Goal: Task Accomplishment & Management: Complete application form

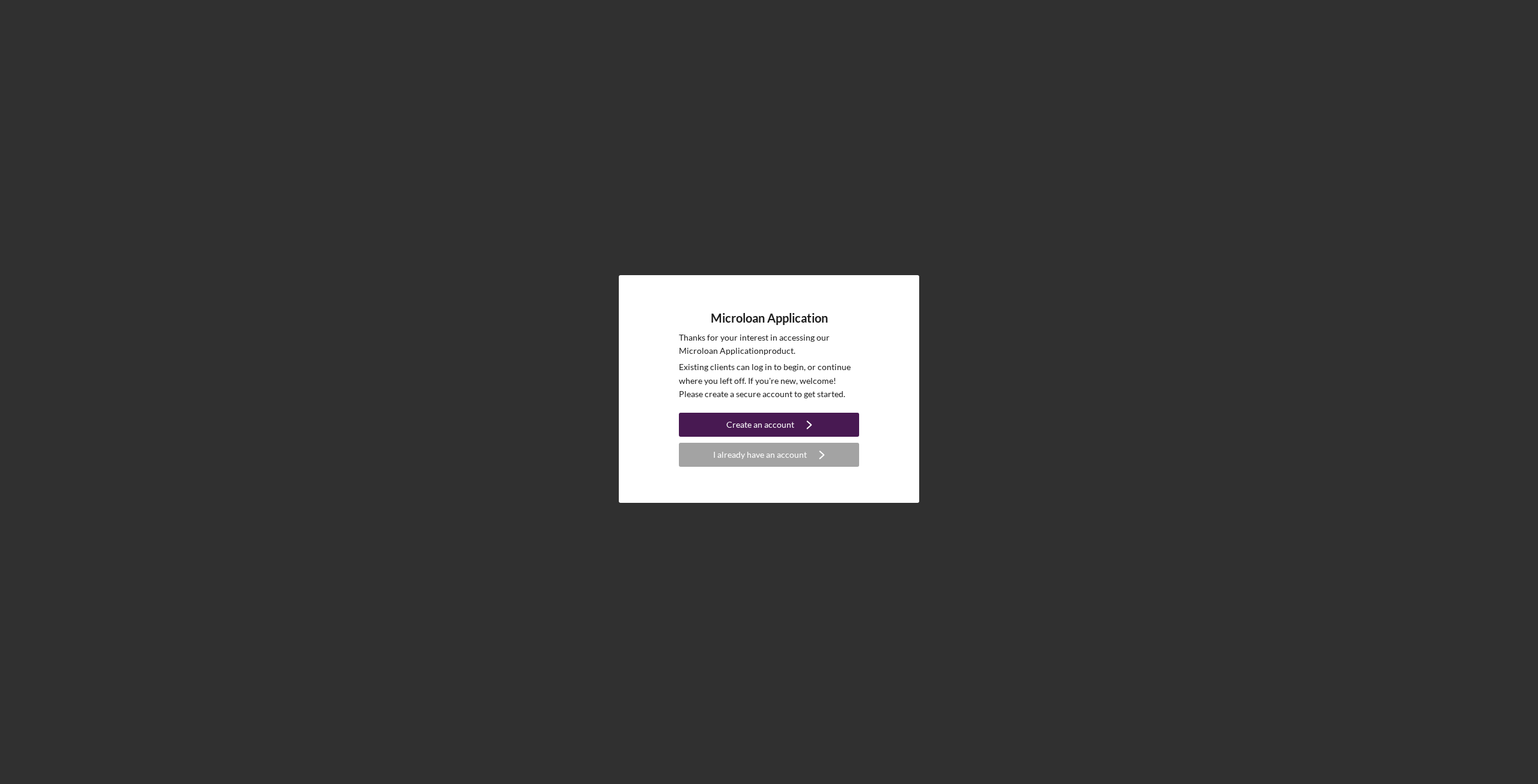
click at [753, 426] on div "Create an account" at bounding box center [760, 425] width 68 height 24
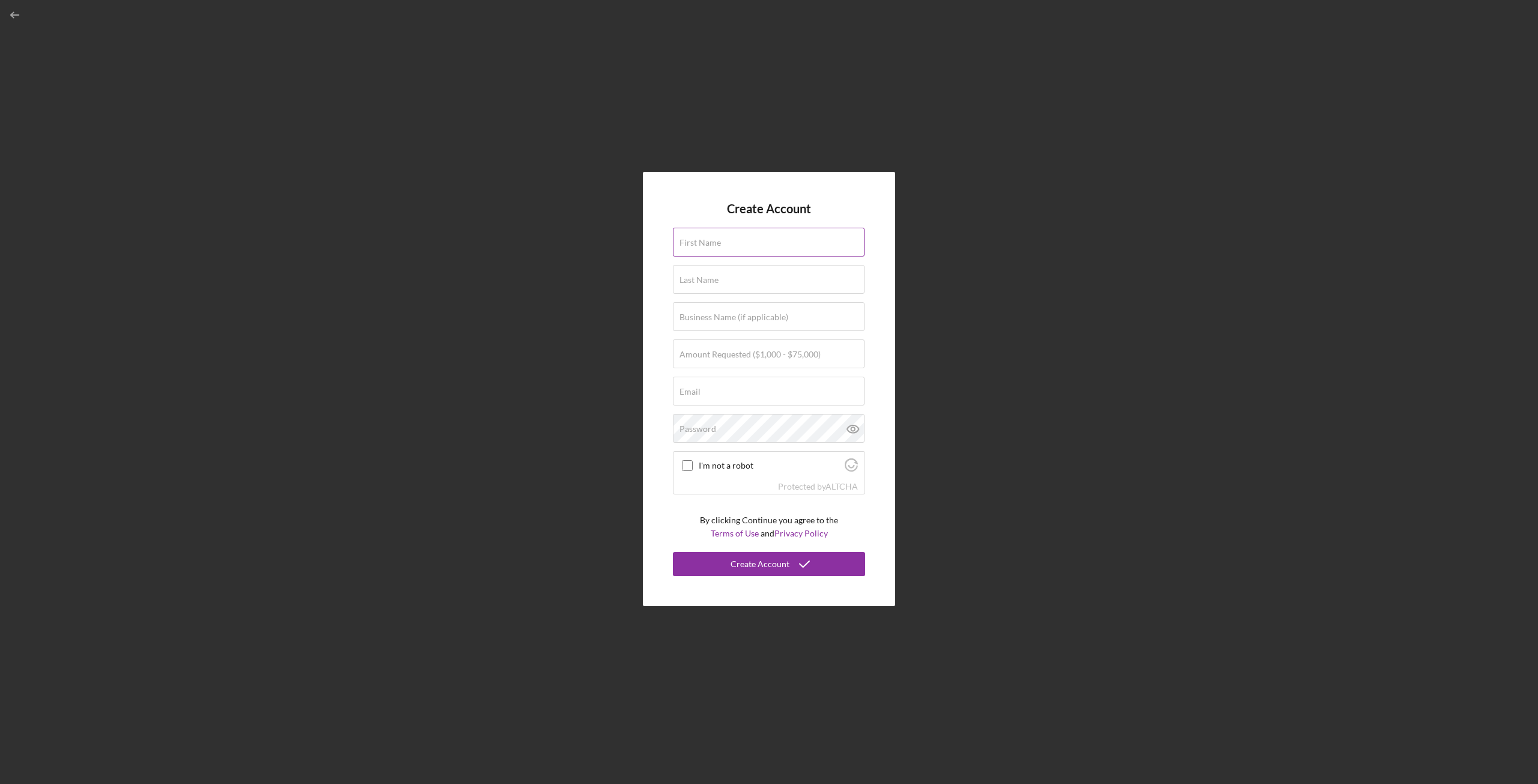
click at [718, 242] on label "First Name" at bounding box center [700, 242] width 42 height 10
click at [718, 242] on input "First Name" at bounding box center [769, 242] width 192 height 29
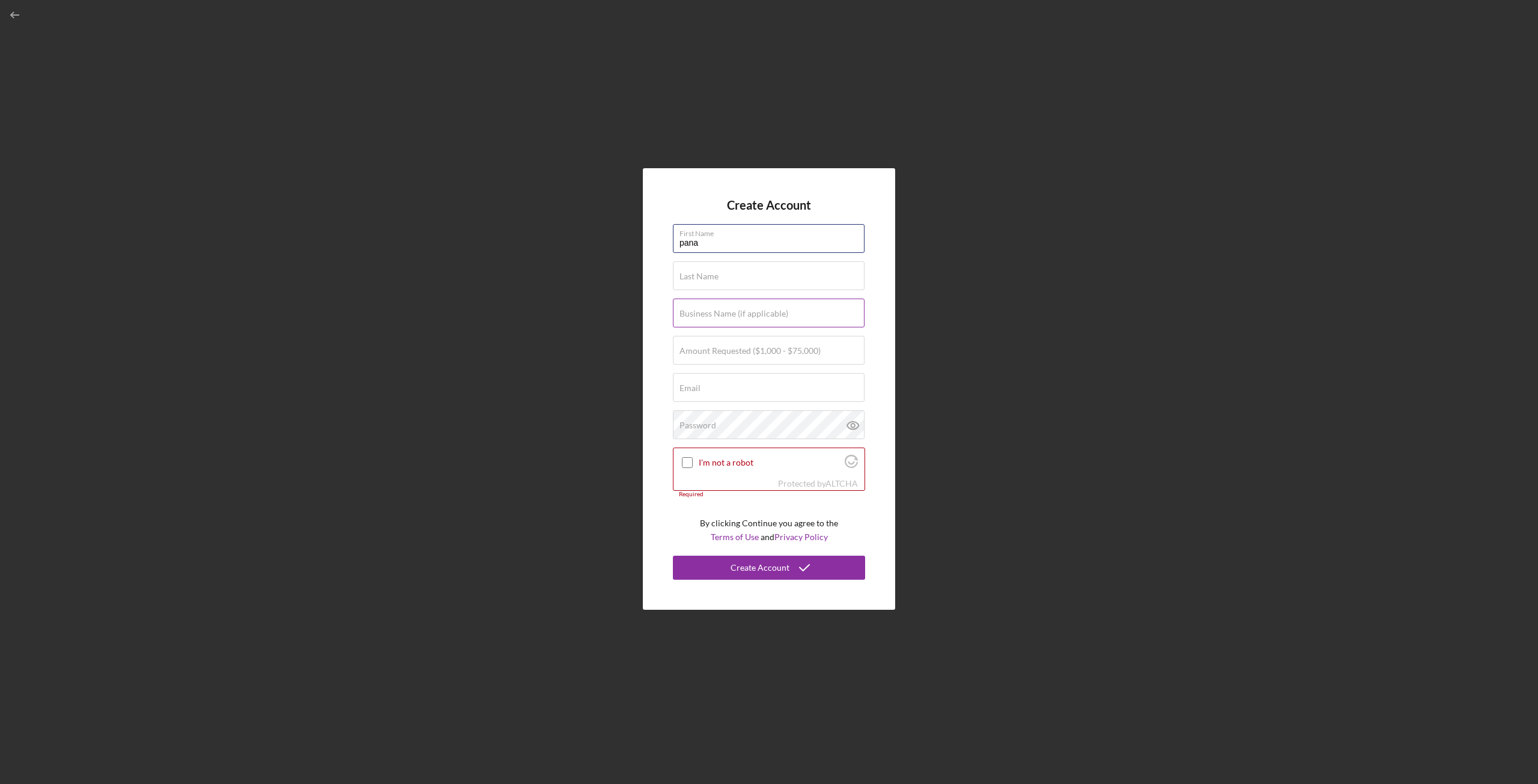
type input "Panagiotis"
type input "[PERSON_NAME]"
type input "HERITAGE FOOD AND DRINK"
type input "[EMAIL_ADDRESS][DOMAIN_NAME]"
click at [690, 463] on input "I'm not a robot" at bounding box center [687, 462] width 11 height 11
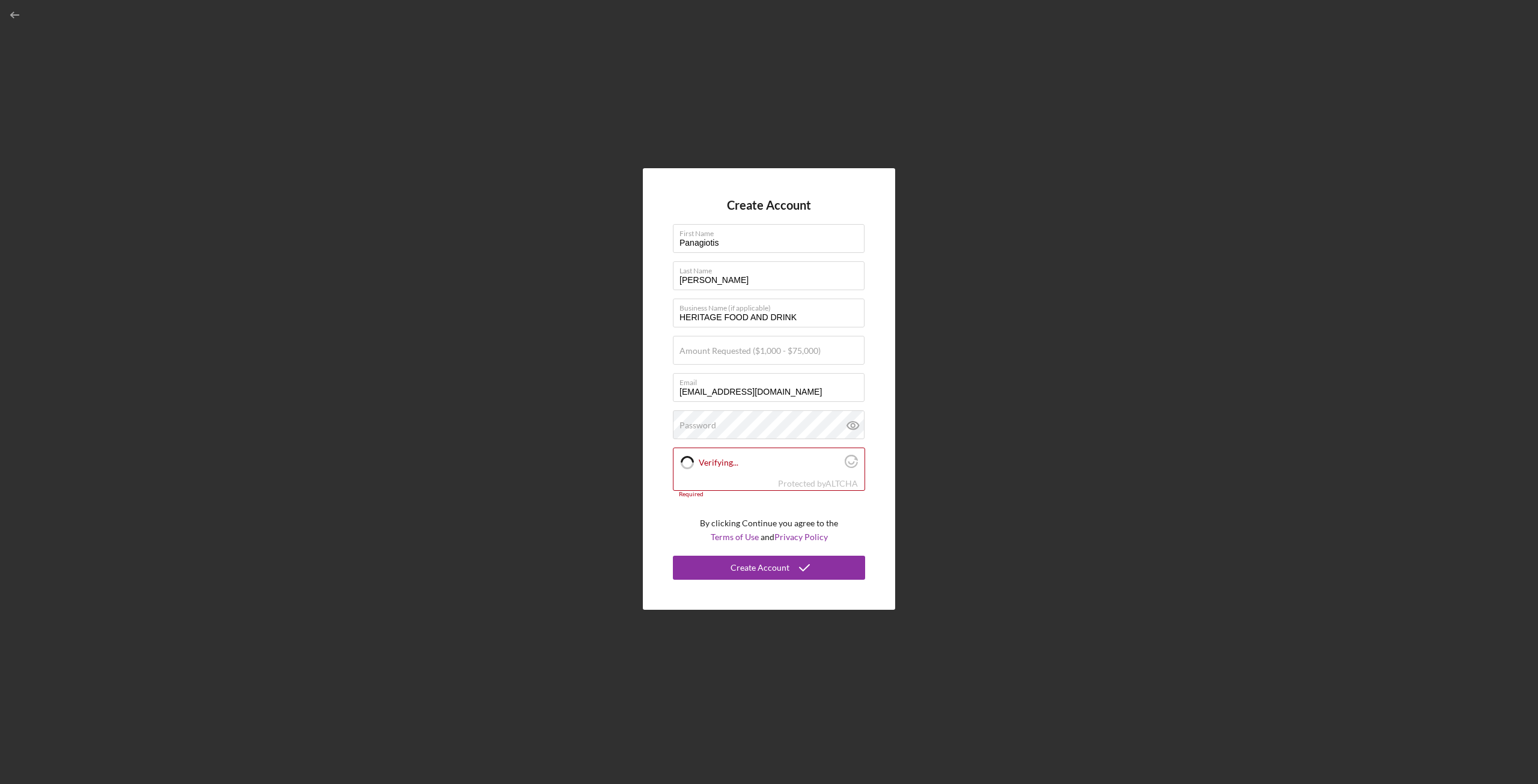
checkbox input "true"
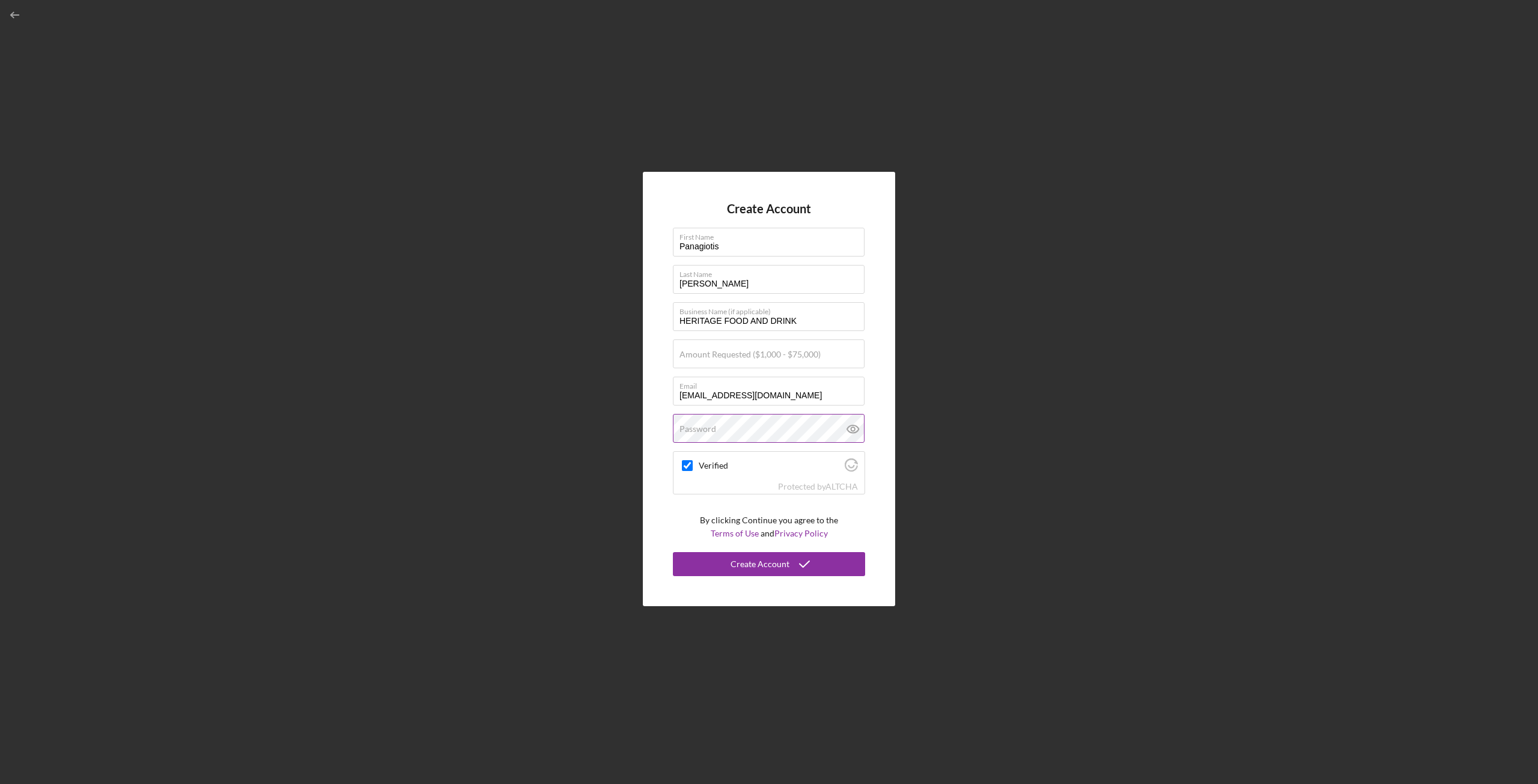
click at [725, 424] on div "Password" at bounding box center [769, 429] width 192 height 30
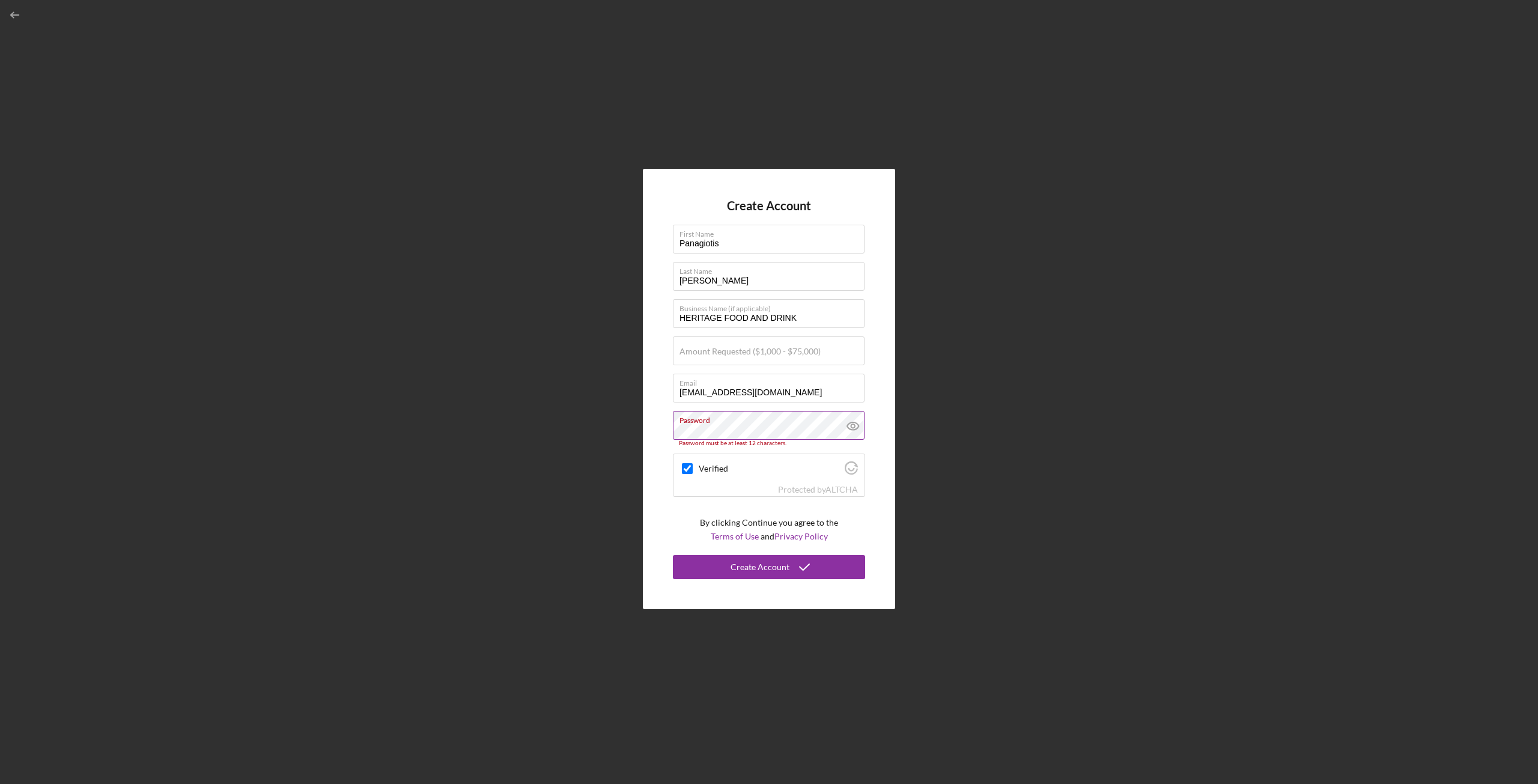
click at [852, 426] on icon at bounding box center [852, 426] width 30 height 30
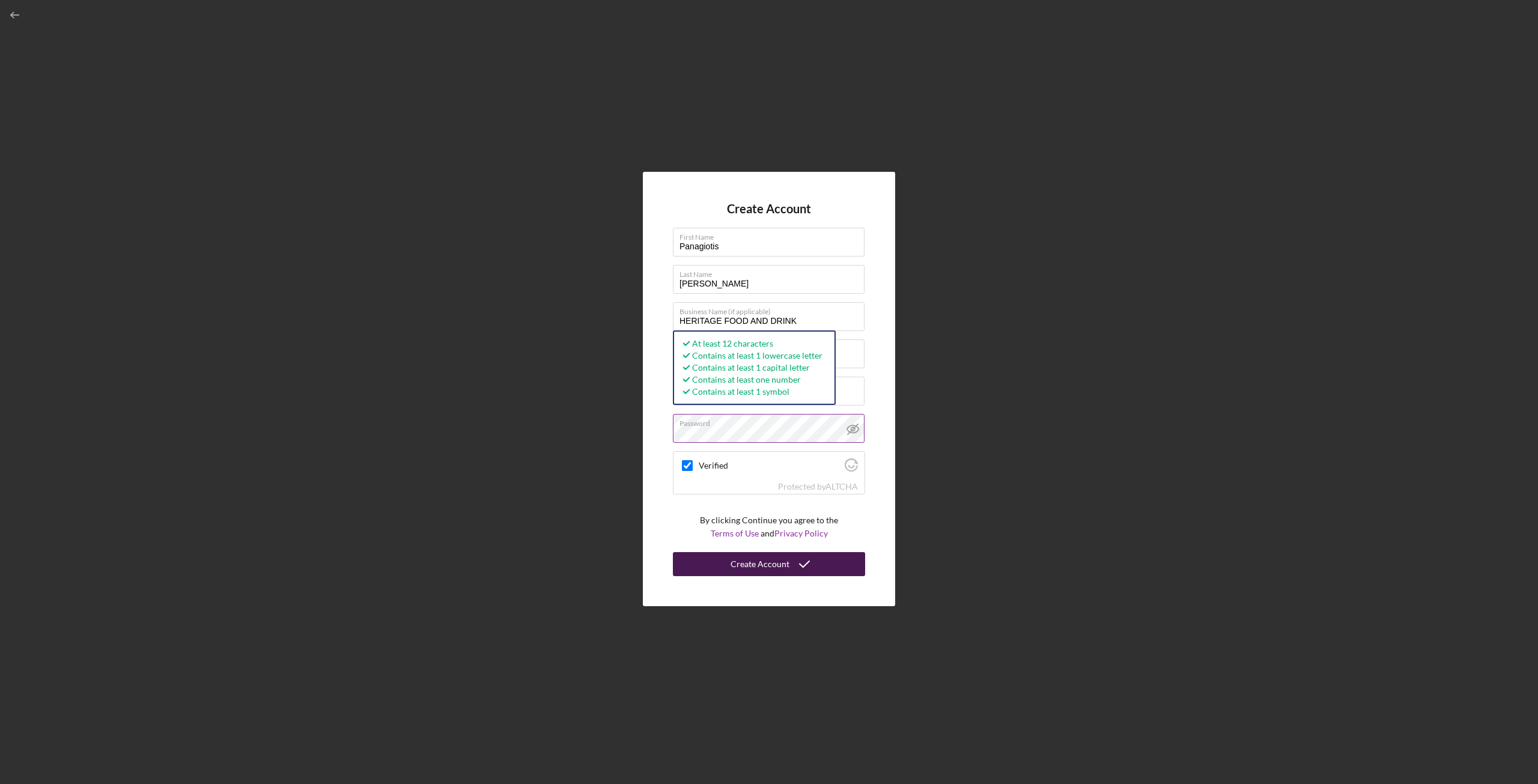
click at [768, 569] on div "Create Account" at bounding box center [760, 564] width 59 height 24
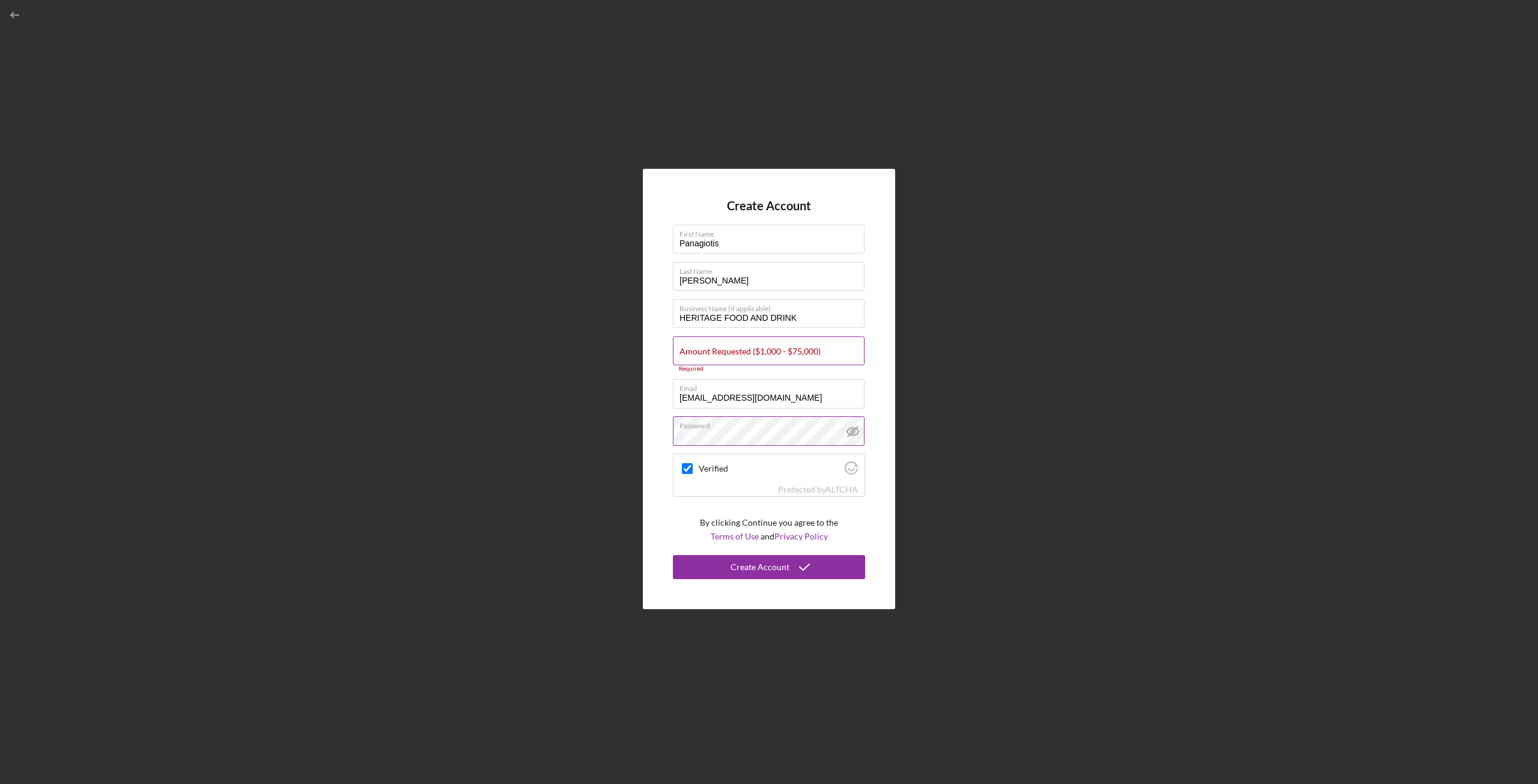
click at [767, 353] on label "Amount Requested ($1,000 - $75,000)" at bounding box center [750, 351] width 141 height 10
click at [767, 353] on input "Amount Requested ($1,000 - $75,000)" at bounding box center [769, 350] width 192 height 29
type input "$150,000"
click at [789, 557] on icon "submit" at bounding box center [804, 567] width 30 height 30
click at [750, 355] on input "$150,000" at bounding box center [769, 350] width 192 height 29
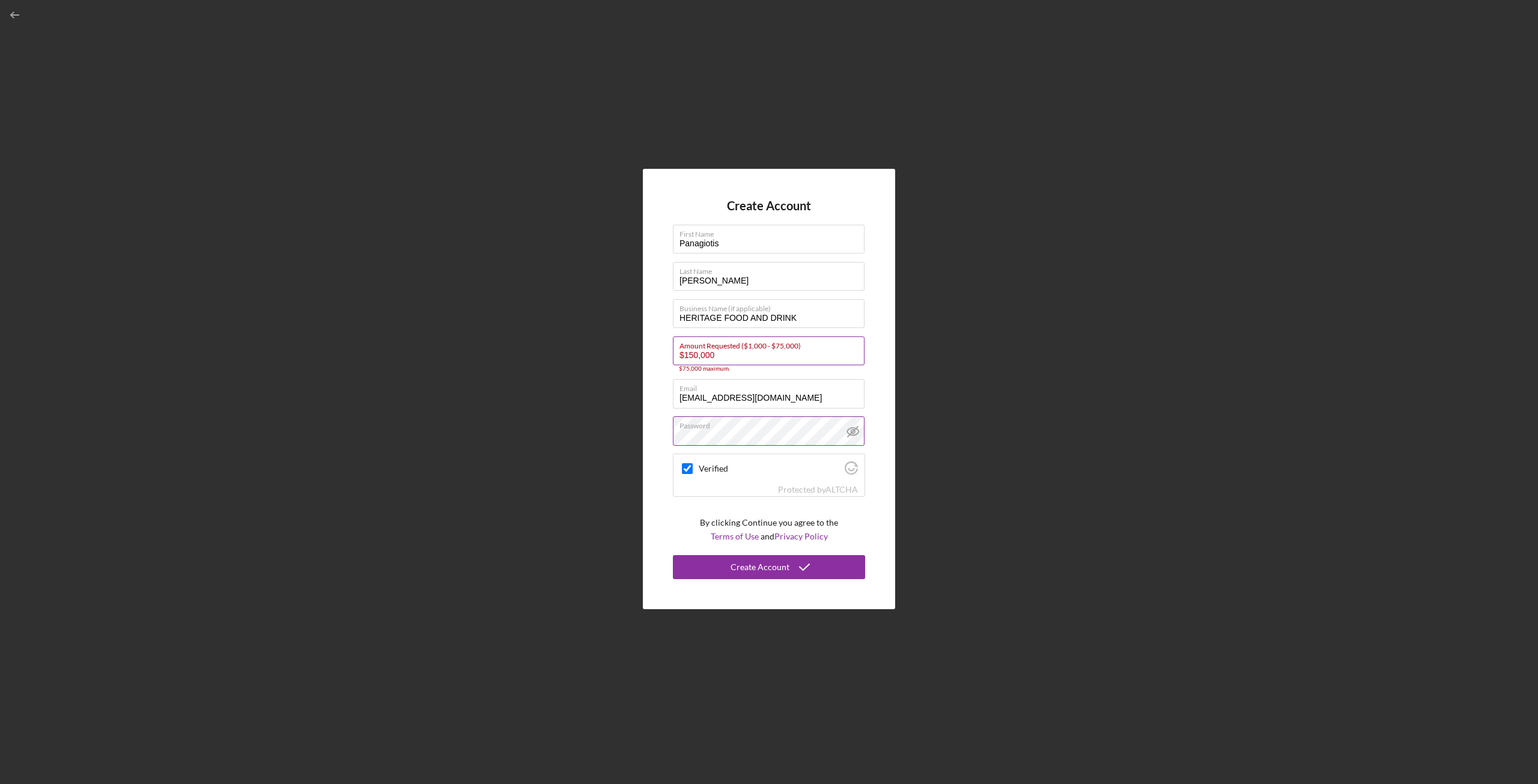
click at [750, 355] on input "$150,000" at bounding box center [769, 350] width 192 height 29
click at [983, 390] on div "Create Account First Name Panagiotis Last Name Athanasopoulos Business Name (if…" at bounding box center [769, 388] width 1526 height 778
click at [774, 355] on label "Amount Requested ($1,000 - $75,000)" at bounding box center [750, 351] width 141 height 10
click at [774, 355] on input "Amount Requested ($1,000 - $75,000)" at bounding box center [769, 350] width 192 height 29
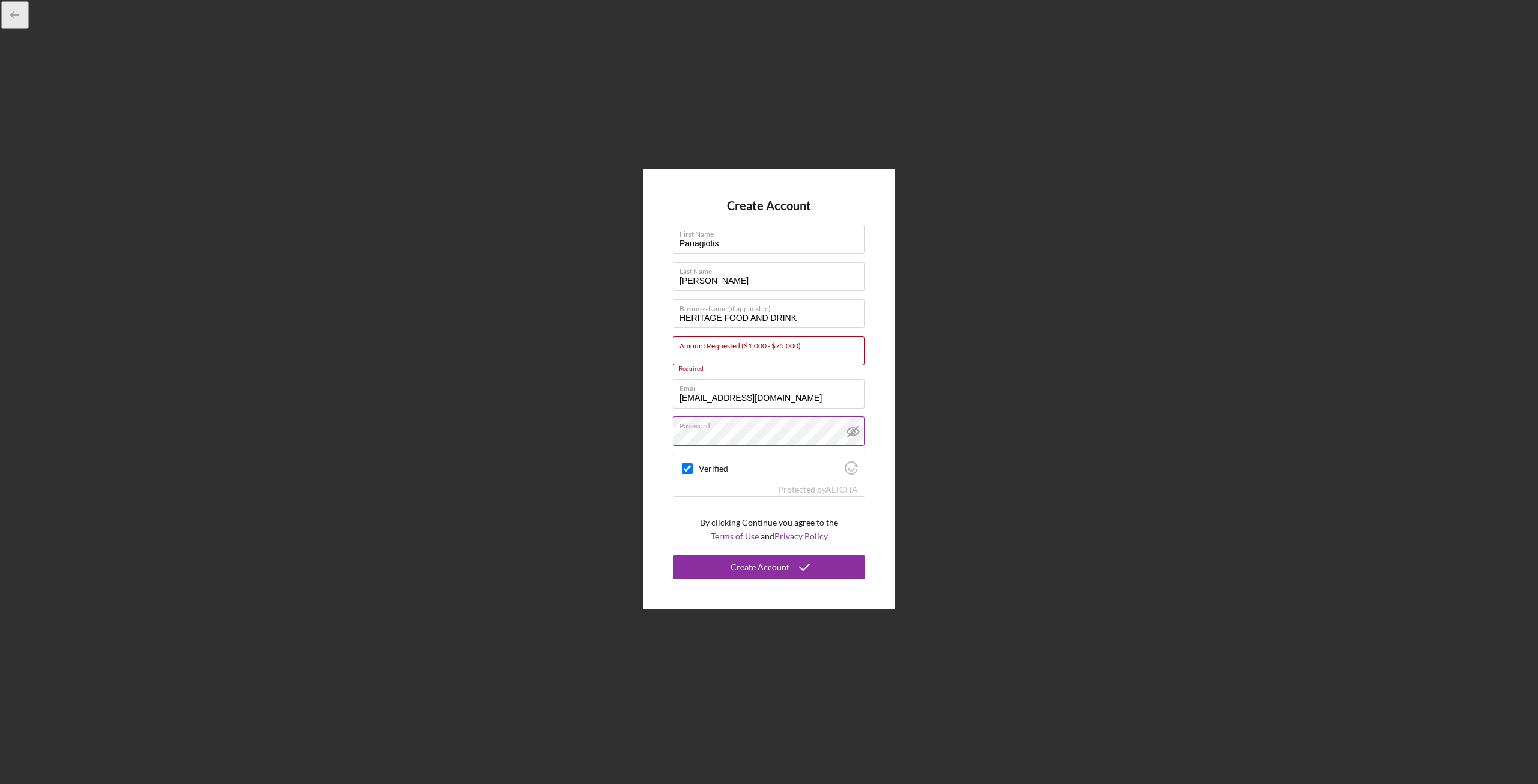
click at [16, 15] on line "button" at bounding box center [15, 15] width 8 height 0
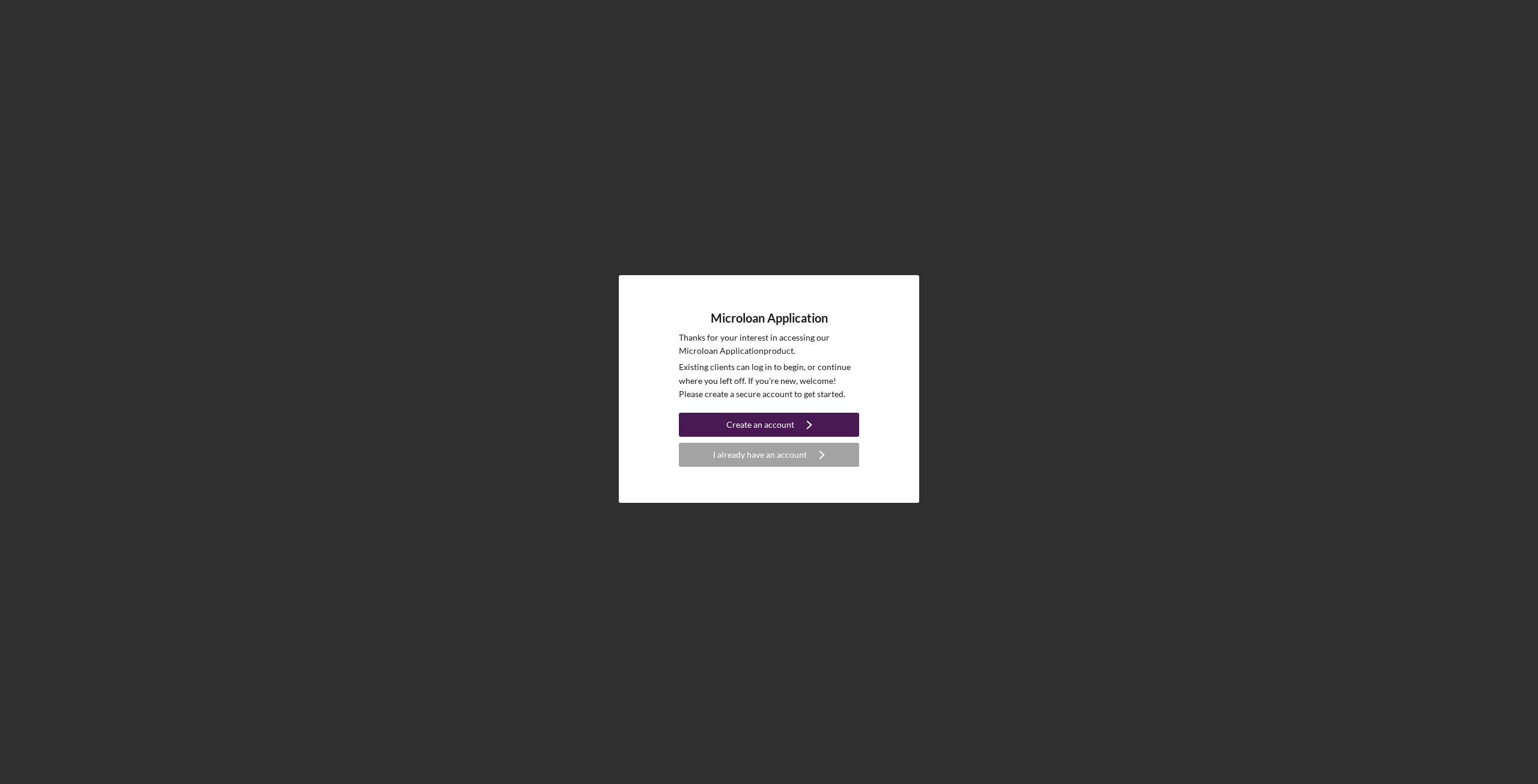
click at [755, 423] on div "Create an account" at bounding box center [760, 425] width 68 height 24
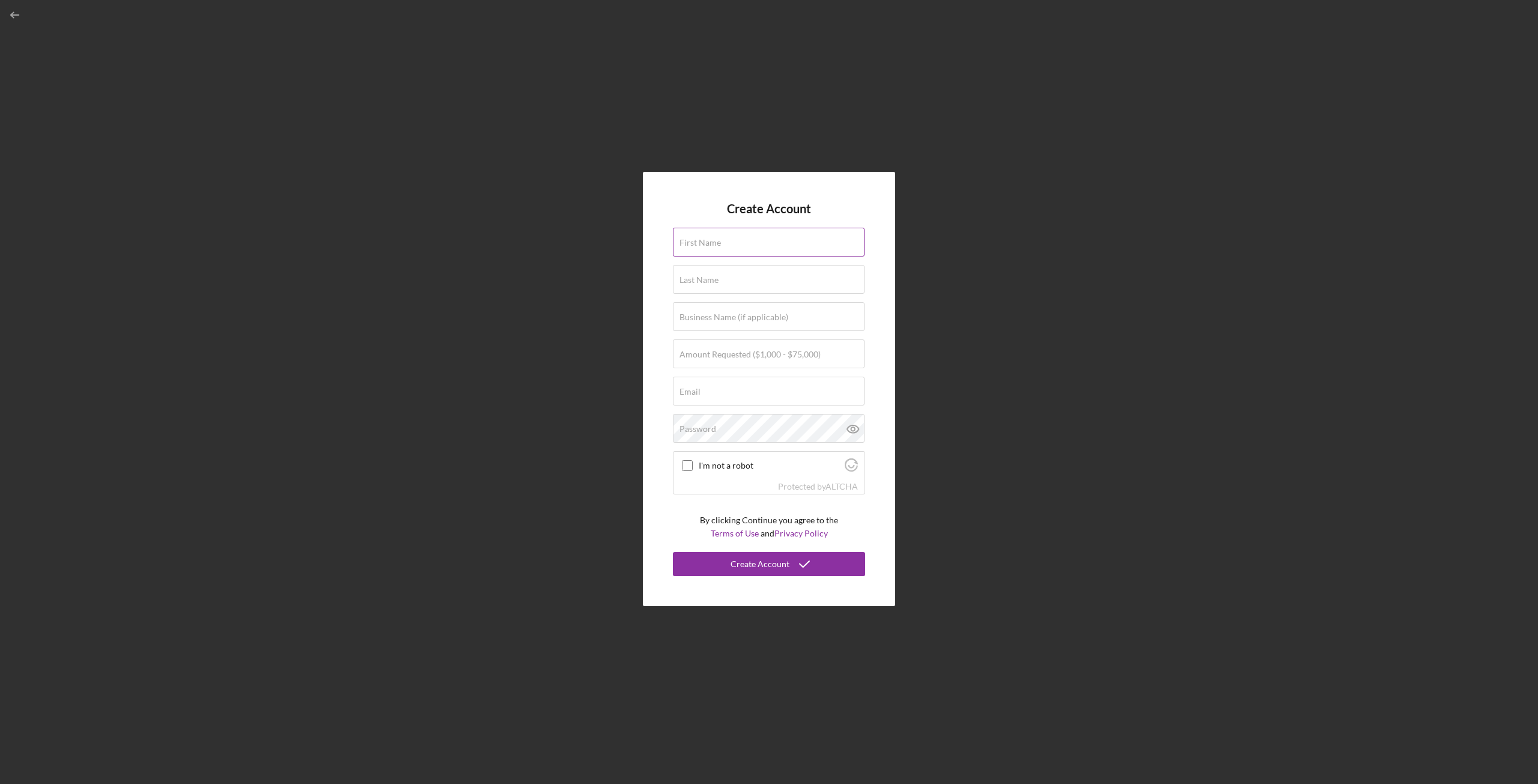
click at [734, 230] on div "First Name" at bounding box center [769, 242] width 192 height 30
type input "Panagiotis"
type input "[PERSON_NAME]"
type input "HERITAGE FOOD AND DRINK"
type input "[EMAIL_ADDRESS][DOMAIN_NAME]"
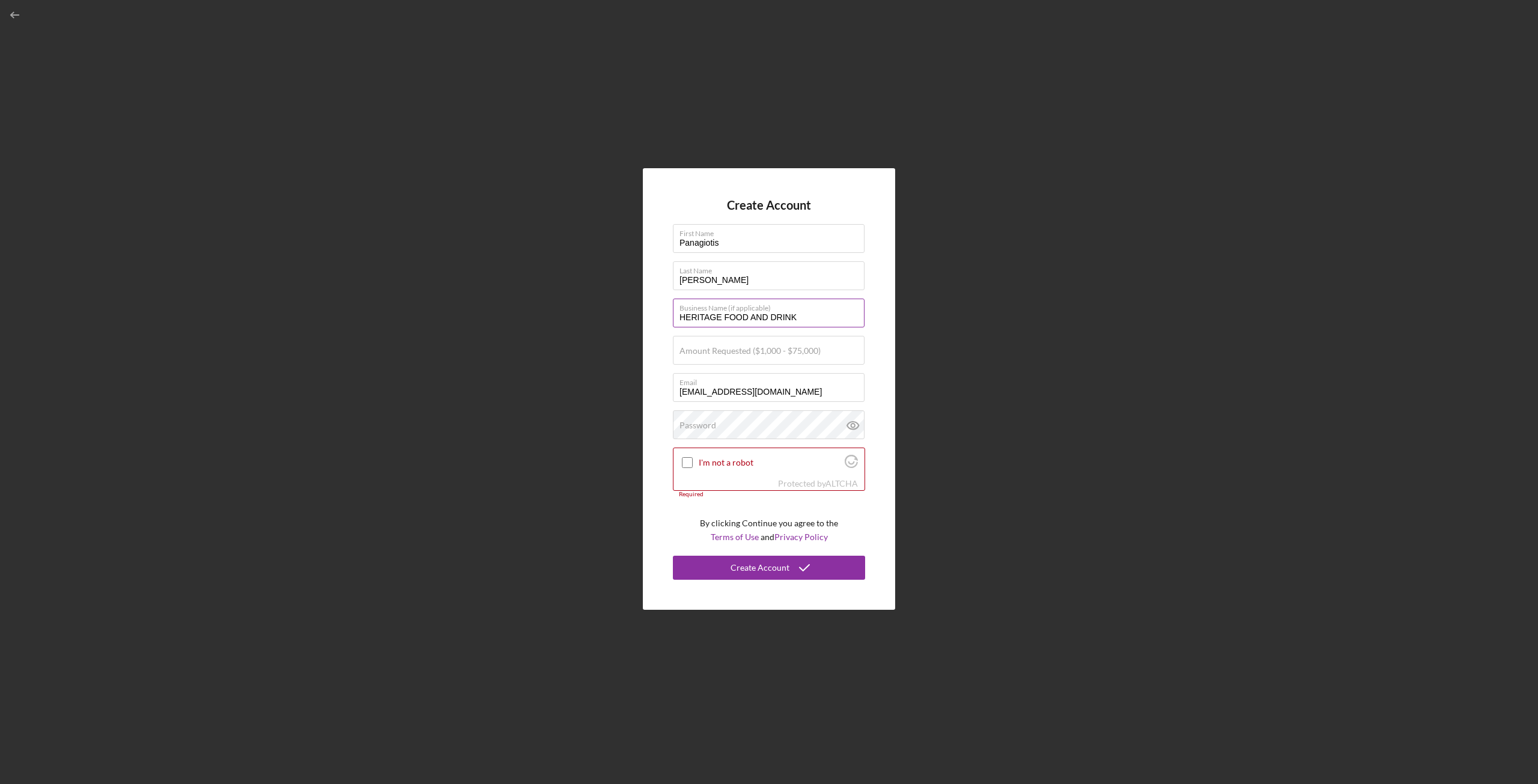
click at [818, 322] on input "HERITAGE FOOD AND DRINK" at bounding box center [769, 312] width 192 height 29
type input "The Kafe Neo Group LLC"
type input "$5"
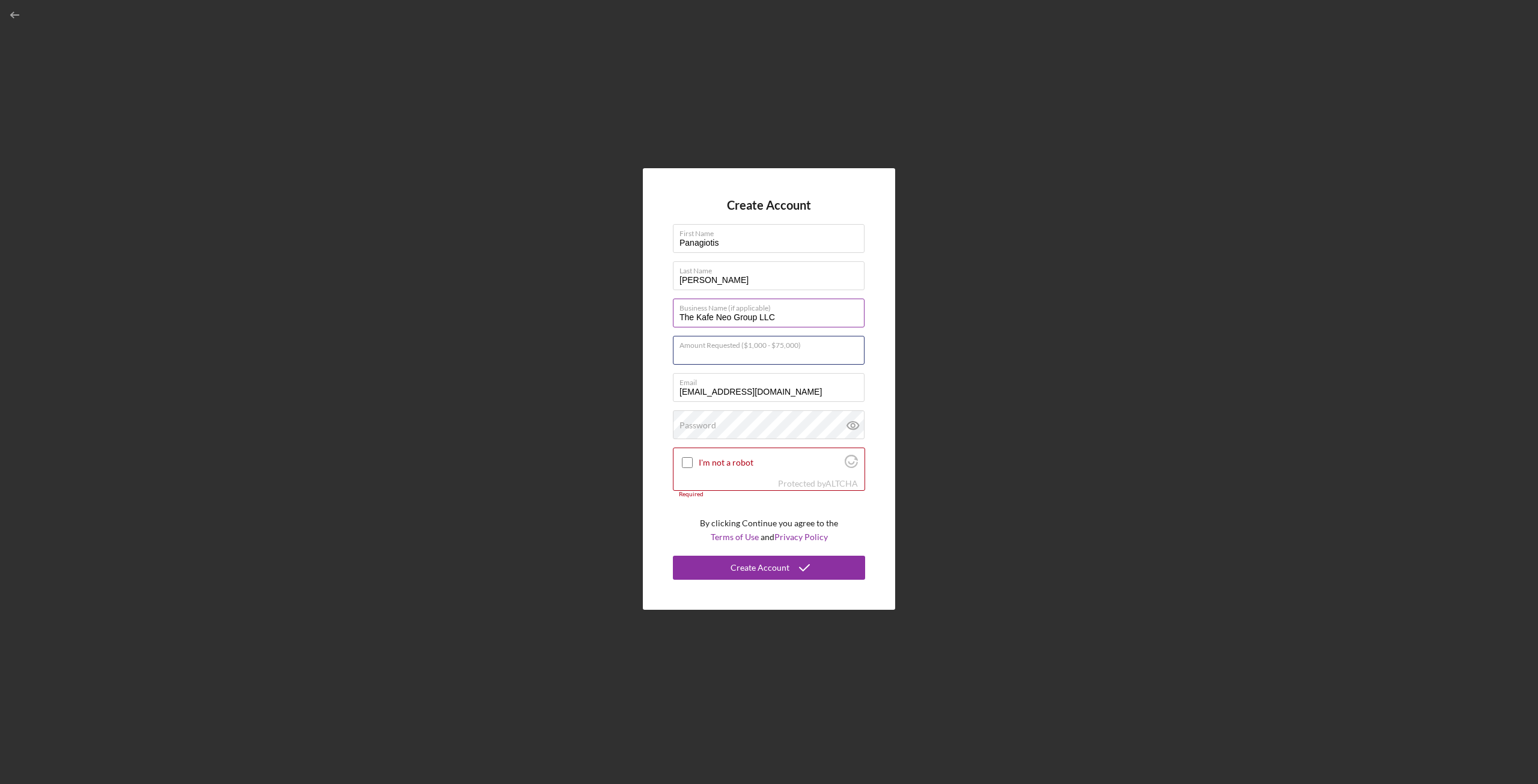
type input "$4"
type input "$75,000"
drag, startPoint x: 468, startPoint y: 426, endPoint x: 697, endPoint y: 404, distance: 230.1
click at [477, 423] on div "Create Account First Name [PERSON_NAME] Last Name [PERSON_NAME] Business Name (…" at bounding box center [769, 388] width 1526 height 778
click at [570, 456] on div "Create Account First Name [PERSON_NAME] Last Name [PERSON_NAME] Business Name (…" at bounding box center [769, 388] width 1526 height 778
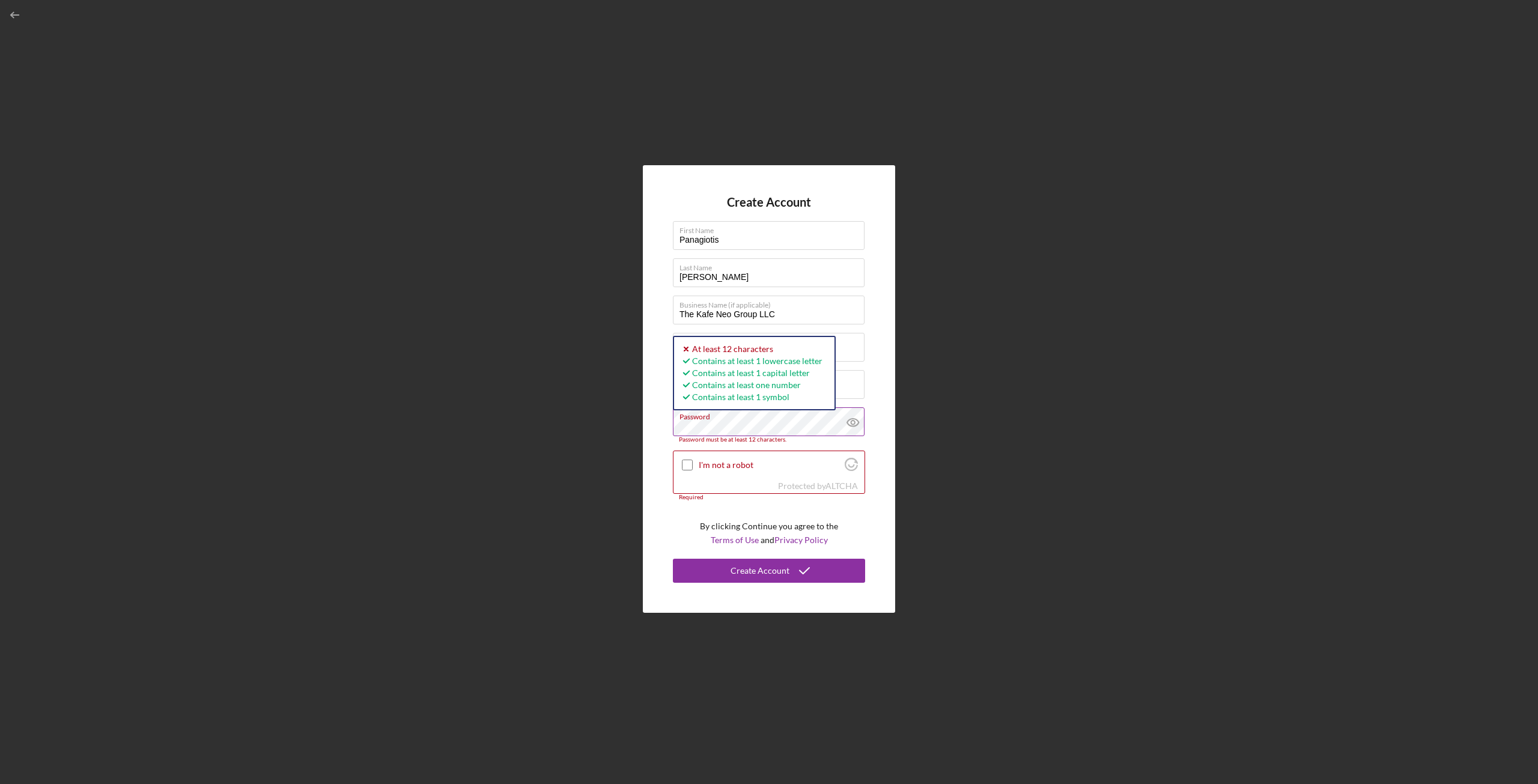
click at [852, 421] on icon at bounding box center [852, 422] width 4 height 4
click at [830, 417] on label "Password" at bounding box center [772, 414] width 185 height 13
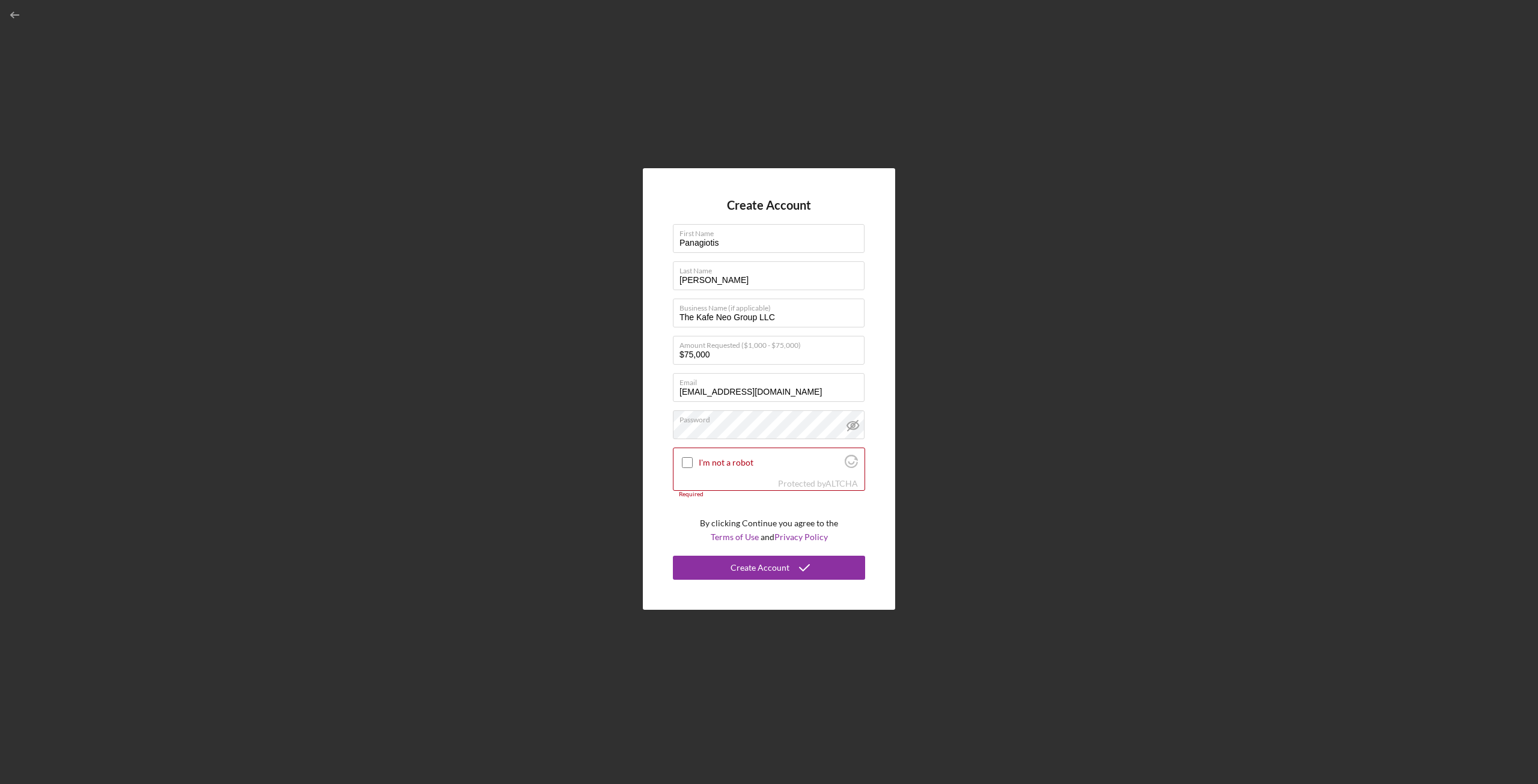
drag, startPoint x: 857, startPoint y: 421, endPoint x: 838, endPoint y: 427, distance: 19.9
drag, startPoint x: 838, startPoint y: 427, endPoint x: 688, endPoint y: 476, distance: 157.8
click at [688, 476] on div "I'm not a robot" at bounding box center [769, 462] width 191 height 28
click at [686, 463] on input "I'm not a robot" at bounding box center [687, 462] width 11 height 11
checkbox input "true"
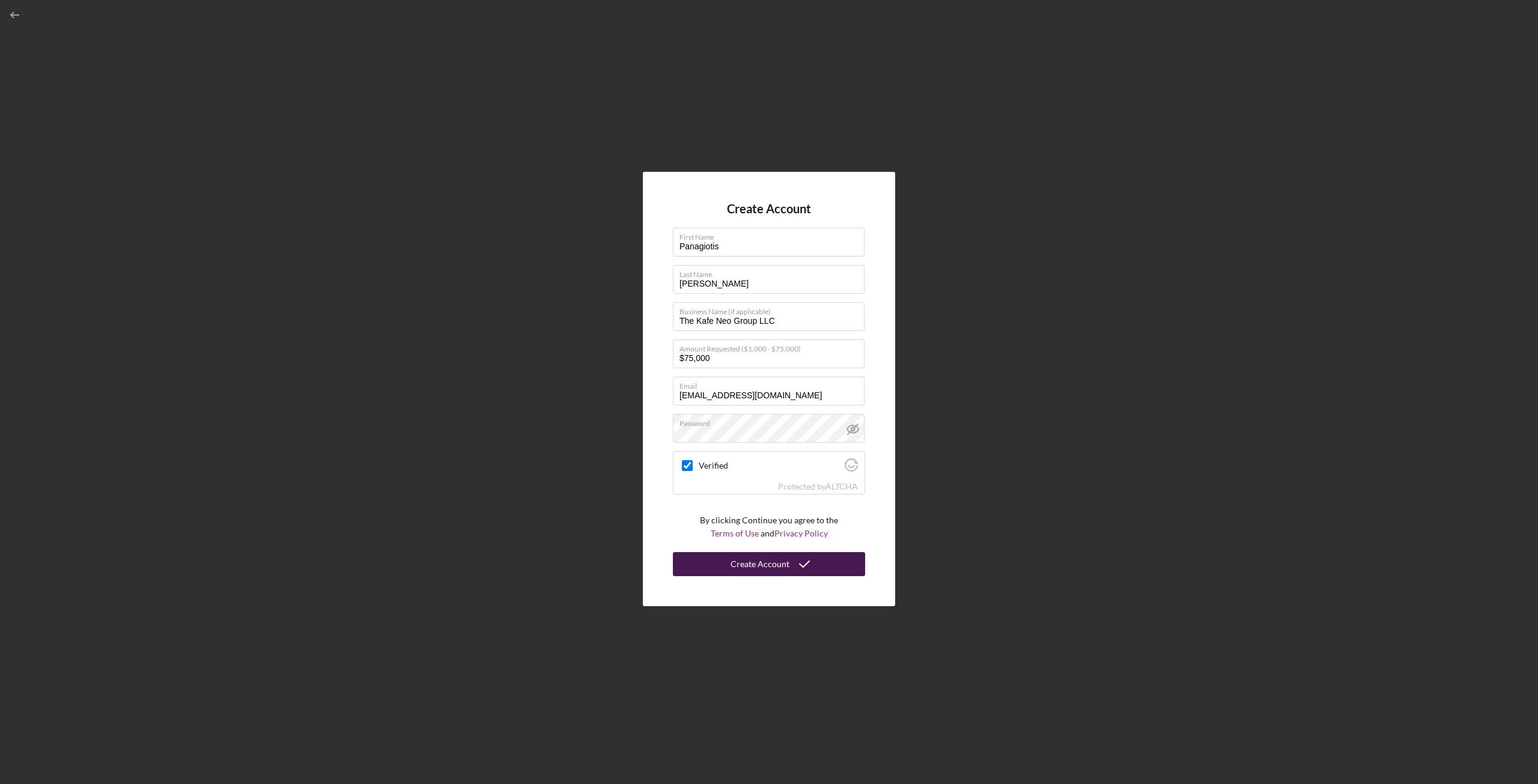
click at [750, 557] on div "Create Account" at bounding box center [760, 564] width 59 height 24
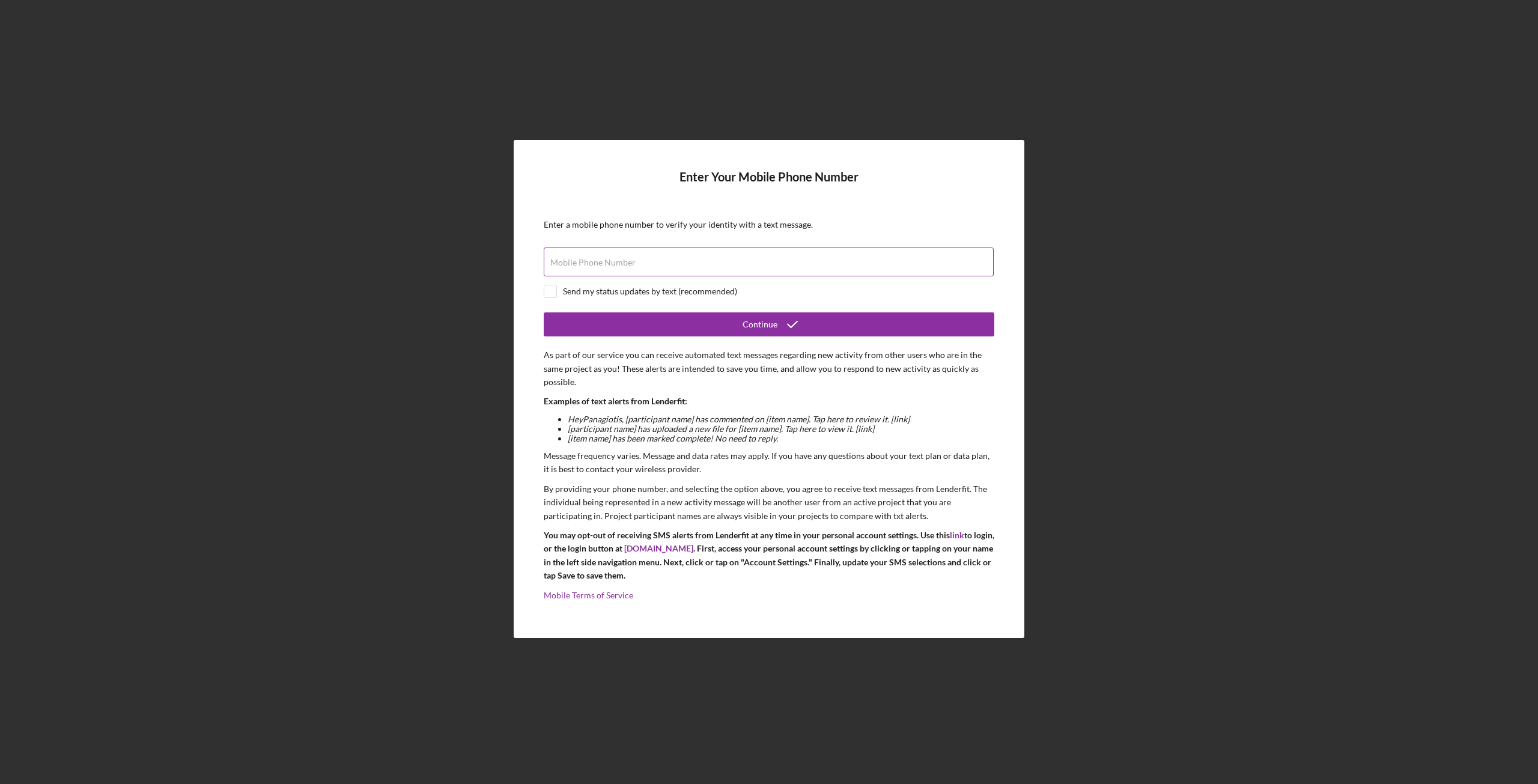
click at [672, 258] on div "Mobile Phone Number" at bounding box center [769, 262] width 450 height 30
type input "[PHONE_NUMBER]"
click at [592, 293] on div "Send my status updates by text (recommended)" at bounding box center [650, 291] width 174 height 10
checkbox input "true"
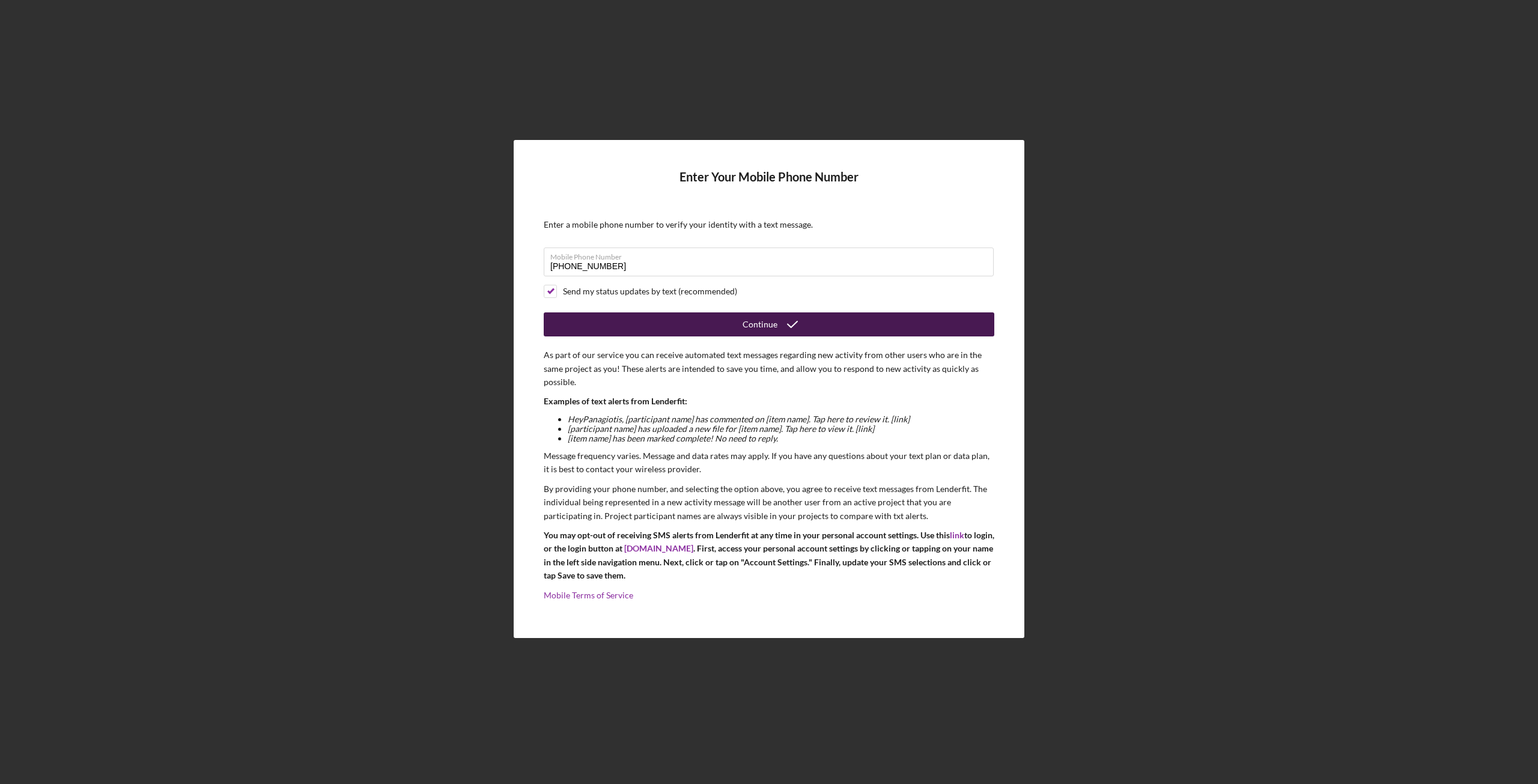
click at [738, 321] on button "Continue" at bounding box center [769, 325] width 450 height 24
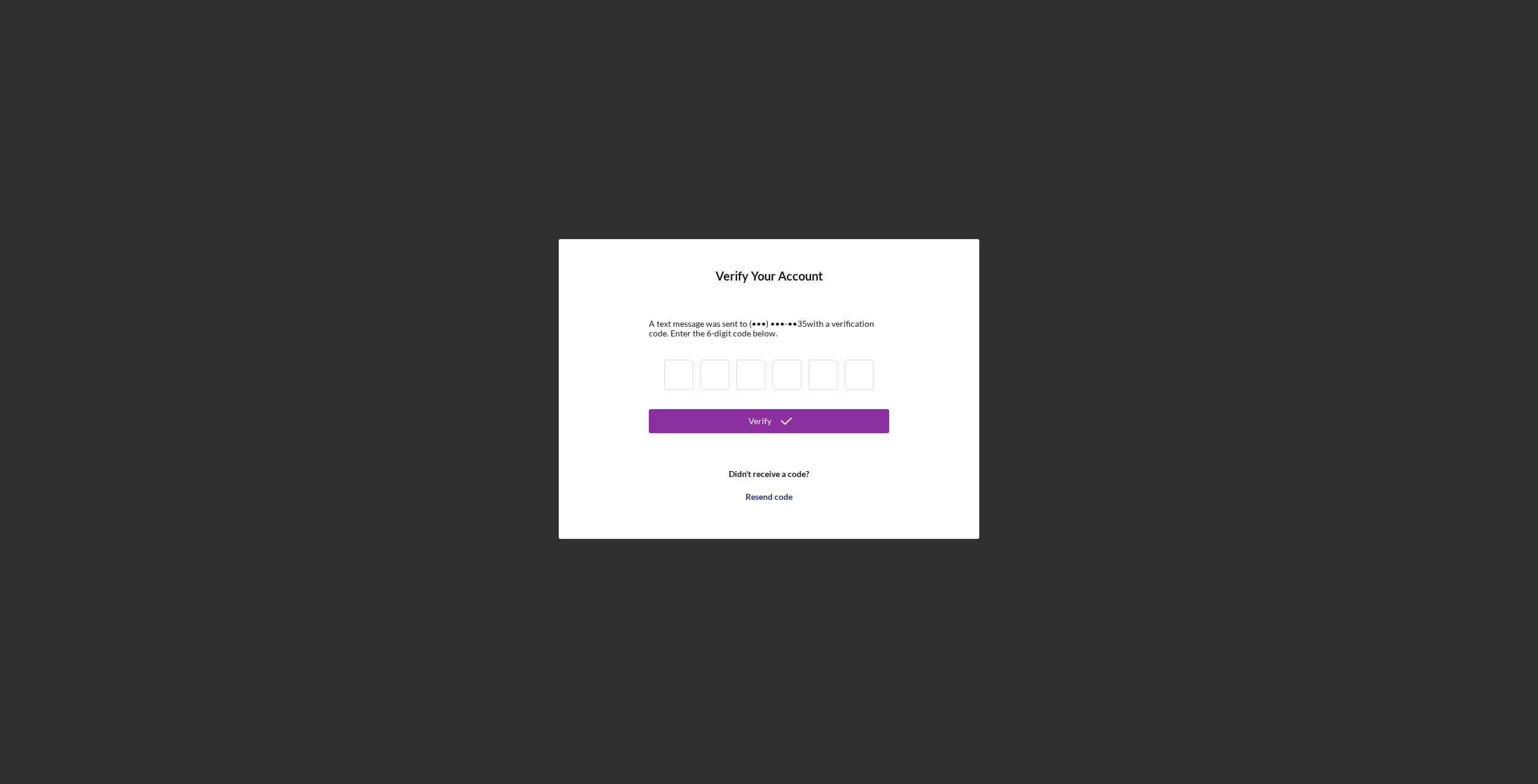
click at [703, 368] on input at bounding box center [714, 374] width 29 height 30
type input "8"
type input "7"
click at [692, 371] on input at bounding box center [679, 374] width 29 height 30
click at [689, 371] on input at bounding box center [679, 374] width 29 height 30
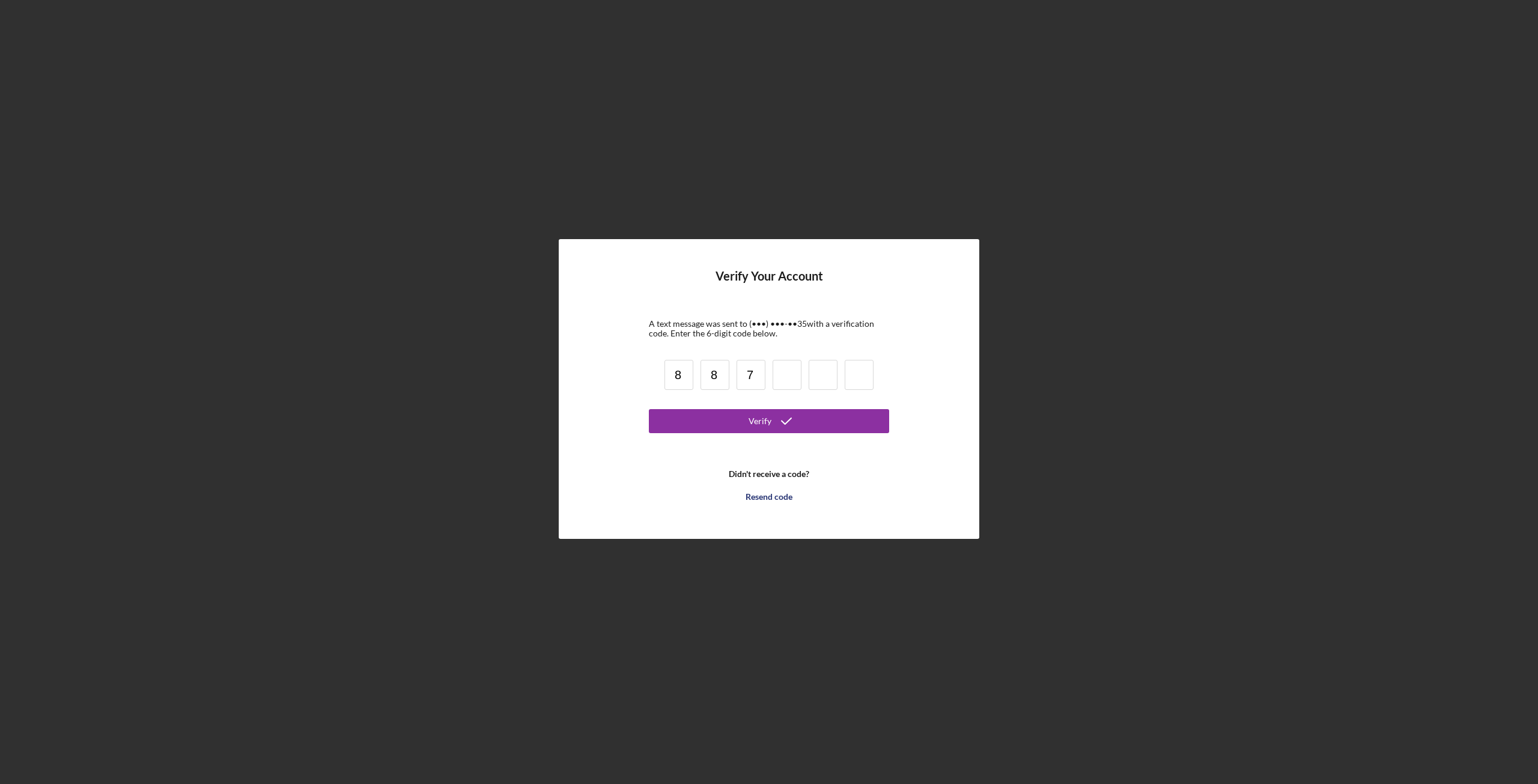
type input "8"
type input "6"
type input "8"
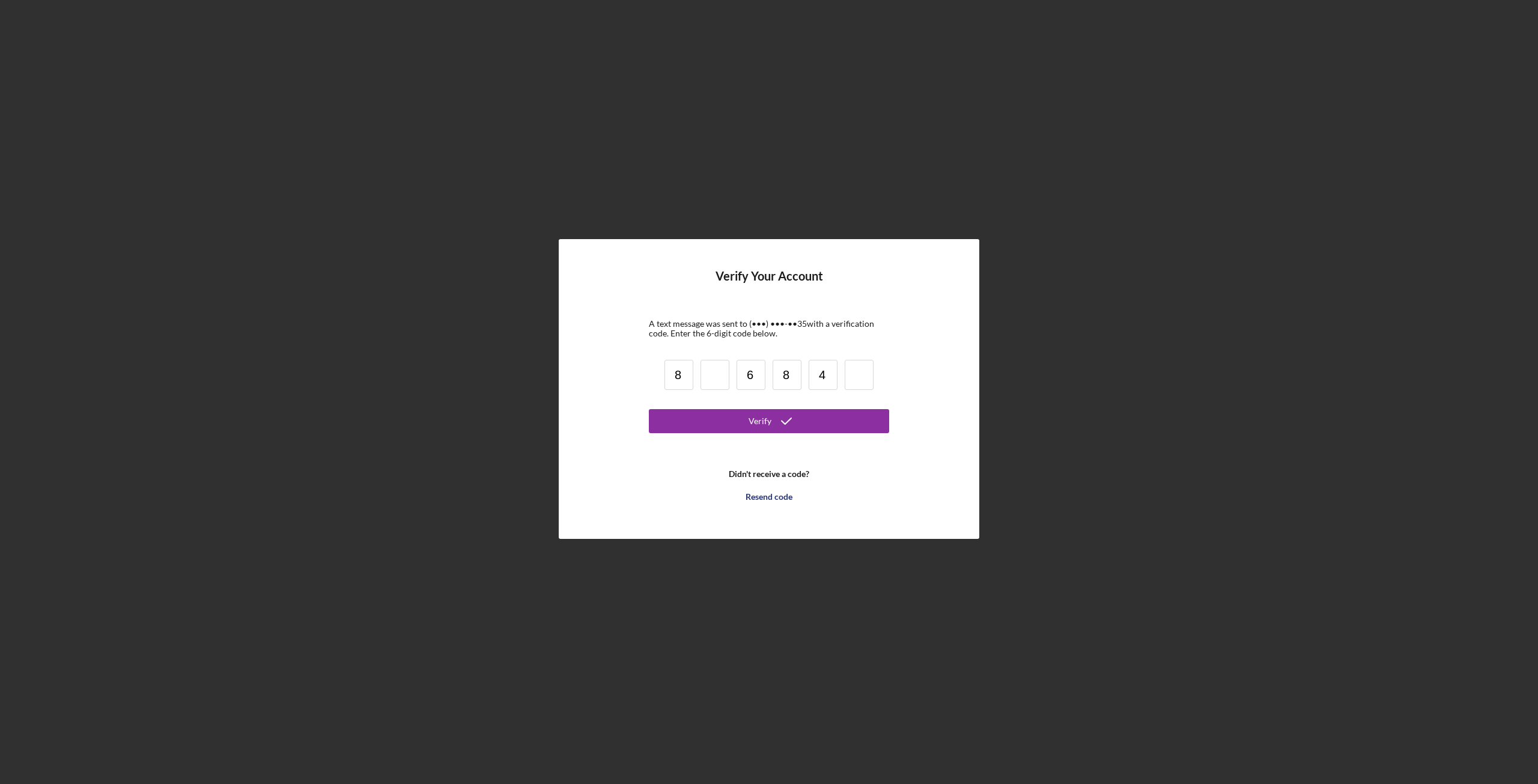
type input "4"
type input "2"
click at [725, 372] on input at bounding box center [714, 374] width 29 height 30
type input "7"
click at [815, 425] on button "Verify" at bounding box center [769, 421] width 240 height 24
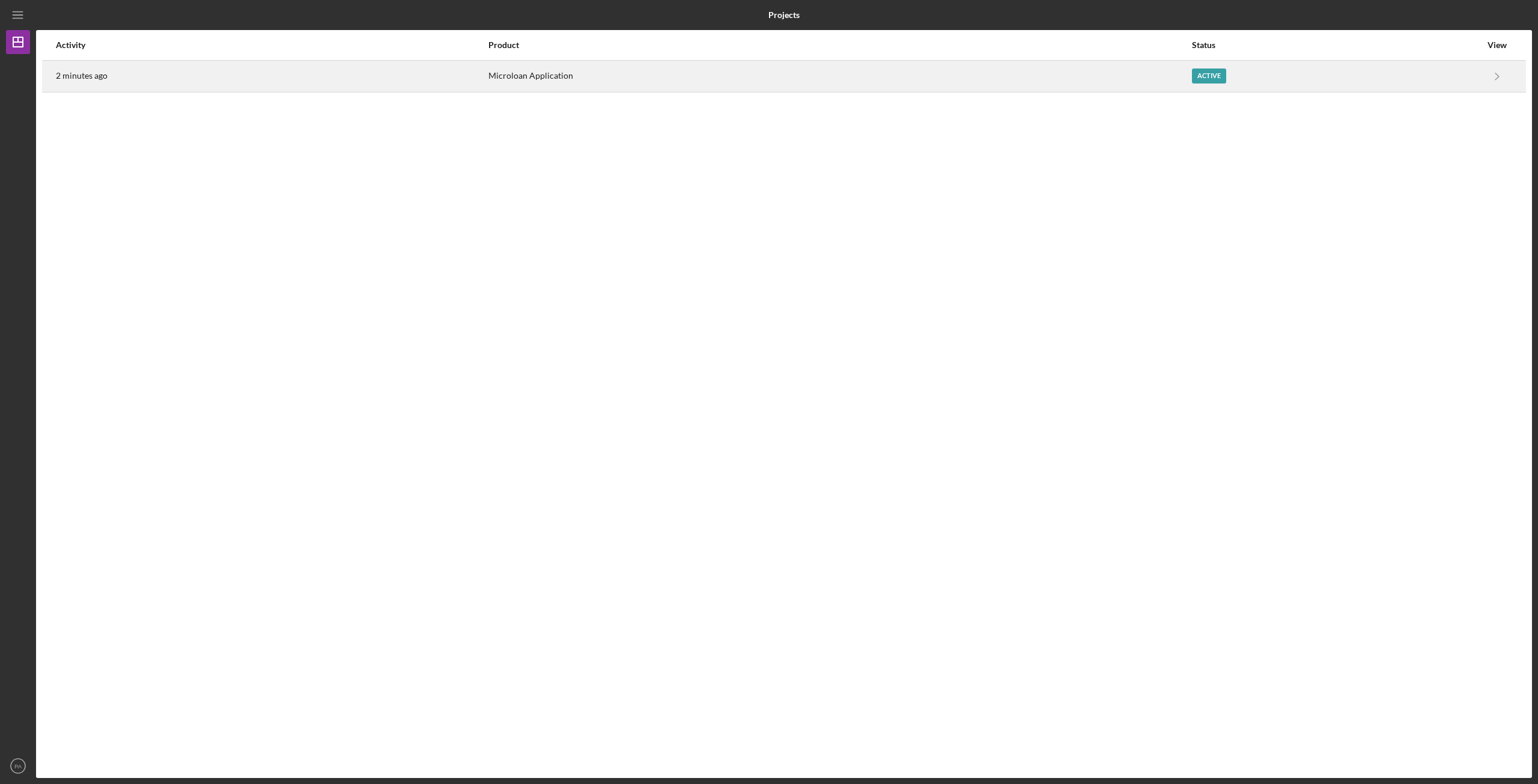
click at [657, 77] on div "Microloan Application" at bounding box center [839, 76] width 702 height 30
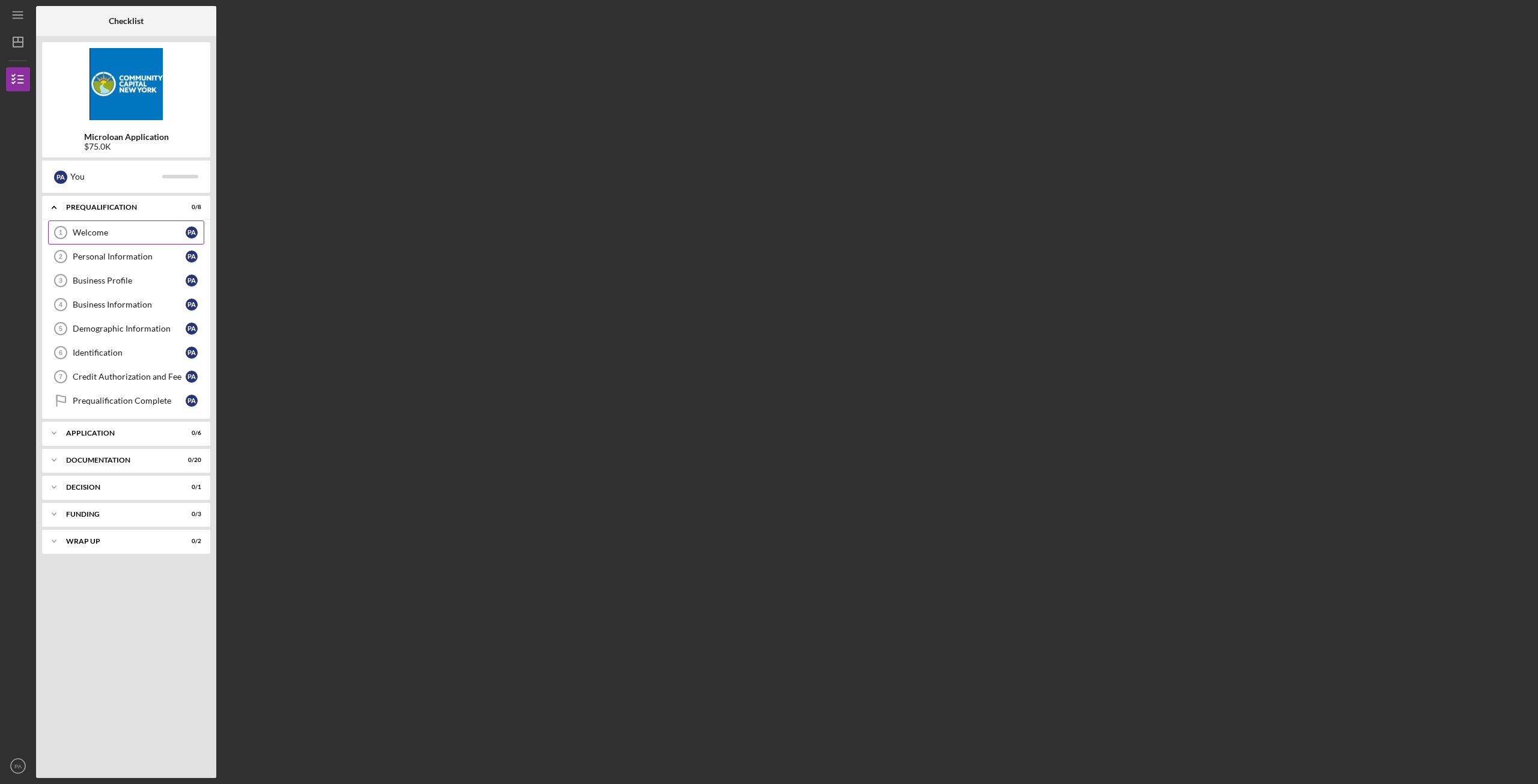
click at [145, 237] on div "Welcome" at bounding box center [129, 232] width 113 height 10
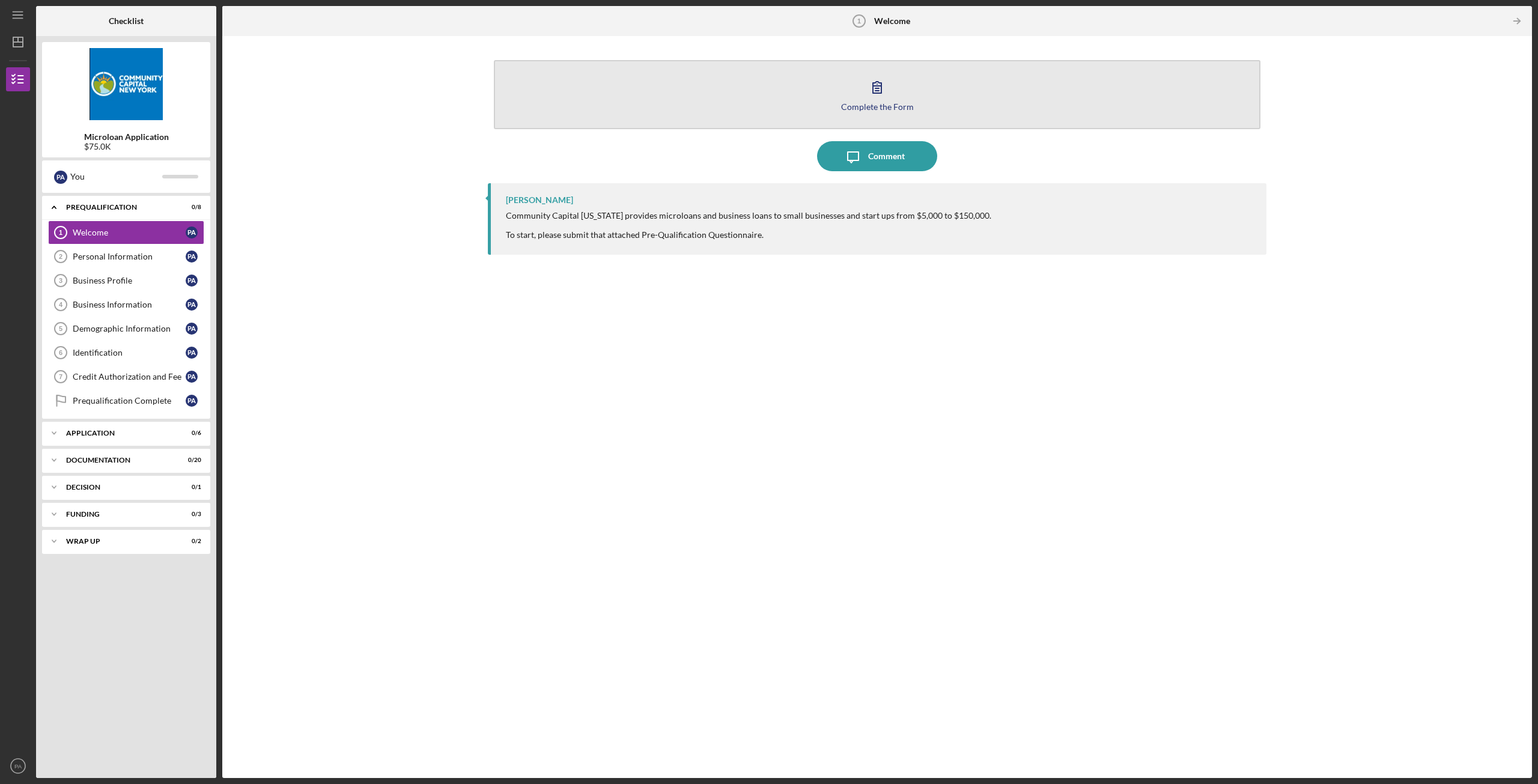
click at [880, 91] on icon "button" at bounding box center [877, 87] width 30 height 30
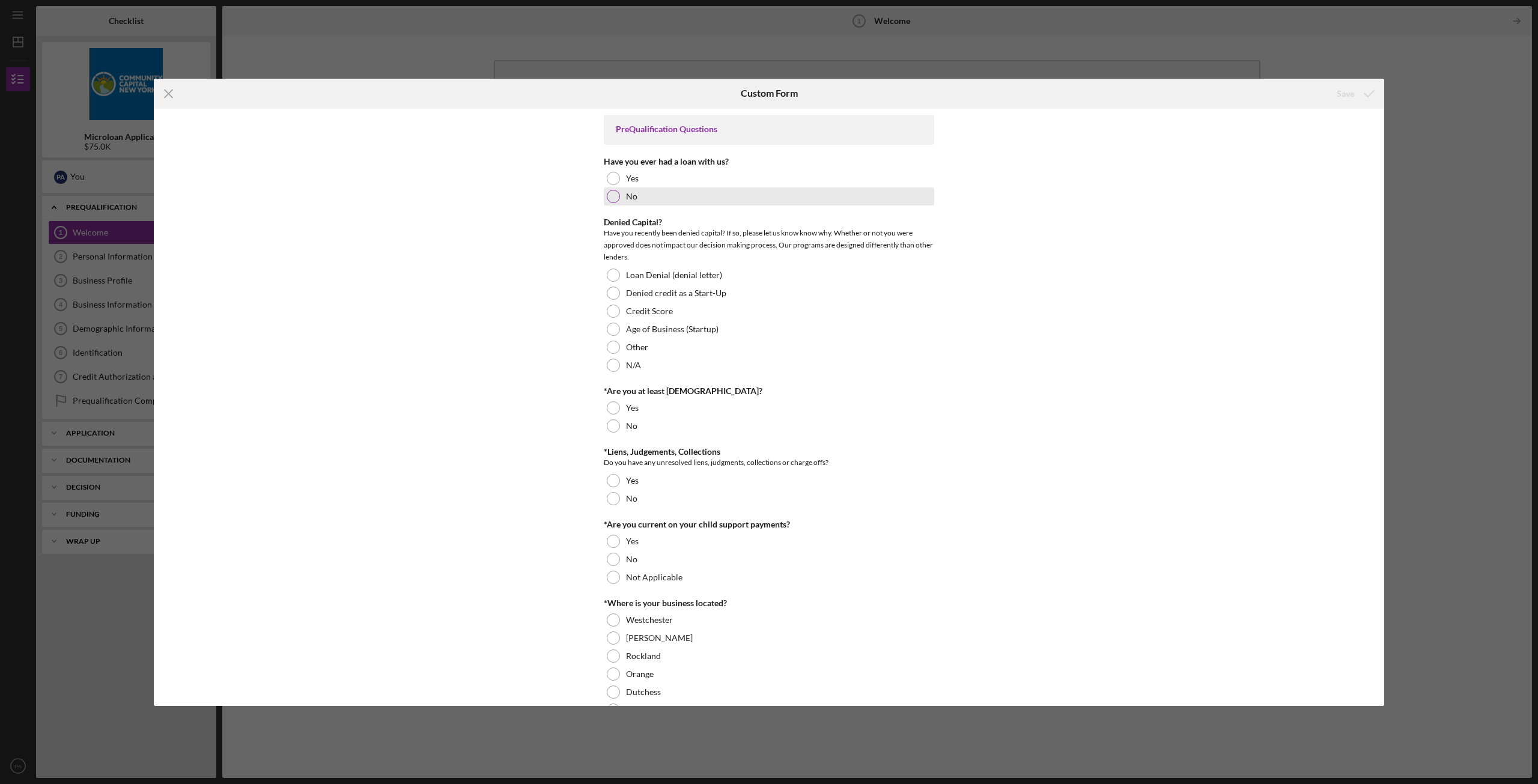
click at [619, 196] on div "No" at bounding box center [769, 196] width 330 height 18
click at [613, 409] on div at bounding box center [613, 408] width 13 height 13
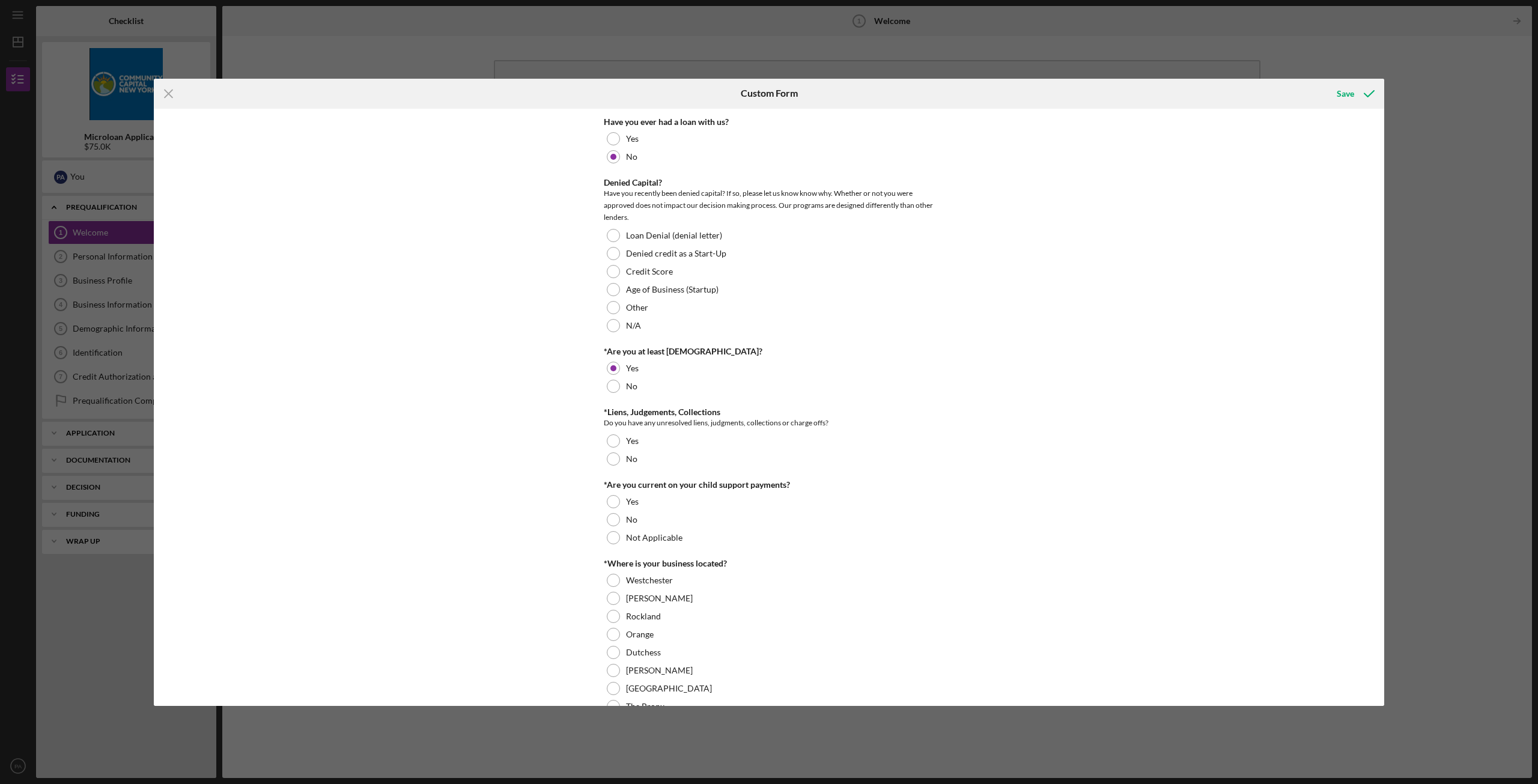
scroll to position [60, 0]
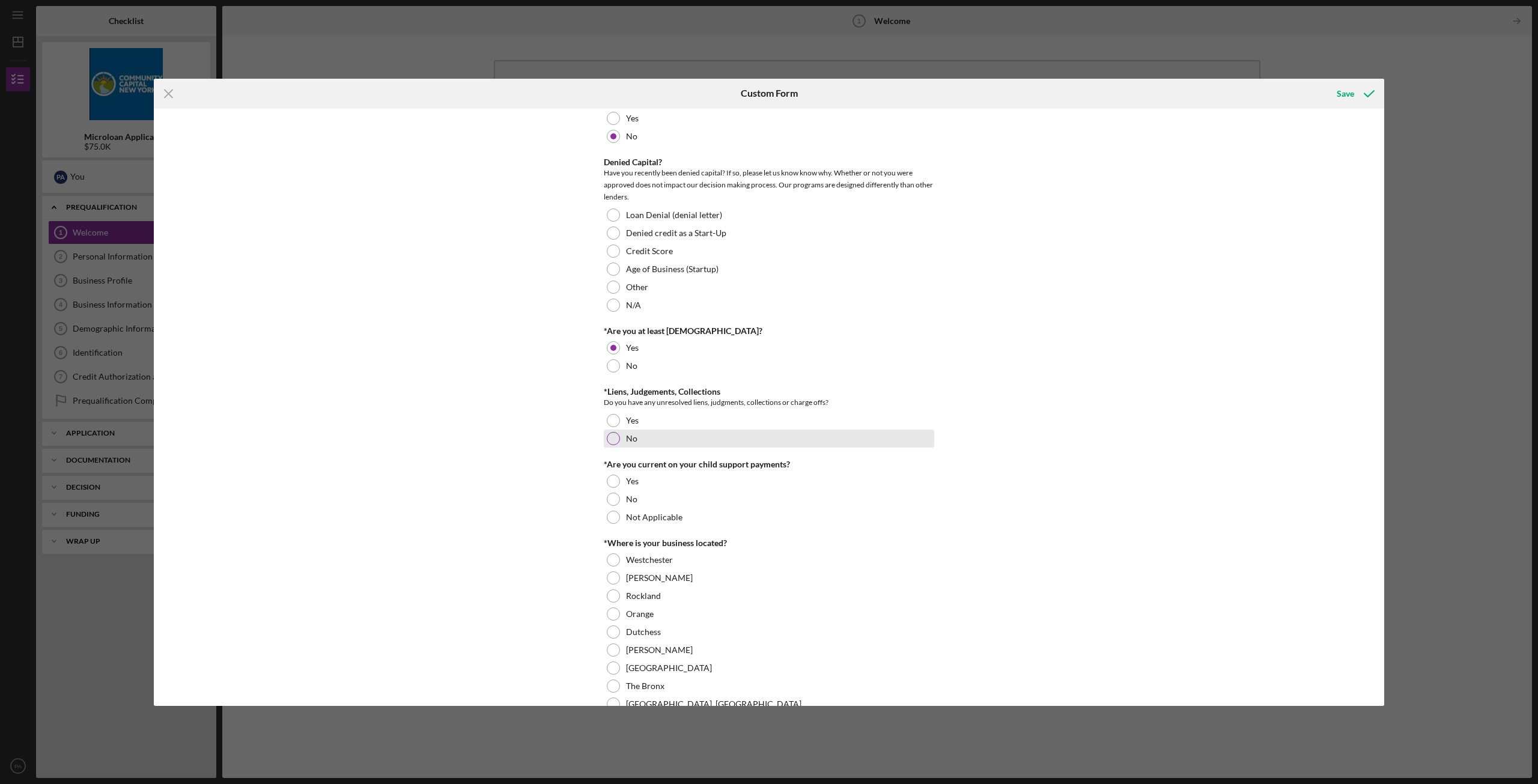
click at [616, 436] on div at bounding box center [613, 438] width 13 height 13
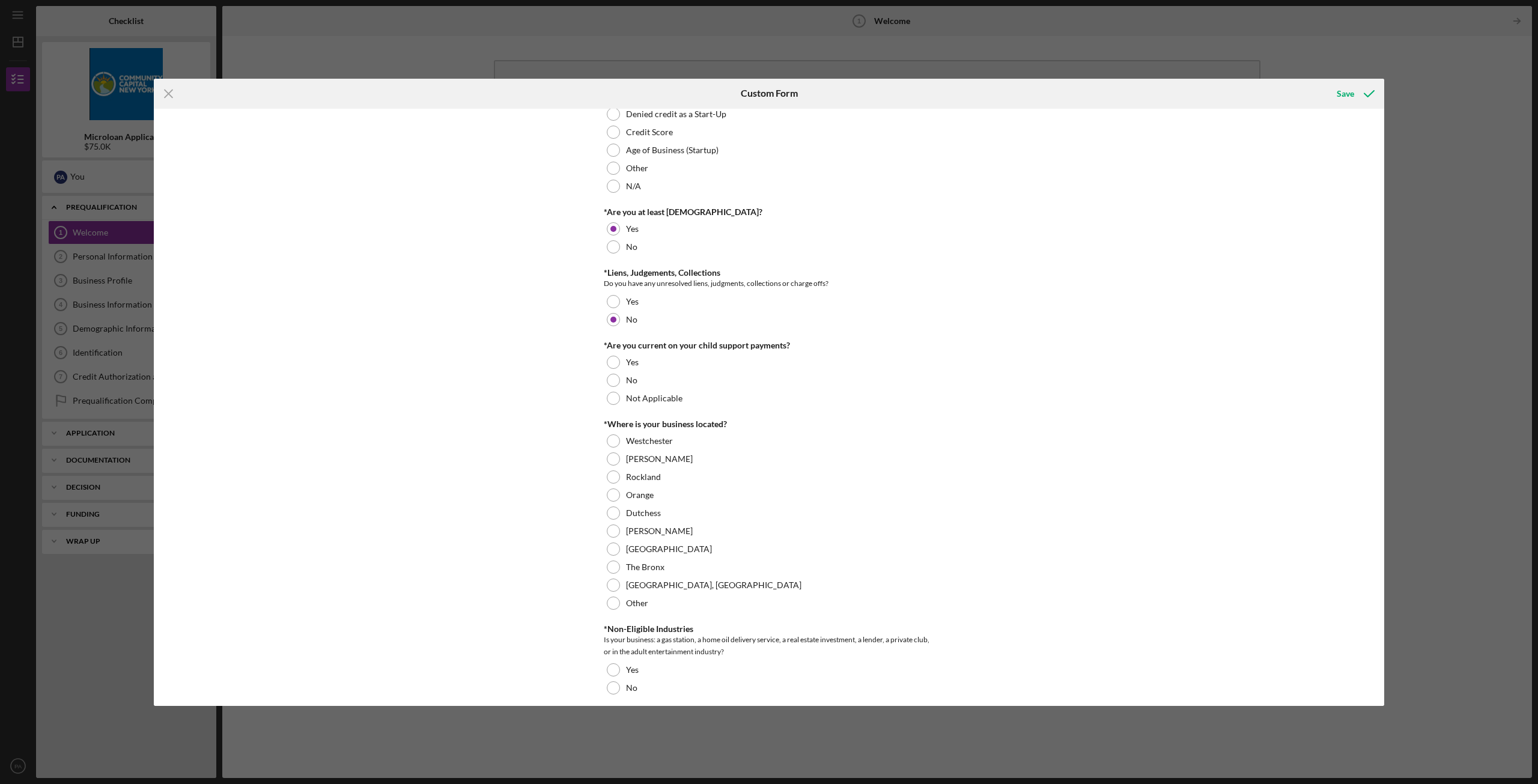
scroll to position [180, 0]
click at [613, 395] on div at bounding box center [613, 397] width 13 height 13
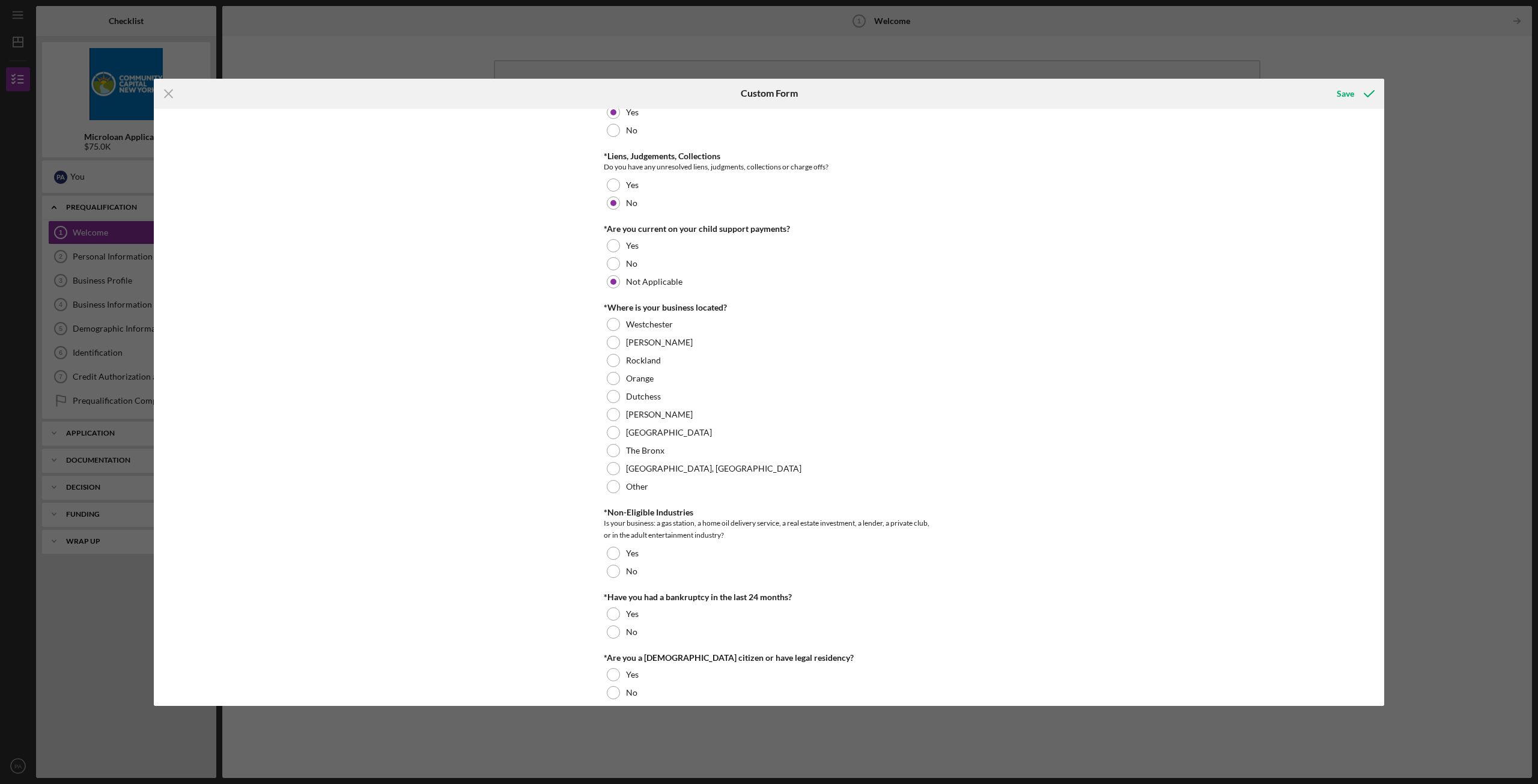
scroll to position [300, 0]
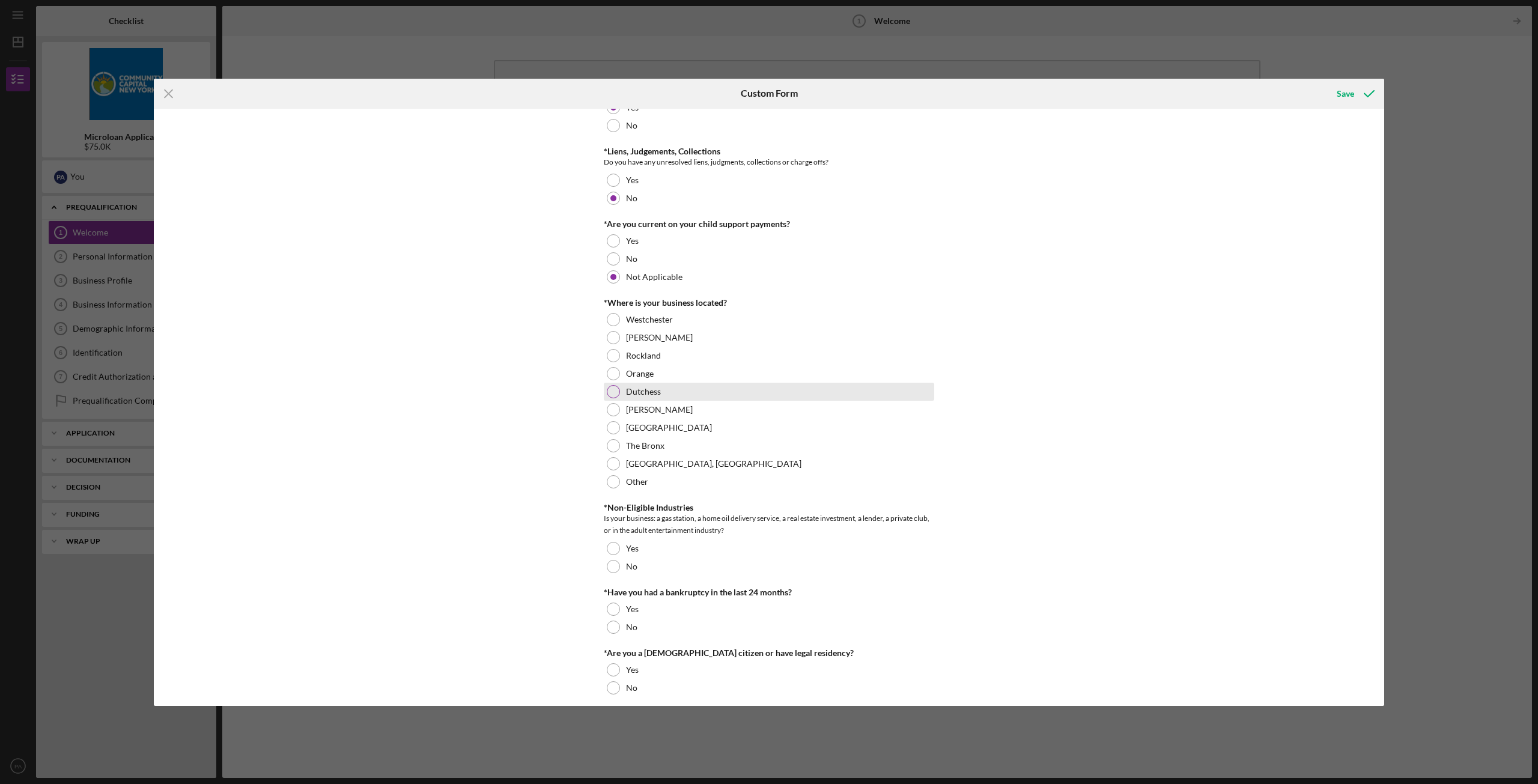
click at [608, 396] on div at bounding box center [613, 392] width 13 height 13
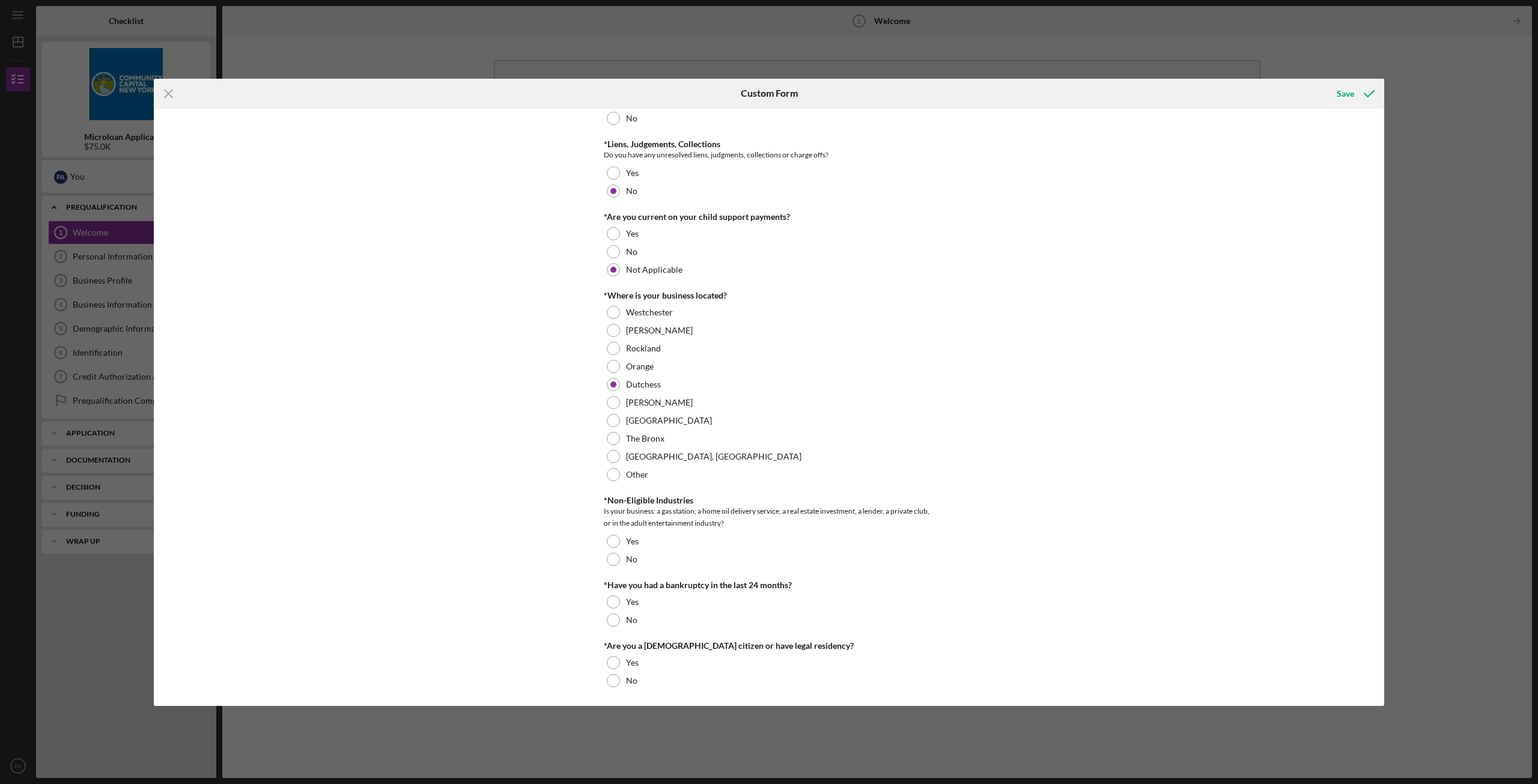
scroll to position [309, 0]
click at [610, 564] on div at bounding box center [613, 557] width 13 height 13
click at [618, 616] on div "No" at bounding box center [769, 618] width 330 height 18
click at [613, 663] on div at bounding box center [613, 661] width 13 height 13
click at [1350, 96] on div "Save" at bounding box center [1345, 94] width 17 height 24
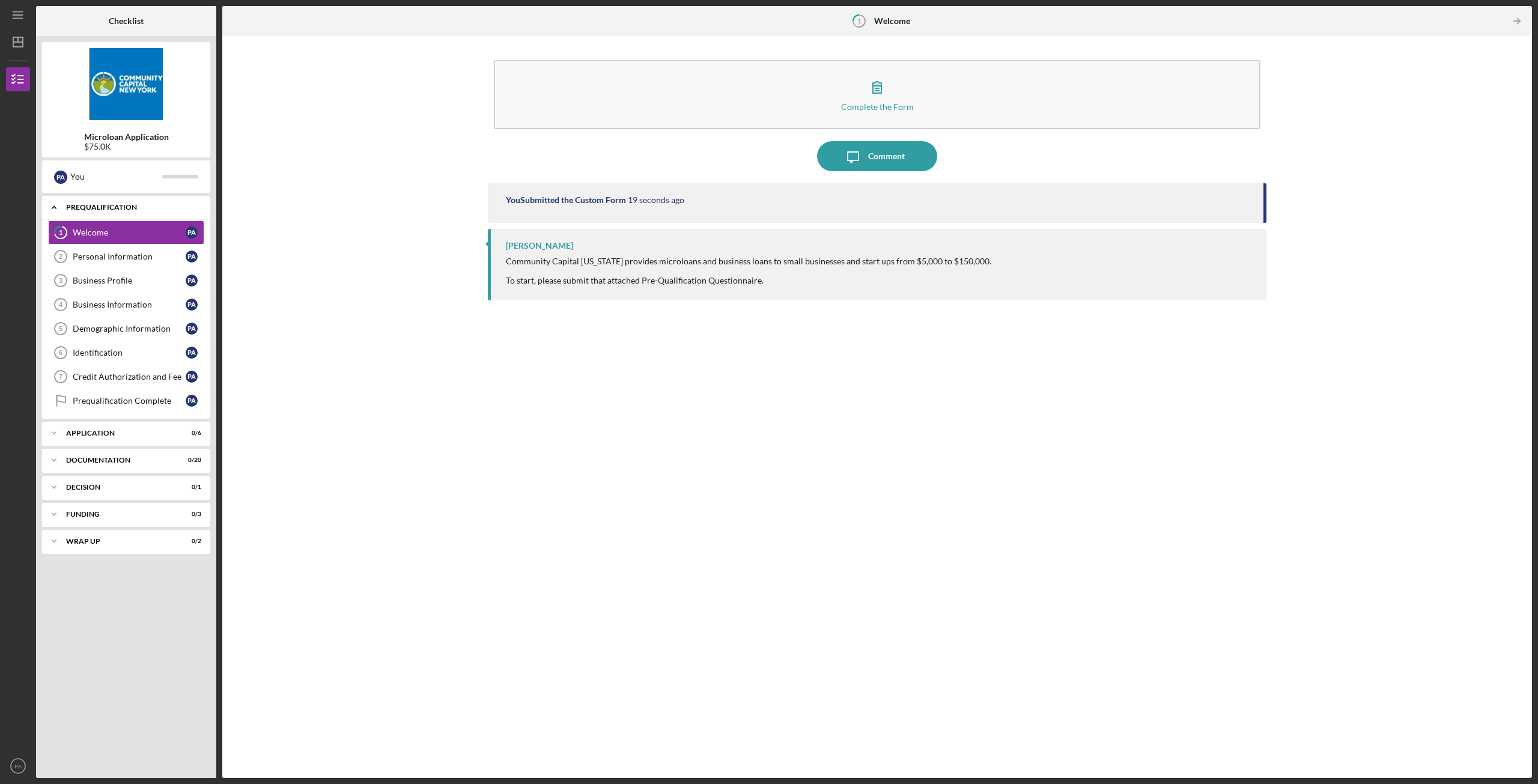
click at [117, 206] on div "Prequalification" at bounding box center [130, 207] width 129 height 7
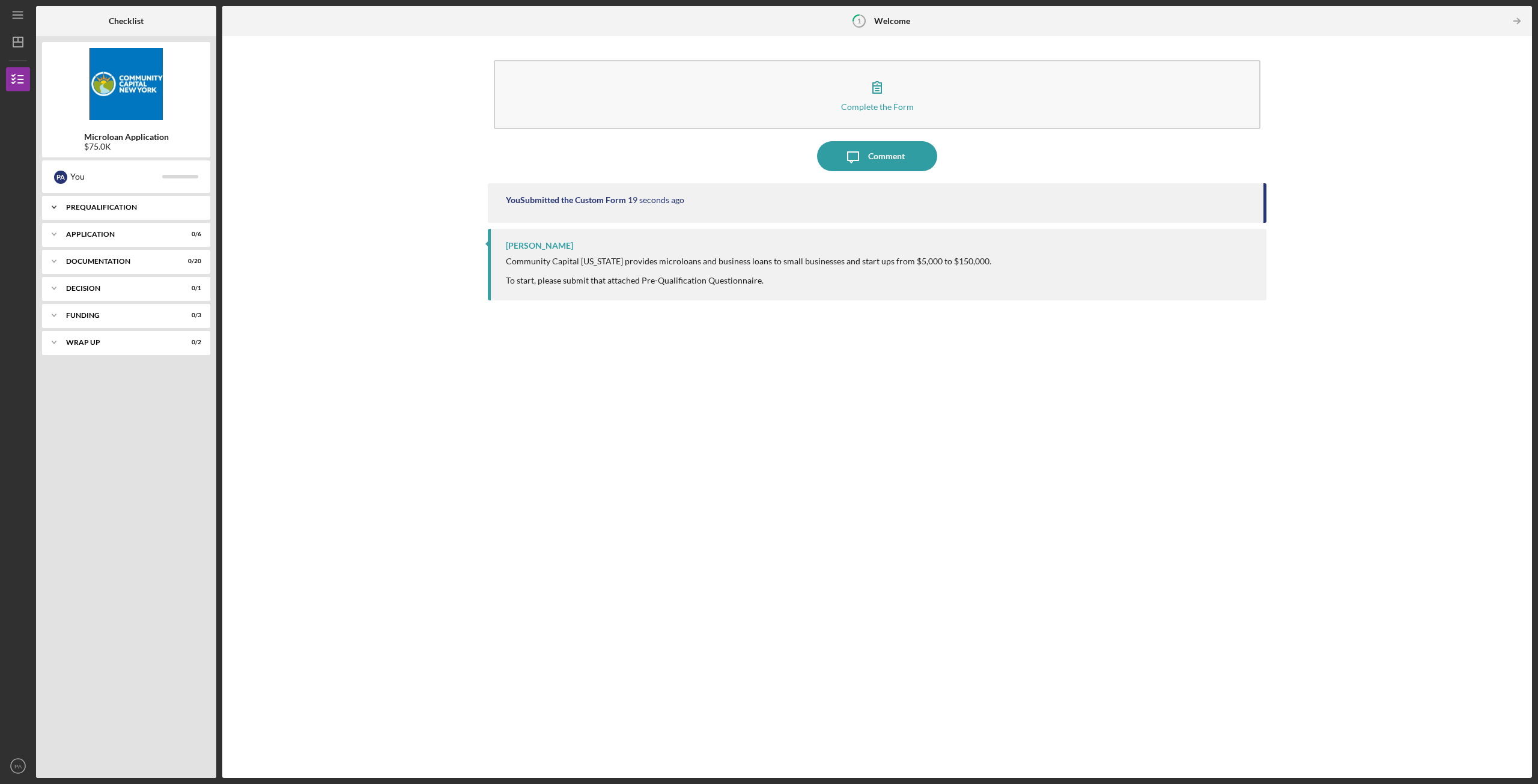
click at [117, 206] on div "Prequalification" at bounding box center [130, 207] width 129 height 7
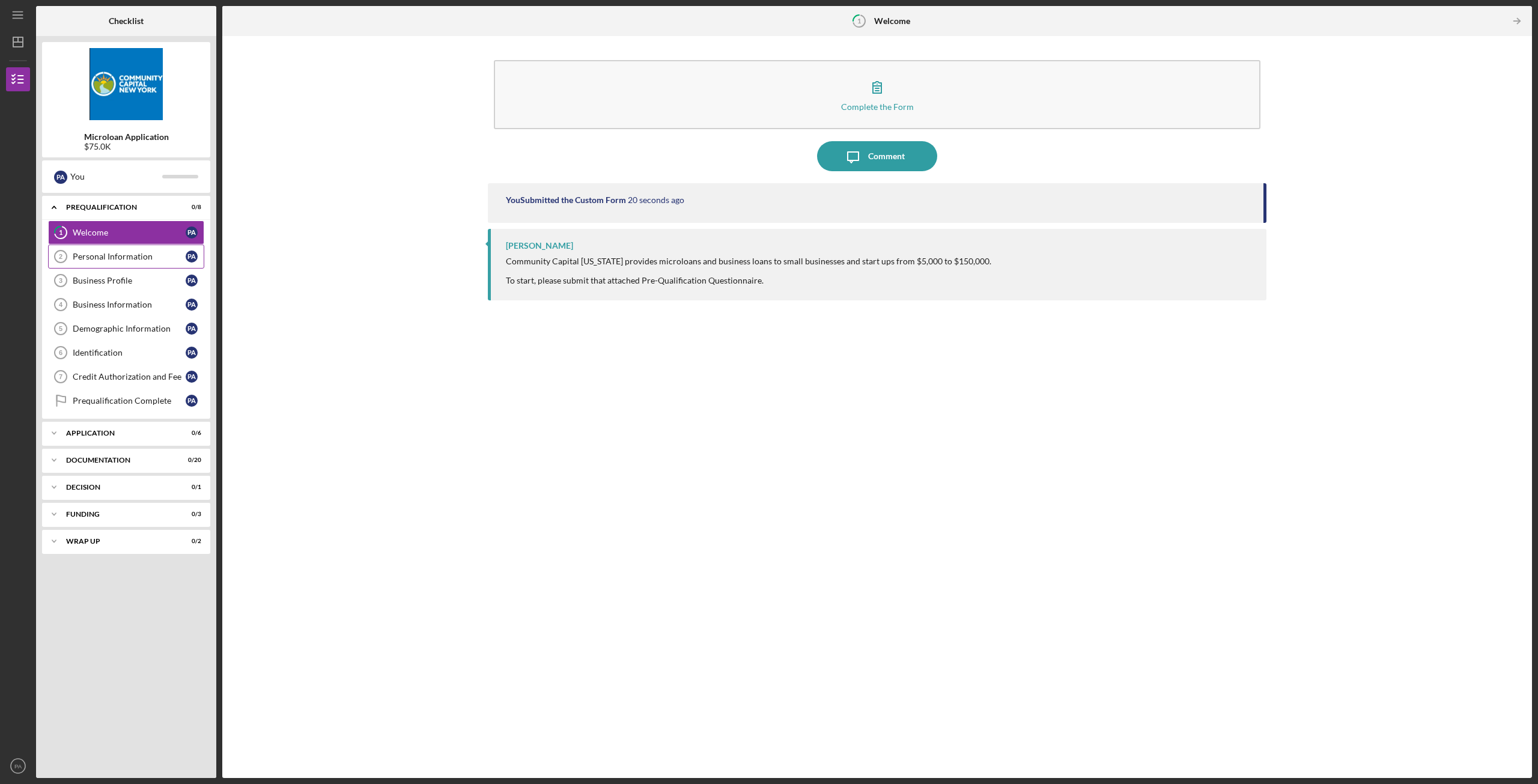
click at [109, 253] on div "Personal Information" at bounding box center [129, 256] width 113 height 10
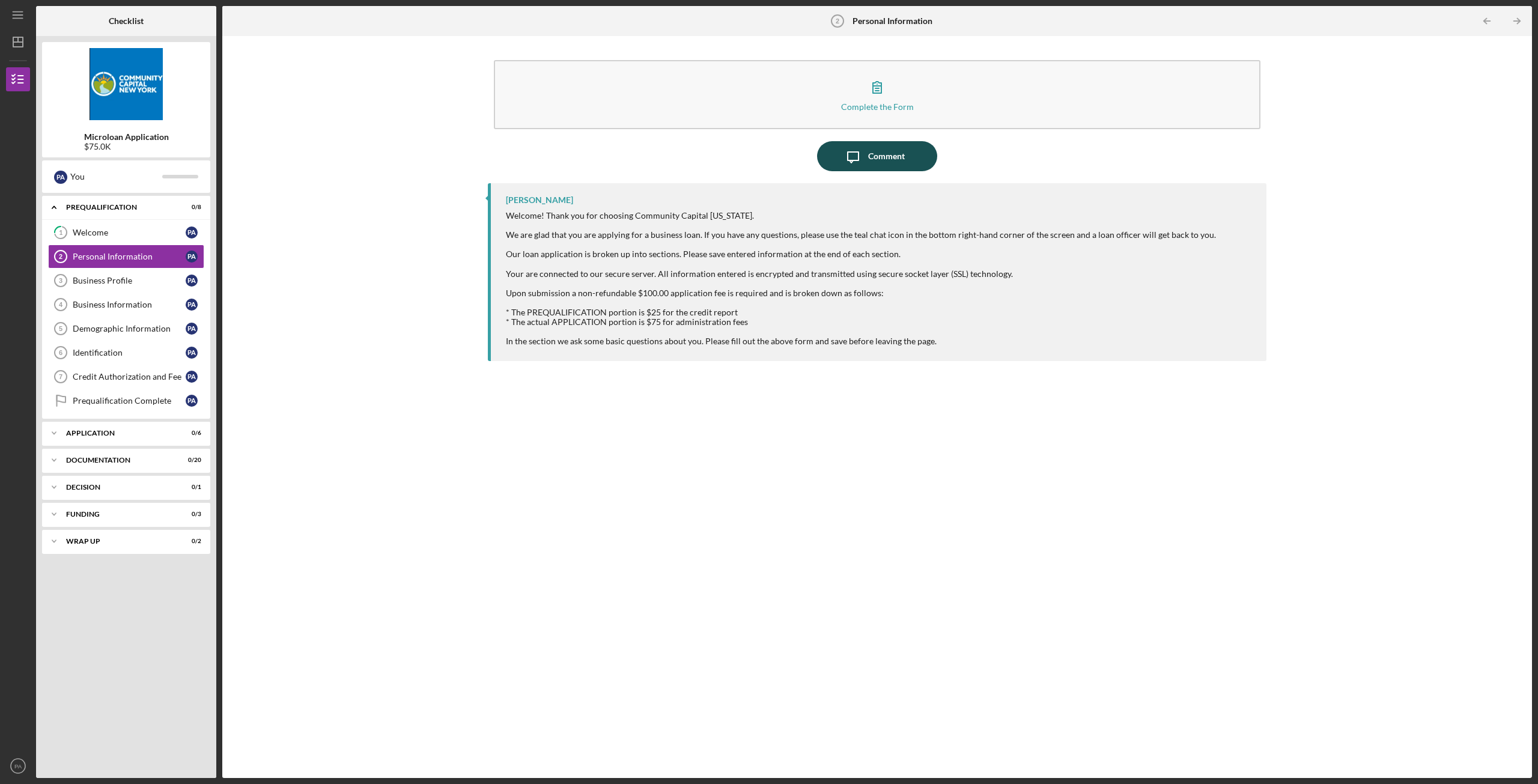
click at [852, 166] on icon "Icon/Message" at bounding box center [852, 156] width 30 height 30
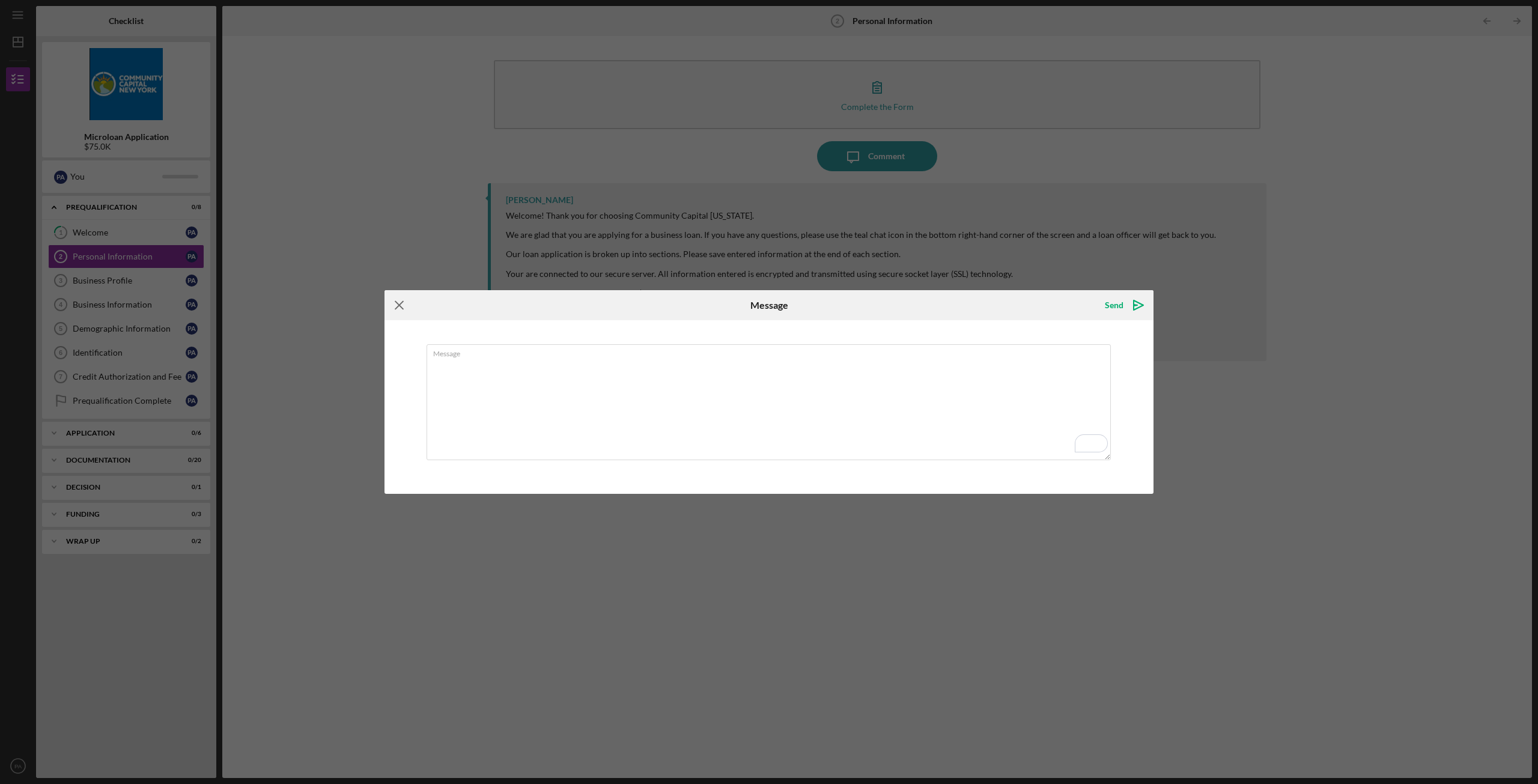
click at [406, 303] on icon "Icon/Menu Close" at bounding box center [399, 305] width 30 height 30
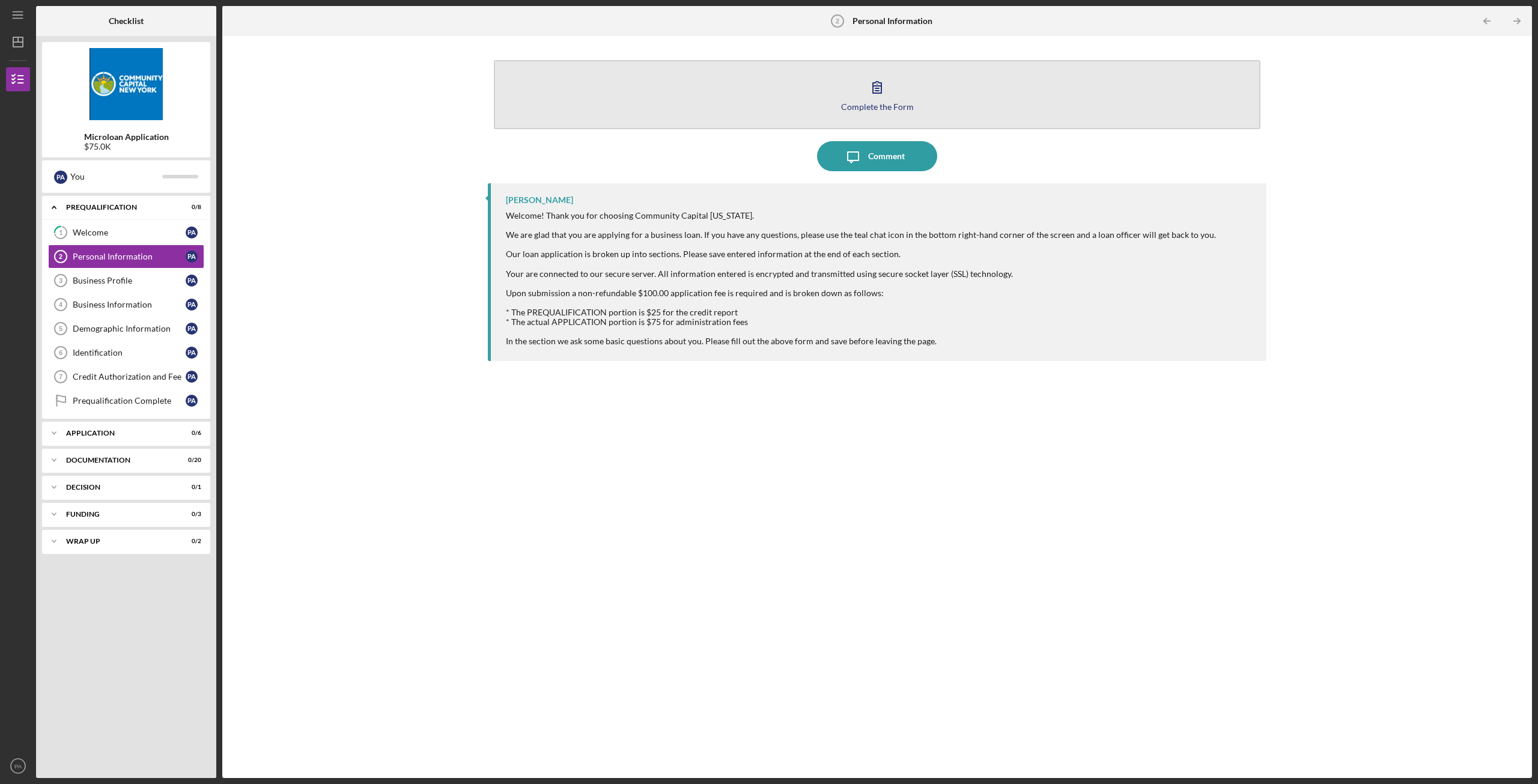
click at [863, 96] on icon "button" at bounding box center [877, 87] width 30 height 30
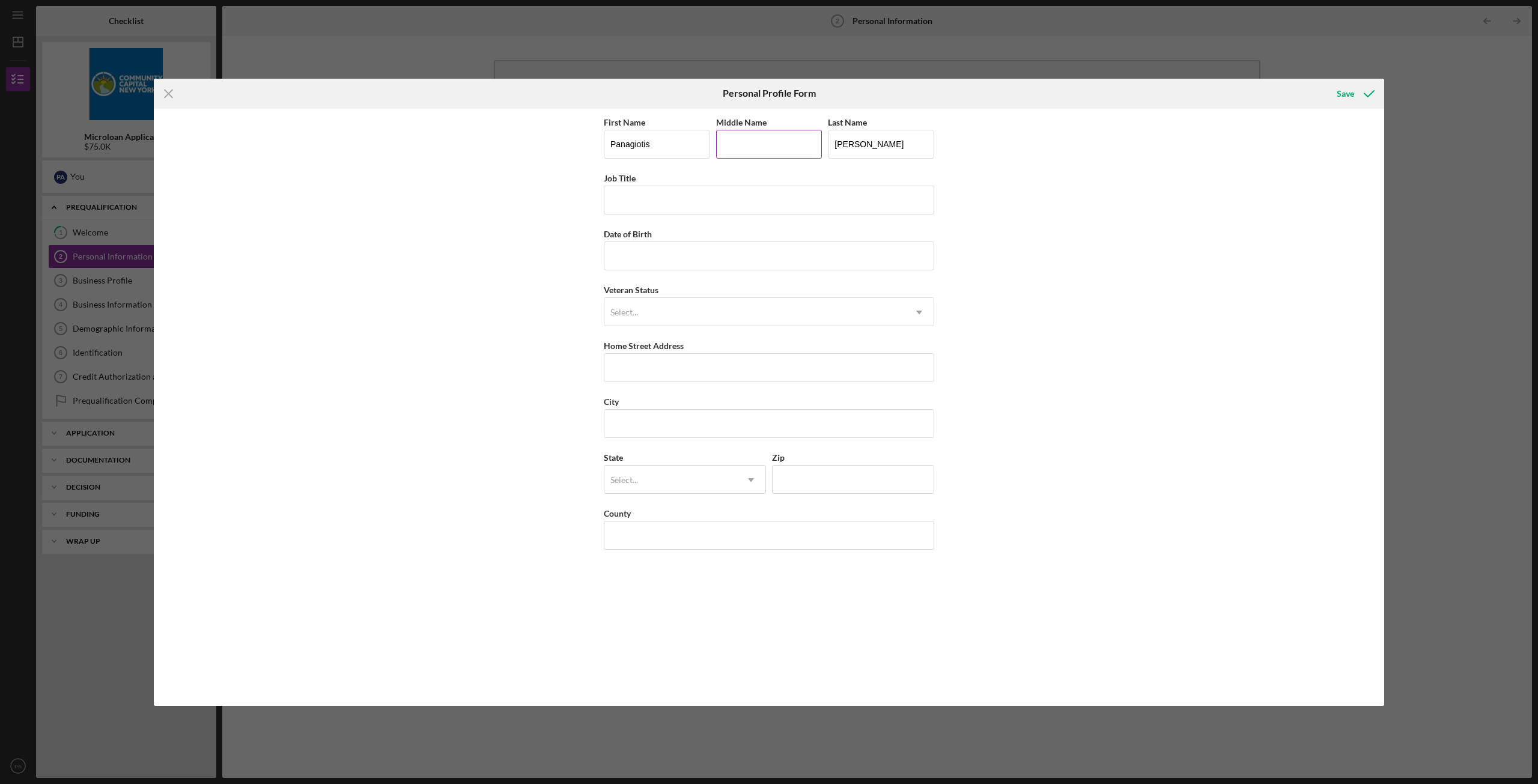
click at [758, 148] on input "Middle Name" at bounding box center [769, 144] width 106 height 29
type input "[PERSON_NAME]"
type input "B"
click at [743, 257] on input "Date of Birth" at bounding box center [769, 256] width 330 height 29
type input "[DATE]"
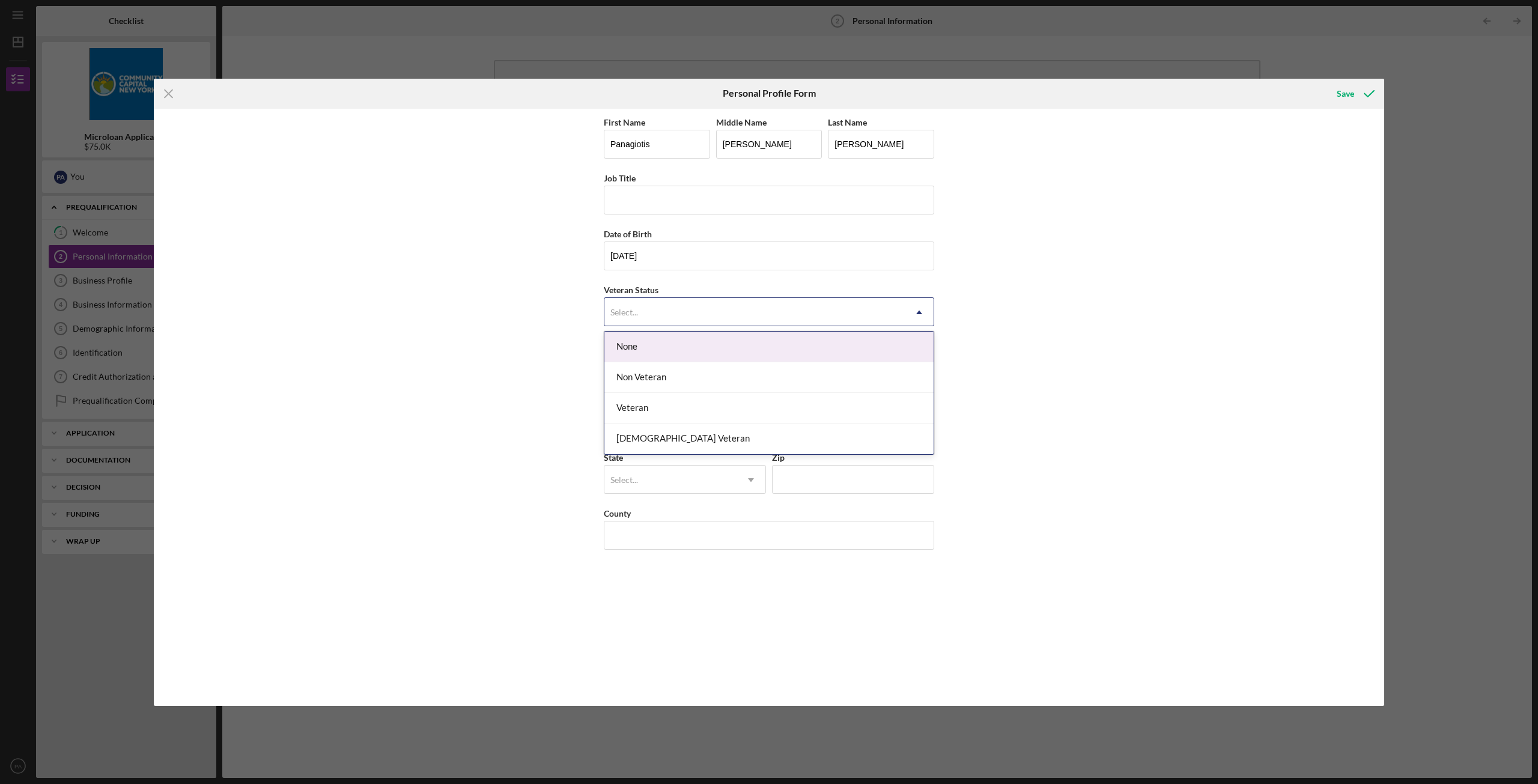
click at [774, 319] on div "Select..." at bounding box center [755, 312] width 300 height 27
click at [666, 353] on div "None" at bounding box center [769, 347] width 329 height 31
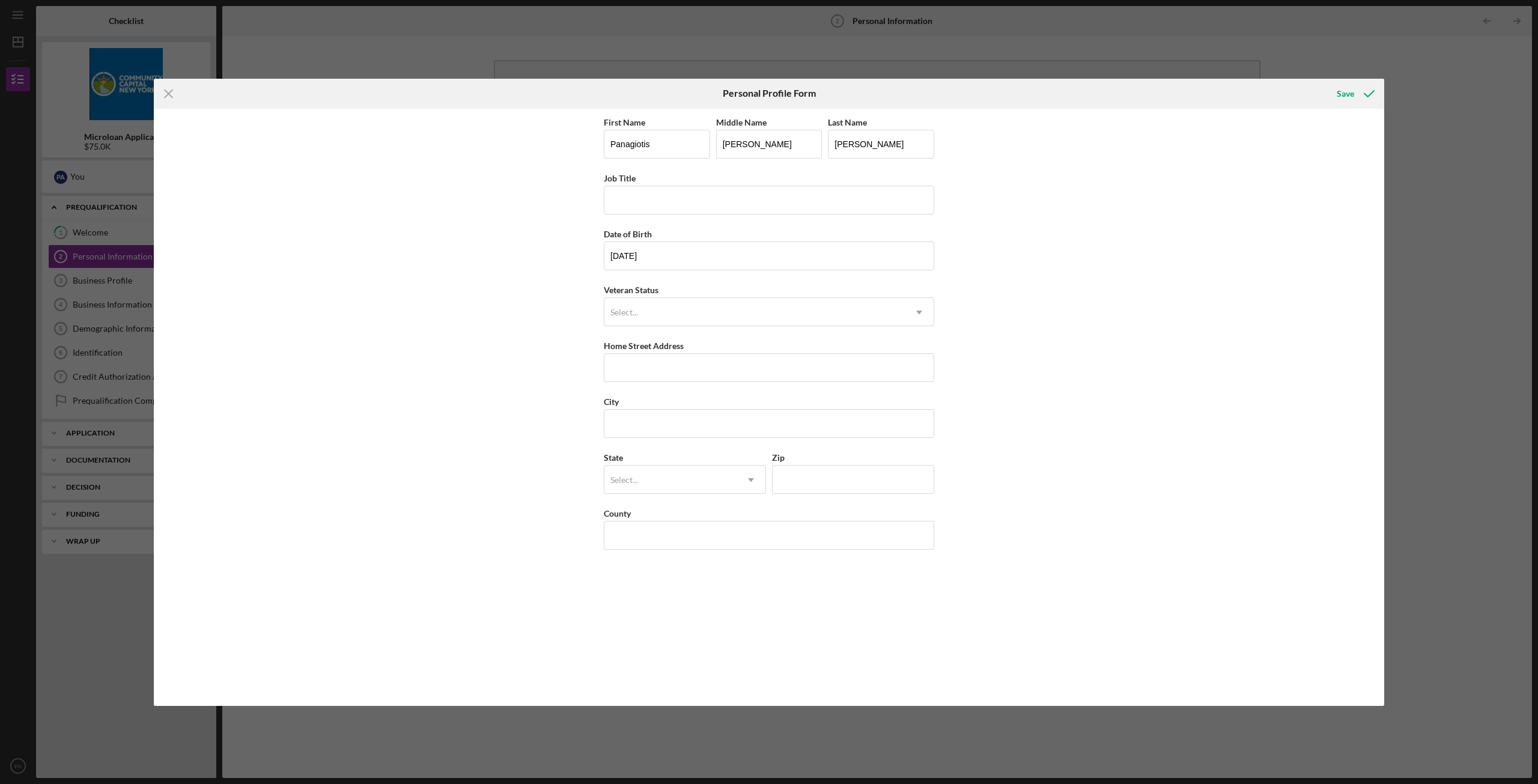
click at [497, 348] on div "First Name [PERSON_NAME] Middle Name [PERSON_NAME] Last Name [PERSON_NAME] Job …" at bounding box center [769, 407] width 1230 height 597
click at [622, 373] on input "Home Street Address" at bounding box center [769, 367] width 330 height 29
click at [650, 431] on input "City" at bounding box center [769, 423] width 330 height 29
click at [684, 369] on input "71 [PERSON_NAME]" at bounding box center [769, 367] width 330 height 29
type input "[STREET_ADDRESS][PERSON_NAME]"
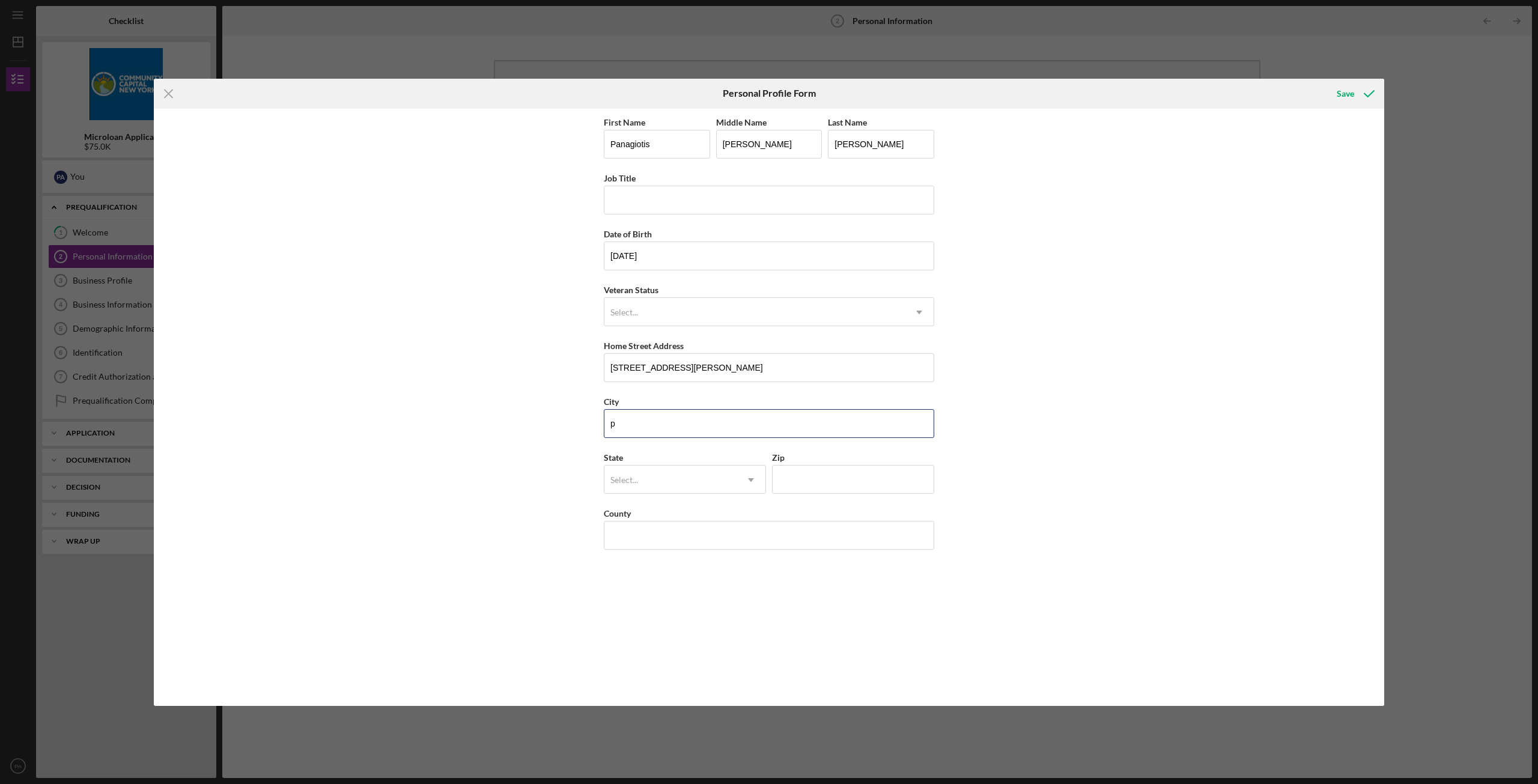
type input "poughkeepsie"
type input "[US_STATE]"
type input "12601"
type input "[GEOGRAPHIC_DATA]"
drag, startPoint x: 806, startPoint y: 598, endPoint x: 771, endPoint y: 580, distance: 39.4
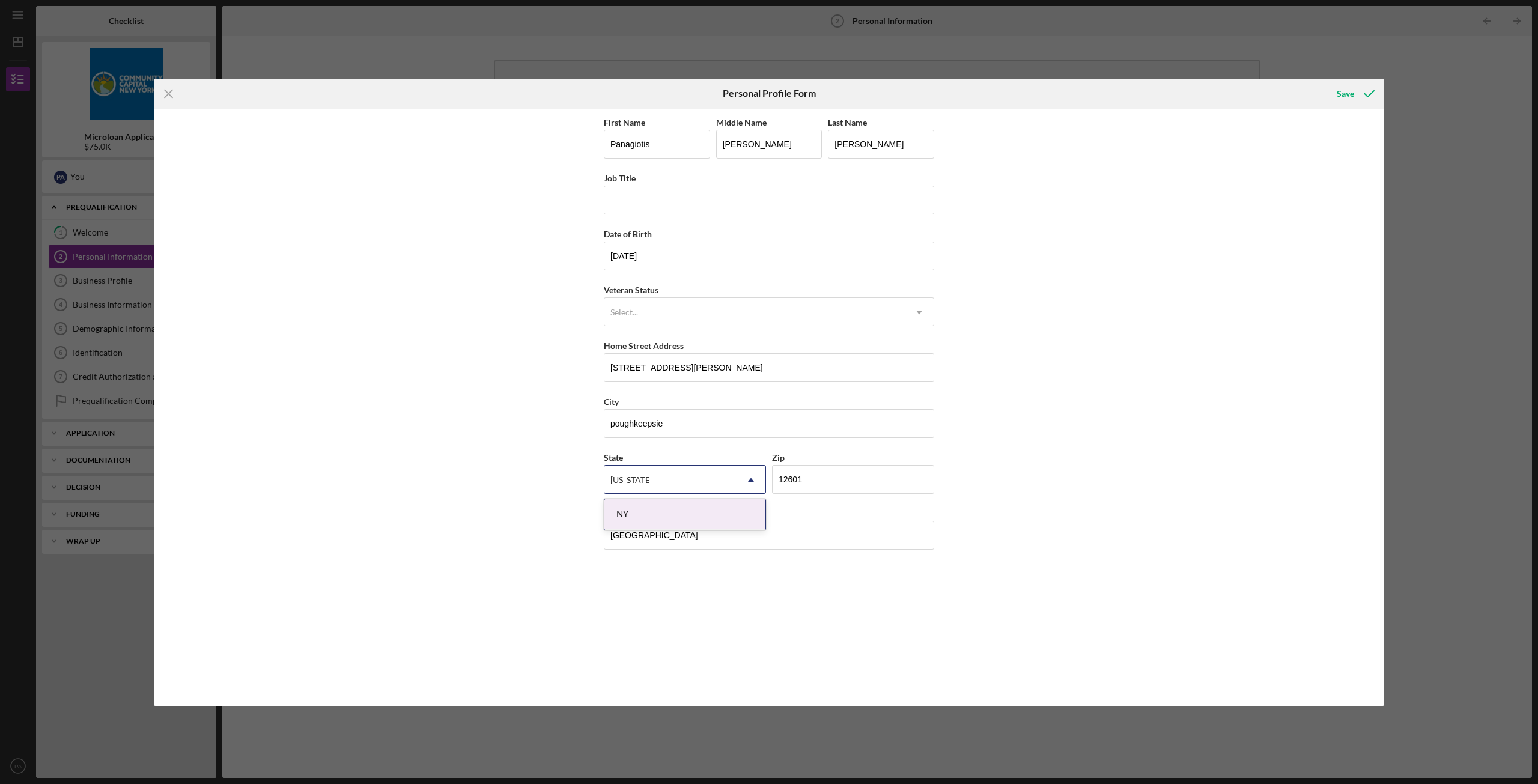
click at [800, 595] on div "First Name [PERSON_NAME] Middle Name [PERSON_NAME] Last Name [PERSON_NAME] Job …" at bounding box center [769, 408] width 330 height 585
click at [708, 520] on div "NY" at bounding box center [685, 514] width 161 height 31
click at [1353, 91] on div "Save" at bounding box center [1345, 94] width 17 height 24
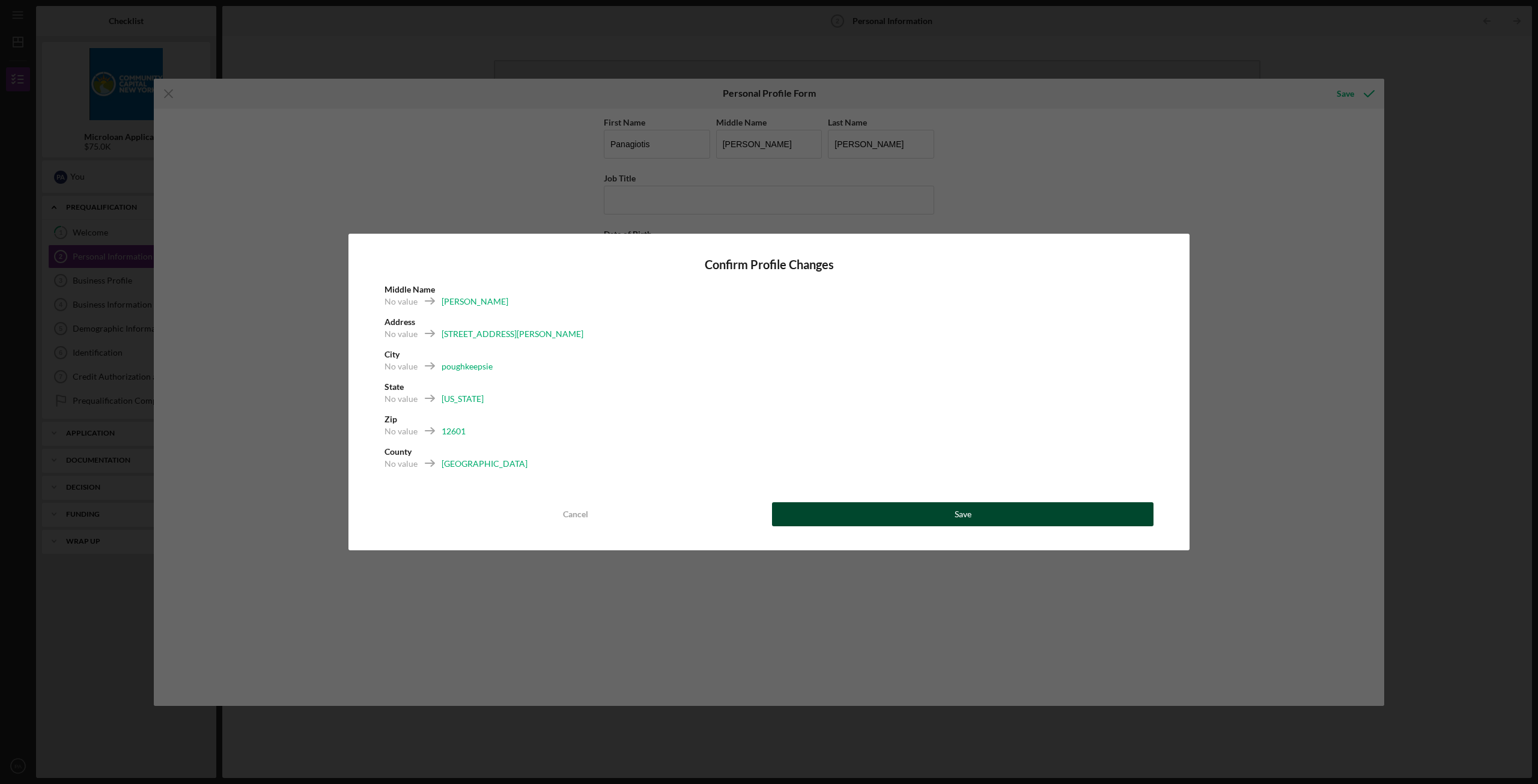
click at [917, 516] on button "Save" at bounding box center [962, 514] width 381 height 24
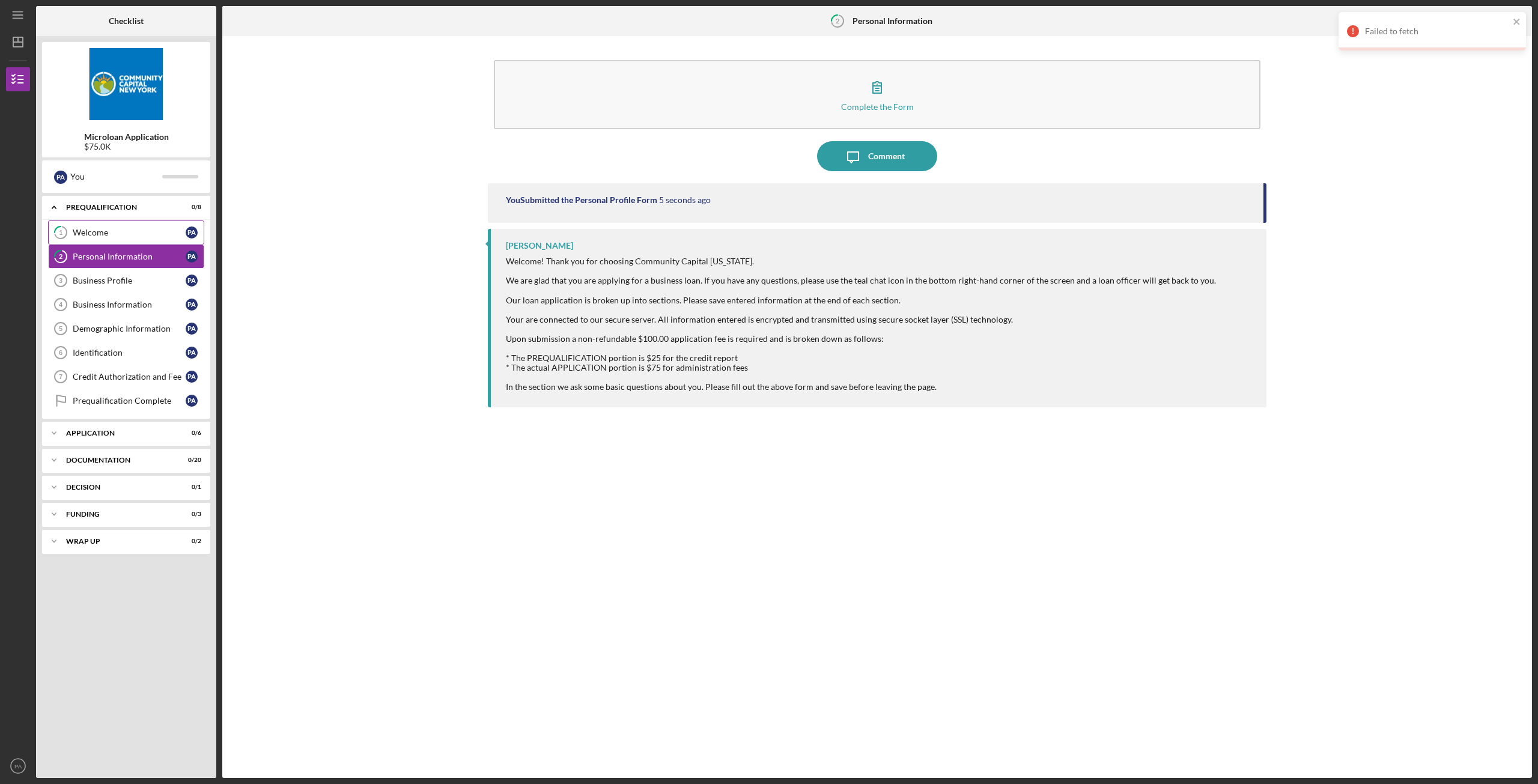
click at [102, 238] on link "1 Welcome P A" at bounding box center [126, 233] width 156 height 24
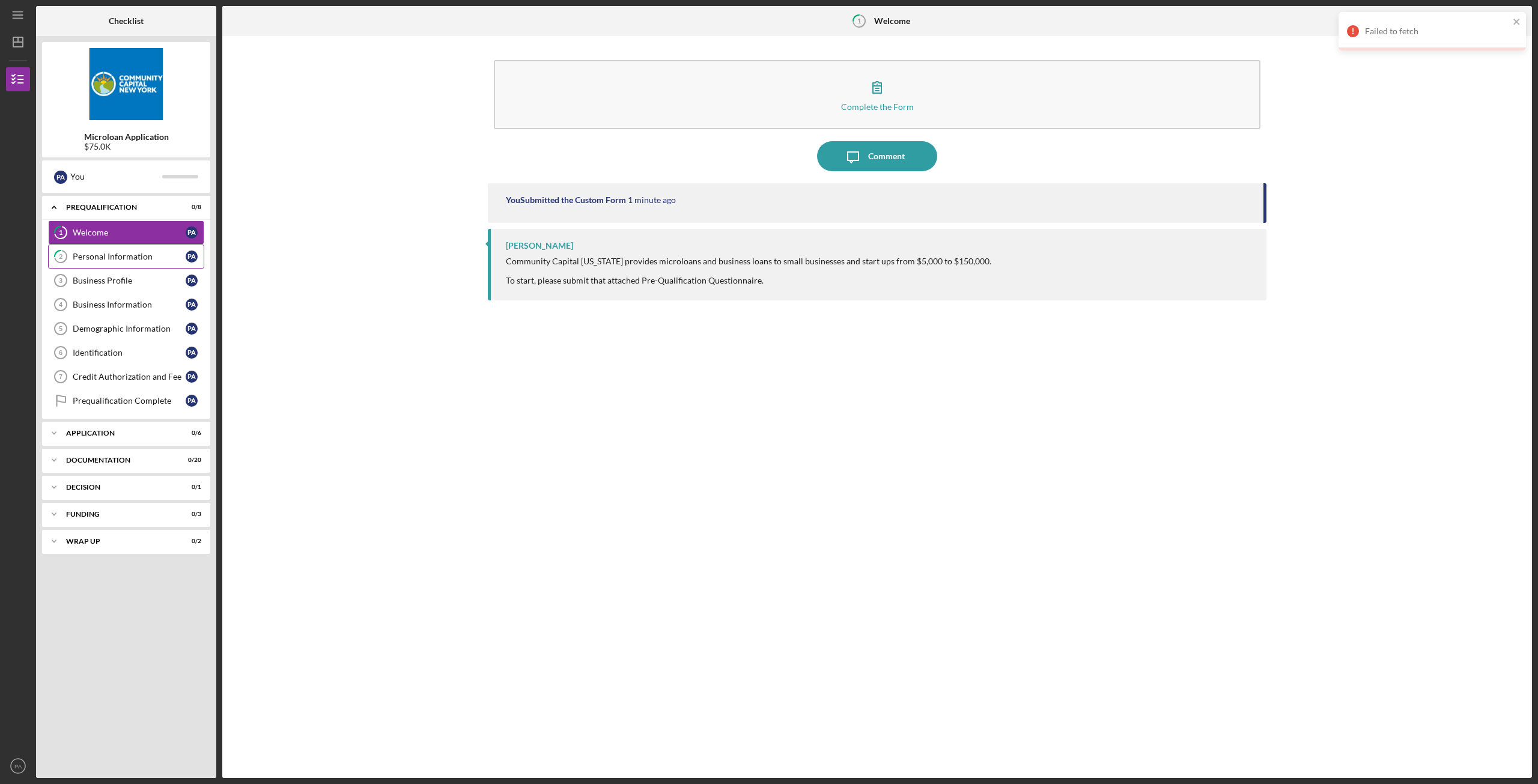
click at [105, 265] on link "2 Personal Information P A" at bounding box center [126, 257] width 156 height 24
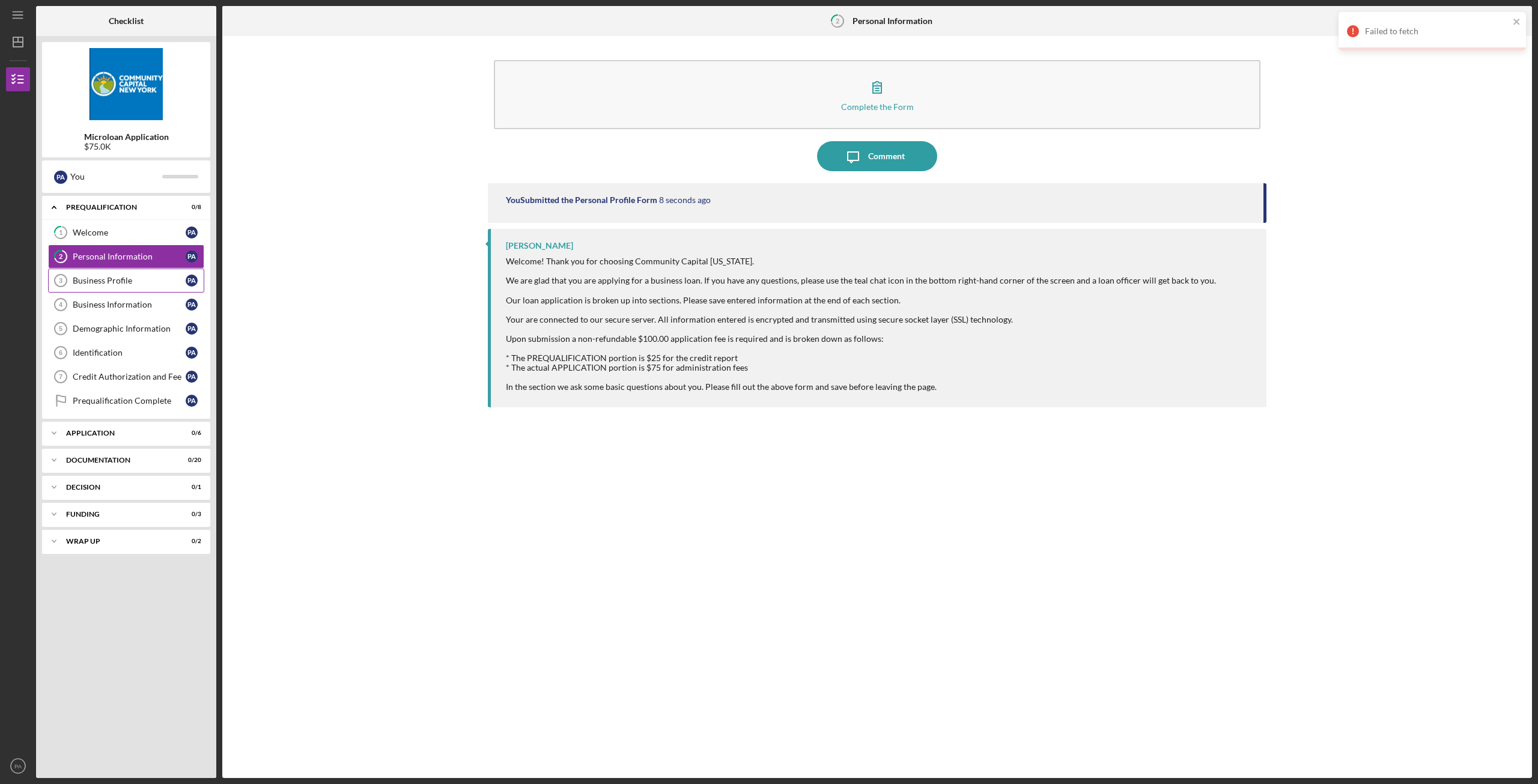
click at [114, 289] on link "Business Profile 3 Business Profile P A" at bounding box center [126, 281] width 156 height 24
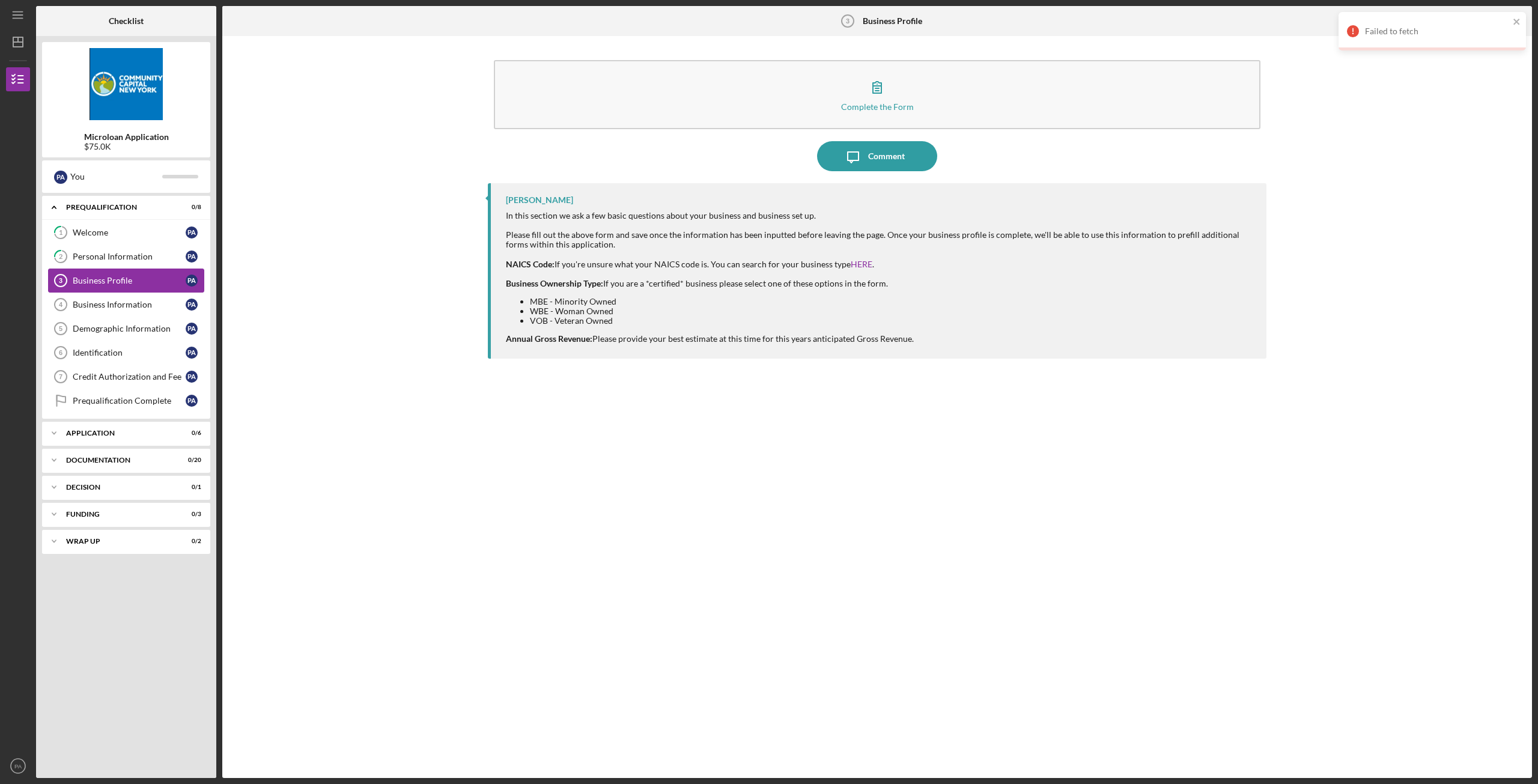
click at [112, 275] on link "Business Profile 3 Business Profile P A" at bounding box center [126, 281] width 156 height 24
click at [112, 266] on link "2 Personal Information P A" at bounding box center [126, 257] width 156 height 24
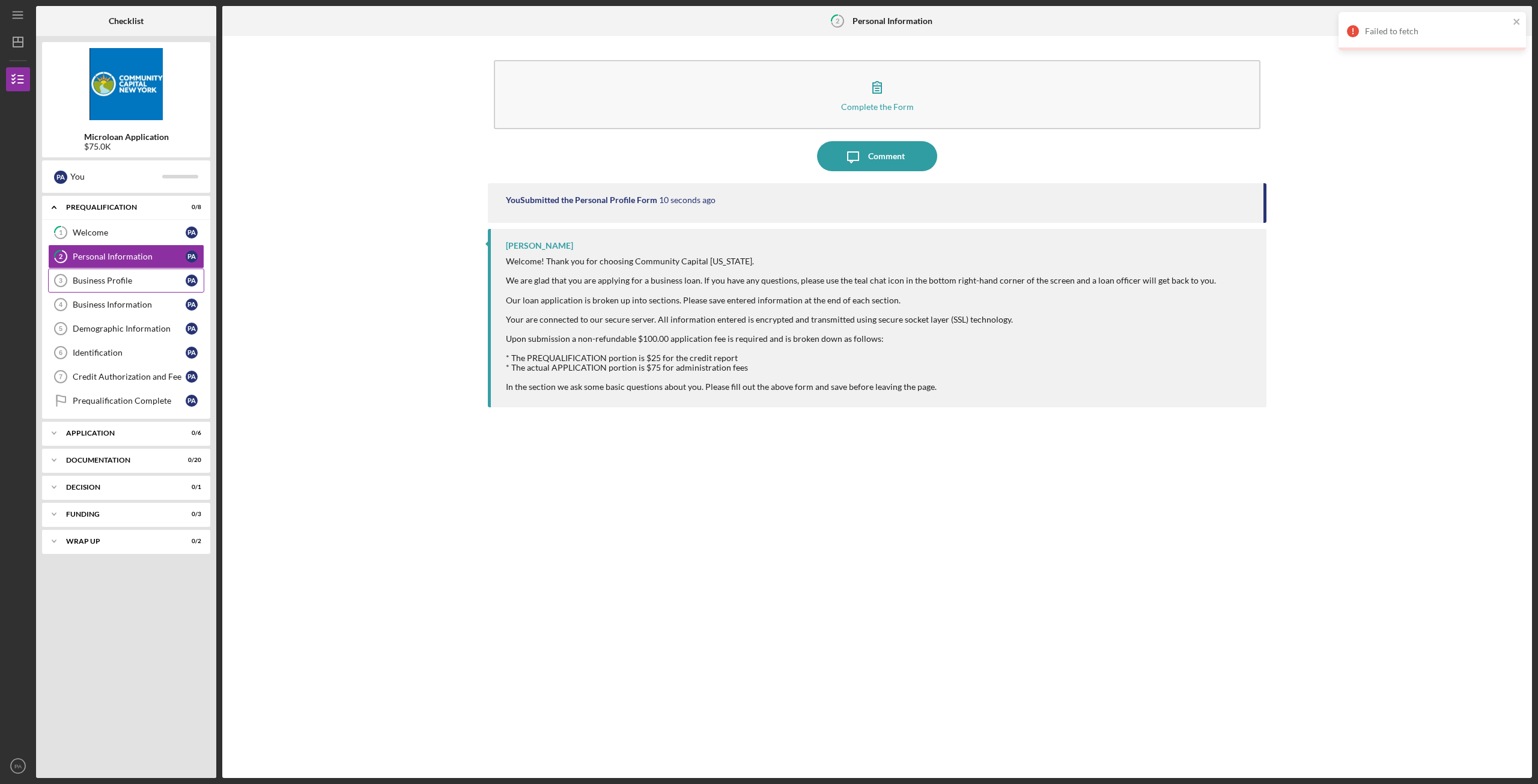
click at [116, 284] on div "Business Profile" at bounding box center [129, 280] width 113 height 10
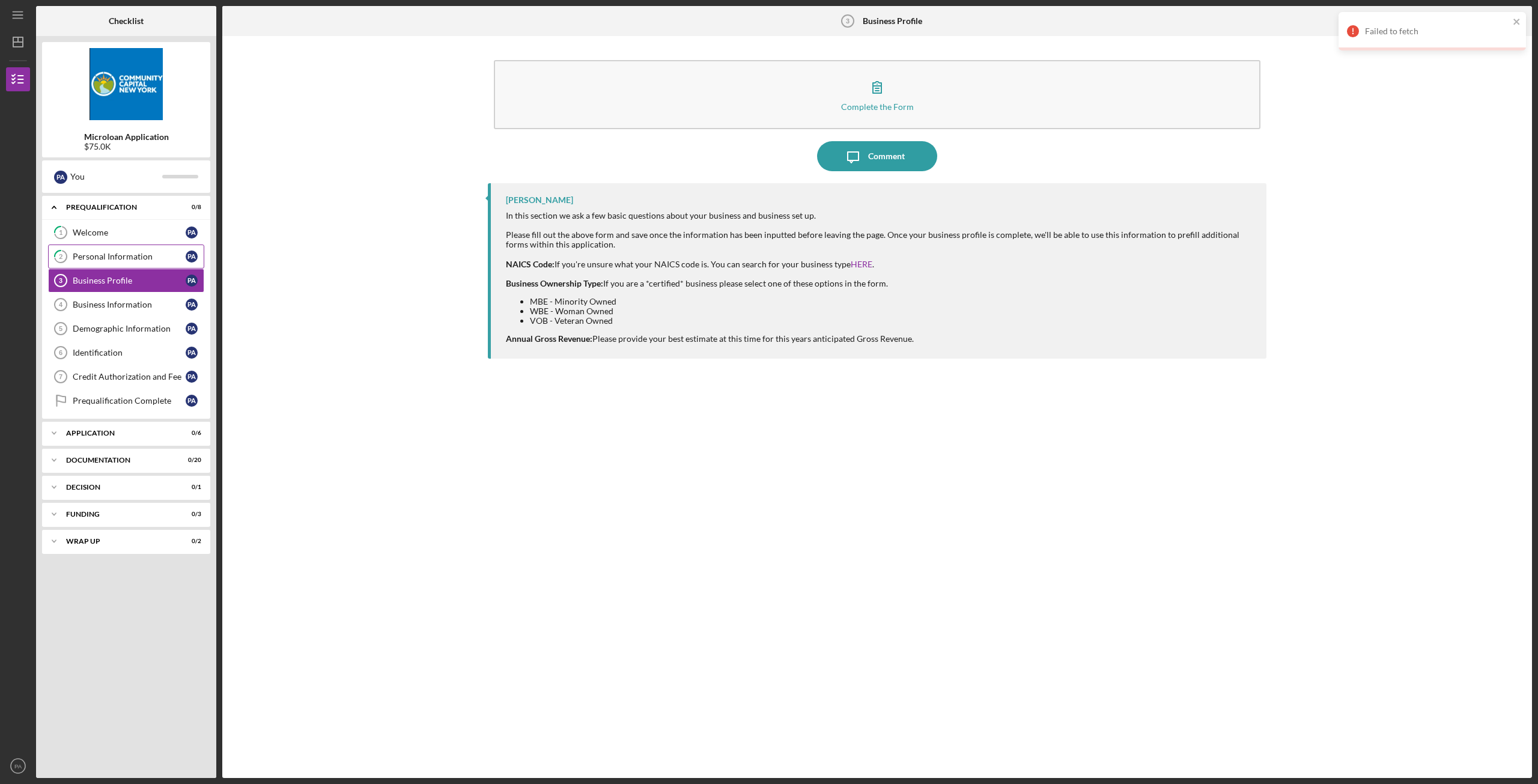
click at [113, 258] on div "Personal Information" at bounding box center [129, 256] width 113 height 10
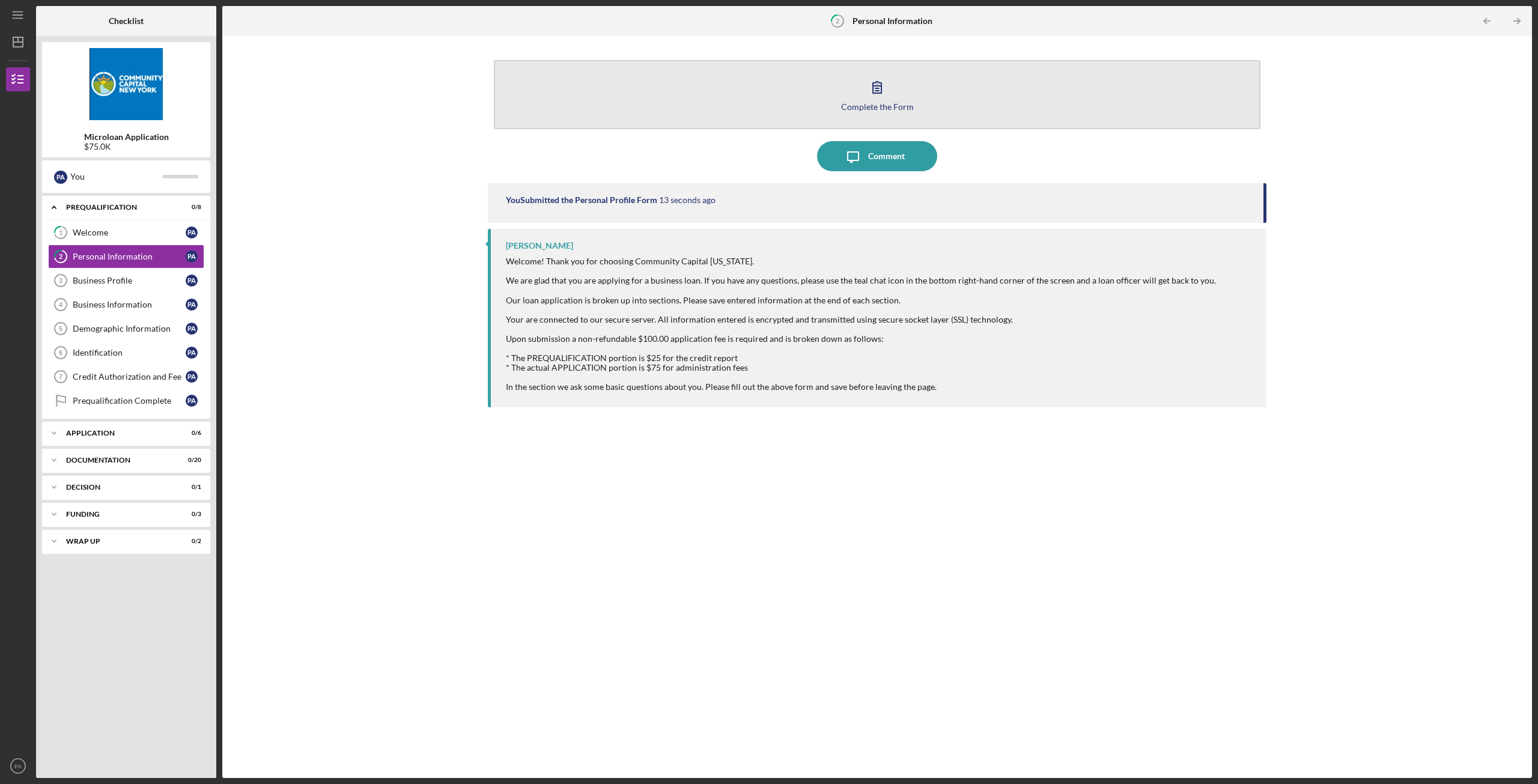
click at [883, 96] on icon "button" at bounding box center [877, 87] width 30 height 30
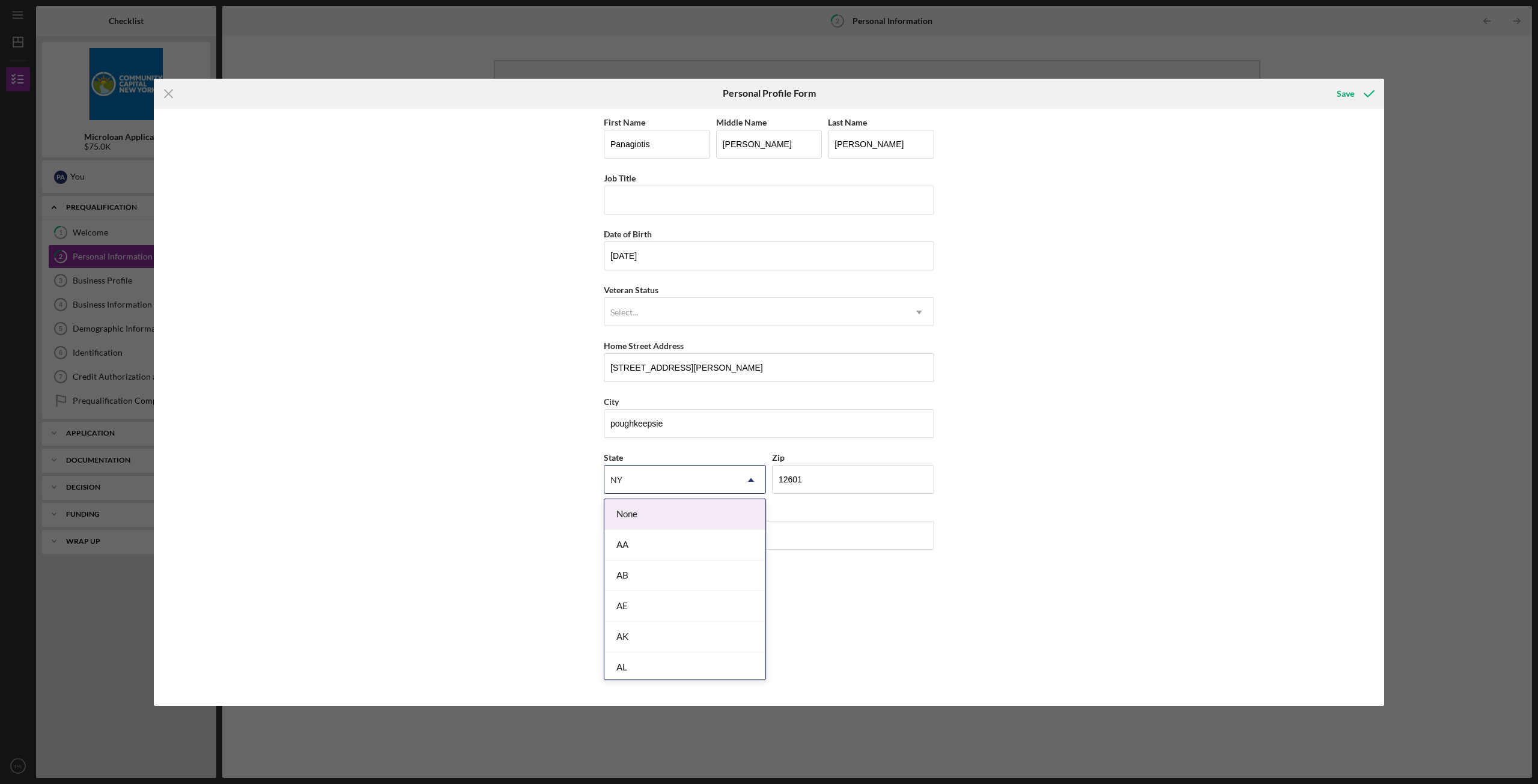
click at [740, 487] on icon "Icon/Dropdown Arrow" at bounding box center [751, 480] width 29 height 29
click at [536, 463] on div "First Name [PERSON_NAME] Middle Name [PERSON_NAME] Last Name [PERSON_NAME] Job …" at bounding box center [769, 407] width 1230 height 597
click at [1367, 100] on icon "submit" at bounding box center [1369, 93] width 30 height 30
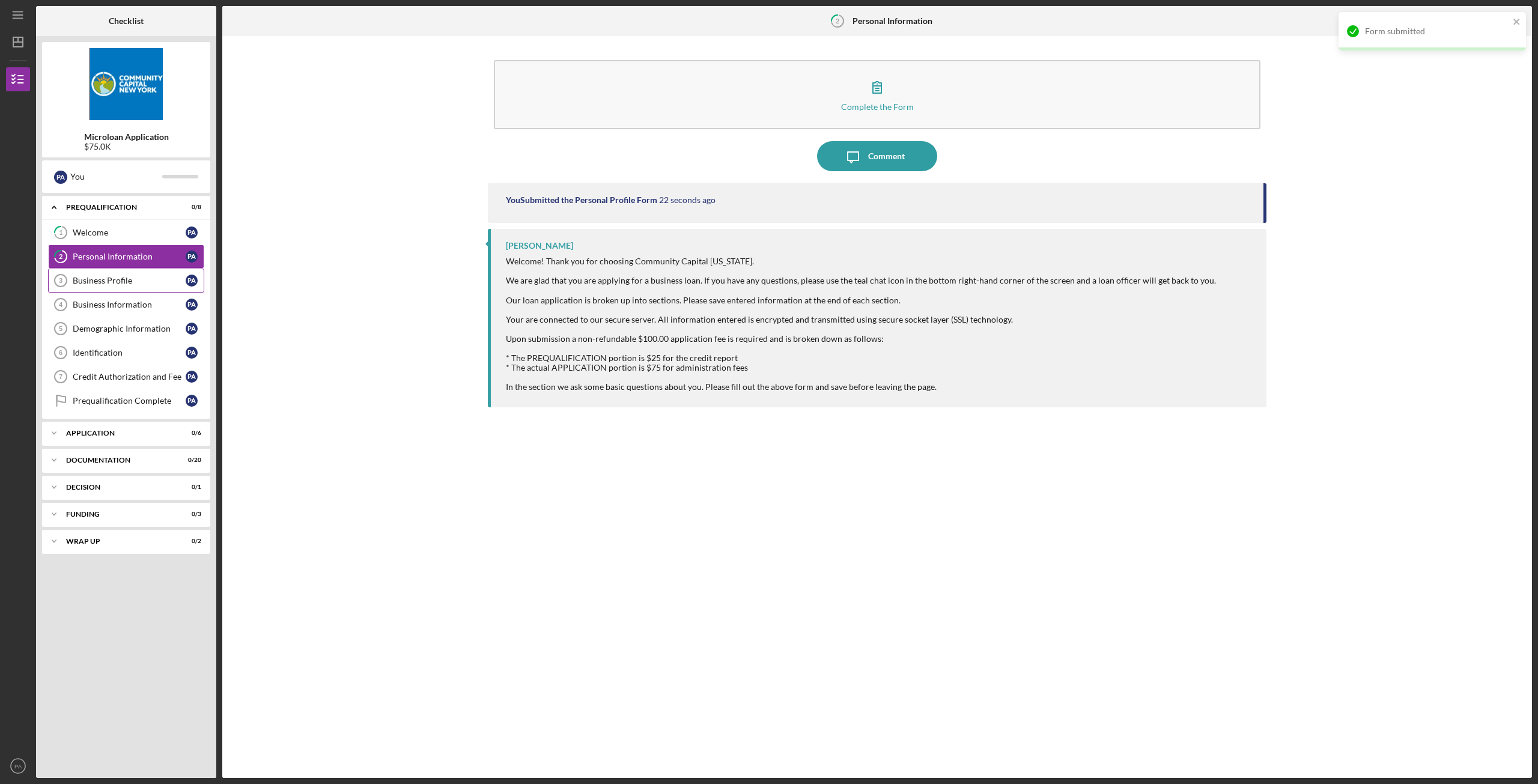
click at [134, 269] on link "Business Profile 3 Business Profile P A" at bounding box center [126, 281] width 156 height 24
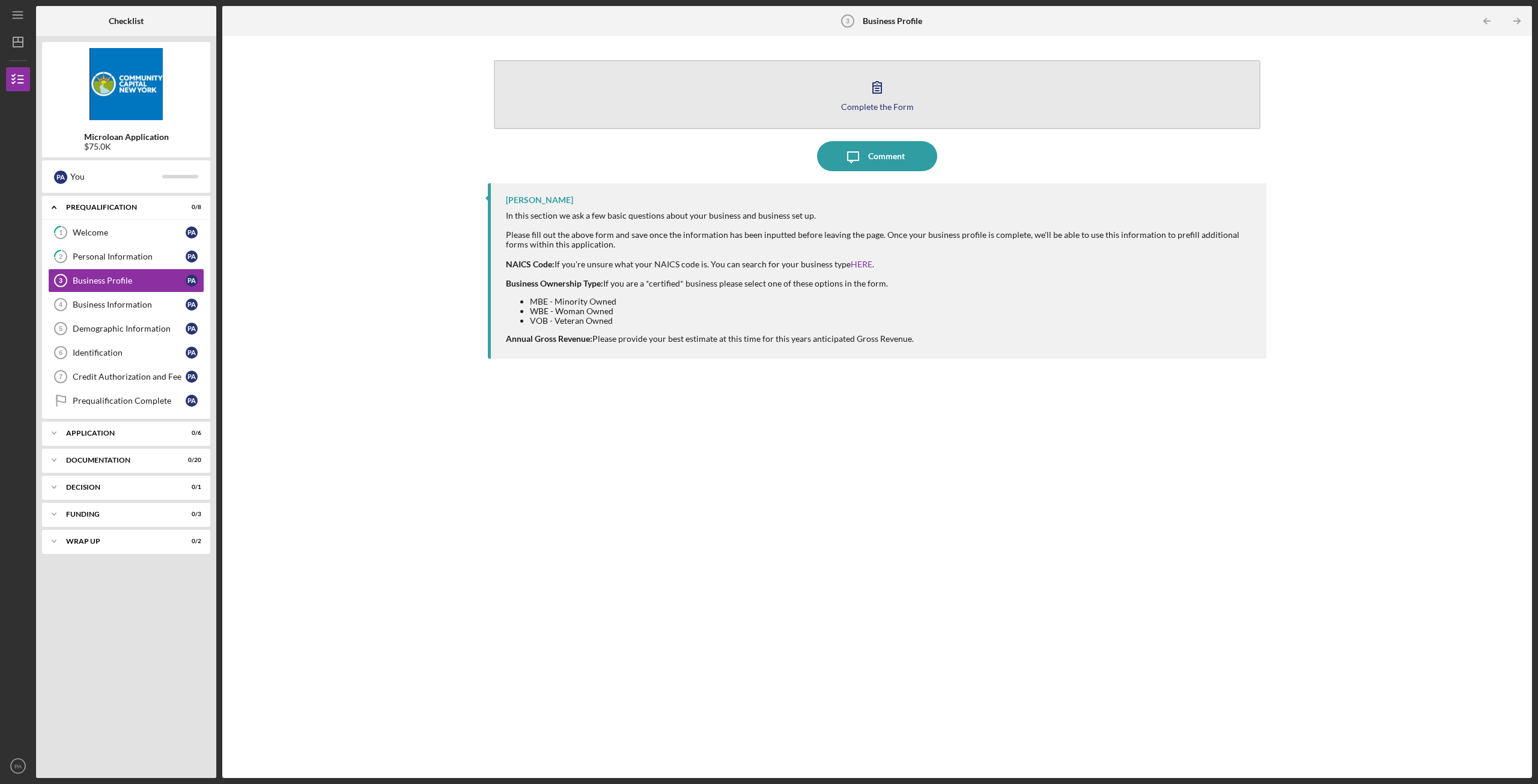
click at [882, 91] on icon "button" at bounding box center [877, 87] width 30 height 30
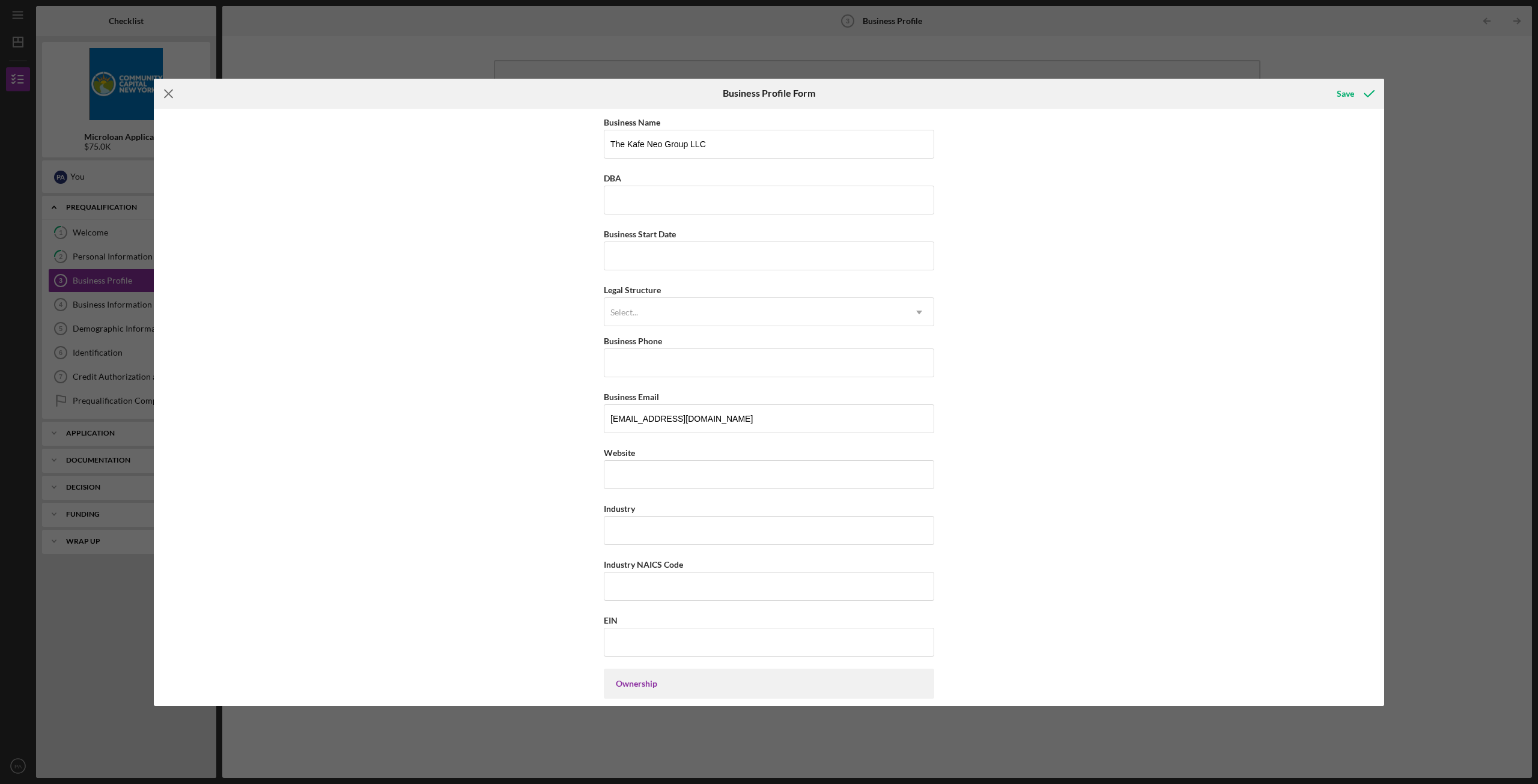
click at [165, 95] on icon "Icon/Menu Close" at bounding box center [169, 93] width 30 height 30
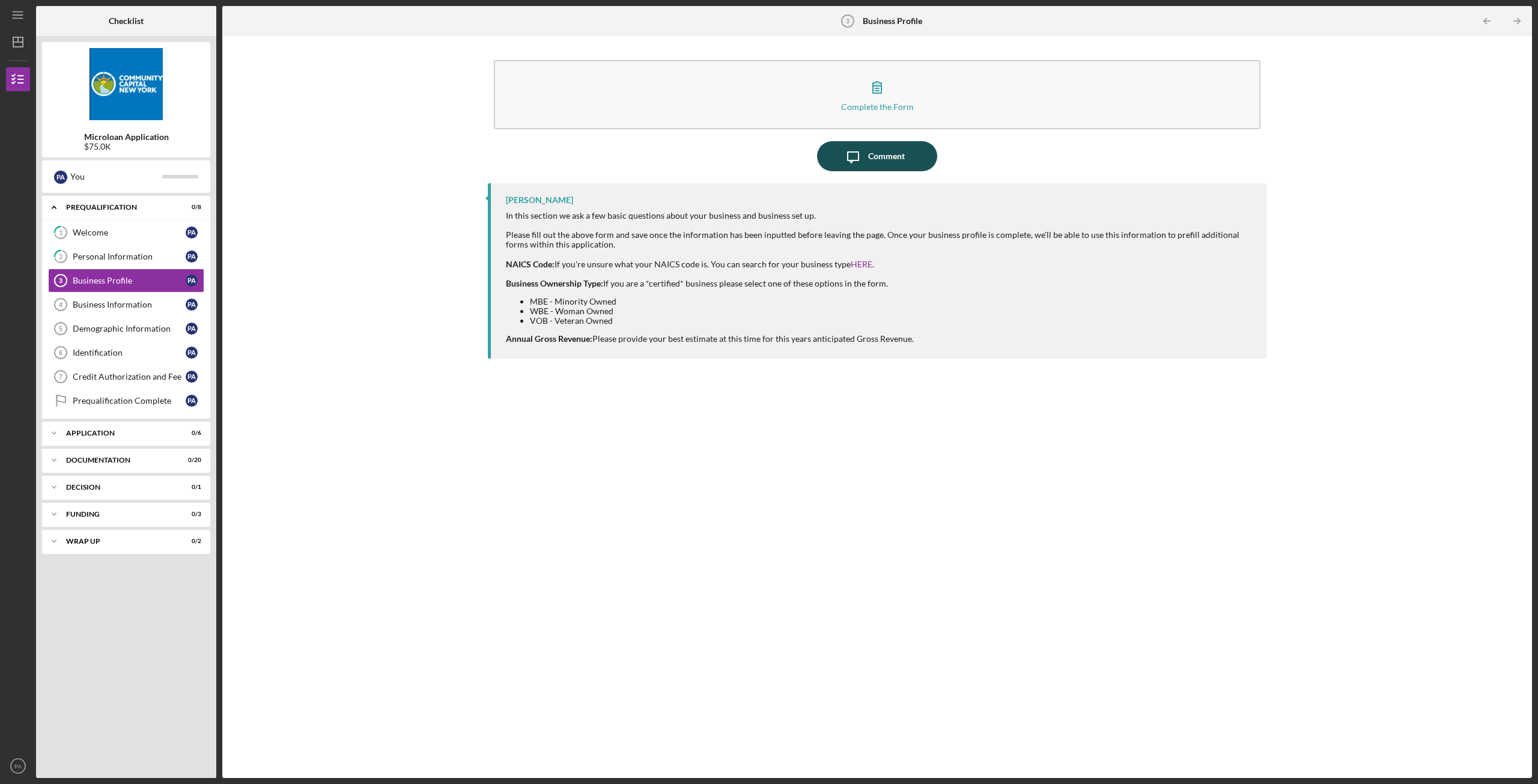
click at [889, 165] on div "Comment" at bounding box center [886, 156] width 36 height 30
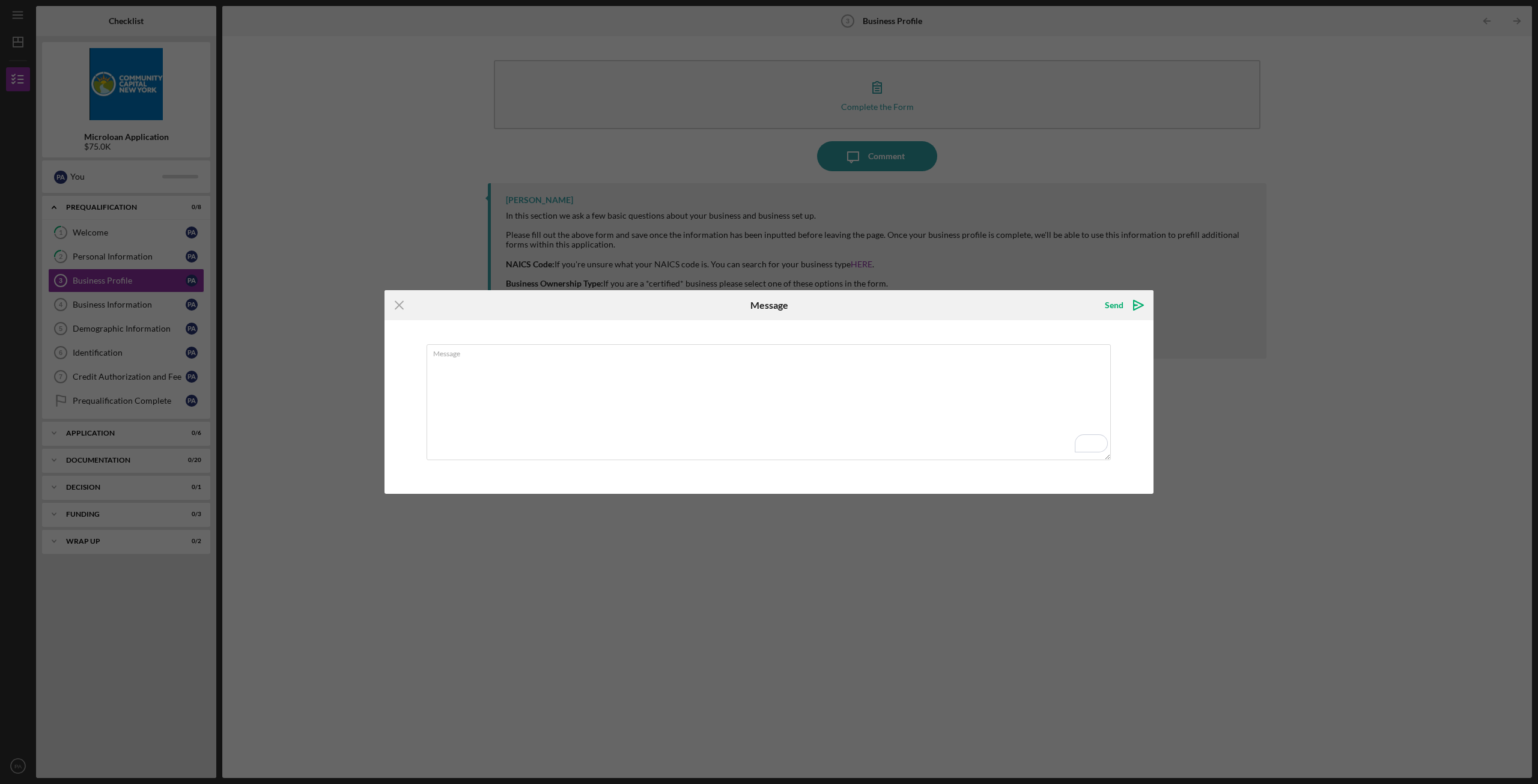
click at [402, 298] on icon "Icon/Menu Close" at bounding box center [399, 305] width 30 height 30
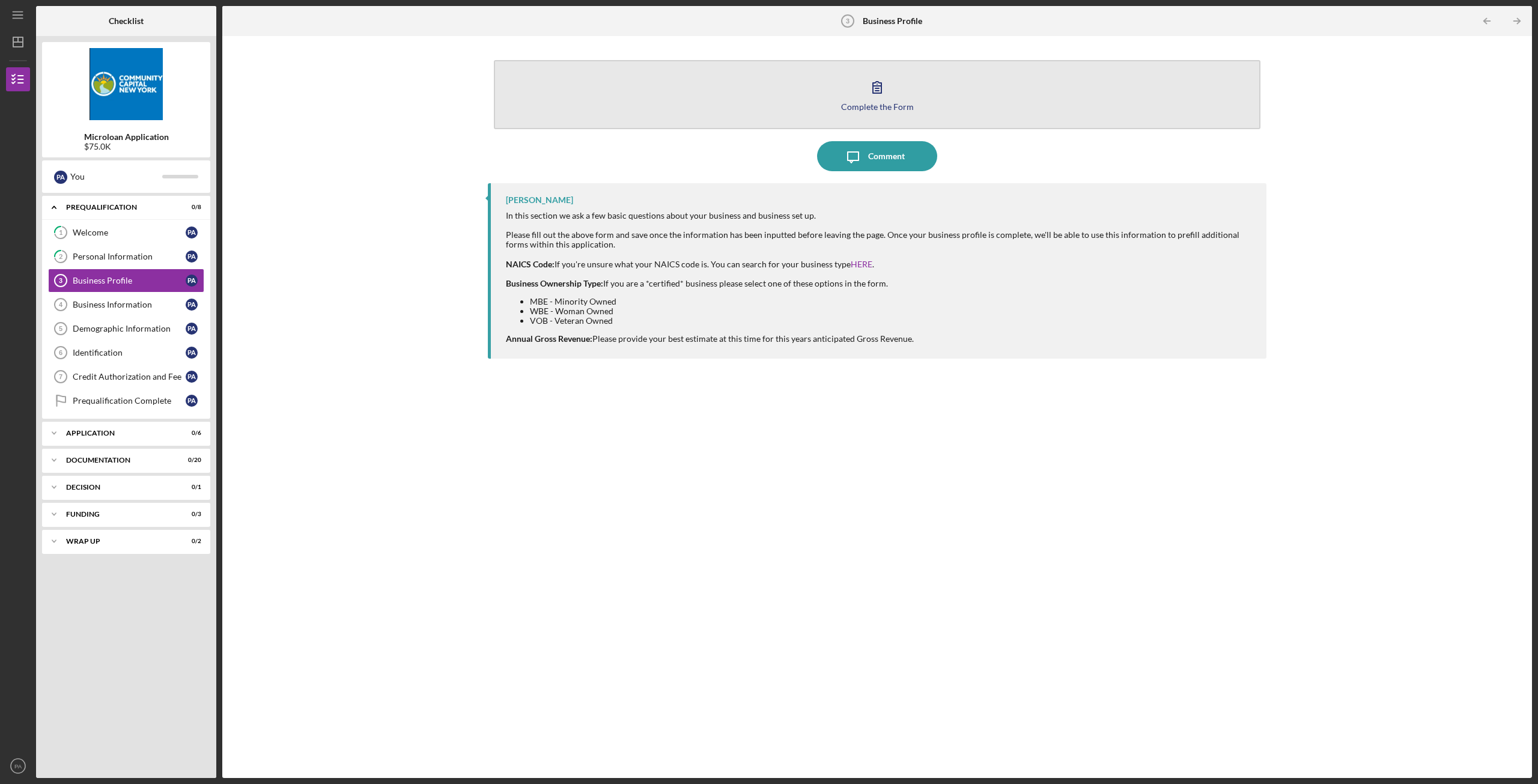
click at [882, 78] on icon "button" at bounding box center [877, 87] width 30 height 30
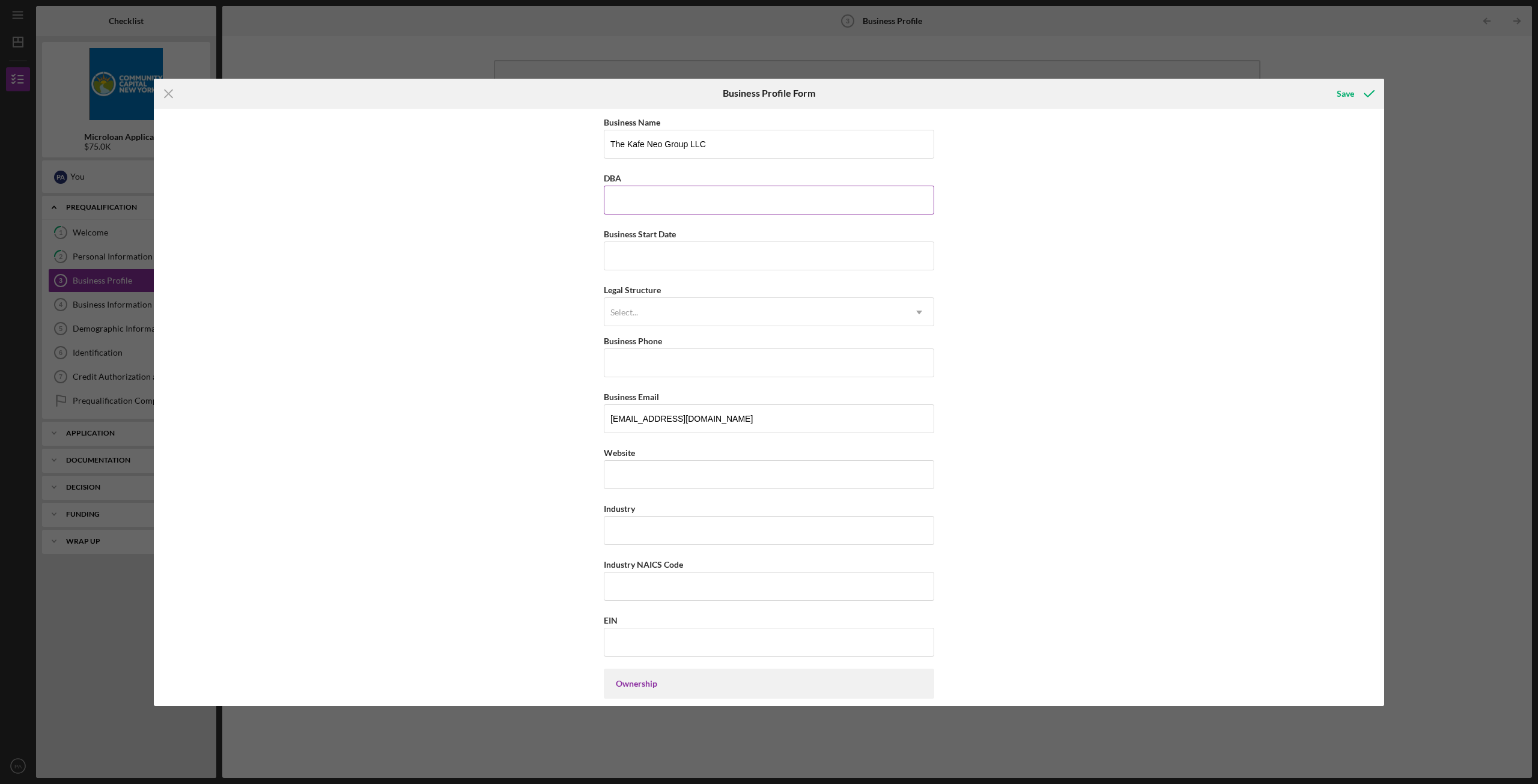
click at [676, 195] on input "DBA" at bounding box center [769, 199] width 330 height 29
click at [450, 274] on div "Business Name The Kafe Neo Group LLC DBA Business Start Date Legal Structure Se…" at bounding box center [769, 407] width 1230 height 597
click at [675, 197] on input "DBA" at bounding box center [769, 199] width 330 height 29
click at [719, 137] on input "The Kafe Neo Group LLC" at bounding box center [769, 144] width 330 height 29
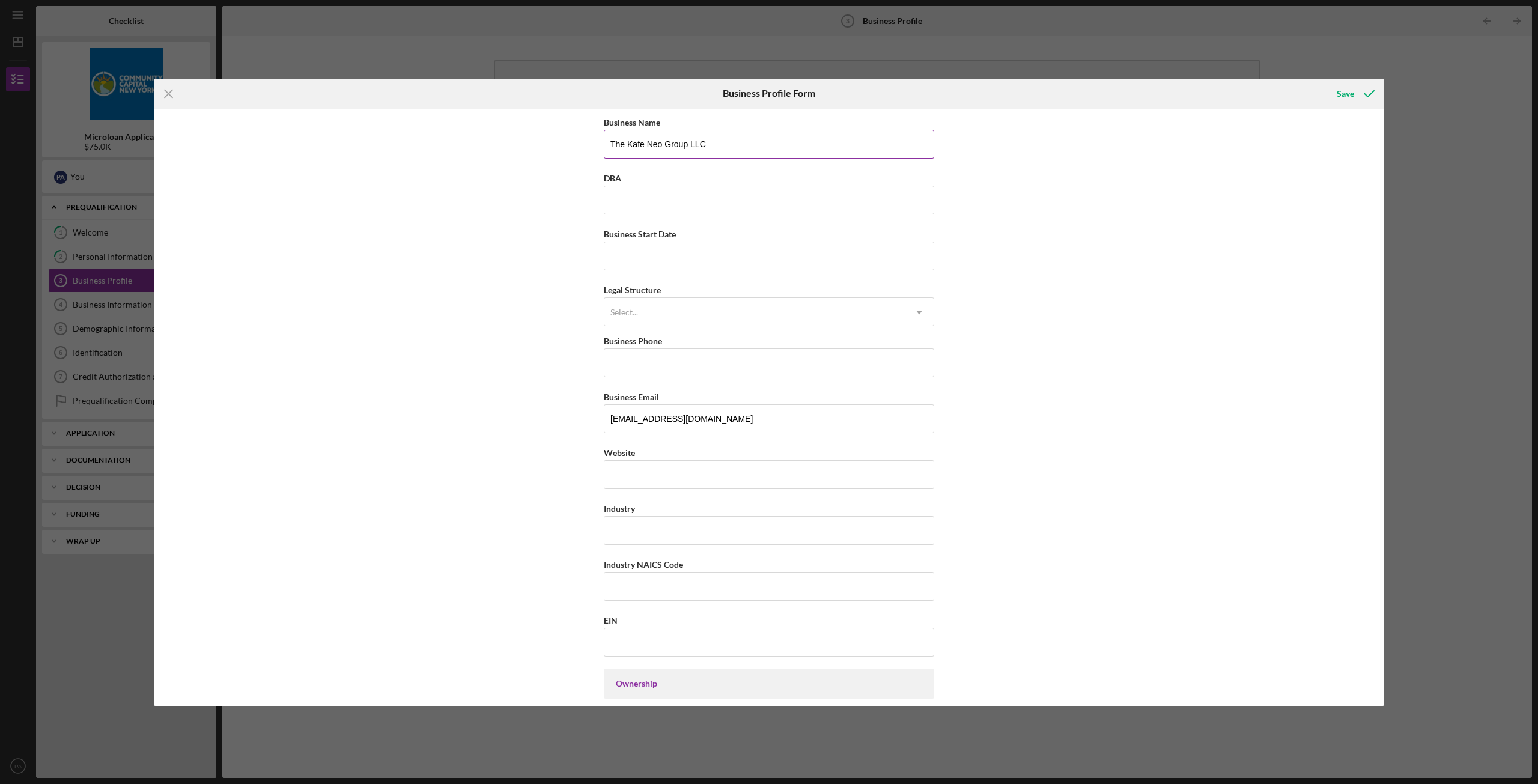
click at [719, 137] on input "The Kafe Neo Group LLC" at bounding box center [769, 144] width 330 height 29
click at [642, 196] on input "DBA" at bounding box center [769, 199] width 330 height 29
paste input "The Kafe Neo Group LLC"
type input "The Kafe Neo Group LLC"
click at [479, 218] on div "Business Name The Kafe Neo Group LLC DBA The Kafe Neo Group LLC Business Start …" at bounding box center [769, 407] width 1230 height 597
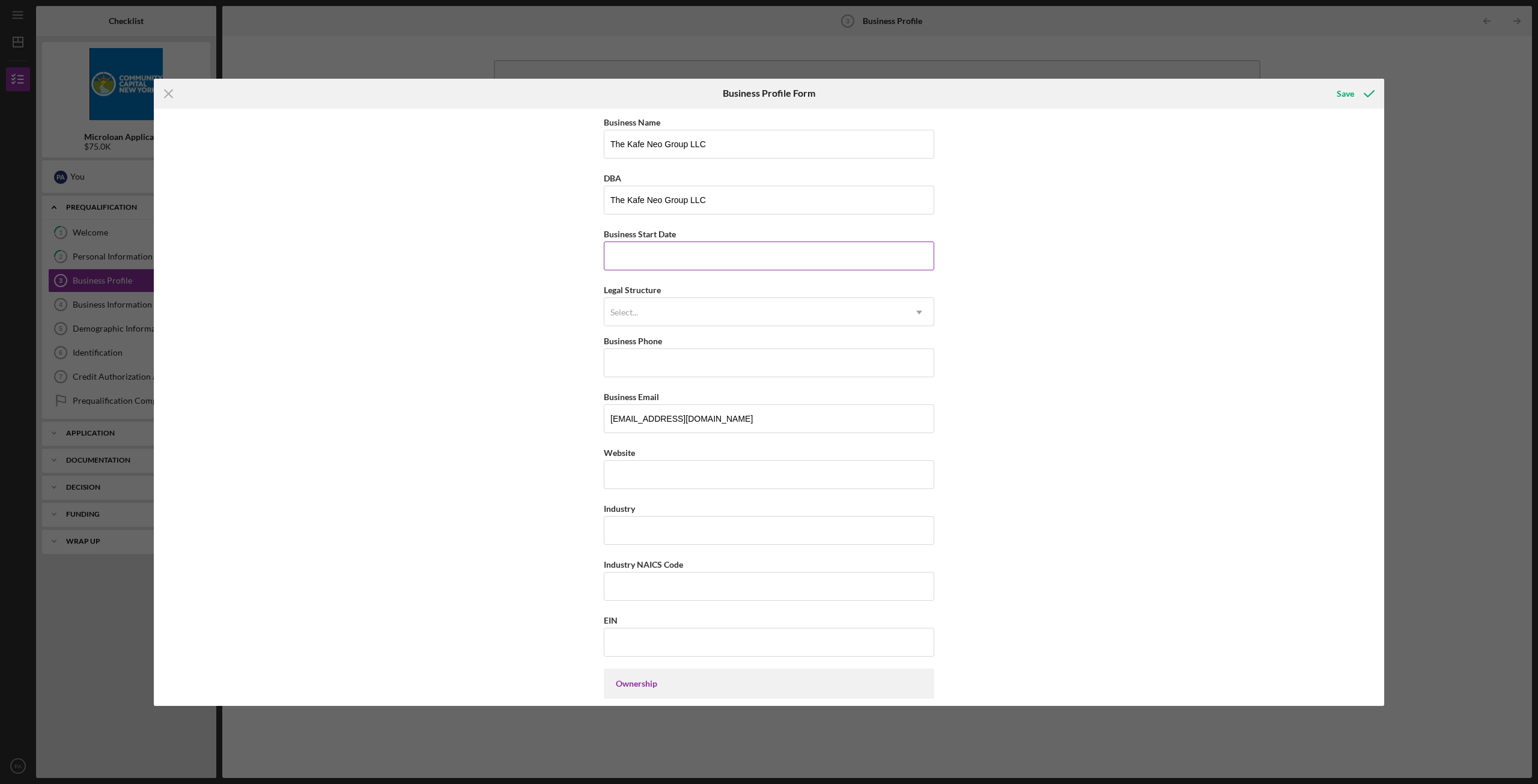
click at [636, 256] on input "Business Start Date" at bounding box center [769, 256] width 330 height 29
type input "08/12/25yy"
click at [737, 311] on div "Select..." at bounding box center [755, 312] width 300 height 27
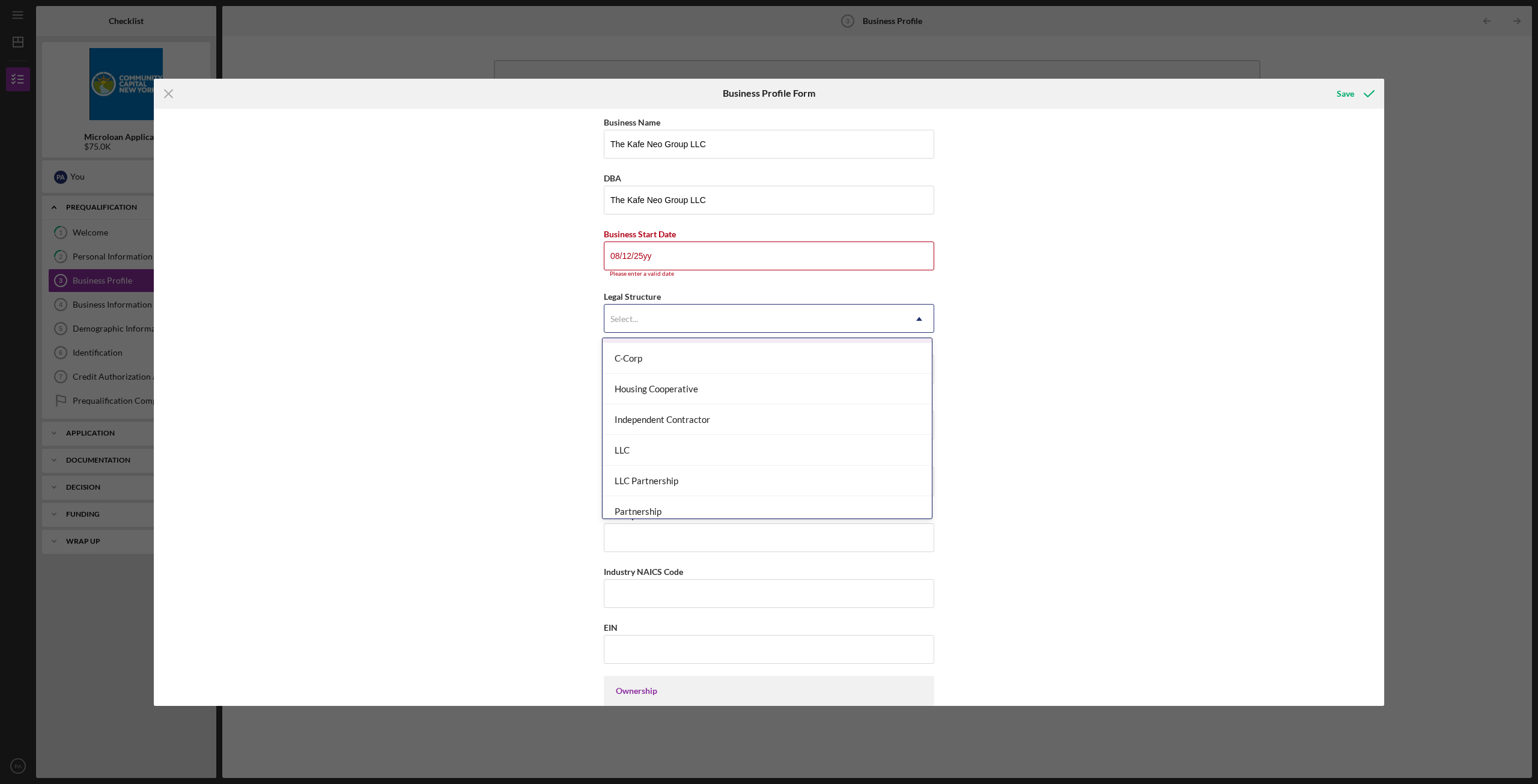
scroll to position [120, 0]
click at [709, 447] on div "LLC" at bounding box center [767, 448] width 329 height 31
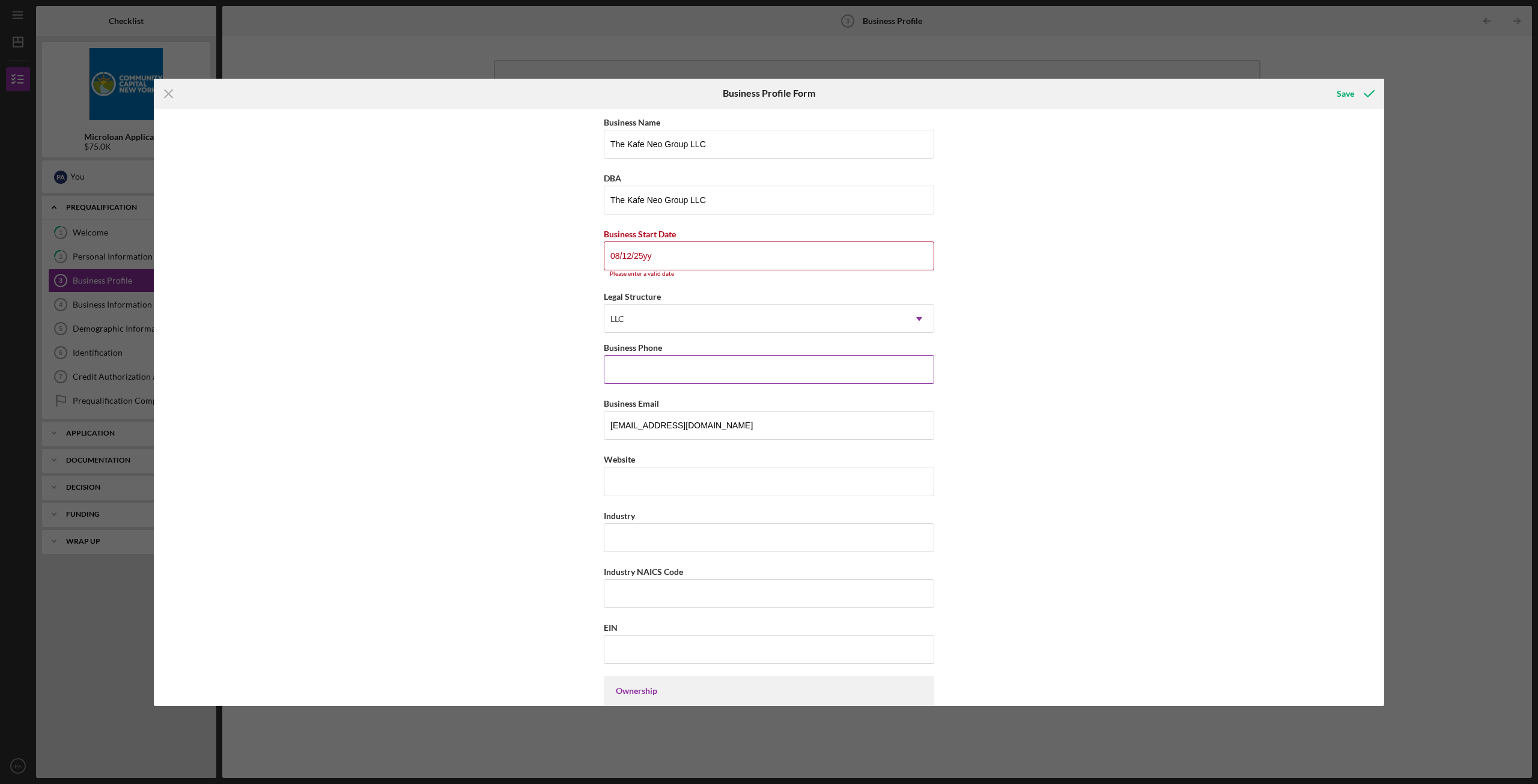
click at [678, 360] on input "Business Phone" at bounding box center [769, 369] width 330 height 29
type input "[PHONE_NUMBER]"
type input "[STREET_ADDRESS][US_STATE]"
type input "poughkeepsie"
type input "12601"
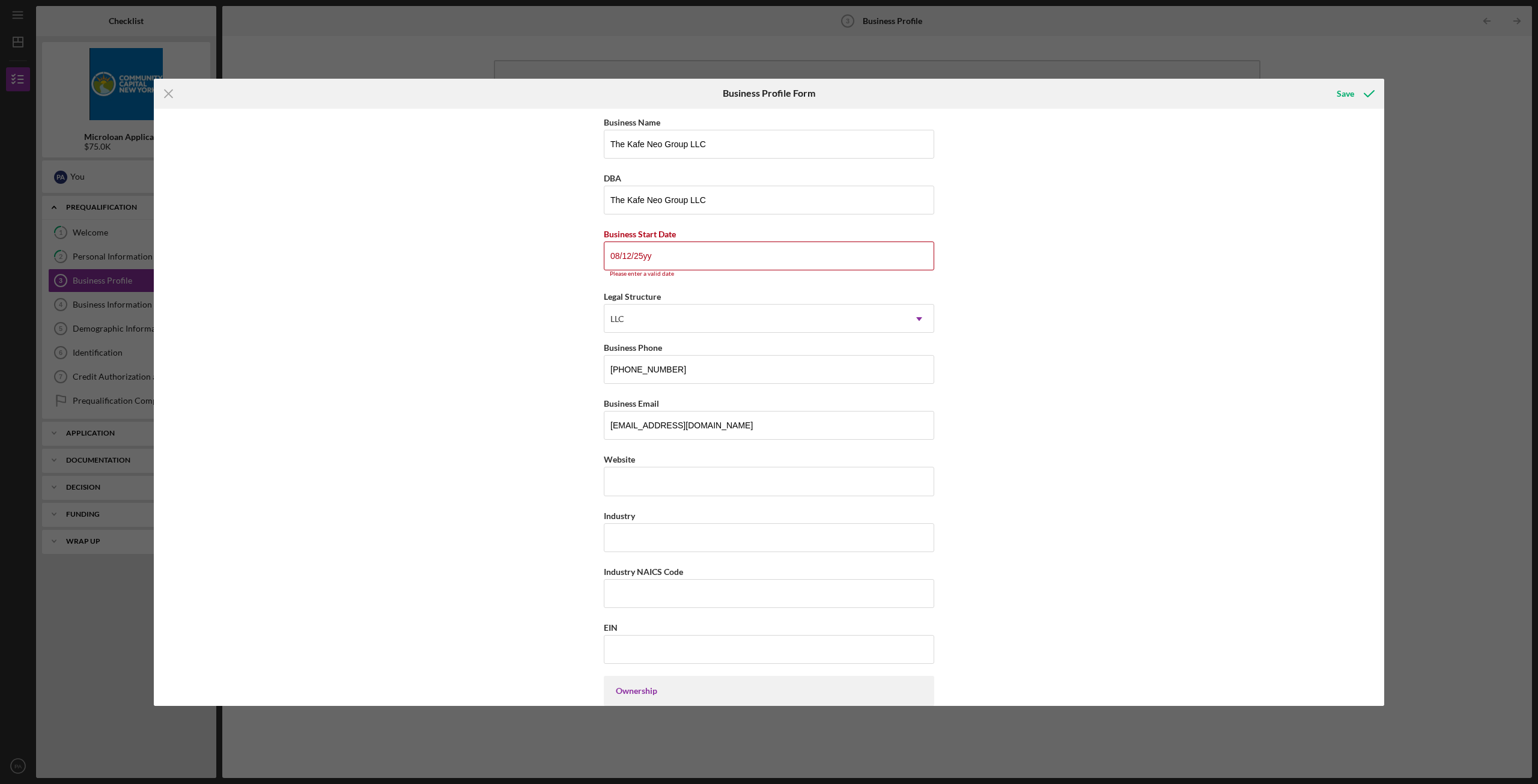
type input "[US_STATE]"
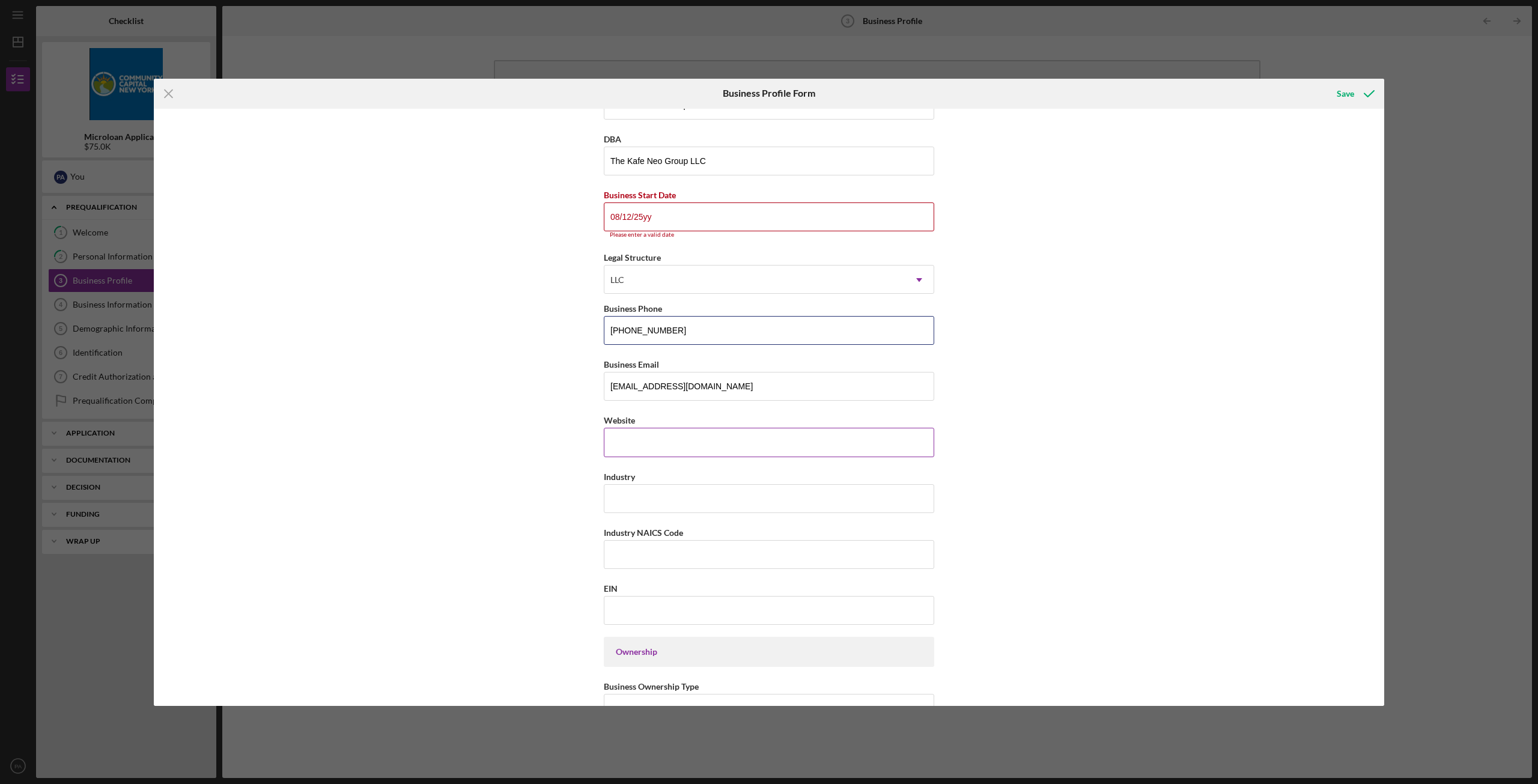
scroll to position [60, 0]
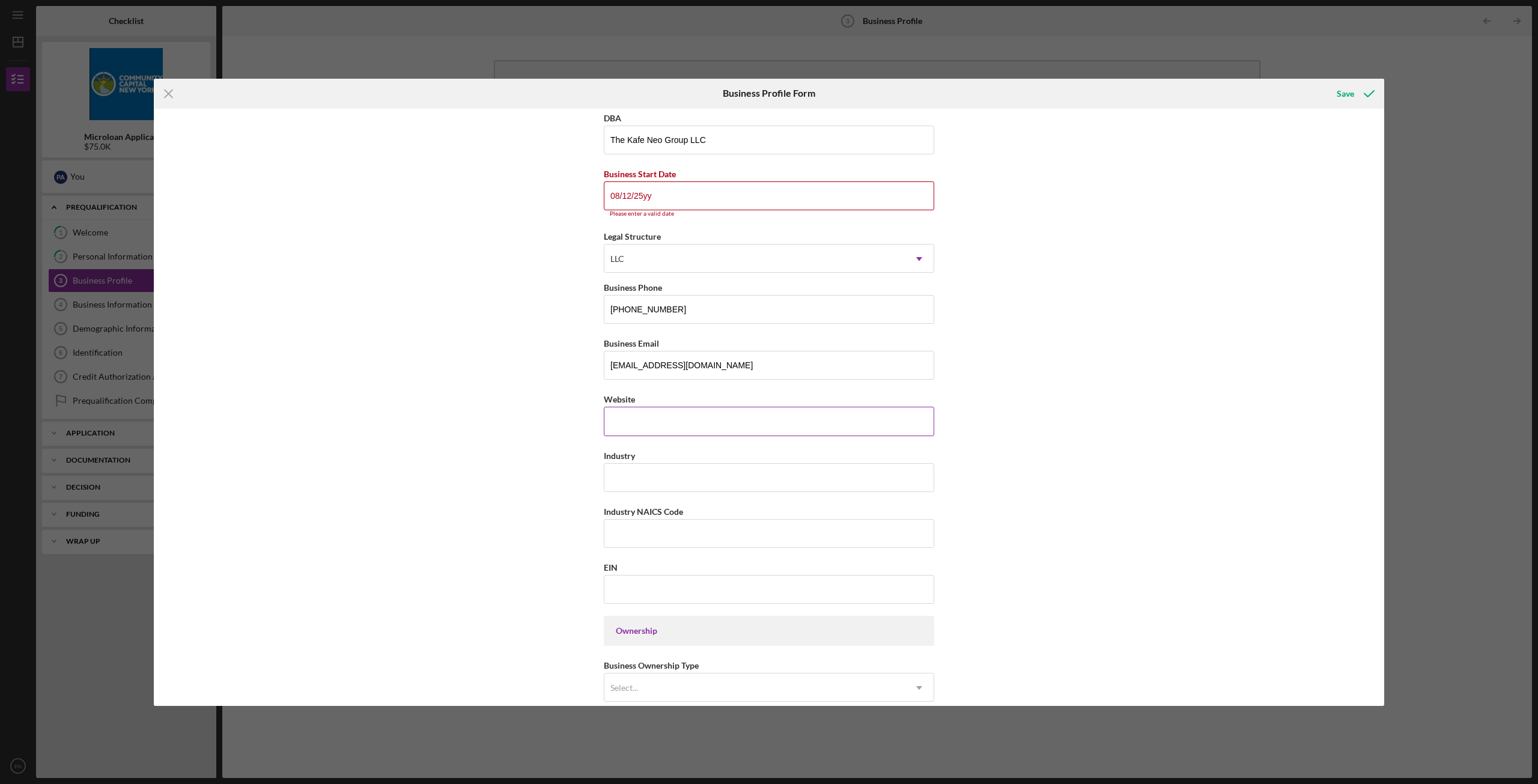
click at [642, 411] on input "Website" at bounding box center [769, 420] width 330 height 29
type input "[DOMAIN_NAME]"
click at [656, 466] on input "Industry" at bounding box center [769, 477] width 330 height 29
click at [666, 468] on input "Industry" at bounding box center [769, 477] width 330 height 29
type input "Hospitality"
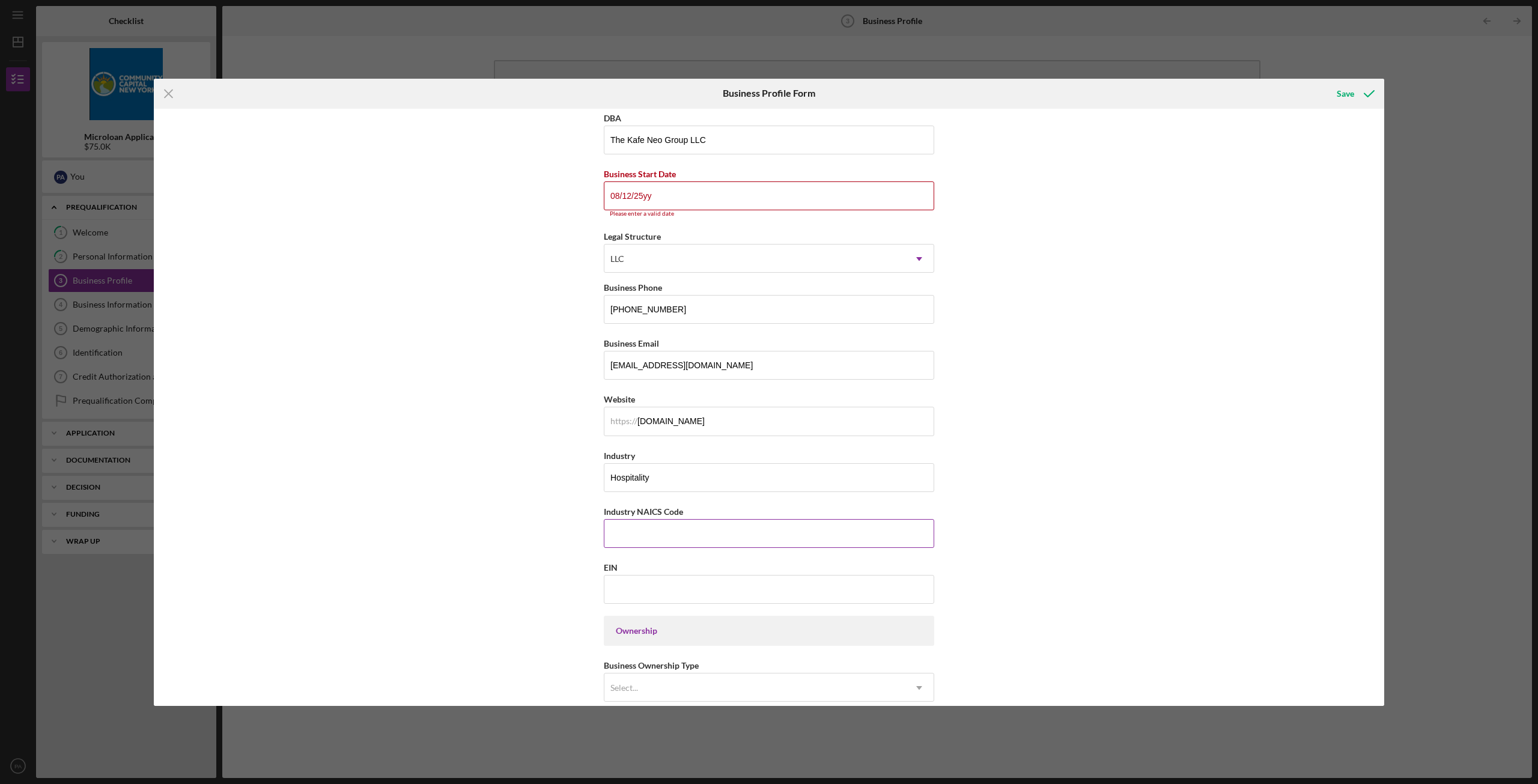
click at [654, 535] on input "Industry NAICS Code" at bounding box center [769, 533] width 330 height 29
click at [672, 533] on input "Industry NAICS Code" at bounding box center [769, 533] width 330 height 29
type input "445"
click at [665, 570] on div "EIN" at bounding box center [769, 567] width 330 height 15
click at [665, 601] on input "EIN" at bounding box center [769, 589] width 330 height 29
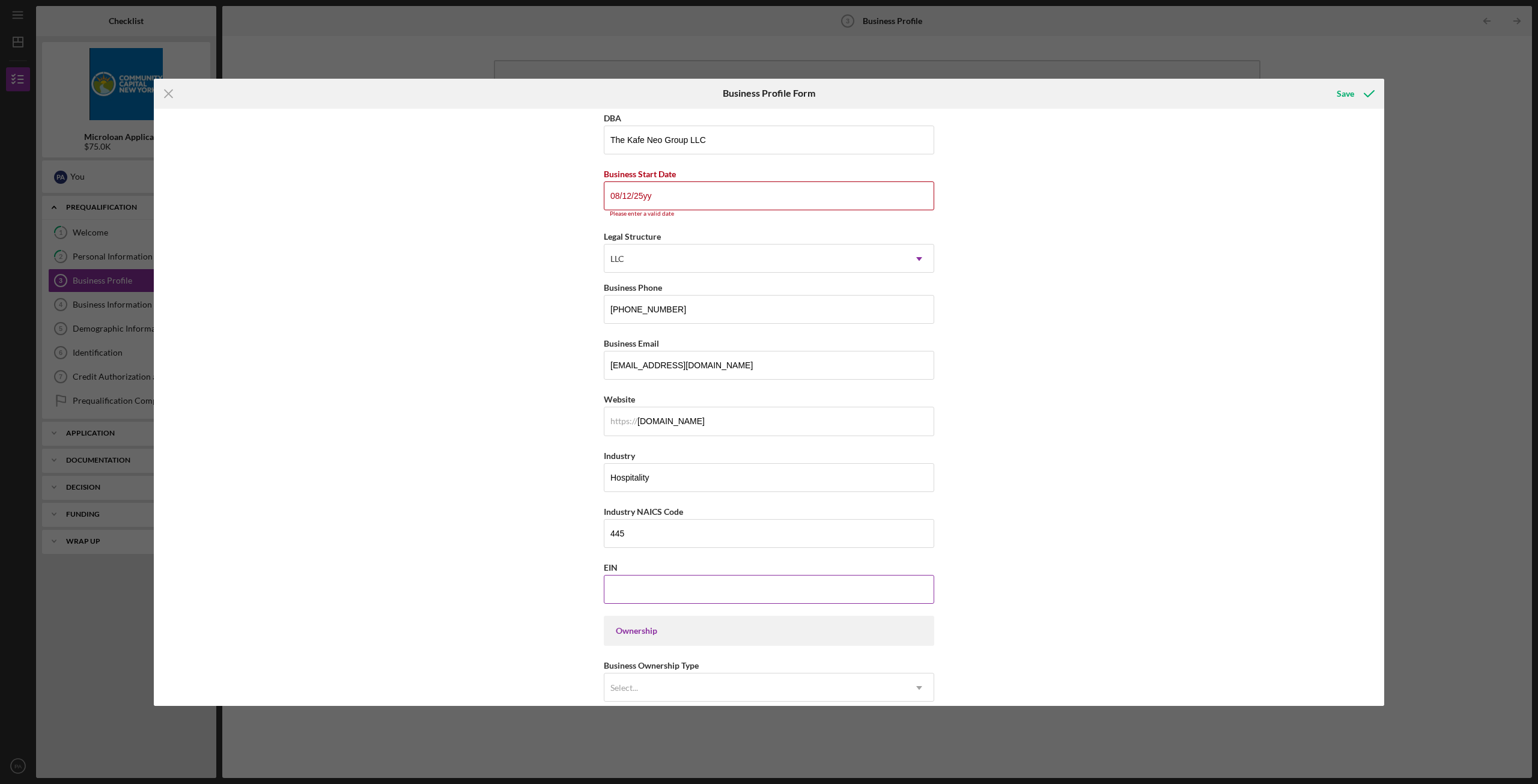
click at [662, 594] on input "EIN" at bounding box center [769, 589] width 330 height 29
paste input "[US_EMPLOYER_IDENTIFICATION_NUMBER]"
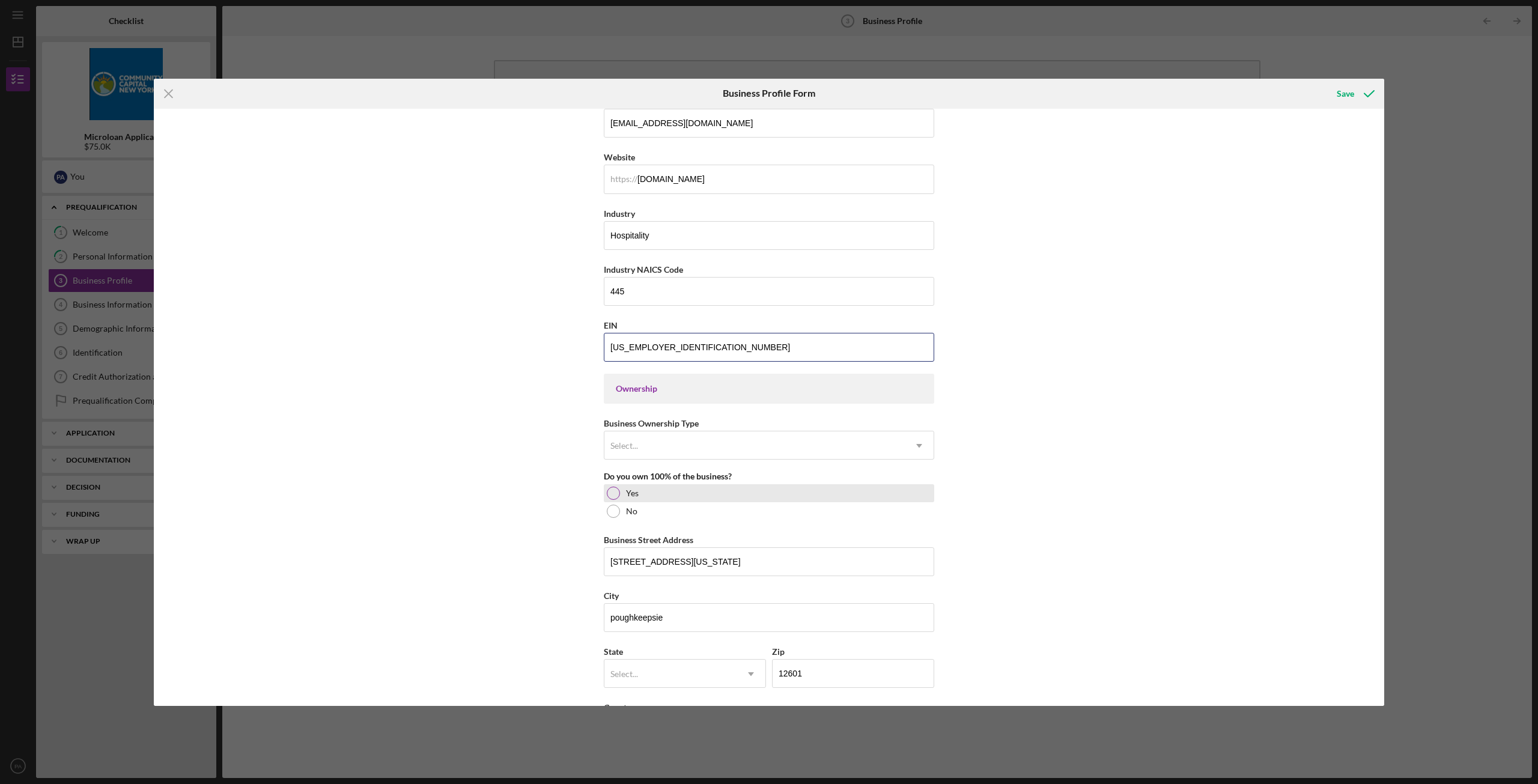
scroll to position [360, 0]
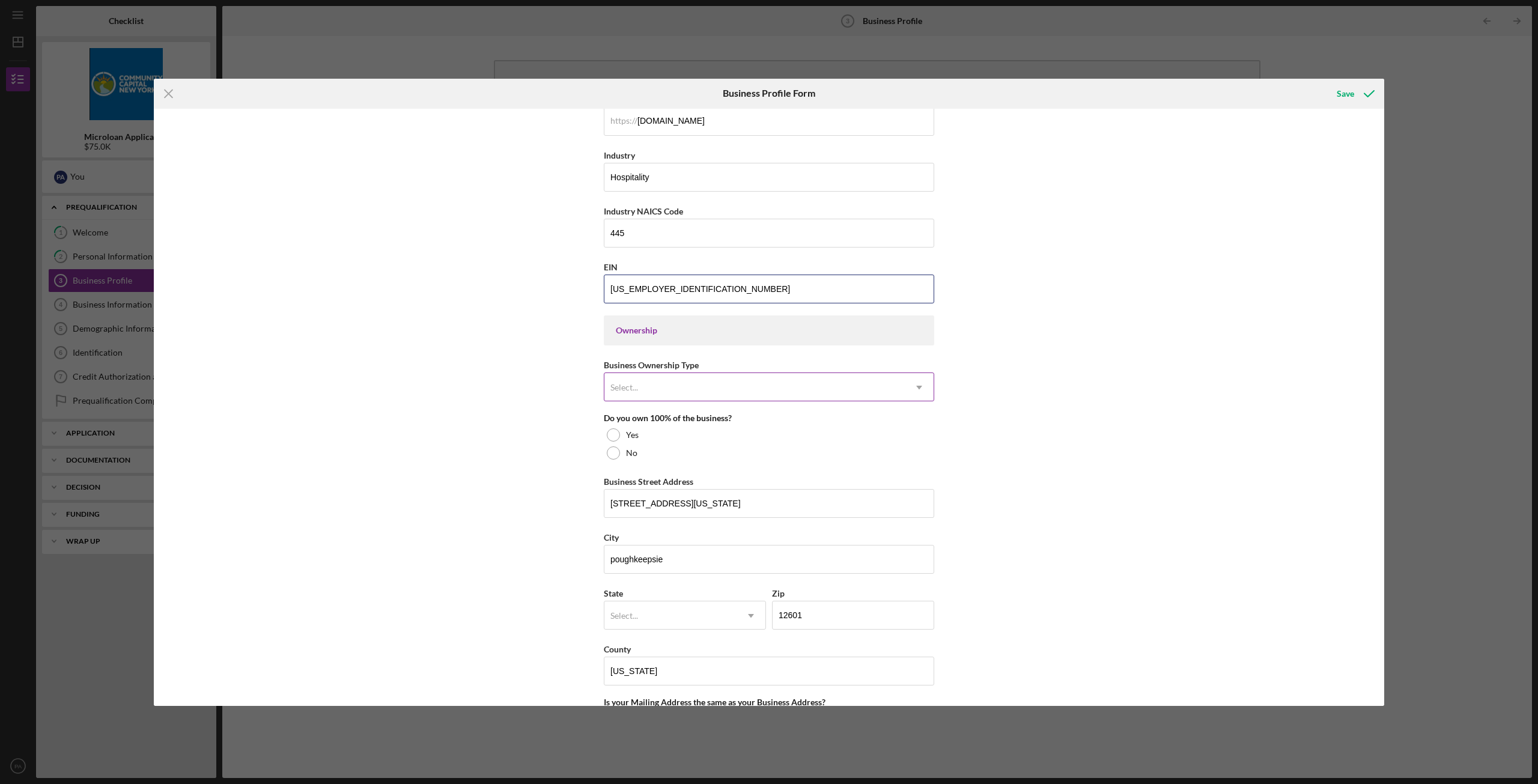
type input "[US_EMPLOYER_IDENTIFICATION_NUMBER]"
click at [645, 397] on div "Select..." at bounding box center [755, 387] width 300 height 27
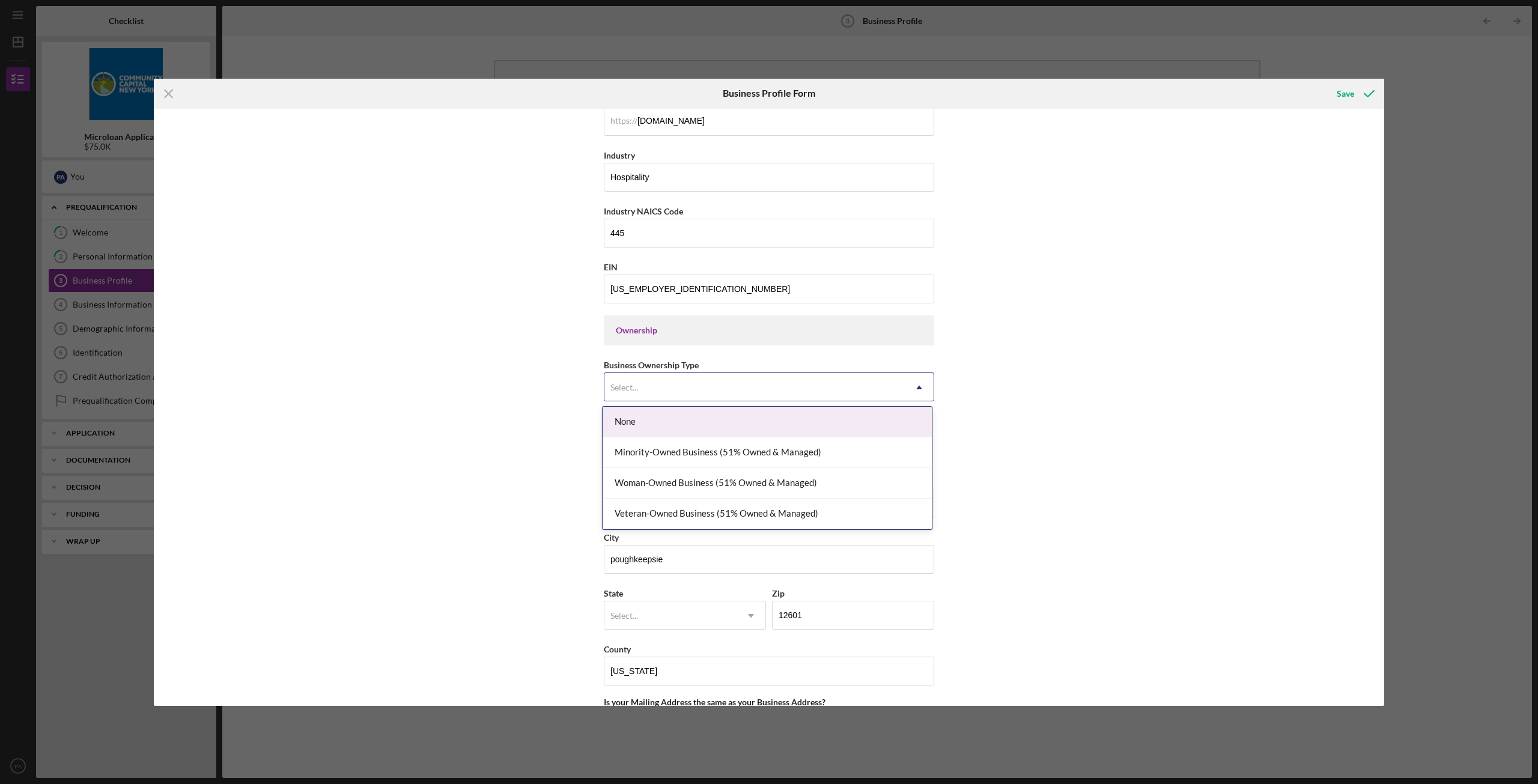
click at [661, 422] on div "None" at bounding box center [767, 422] width 329 height 31
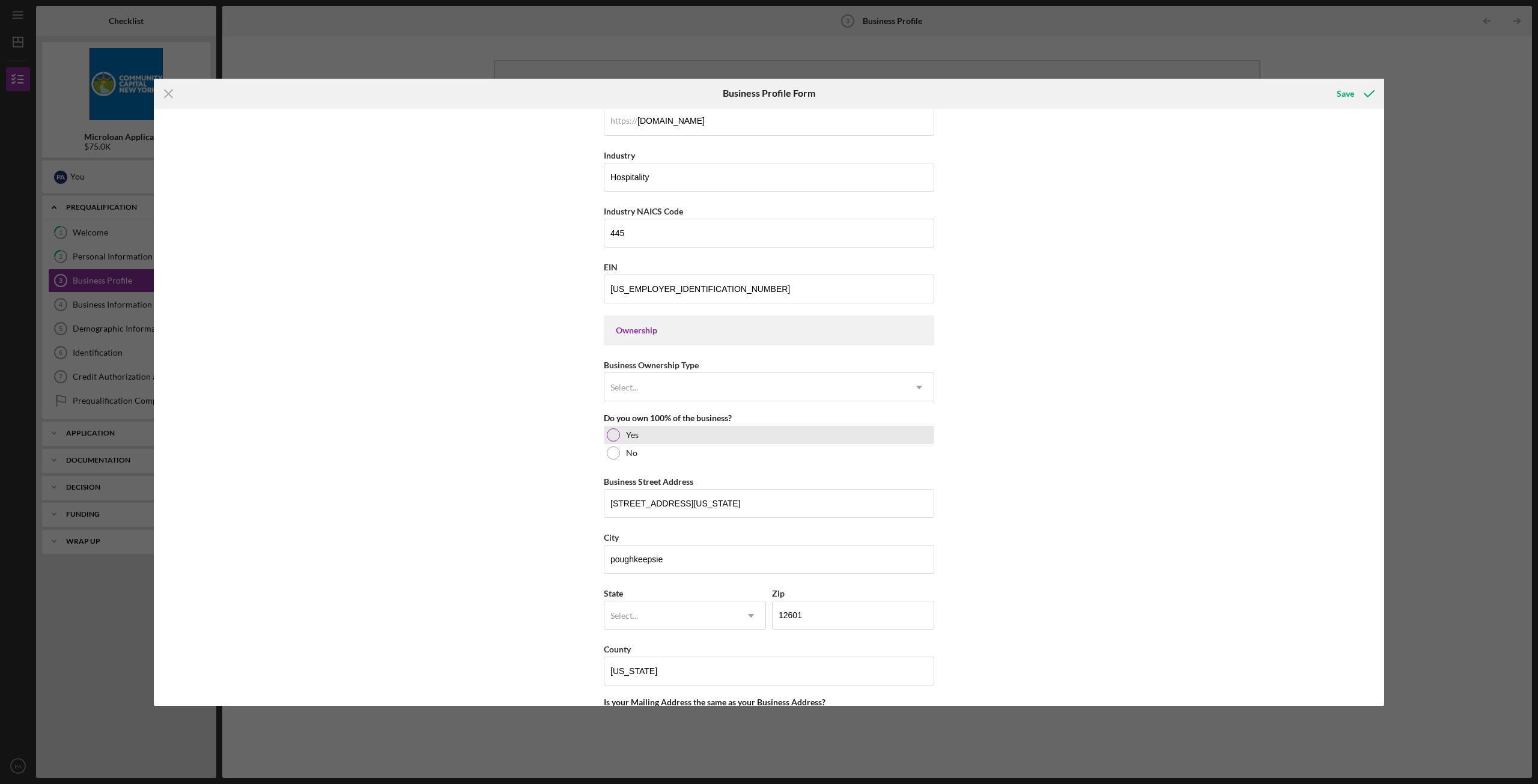
click at [610, 439] on div at bounding box center [613, 434] width 13 height 13
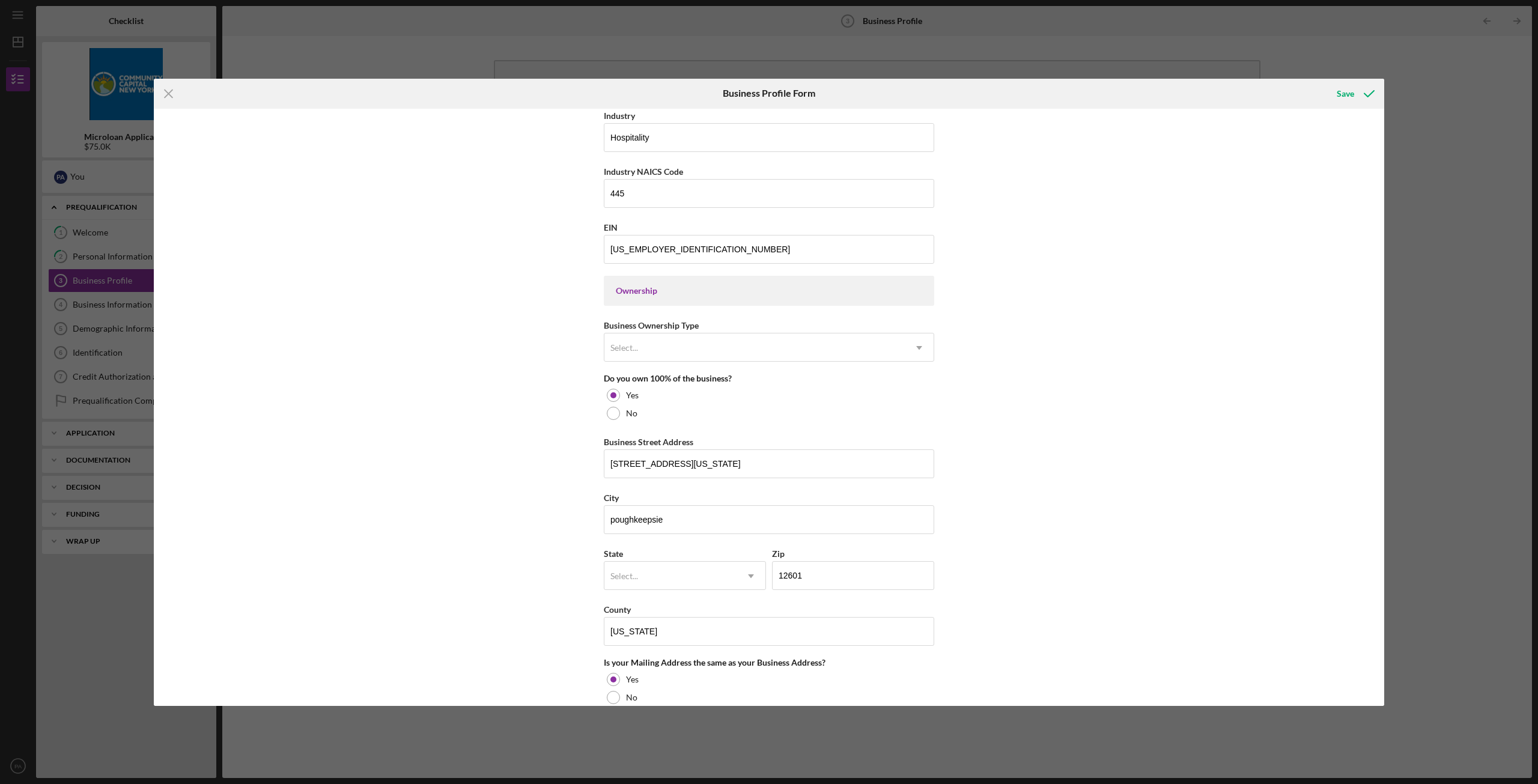
scroll to position [420, 0]
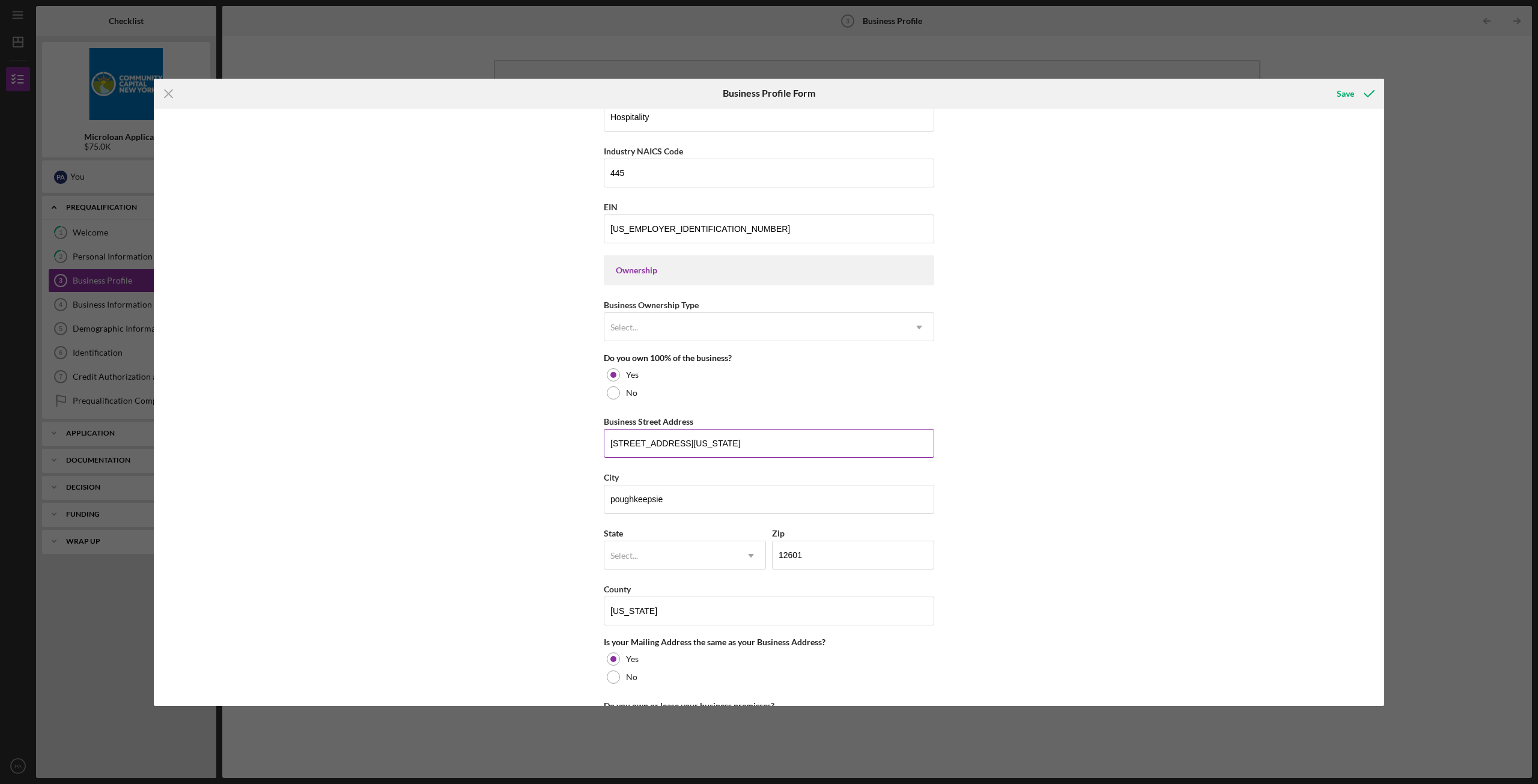
click at [648, 452] on input "[STREET_ADDRESS][US_STATE]" at bounding box center [769, 443] width 330 height 29
click at [665, 446] on input "[STREET_ADDRESS][US_STATE]" at bounding box center [769, 443] width 330 height 29
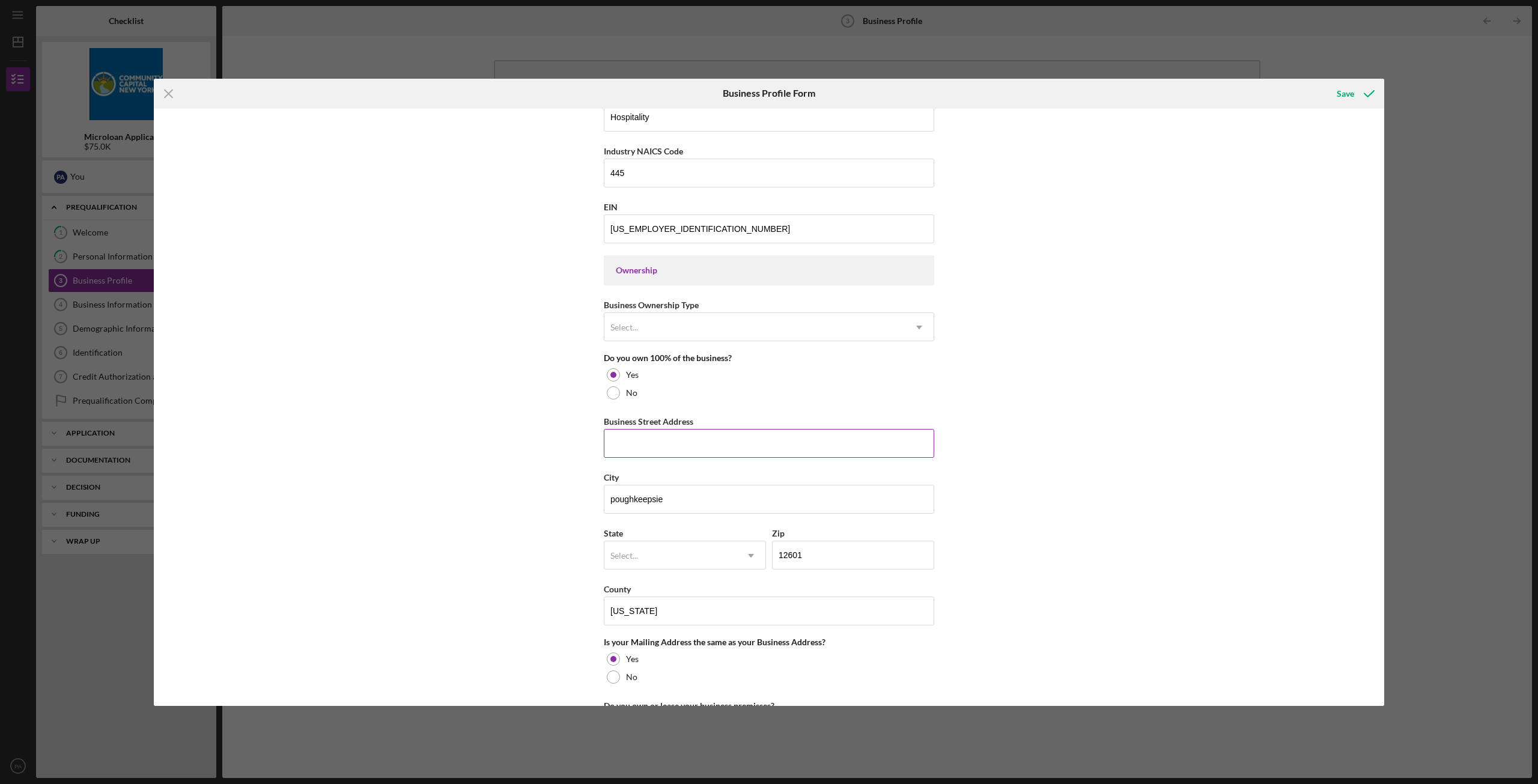
click at [636, 444] on input "Business Street Address" at bounding box center [769, 443] width 330 height 29
type input "8"
type input "[STREET_ADDRESS][PERSON_NAME]"
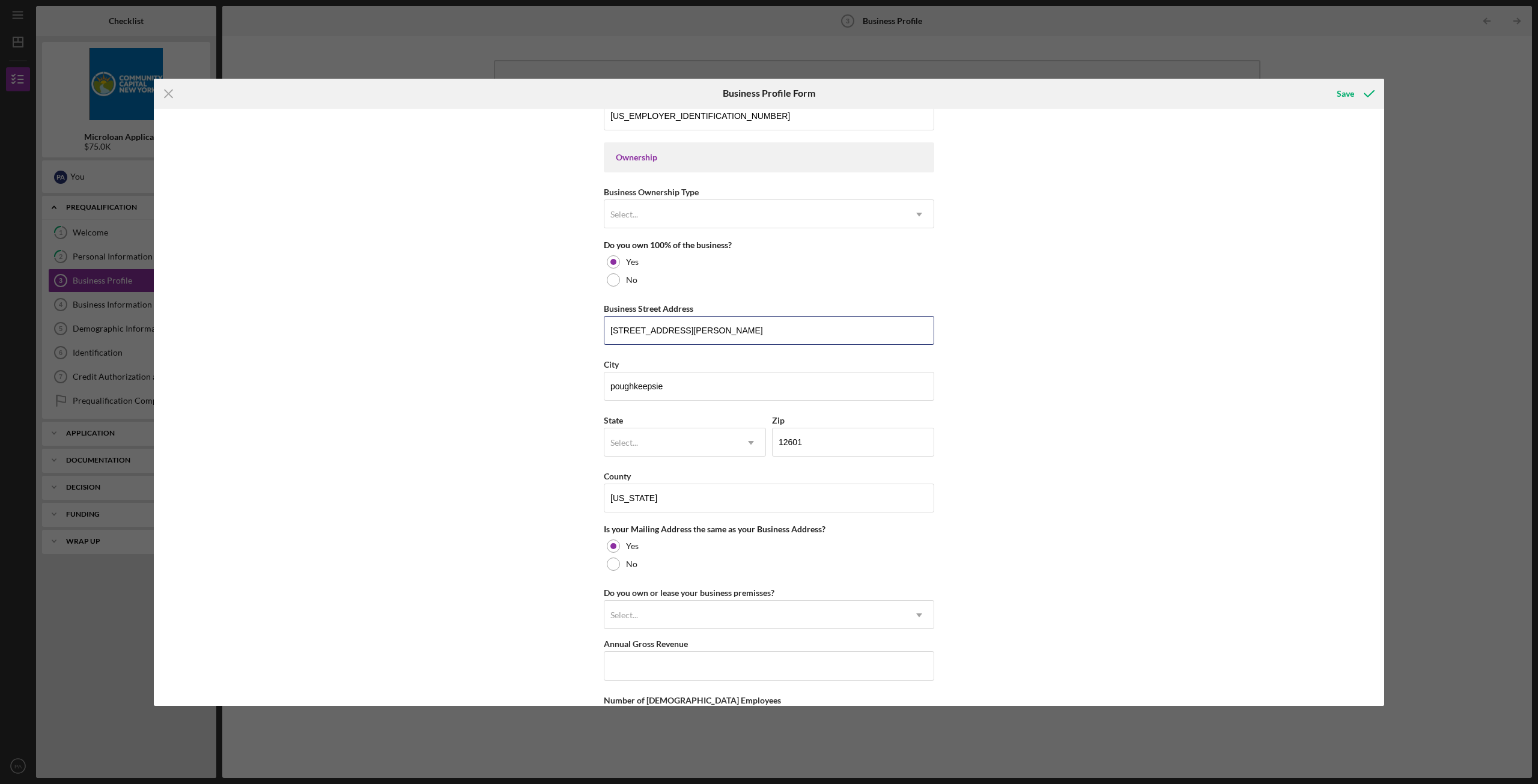
scroll to position [541, 0]
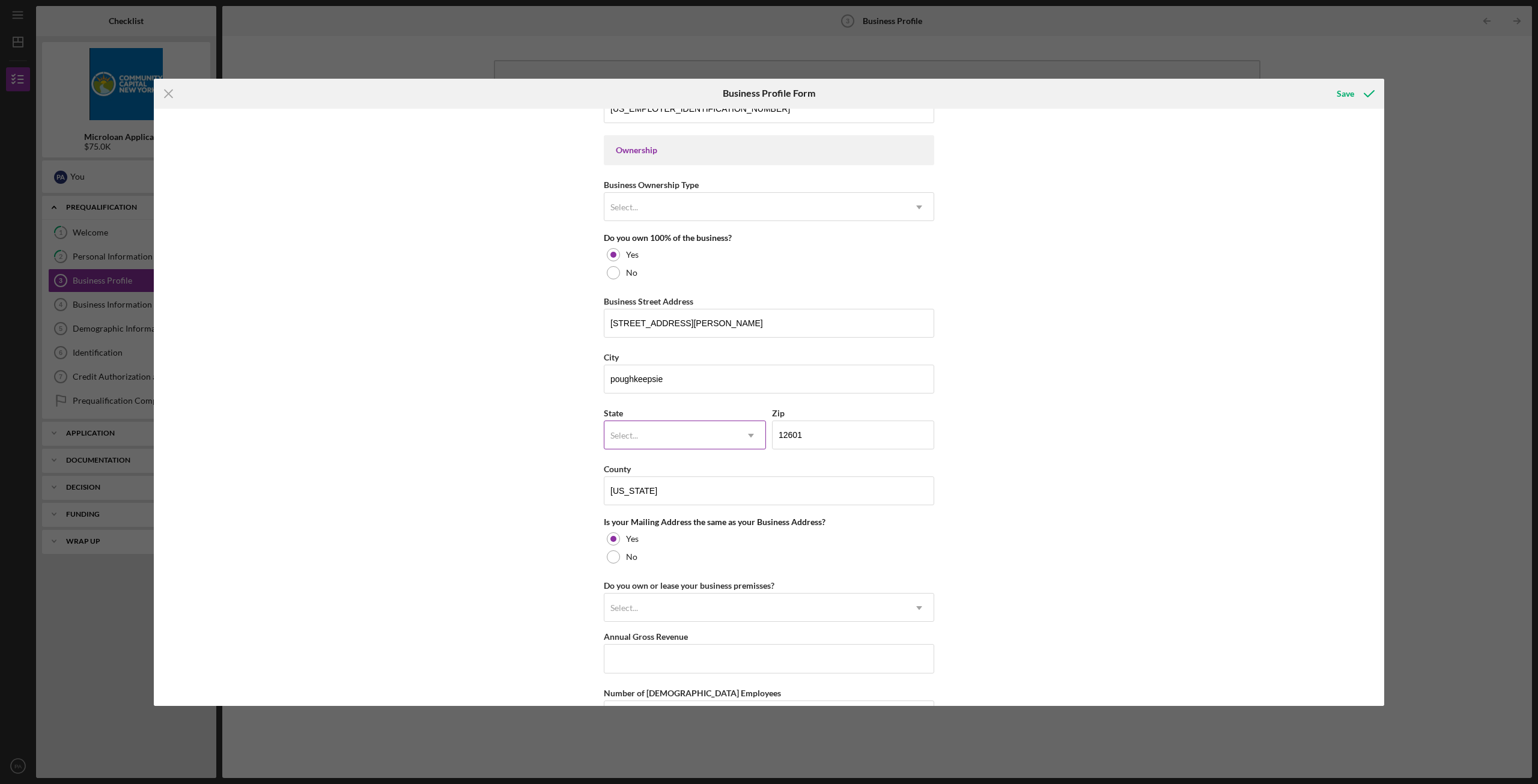
click at [636, 440] on div "Select..." at bounding box center [624, 435] width 27 height 10
type input "ny"
click at [656, 479] on div "NY" at bounding box center [683, 470] width 161 height 31
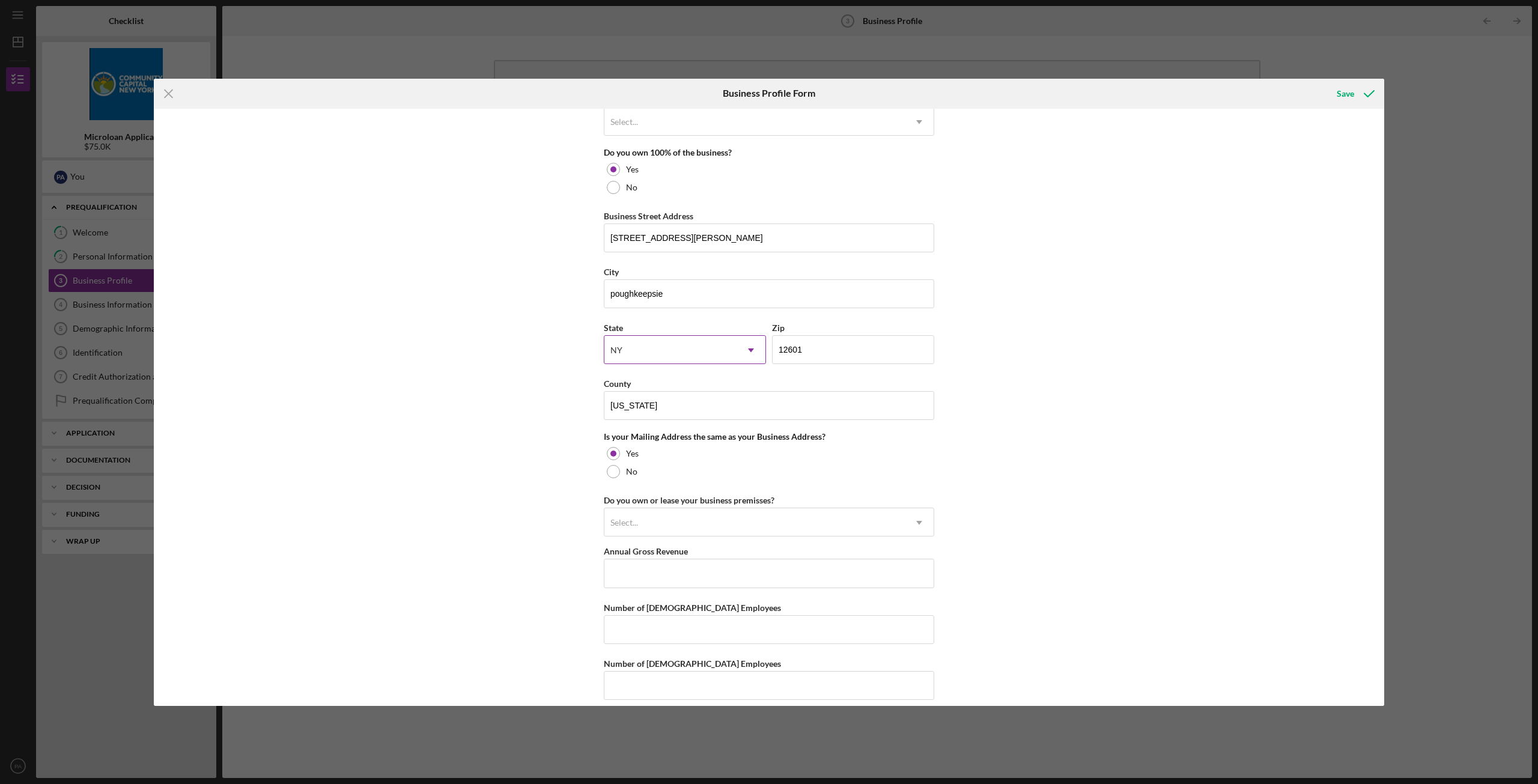
scroll to position [638, 0]
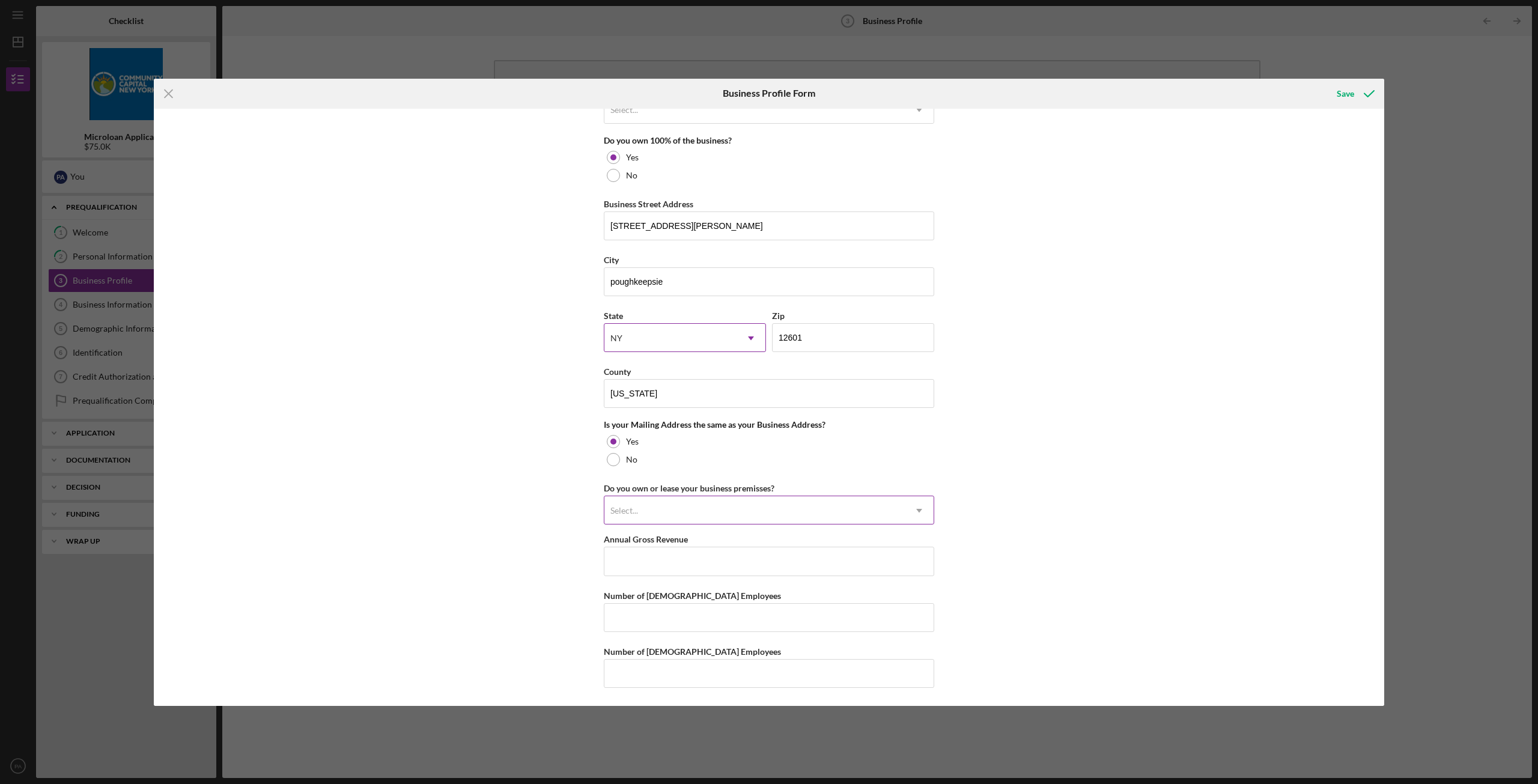
click at [644, 516] on div "Select..." at bounding box center [755, 510] width 300 height 27
click at [656, 600] on div "Owned" at bounding box center [767, 606] width 329 height 31
click at [671, 503] on div "Owned" at bounding box center [755, 510] width 300 height 27
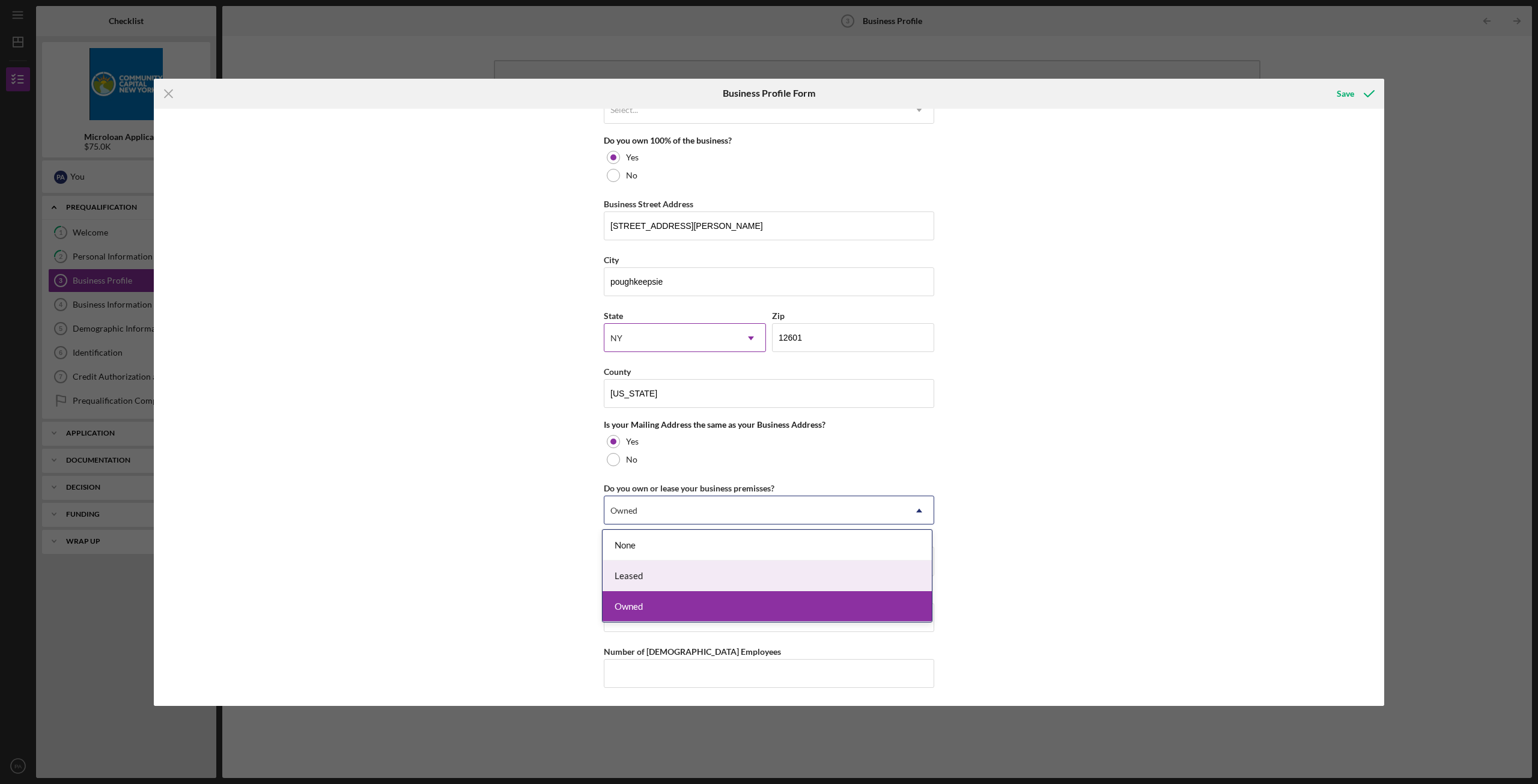
click at [639, 575] on div "Leased" at bounding box center [767, 576] width 329 height 31
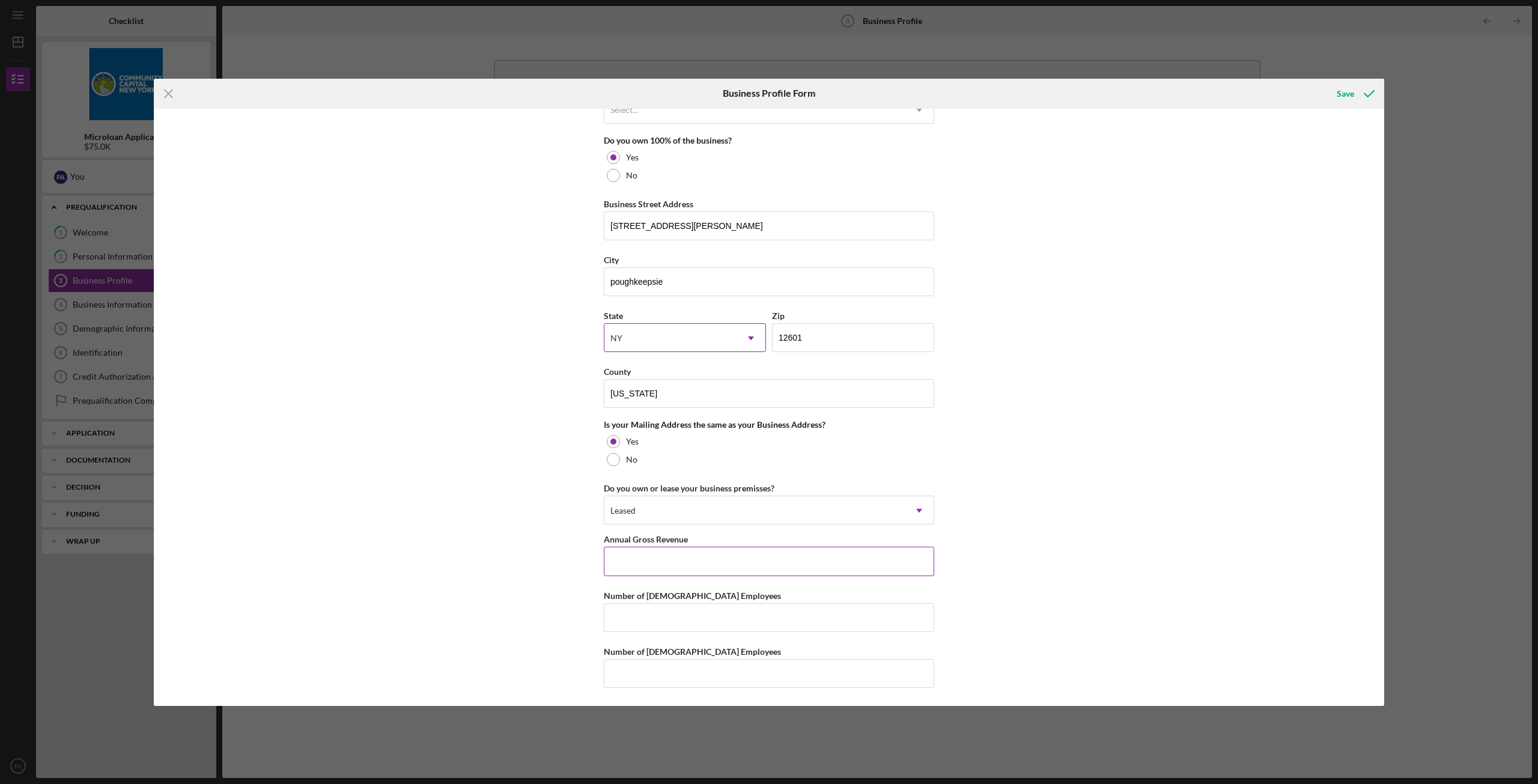
click at [643, 570] on input "Annual Gross Revenue" at bounding box center [769, 560] width 330 height 29
click at [665, 566] on input "Annual Gross Revenue" at bounding box center [769, 560] width 330 height 29
click at [671, 567] on input "Annual Gross Revenue" at bounding box center [769, 560] width 330 height 29
type input "$375,995"
click at [647, 607] on input "Number of [DEMOGRAPHIC_DATA] Employees" at bounding box center [769, 617] width 330 height 29
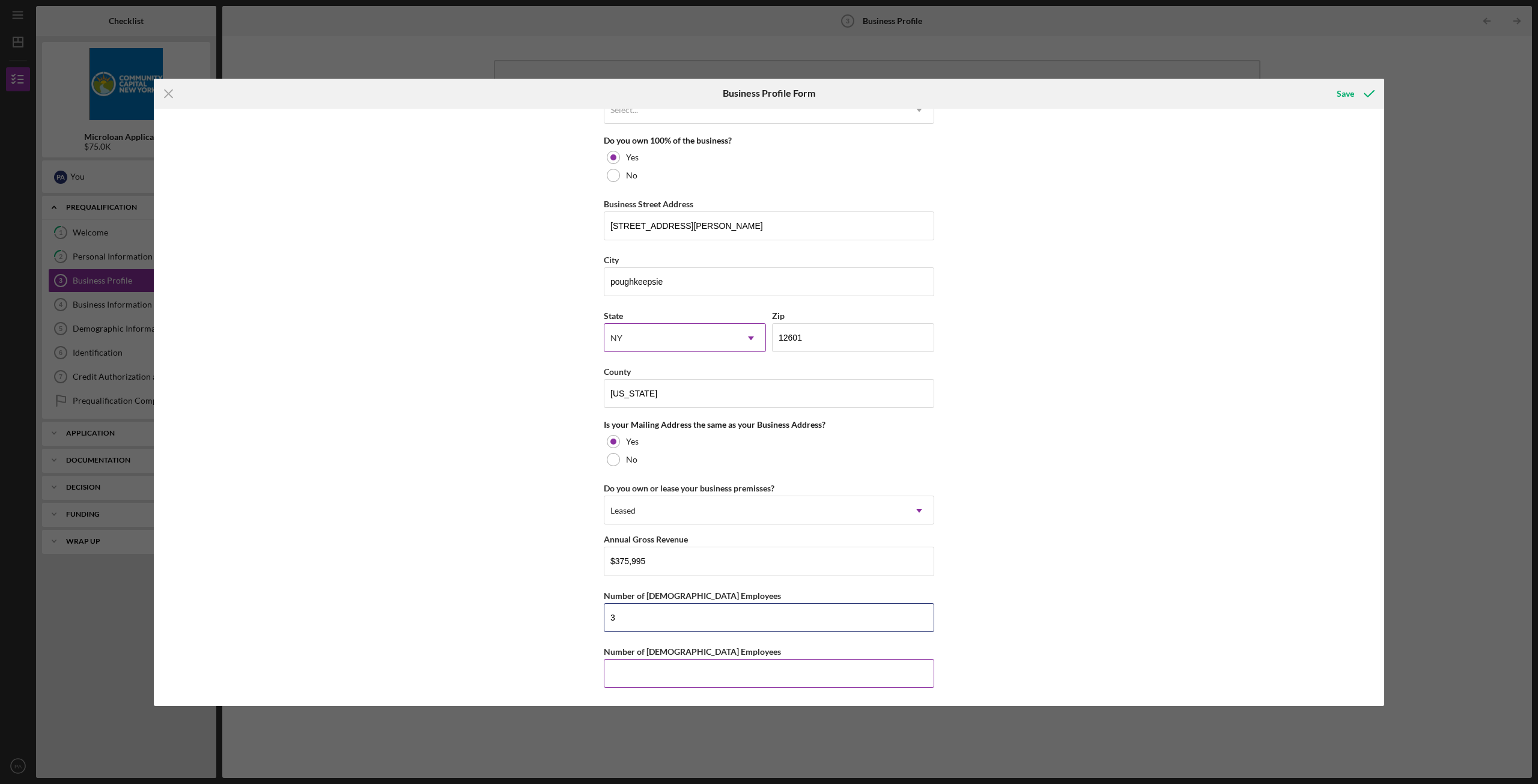
type input "3"
click at [776, 684] on input "Number of [DEMOGRAPHIC_DATA] Employees" at bounding box center [769, 673] width 330 height 29
type input "1"
drag, startPoint x: 620, startPoint y: 604, endPoint x: 630, endPoint y: 620, distance: 18.9
click at [622, 609] on input "3" at bounding box center [769, 617] width 330 height 29
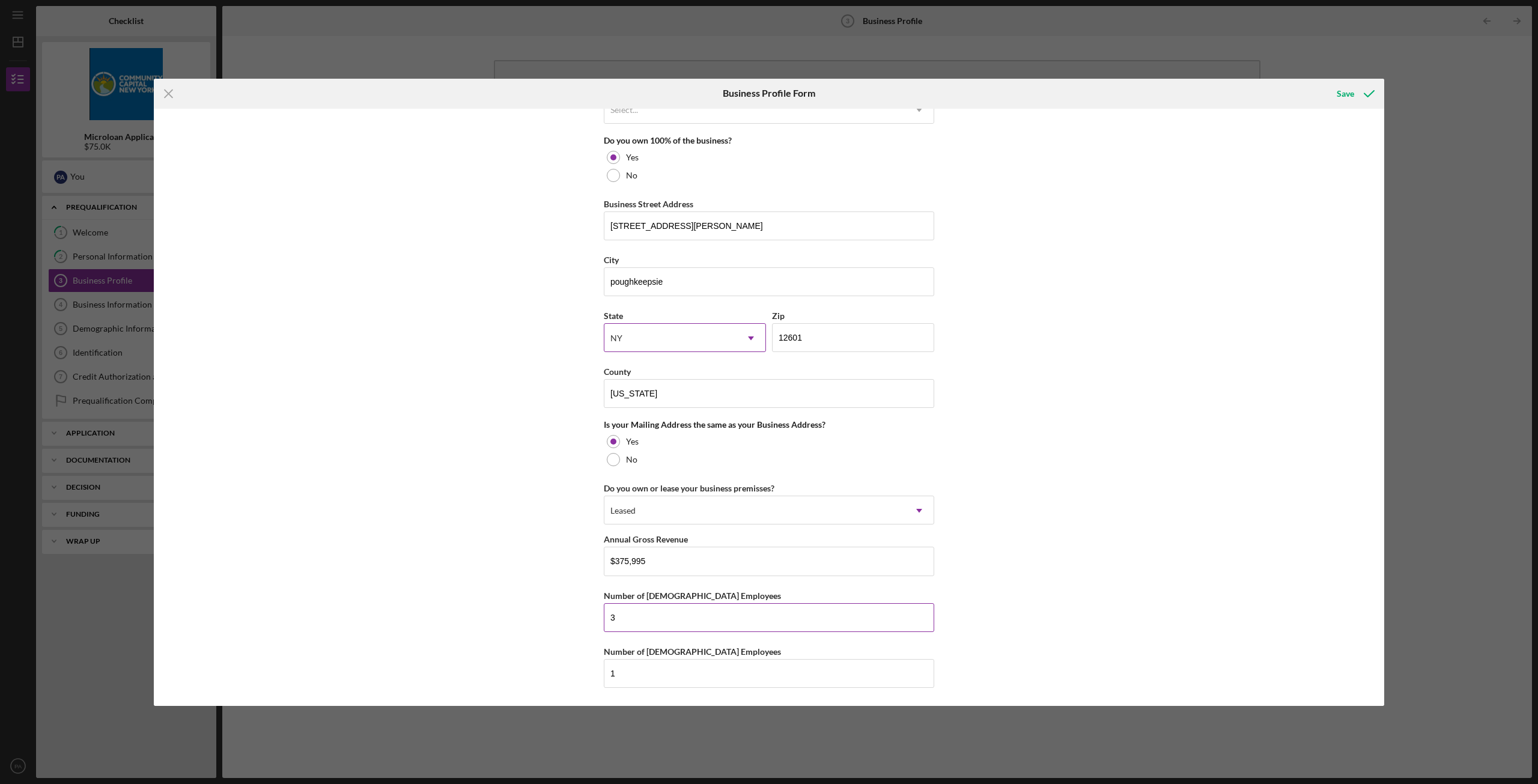
click at [632, 619] on input "3" at bounding box center [769, 617] width 330 height 29
type input "2"
click at [626, 682] on input "1" at bounding box center [769, 673] width 330 height 29
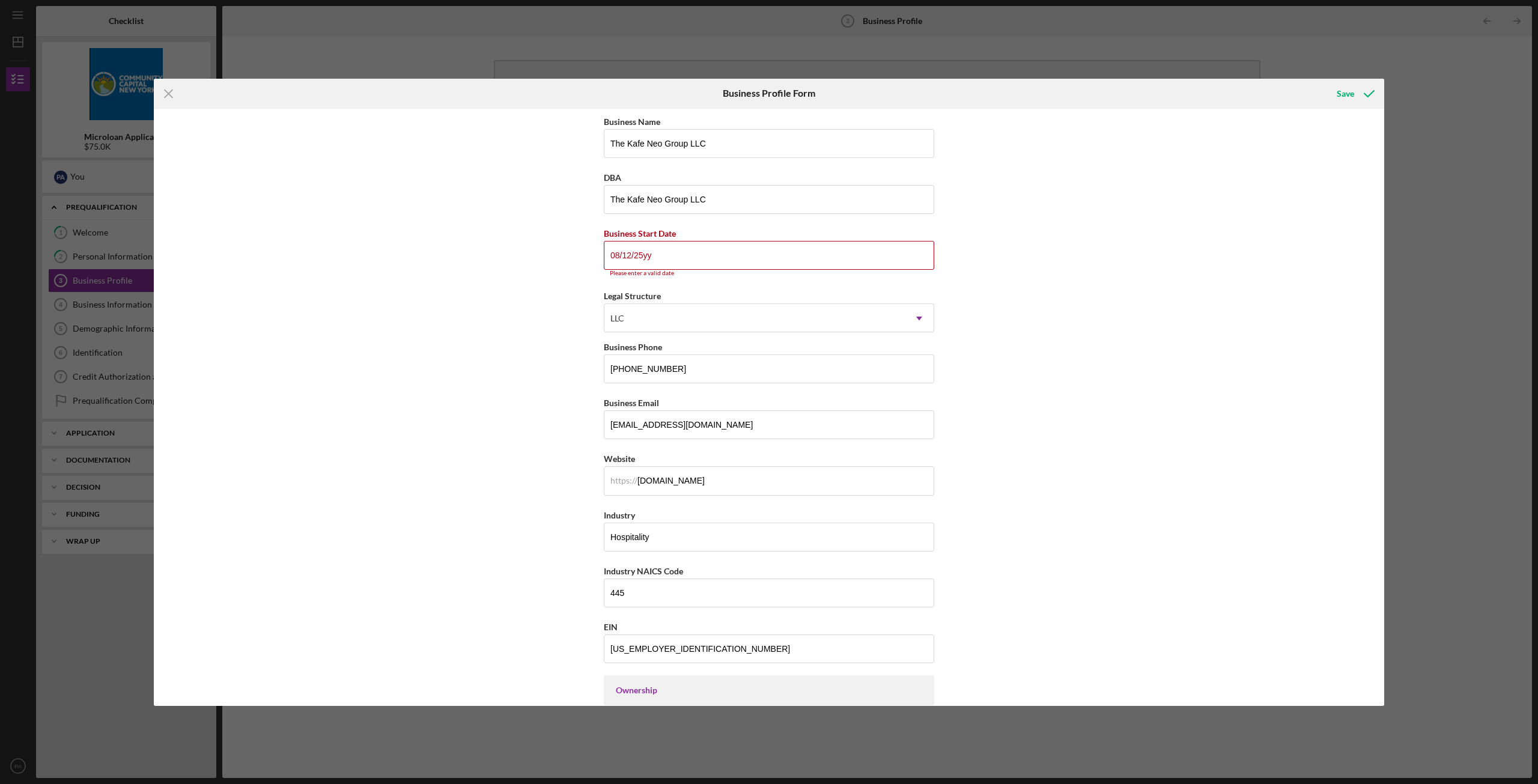
scroll to position [0, 0]
type input "2"
click at [687, 260] on input "08/12/25yy" at bounding box center [769, 256] width 330 height 29
click at [659, 261] on input "08/12/25yy" at bounding box center [769, 256] width 330 height 29
click at [661, 259] on input "08/12/25yy" at bounding box center [769, 256] width 330 height 29
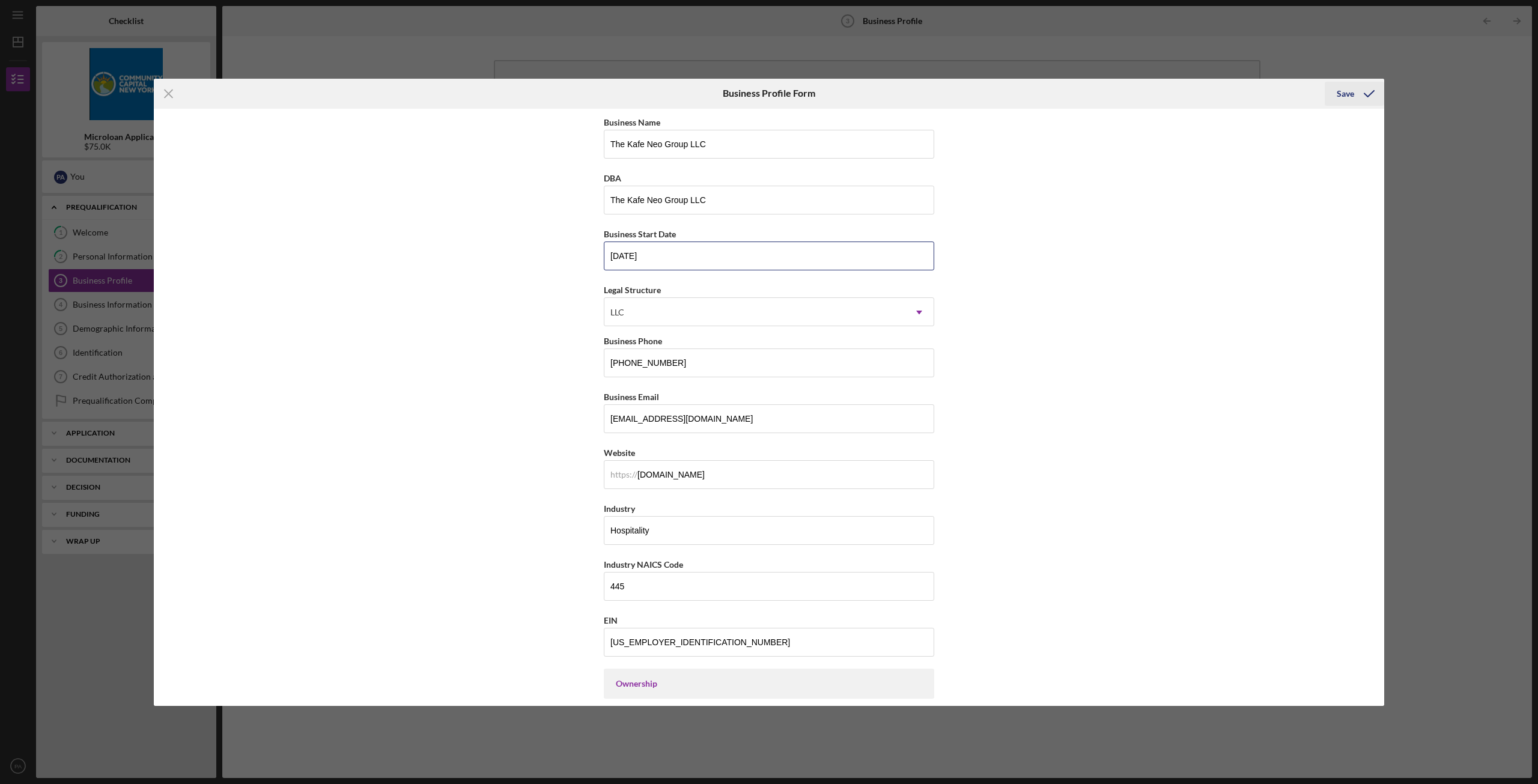
type input "[DATE]"
click at [1344, 86] on div "Save" at bounding box center [1345, 94] width 17 height 24
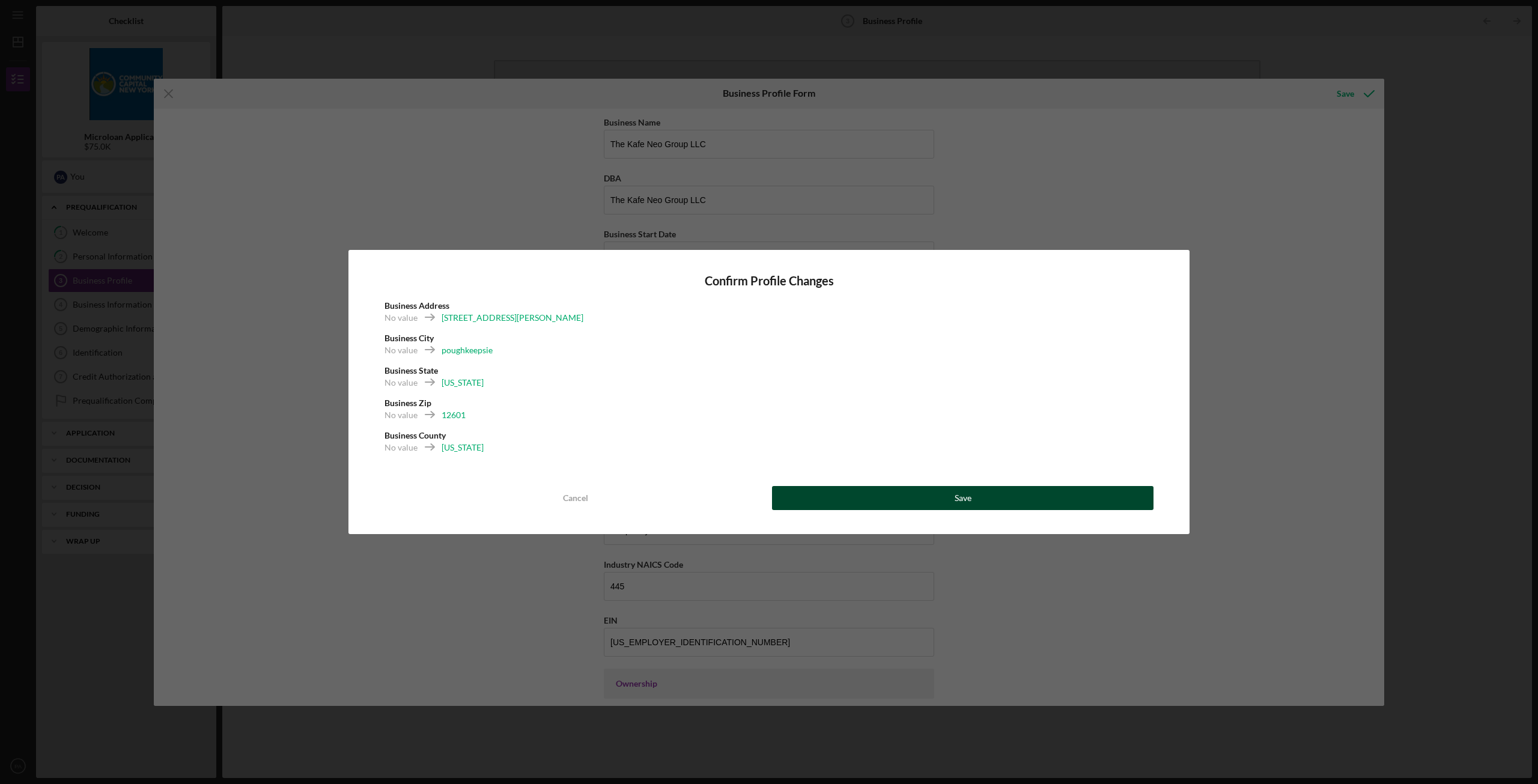
click at [891, 495] on button "Save" at bounding box center [962, 498] width 381 height 24
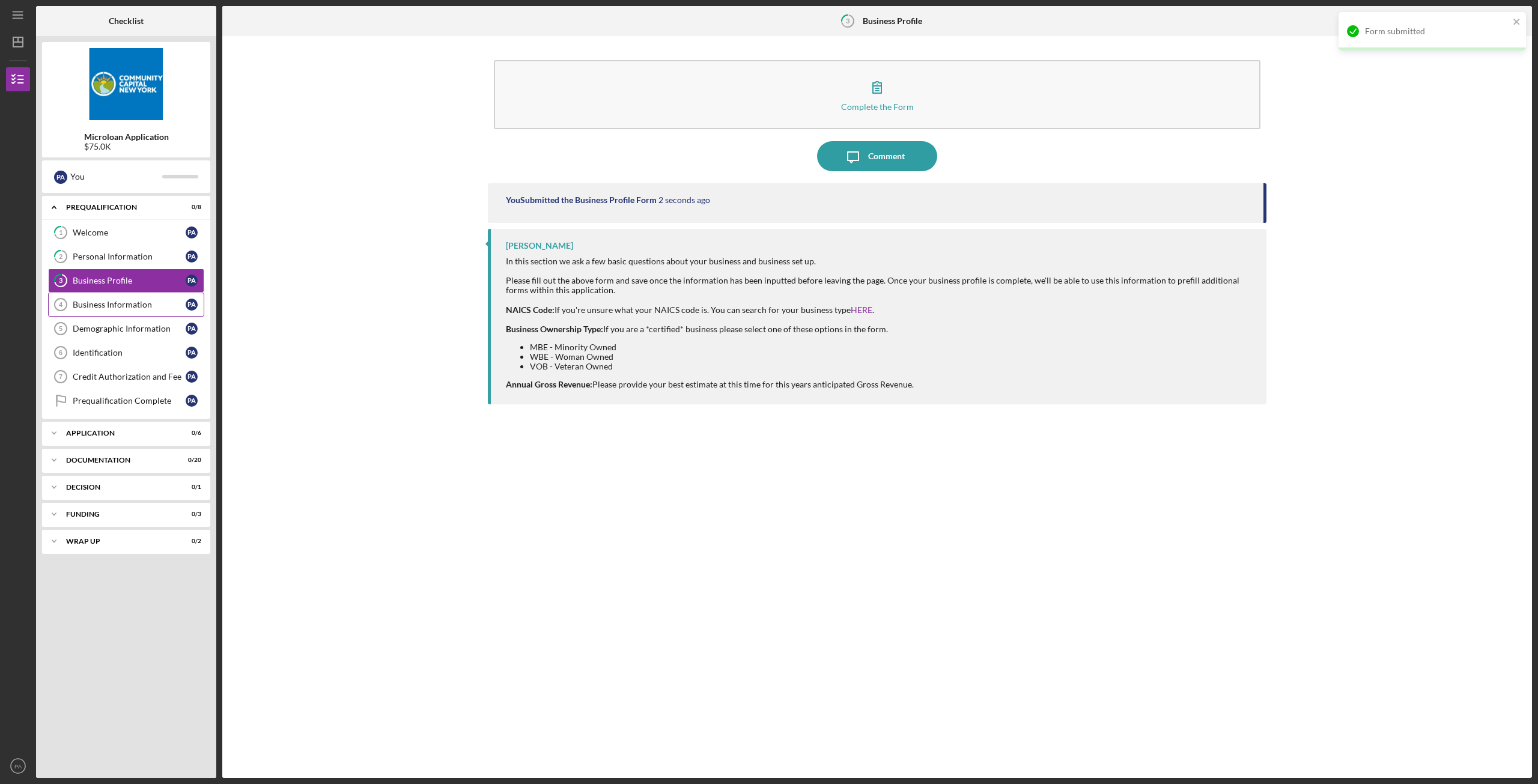
click at [109, 300] on div "Business Information" at bounding box center [129, 304] width 113 height 10
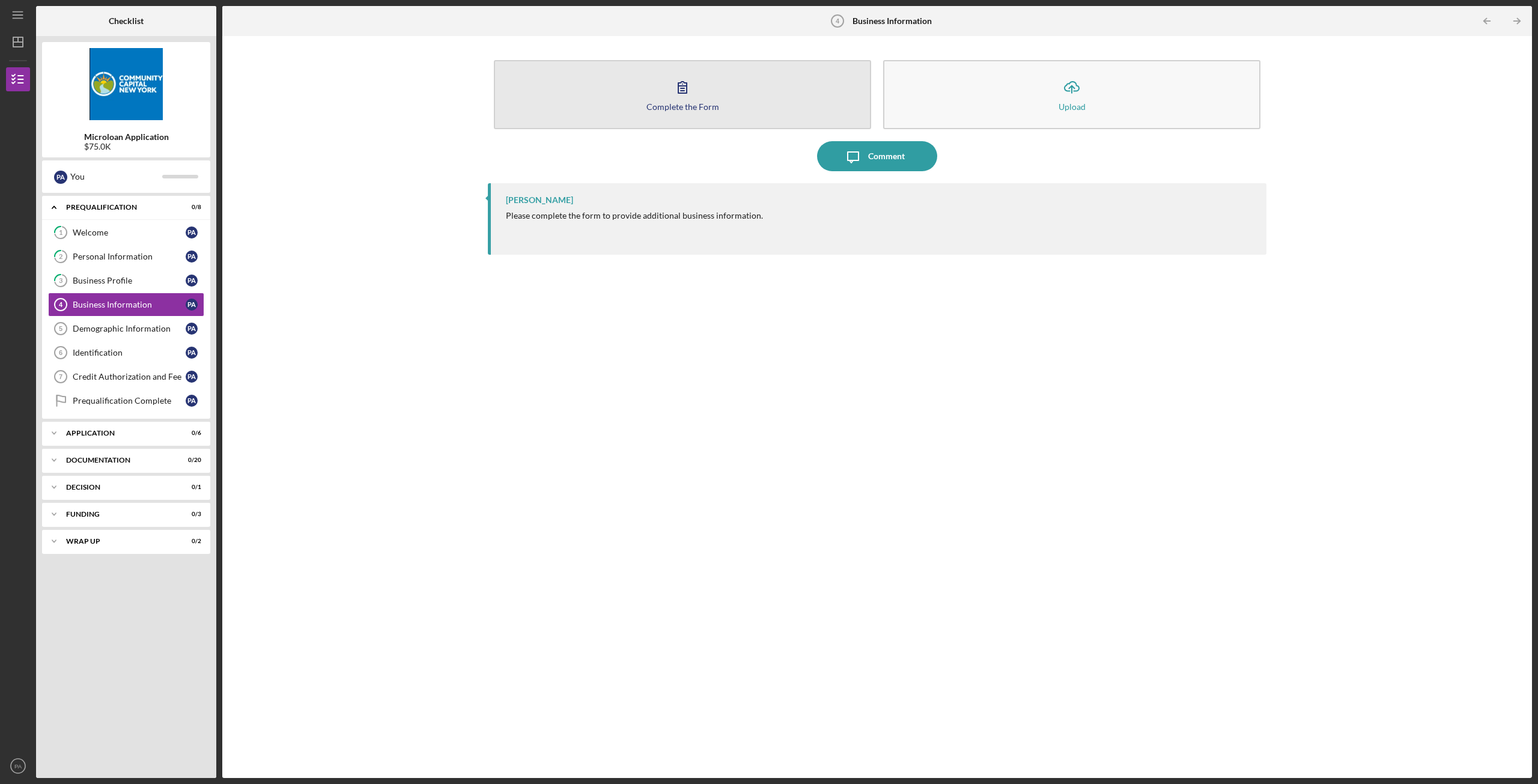
click at [693, 95] on icon "button" at bounding box center [682, 87] width 30 height 30
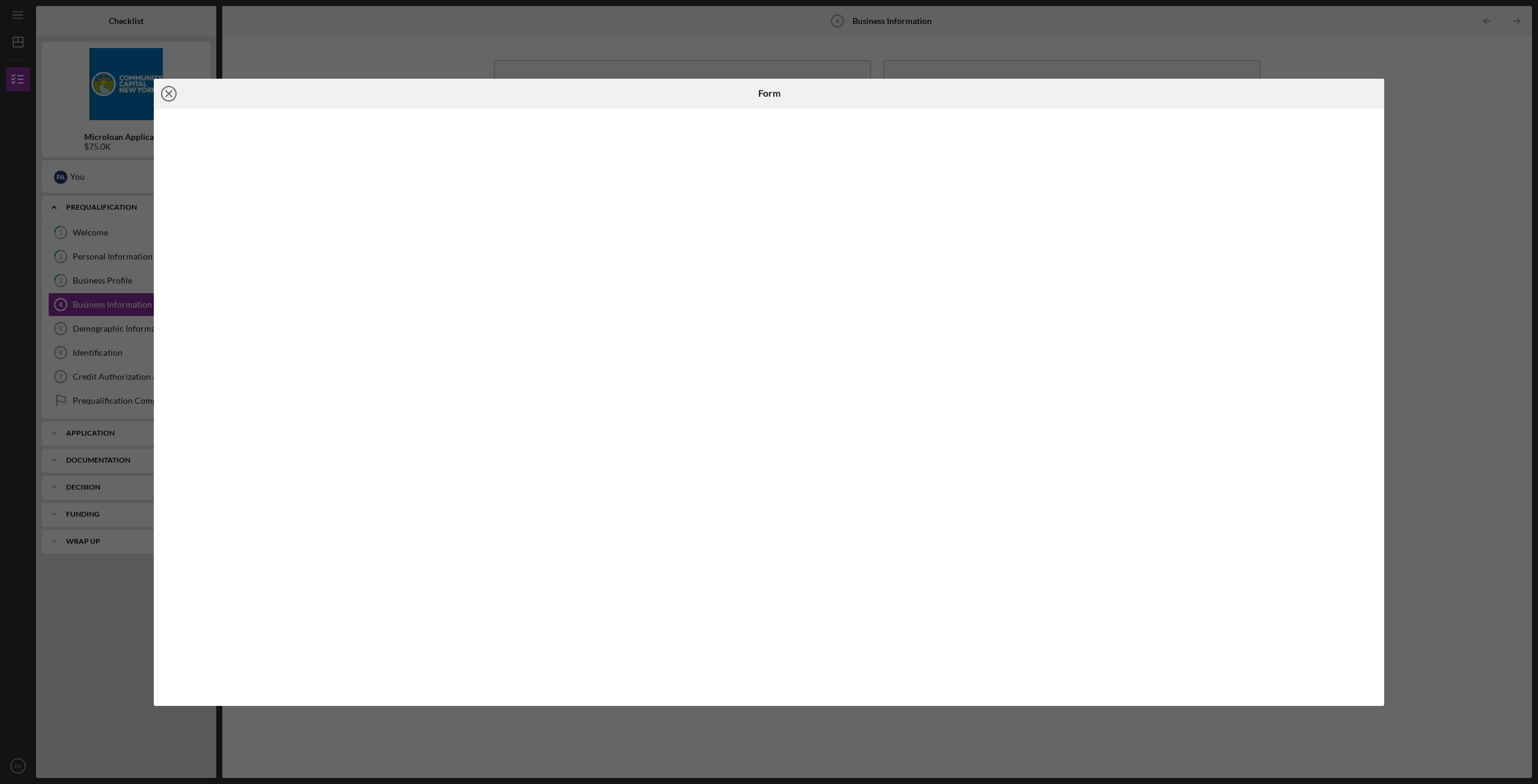
click at [164, 91] on icon "Icon/Close" at bounding box center [169, 93] width 30 height 30
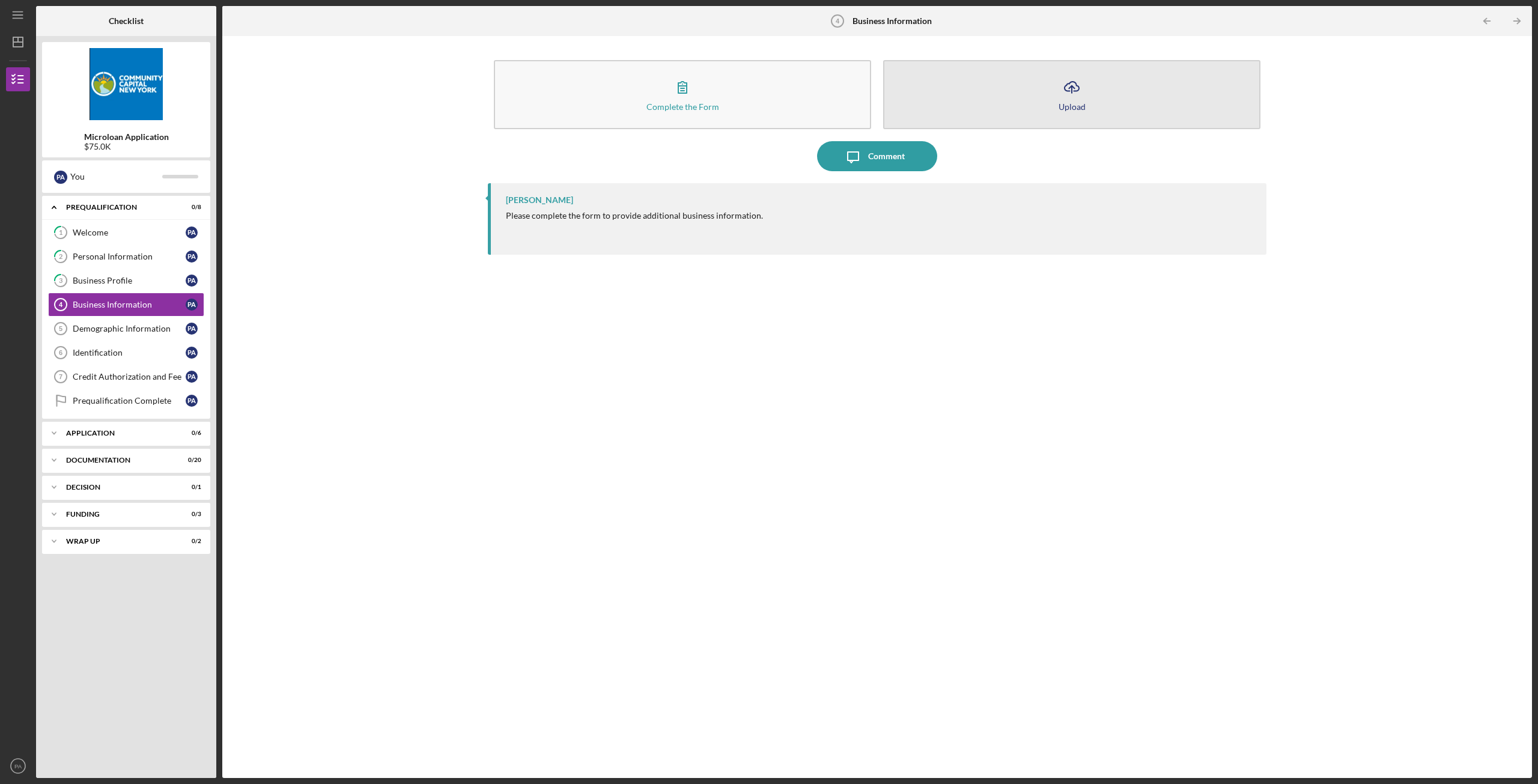
click at [1067, 95] on icon "Icon/Upload" at bounding box center [1072, 87] width 30 height 30
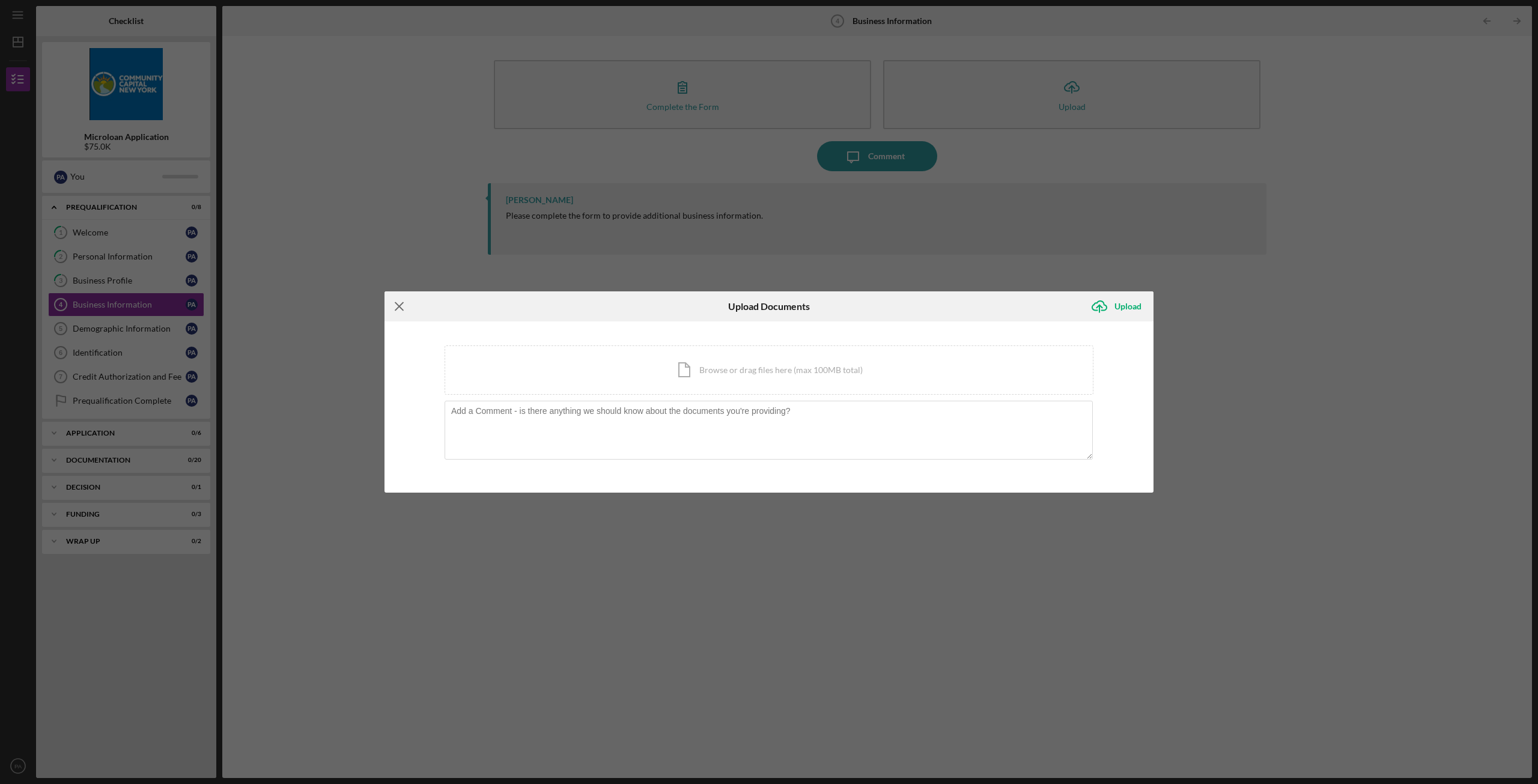
click at [396, 306] on icon "Icon/Menu Close" at bounding box center [399, 306] width 30 height 30
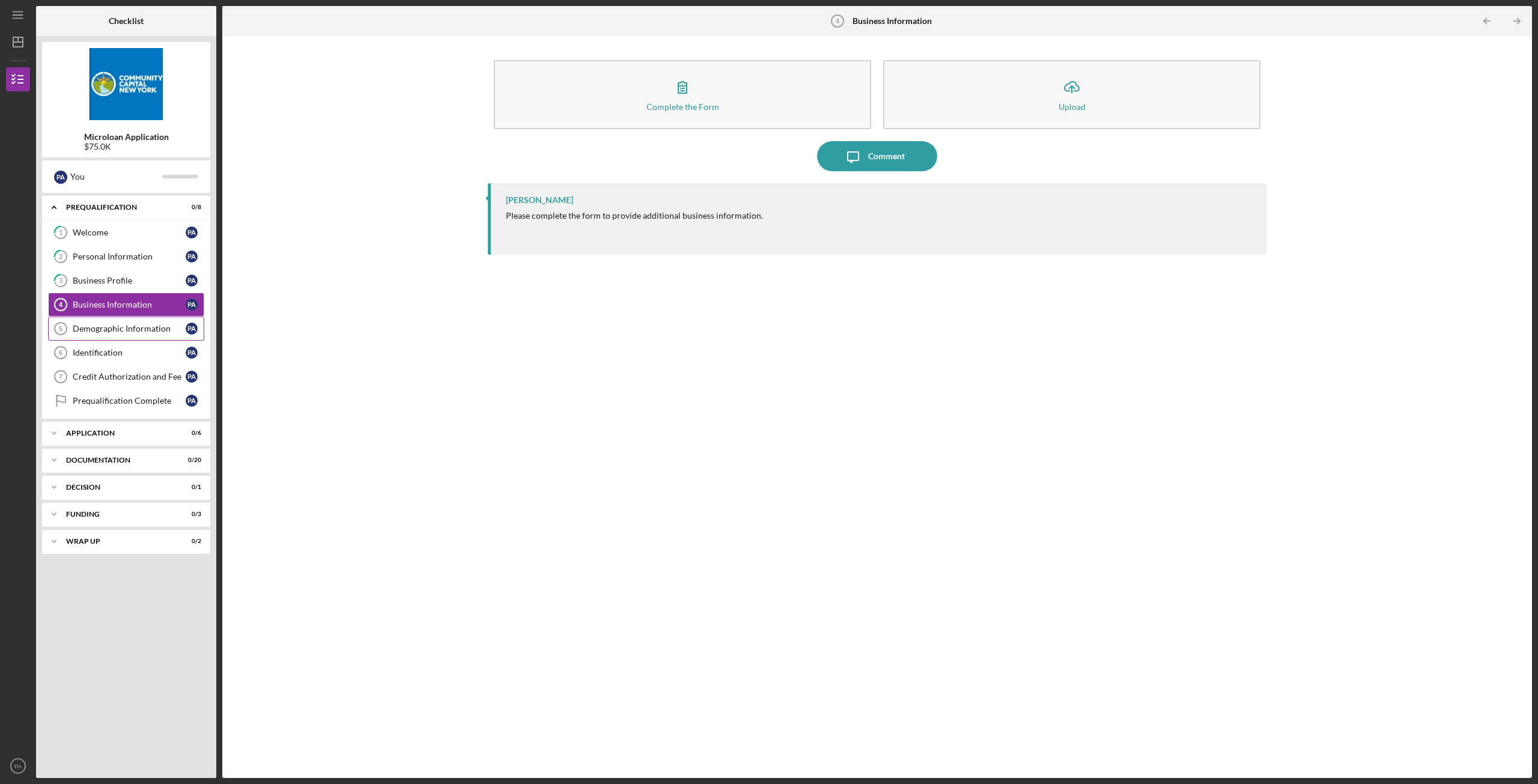
click at [121, 328] on div "Demographic Information" at bounding box center [129, 328] width 113 height 10
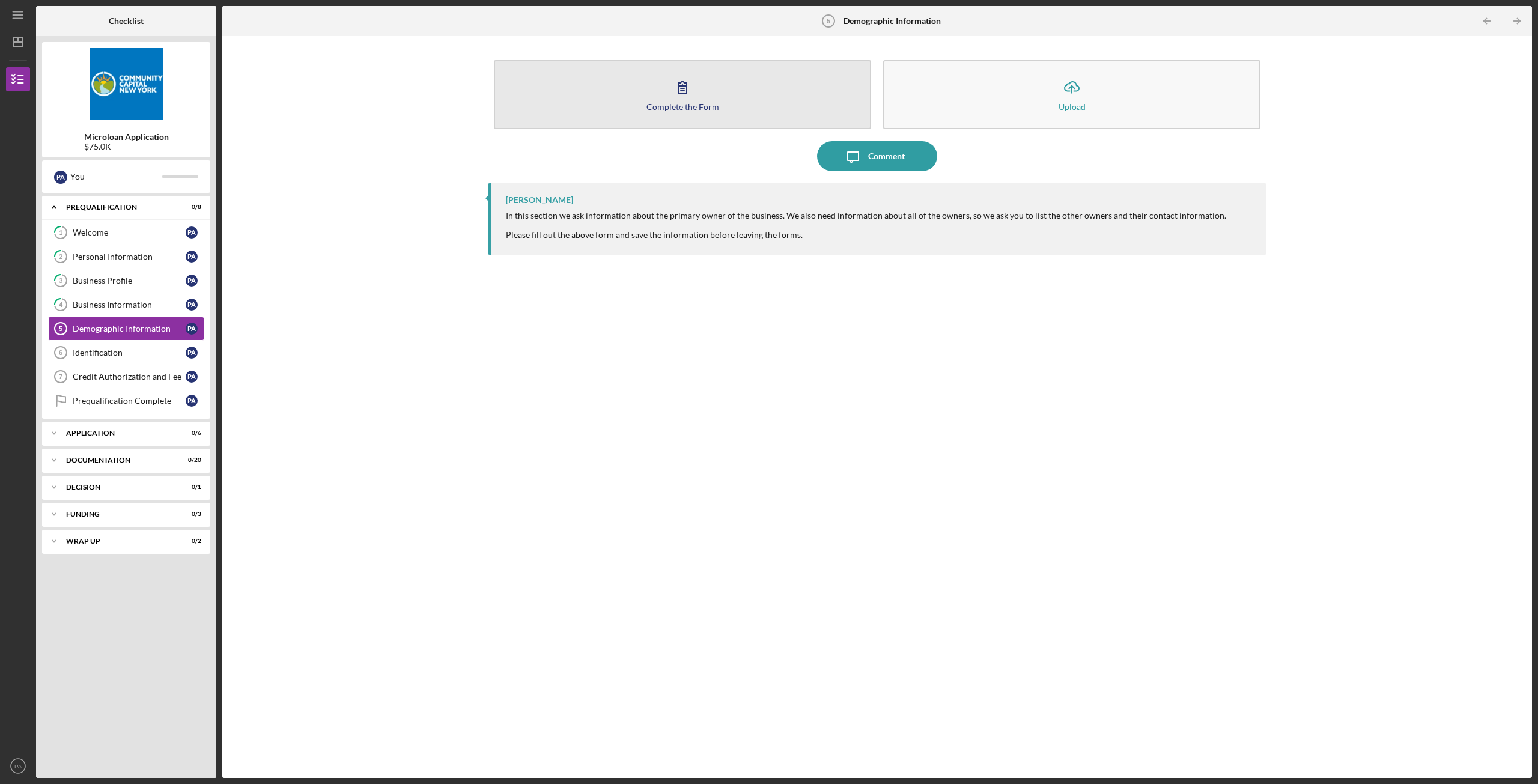
click at [679, 103] on div "Complete the Form" at bounding box center [682, 107] width 73 height 9
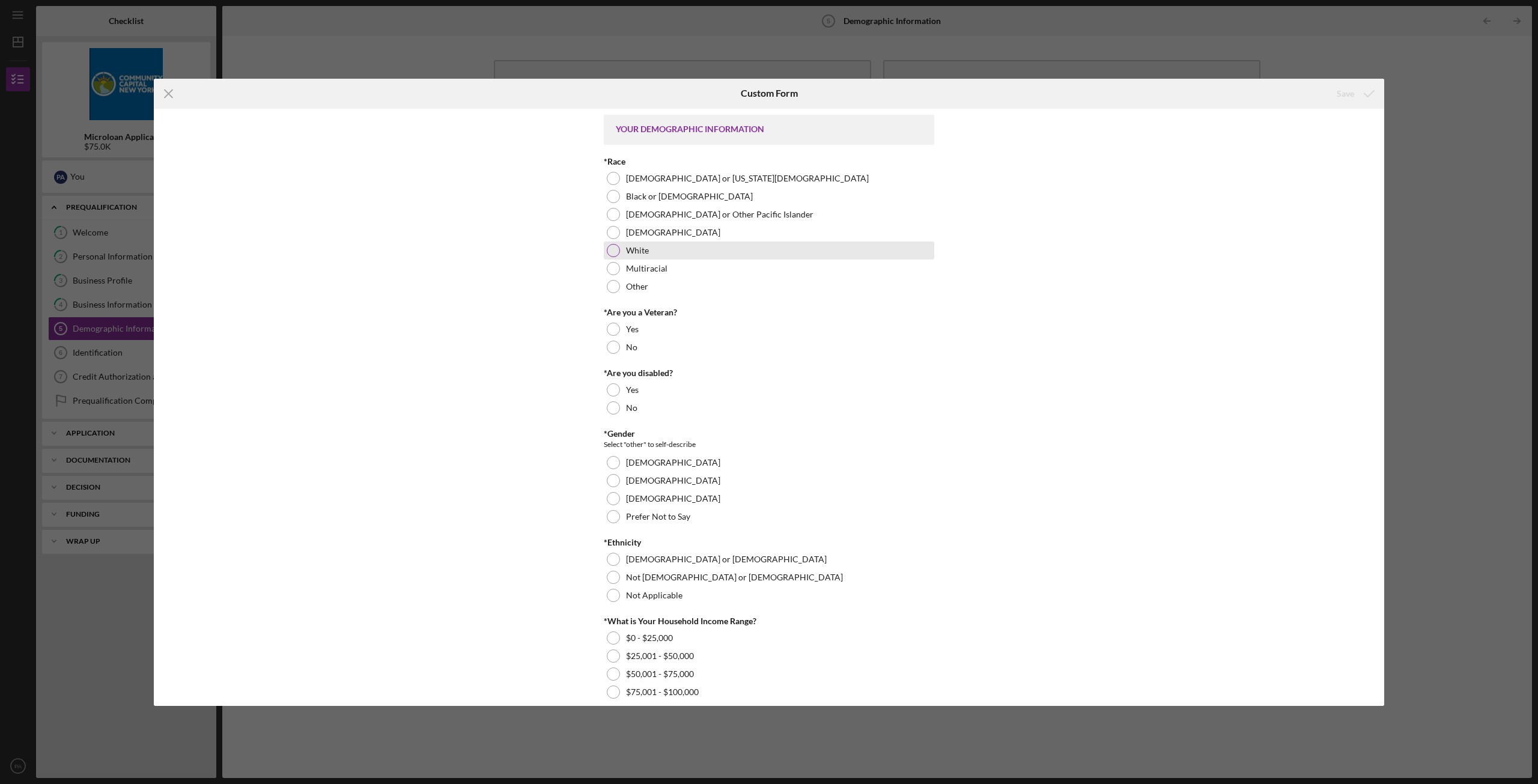
click at [606, 252] on div at bounding box center [613, 250] width 13 height 13
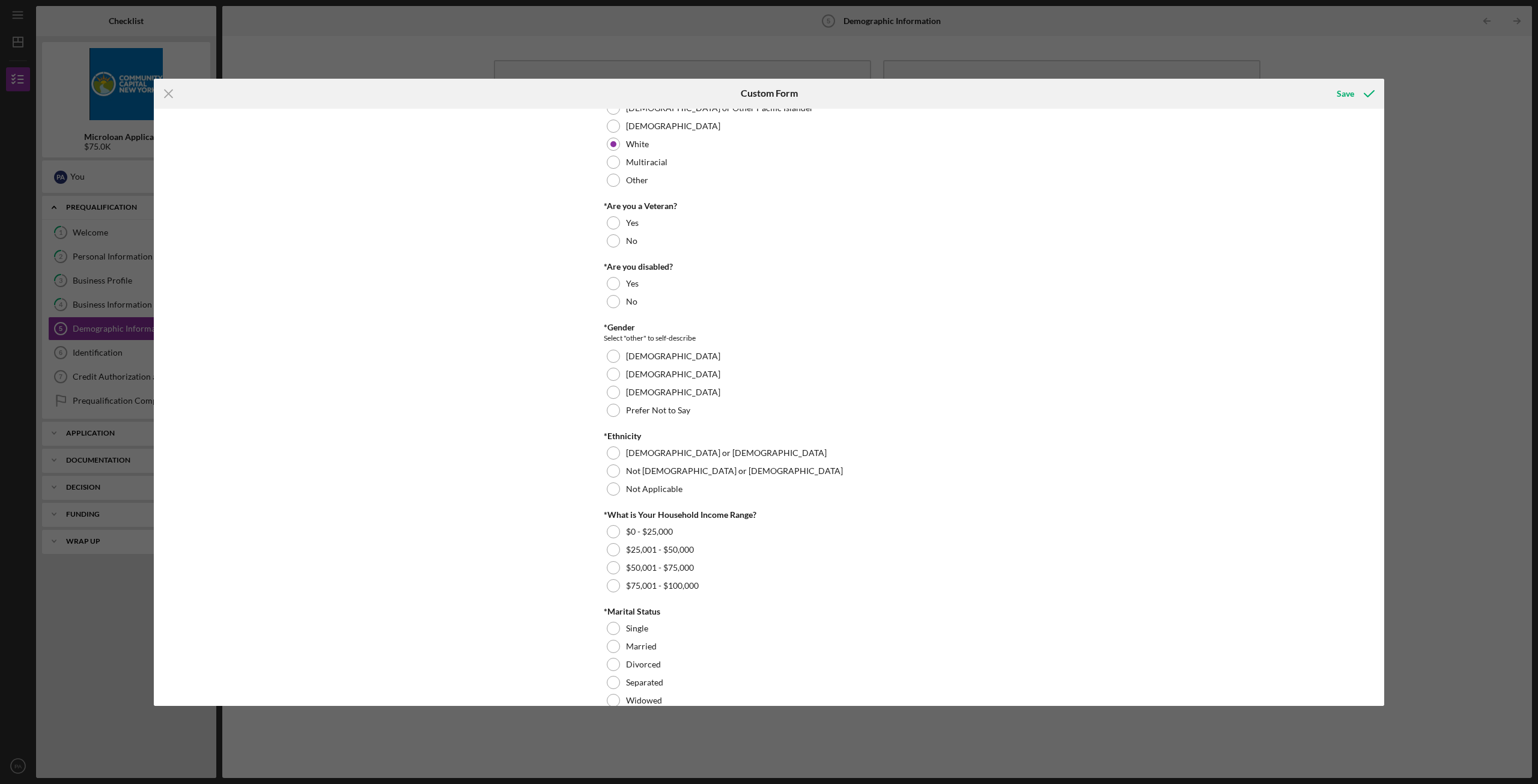
scroll to position [120, 0]
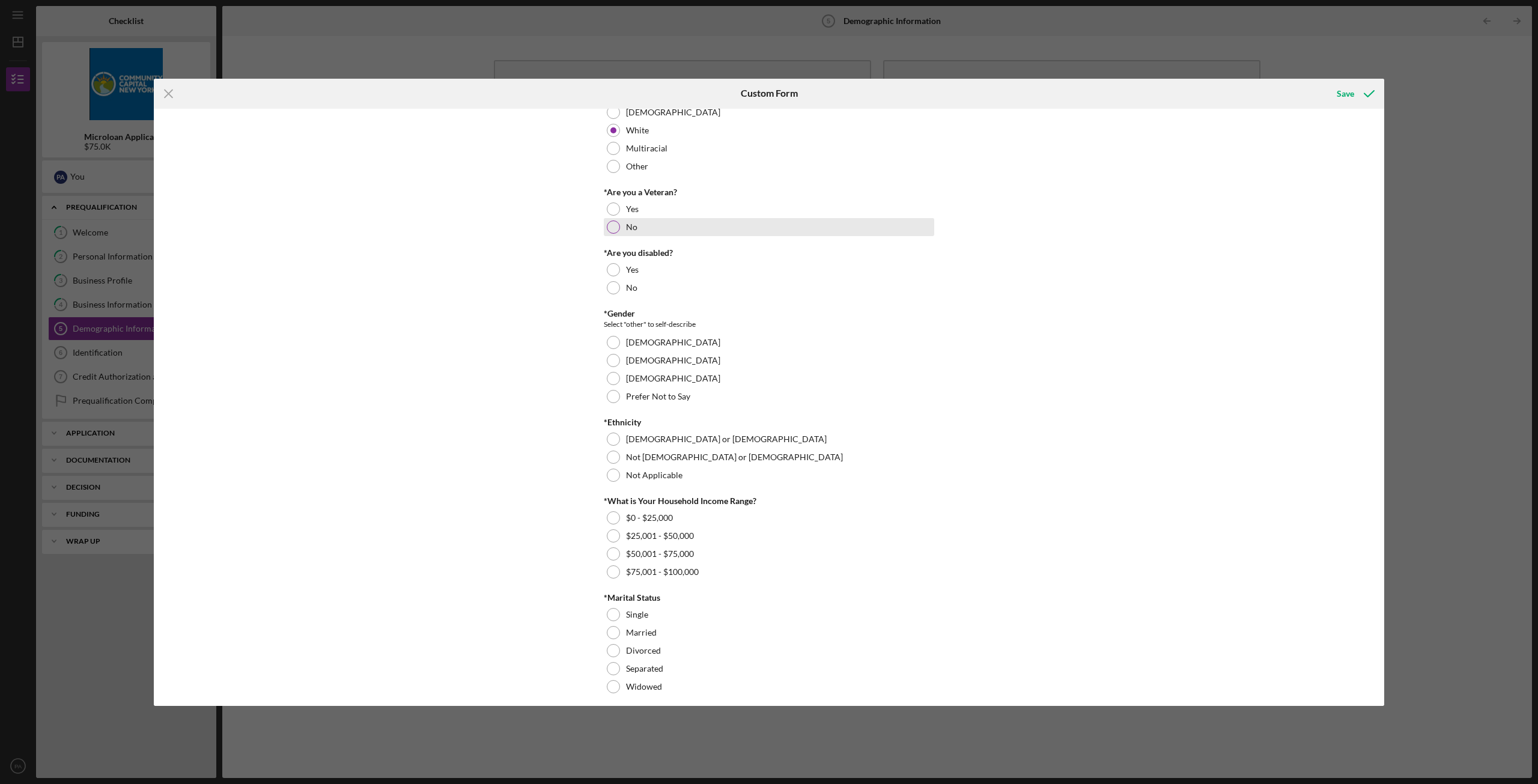
click at [614, 222] on div at bounding box center [613, 227] width 13 height 13
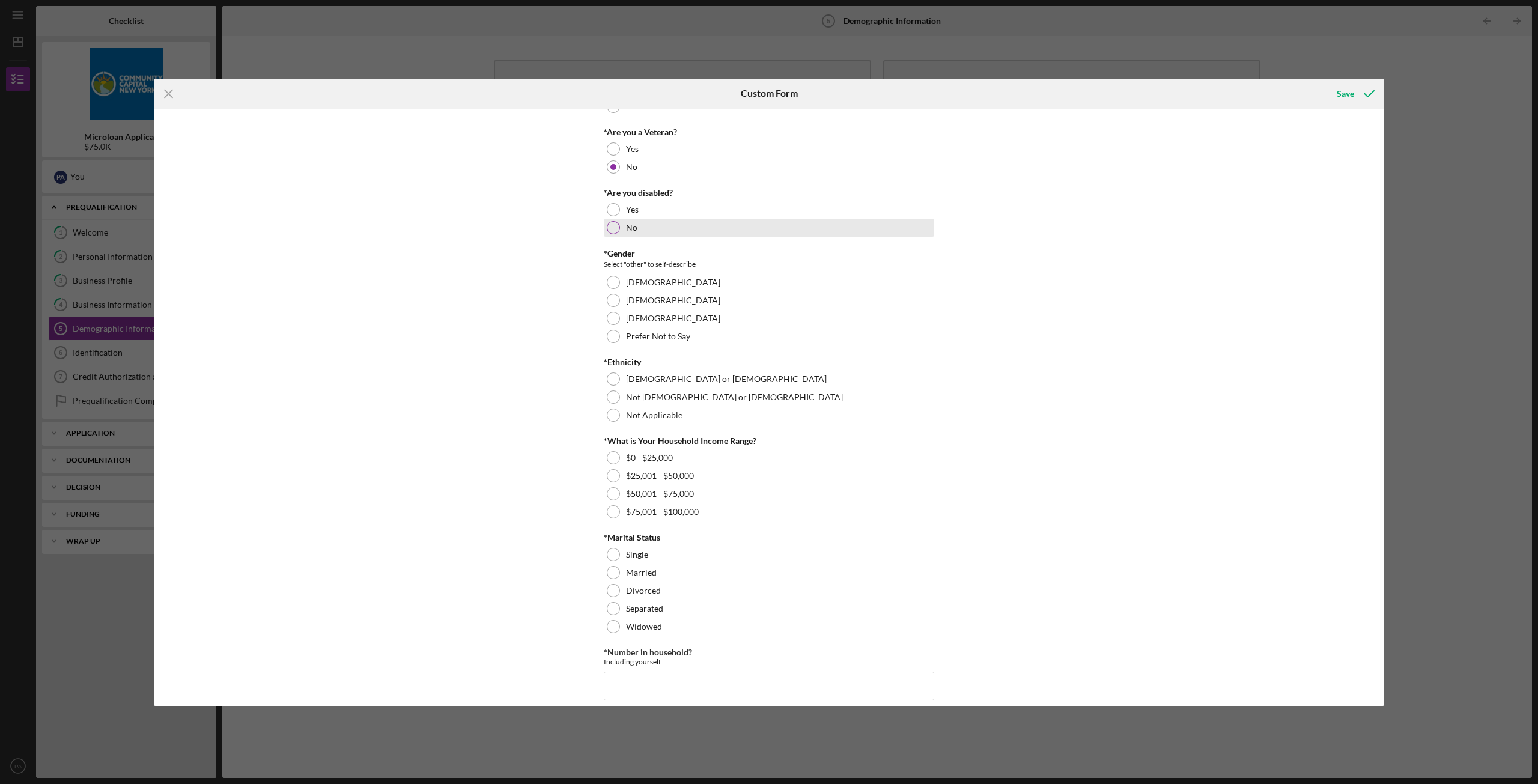
click at [613, 230] on div at bounding box center [613, 227] width 13 height 13
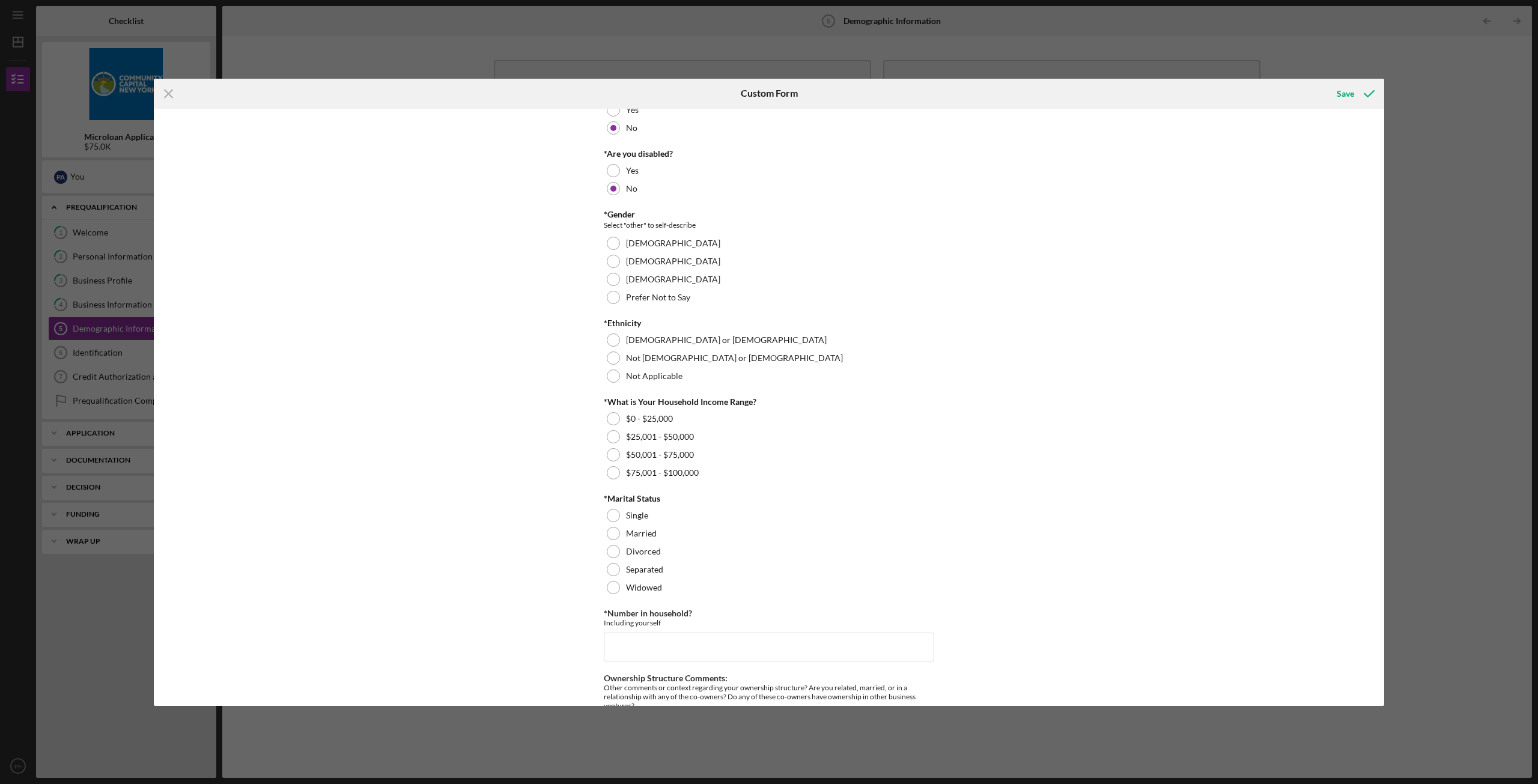
scroll to position [240, 0]
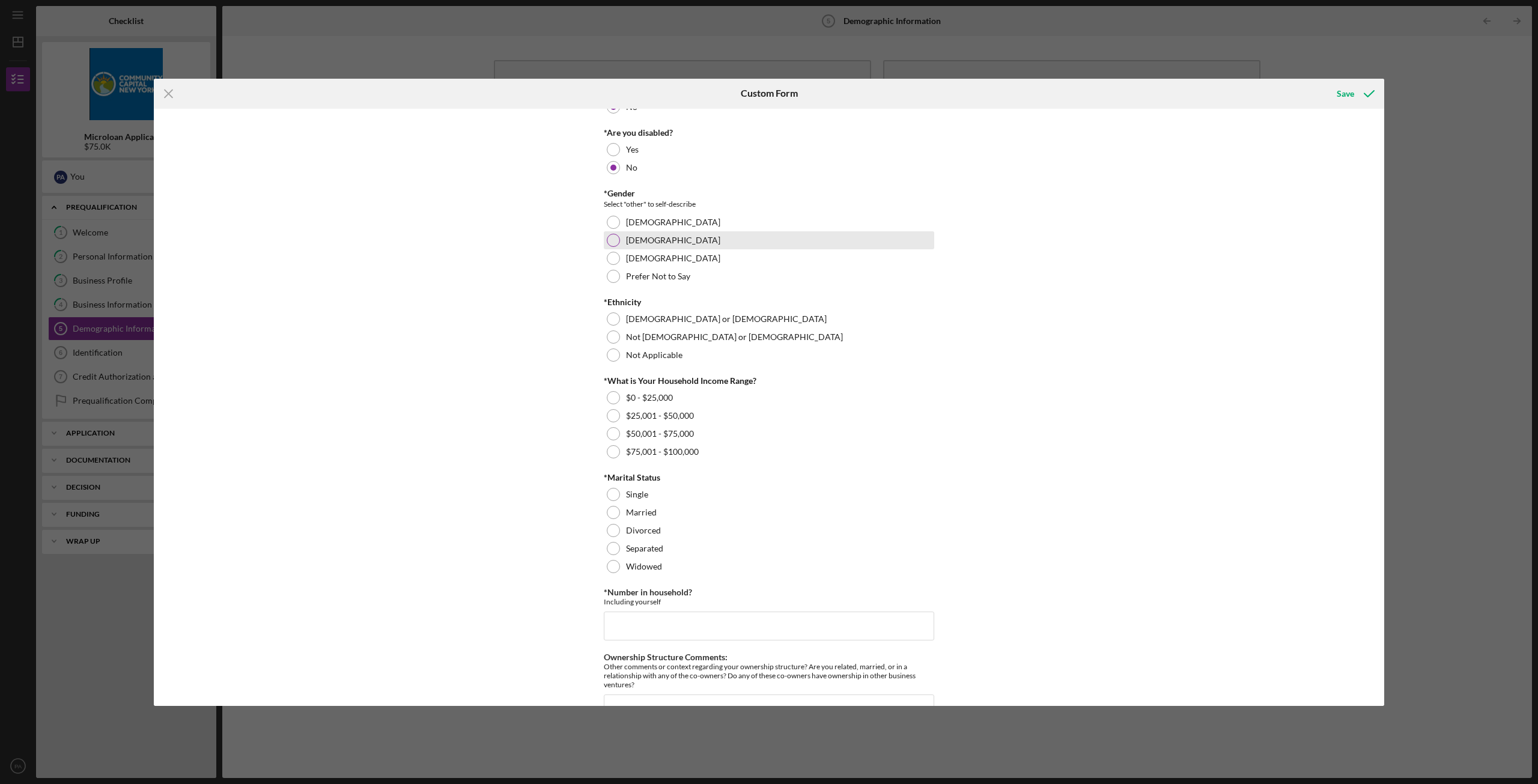
click at [608, 239] on div at bounding box center [613, 240] width 13 height 13
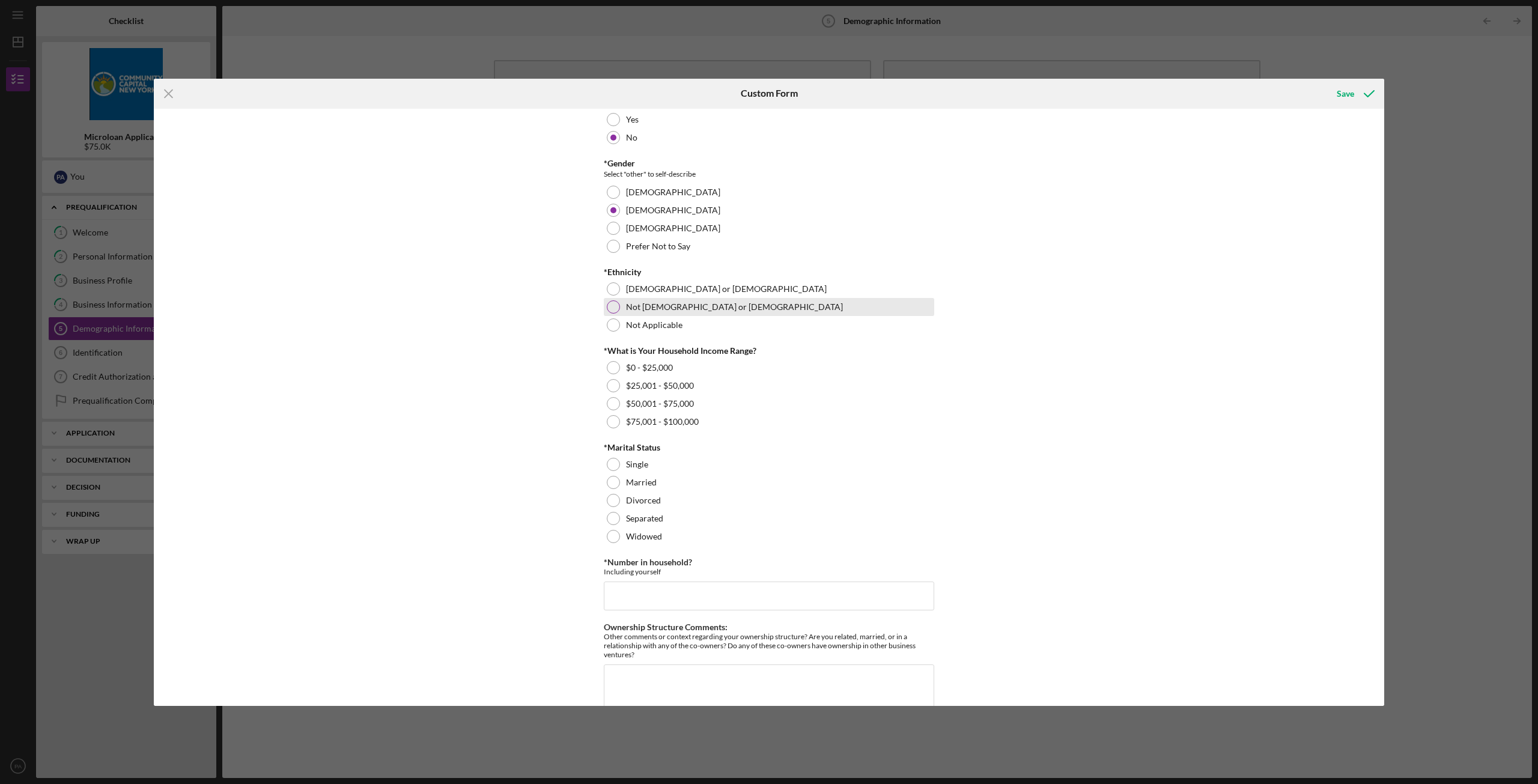
scroll to position [300, 0]
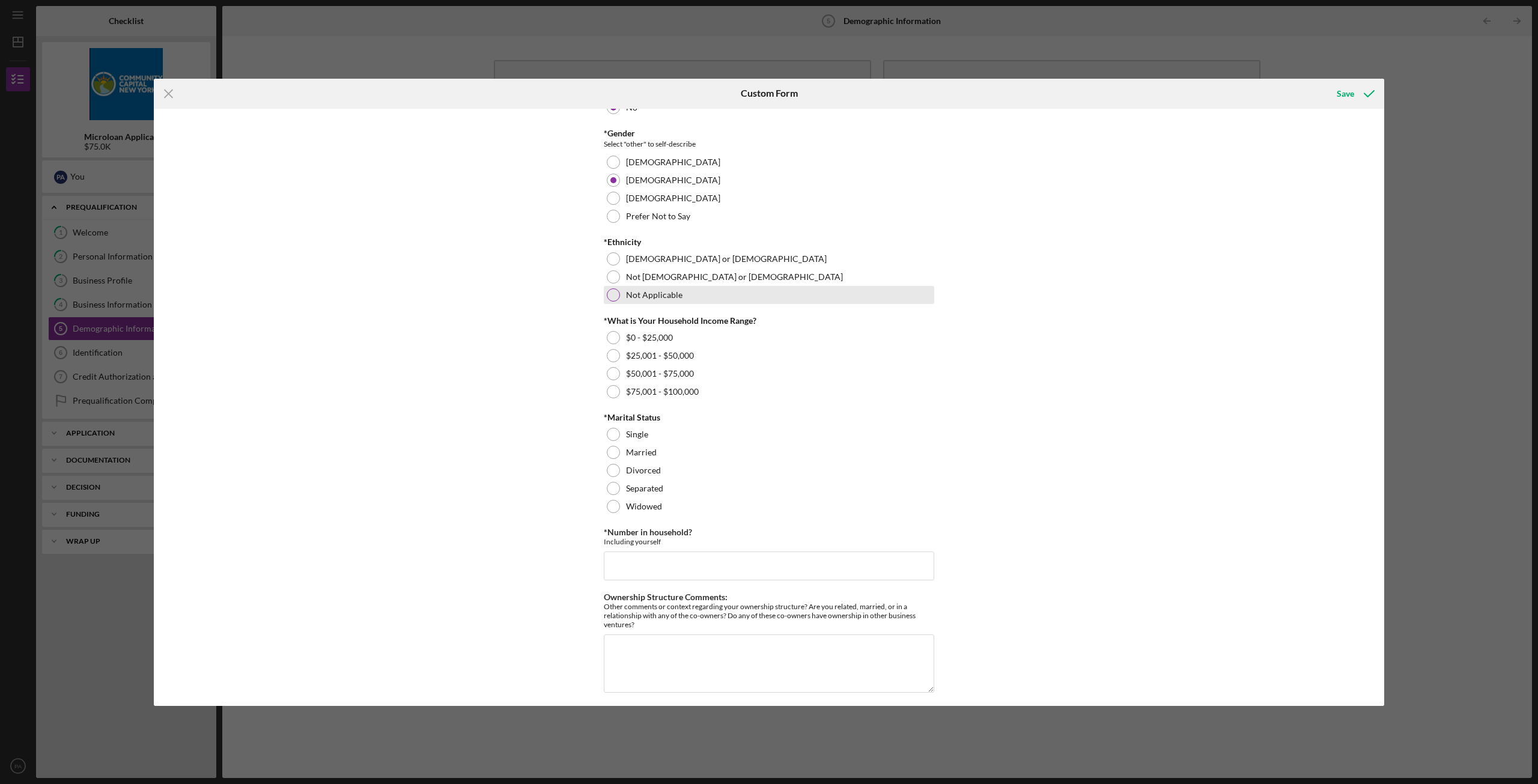
click at [613, 291] on div at bounding box center [613, 295] width 13 height 13
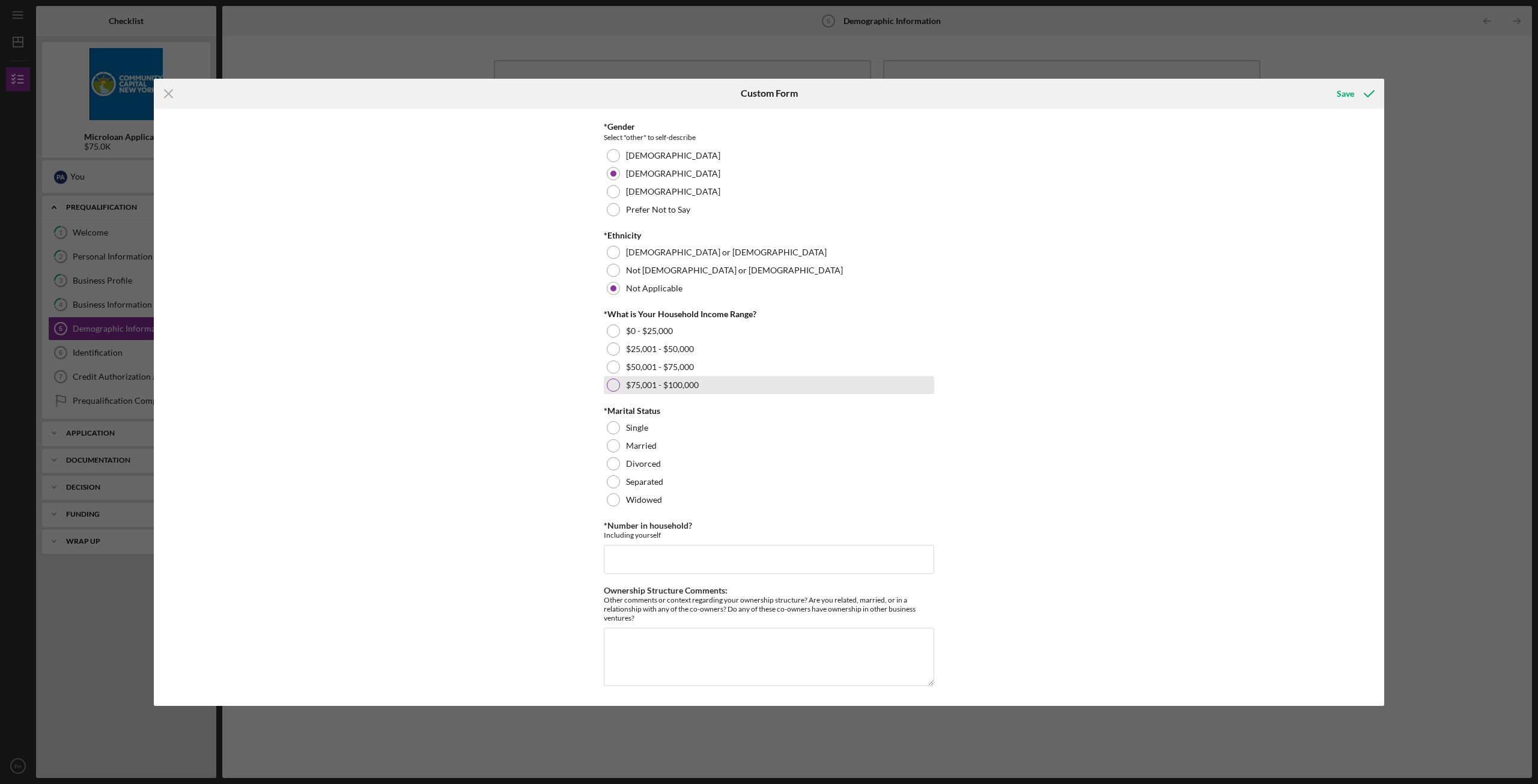
click at [610, 386] on div at bounding box center [613, 385] width 13 height 13
click at [613, 431] on div at bounding box center [613, 427] width 13 height 13
click at [656, 567] on input "*Number in household?" at bounding box center [769, 559] width 330 height 29
type input "2"
click at [646, 654] on textarea "Ownership Structure Comments:" at bounding box center [769, 656] width 330 height 58
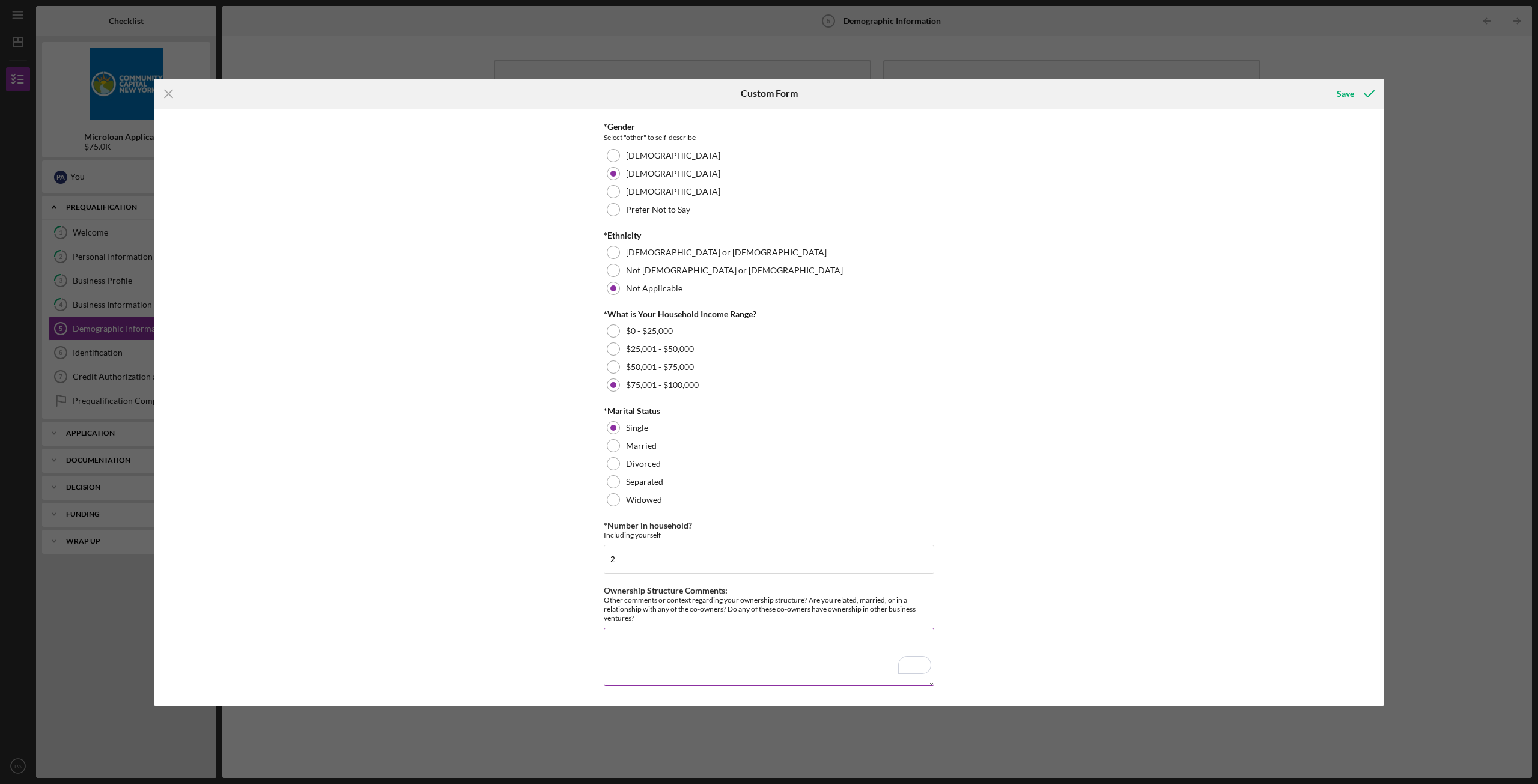
type textarea "@"
click at [1111, 657] on div "YOUR DEMOGRAPHIC INFORMATION *Race [DEMOGRAPHIC_DATA] or [US_STATE][DEMOGRAPHIC…" at bounding box center [769, 407] width 1230 height 597
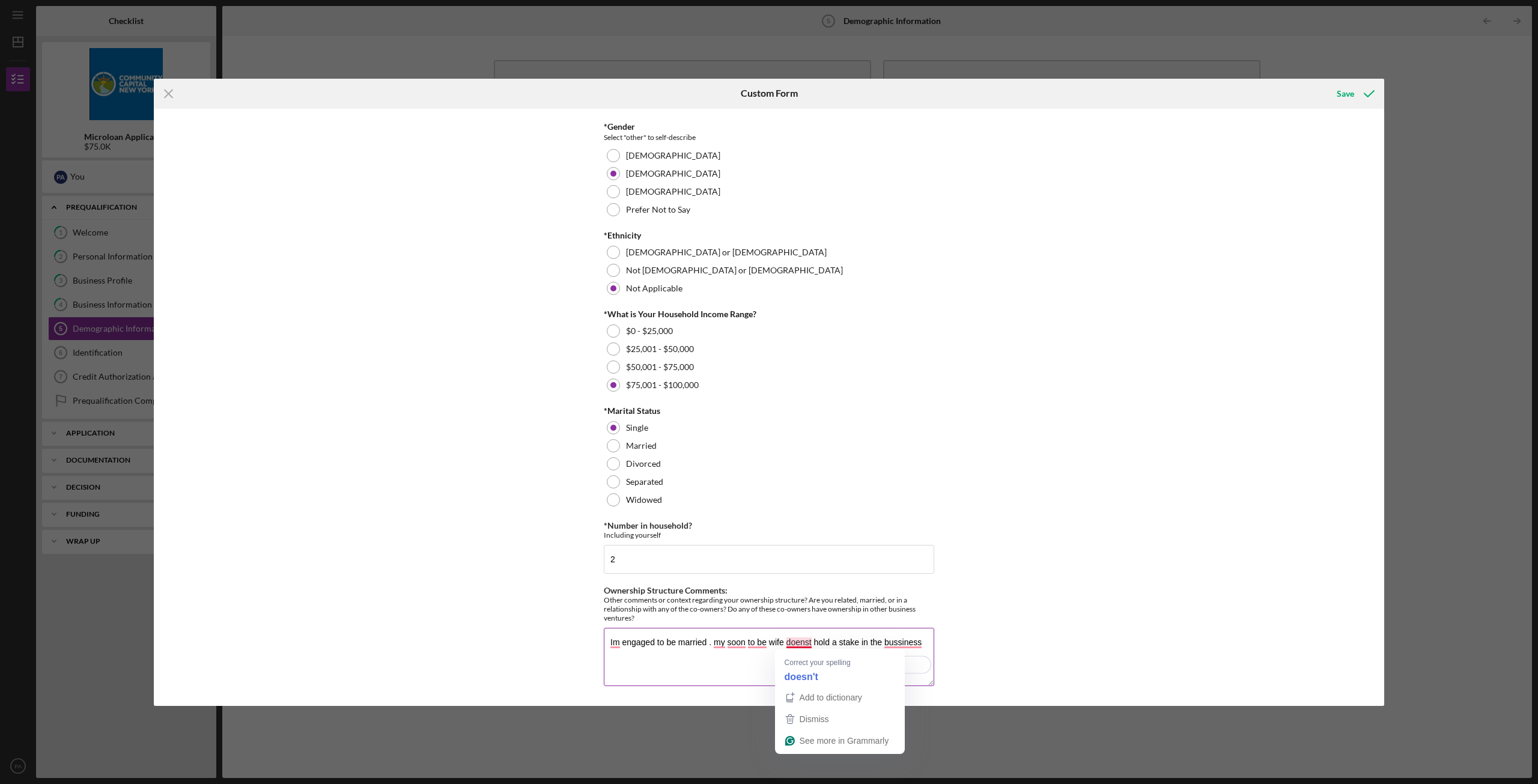
click at [801, 647] on textarea "Im engaged to be married . my soon to be wife doenst hold a stake in the bussin…" at bounding box center [769, 656] width 330 height 58
click at [804, 645] on textarea "Im engaged to be married . my soon to be wife doenst hold a stake in the bussin…" at bounding box center [769, 656] width 330 height 58
click at [728, 647] on textarea "Im engaged to be married . my soon to be wife doesn't hold a stake in the bussi…" at bounding box center [769, 656] width 330 height 58
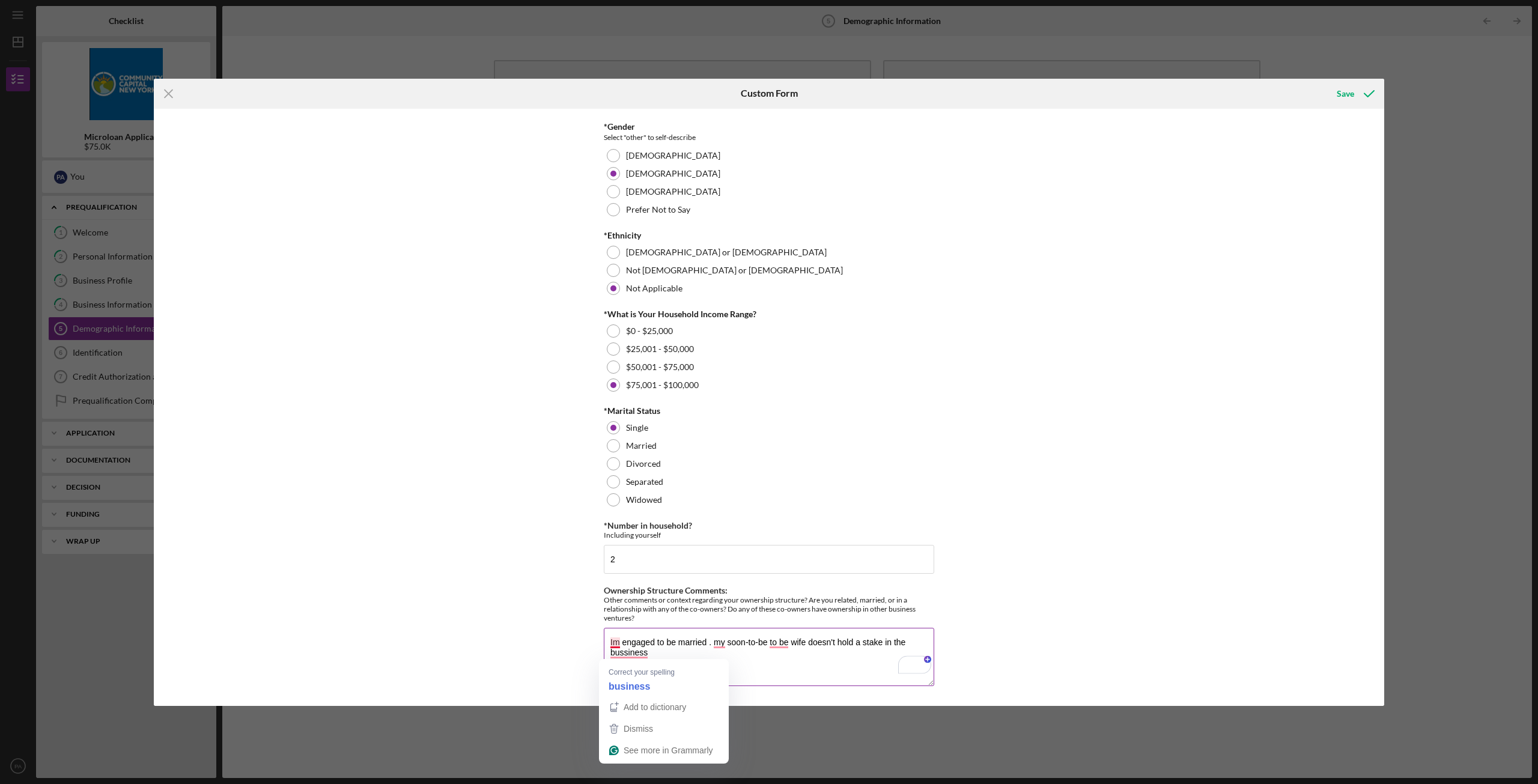
click at [614, 641] on textarea "Im engaged to be married . my soon-to-be to be wife doesn't hold a stake in the…" at bounding box center [769, 656] width 330 height 58
click at [636, 656] on textarea "I'm engaged to be married . my soon-to-be to be wife doesn't hold a stake in th…" at bounding box center [769, 656] width 330 height 58
click at [635, 652] on textarea "I'm engaged to be married . my soon-to-be to be wife doesn't hold a stake in th…" at bounding box center [769, 656] width 330 height 58
click at [777, 645] on textarea "I'm engaged to be married . my soon-to-be to be wife doesn't hold a stake in th…" at bounding box center [769, 656] width 330 height 58
type textarea "I'm engaged to be married . my soon-to-be wife doesn't hold a stake in the busi…"
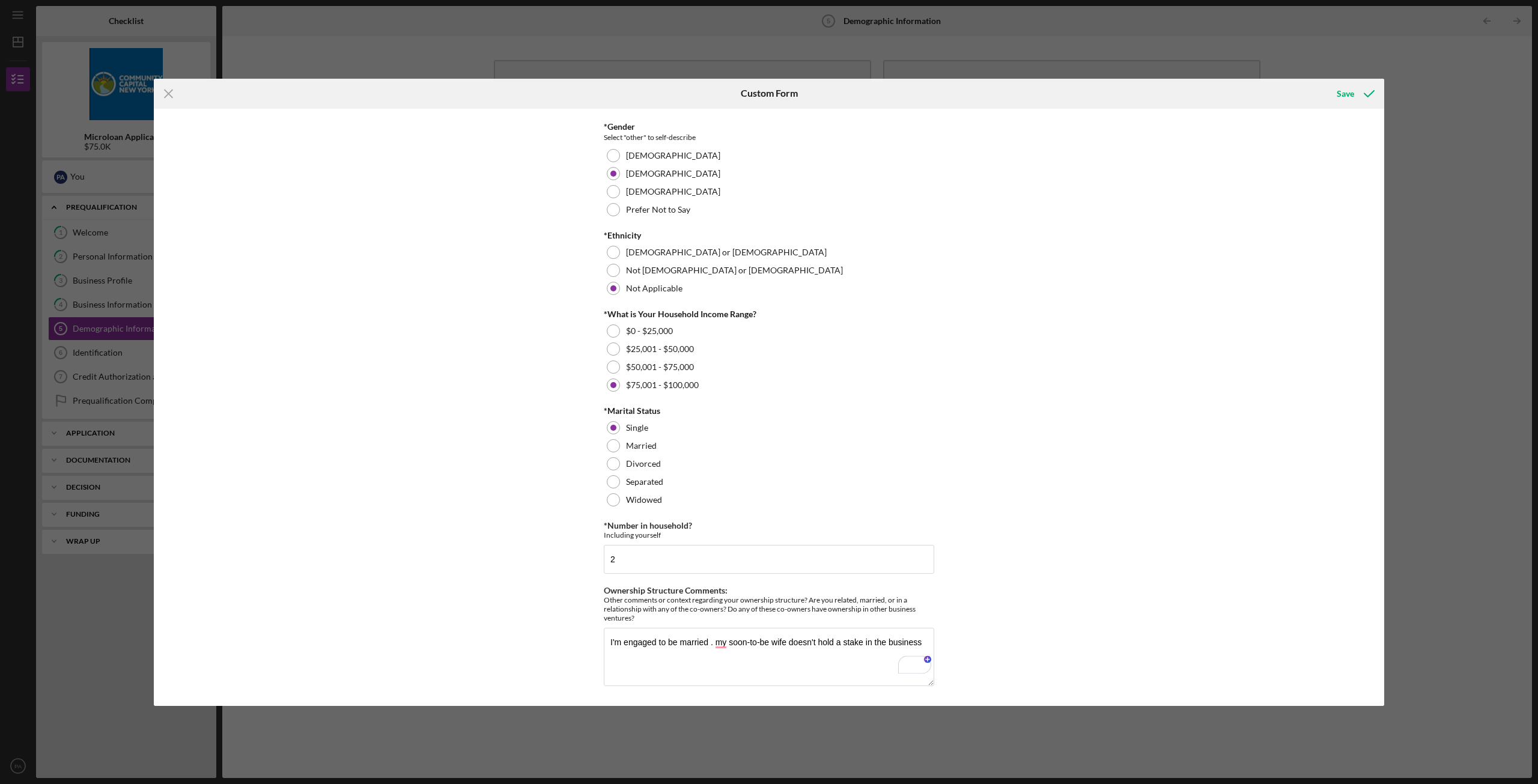
click at [450, 499] on div "YOUR DEMOGRAPHIC INFORMATION *Race [DEMOGRAPHIC_DATA] or [US_STATE][DEMOGRAPHIC…" at bounding box center [769, 407] width 1230 height 597
drag, startPoint x: 1041, startPoint y: 590, endPoint x: 1027, endPoint y: 573, distance: 22.0
click at [1042, 590] on div "YOUR DEMOGRAPHIC INFORMATION *Race [DEMOGRAPHIC_DATA] or [US_STATE][DEMOGRAPHIC…" at bounding box center [769, 407] width 1230 height 597
click at [1350, 96] on div "Save" at bounding box center [1345, 94] width 17 height 24
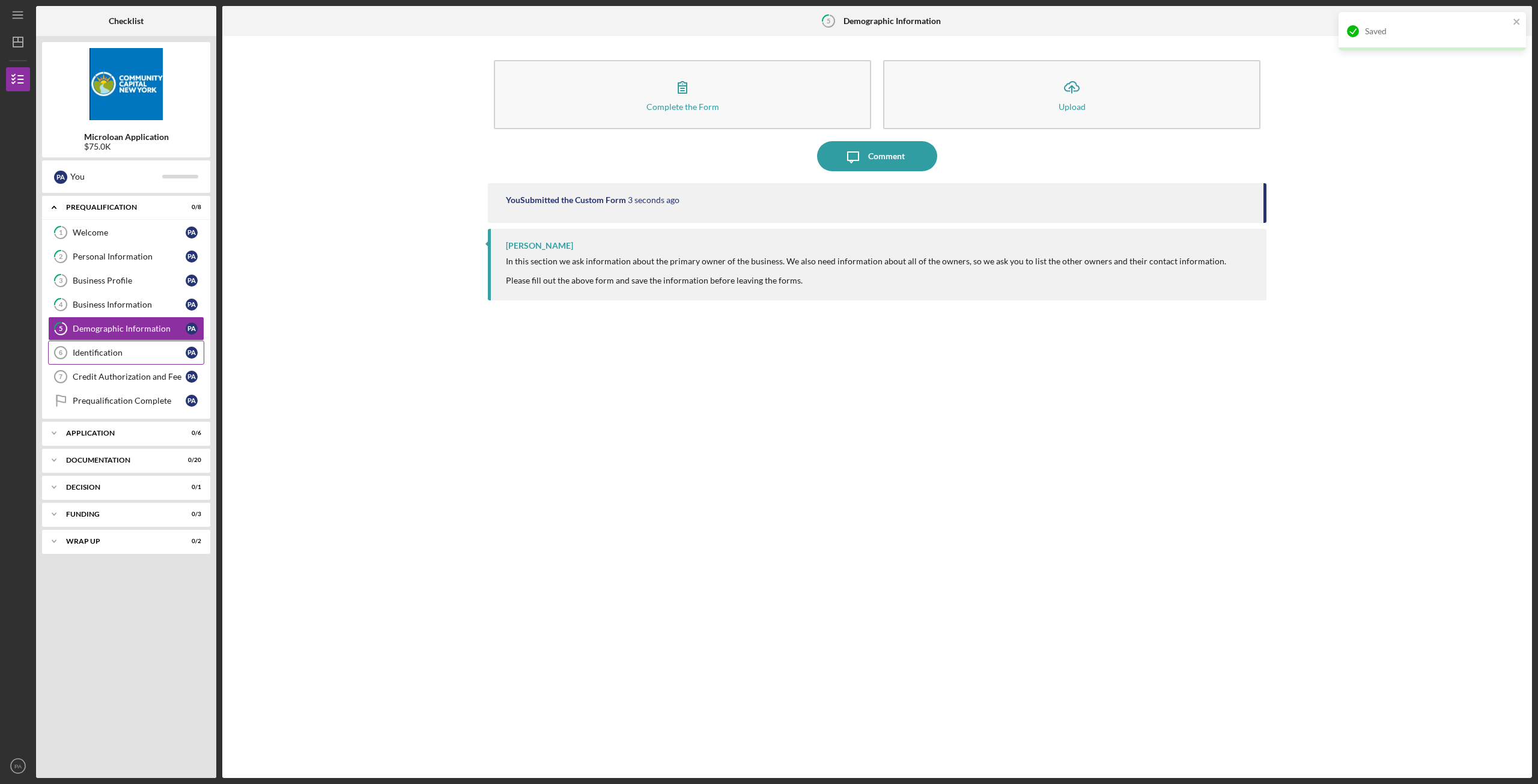
click at [121, 355] on div "Identification" at bounding box center [129, 352] width 113 height 10
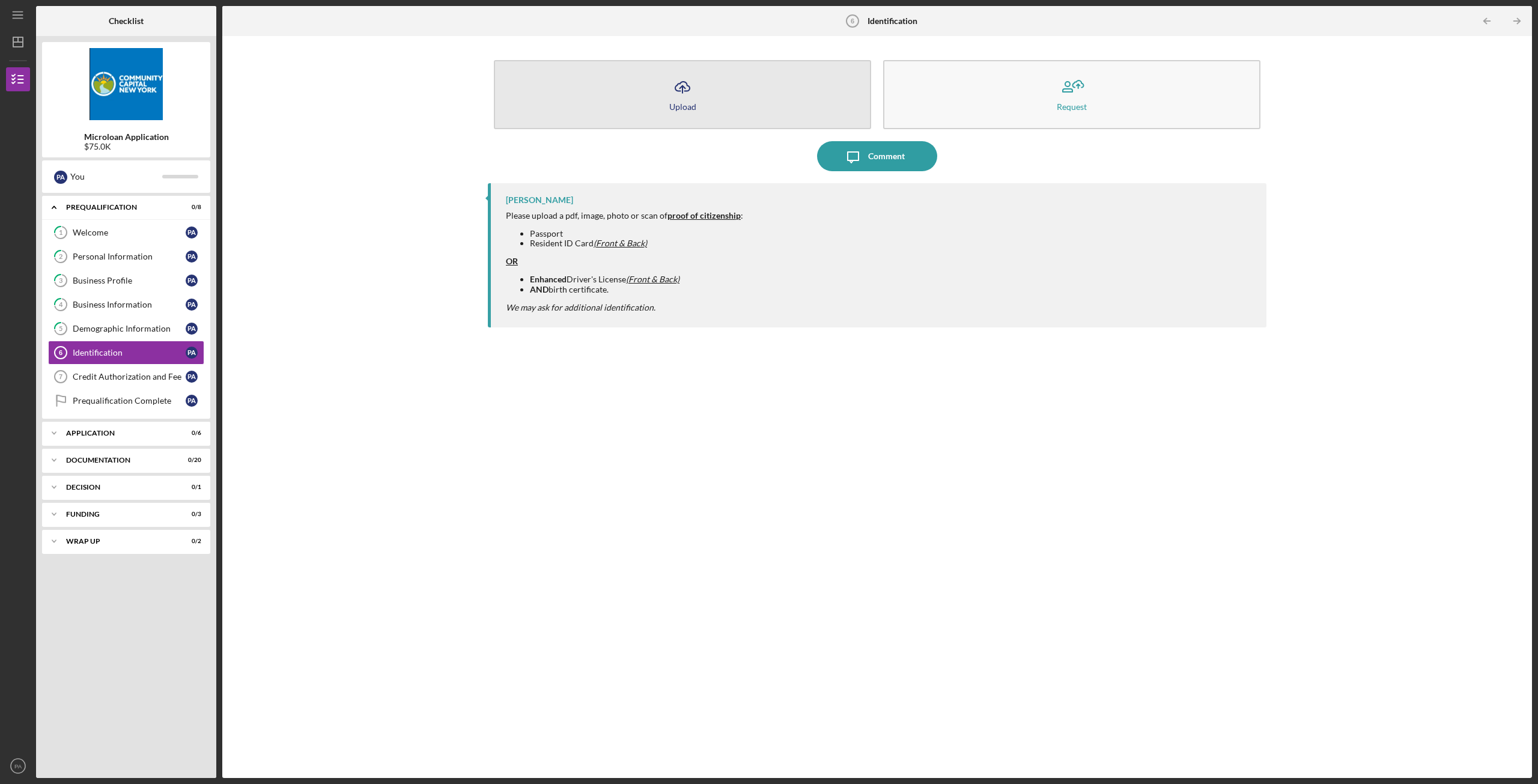
click at [702, 100] on button "Icon/Upload Upload" at bounding box center [682, 95] width 377 height 69
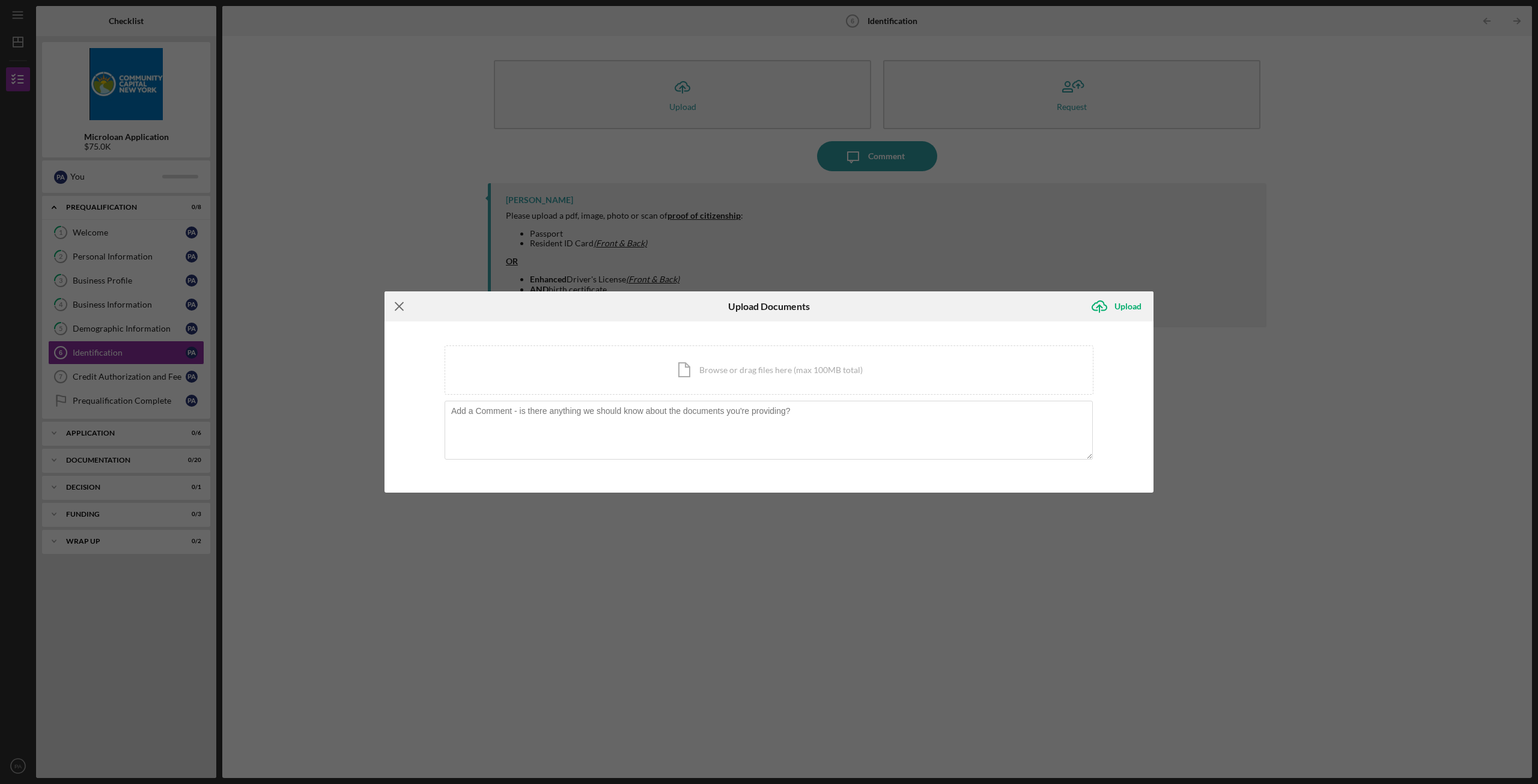
click at [396, 305] on icon "Icon/Menu Close" at bounding box center [399, 306] width 30 height 30
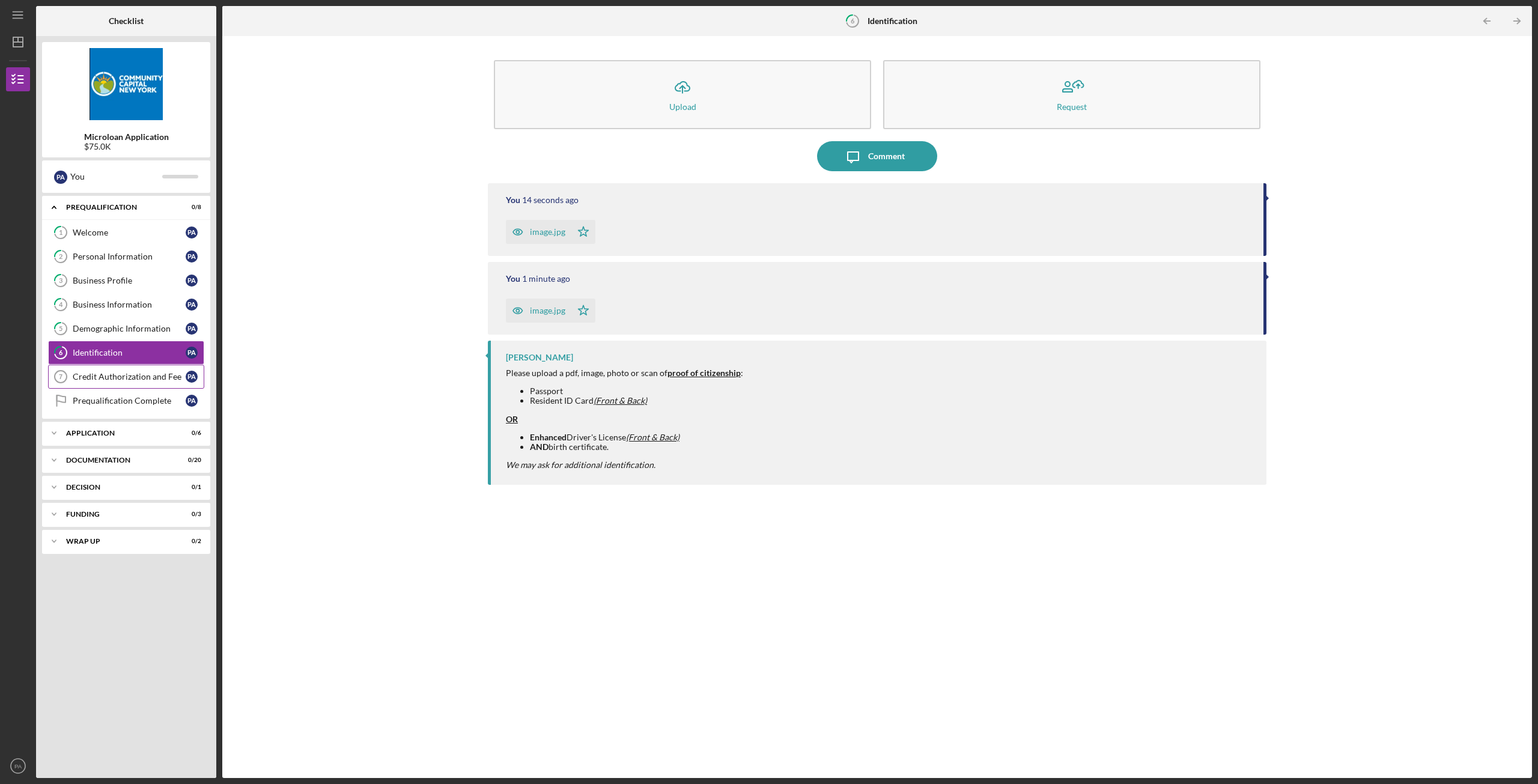
click at [107, 379] on div "Credit Authorization and Fee" at bounding box center [129, 376] width 113 height 10
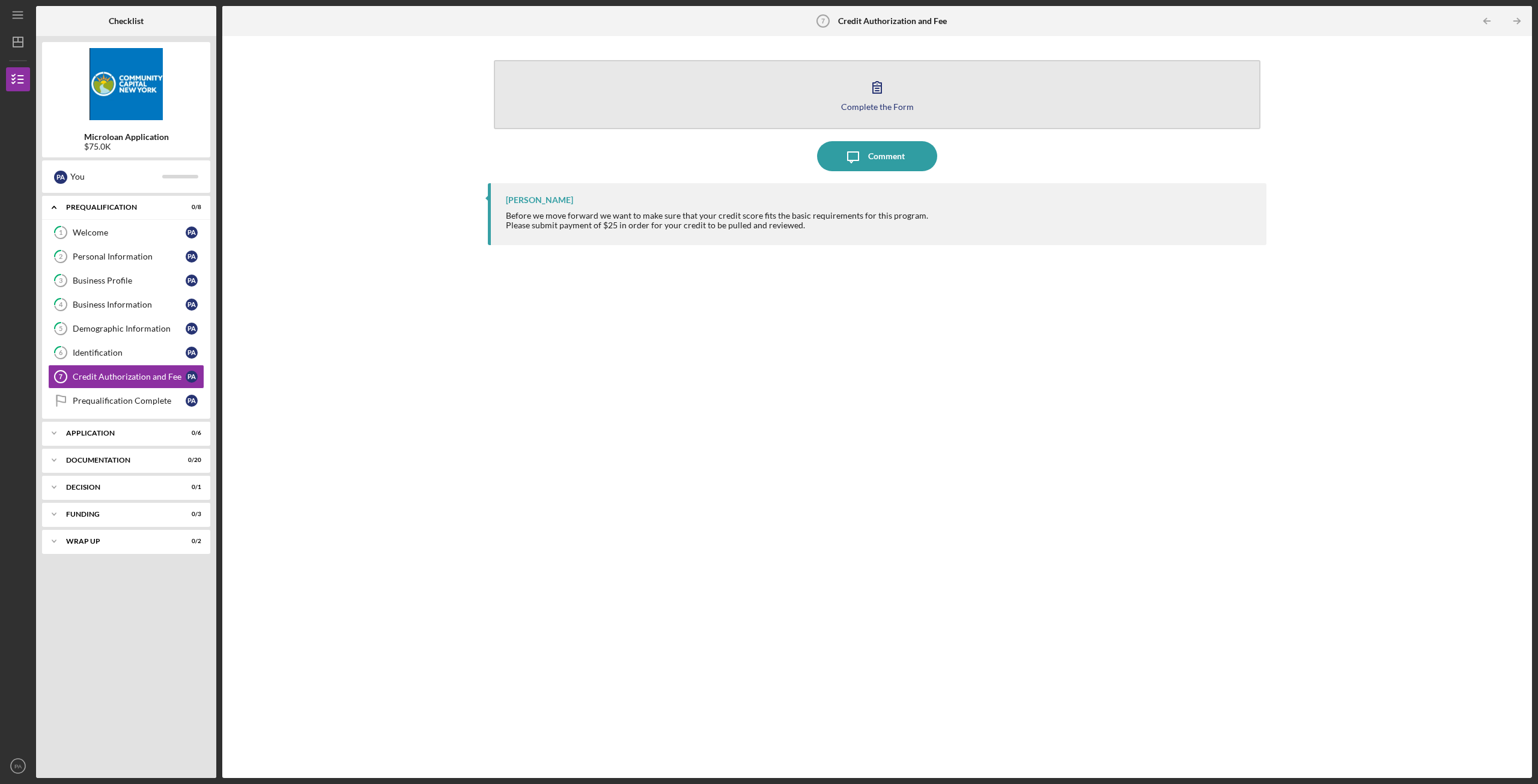
click at [890, 88] on icon "button" at bounding box center [877, 87] width 30 height 30
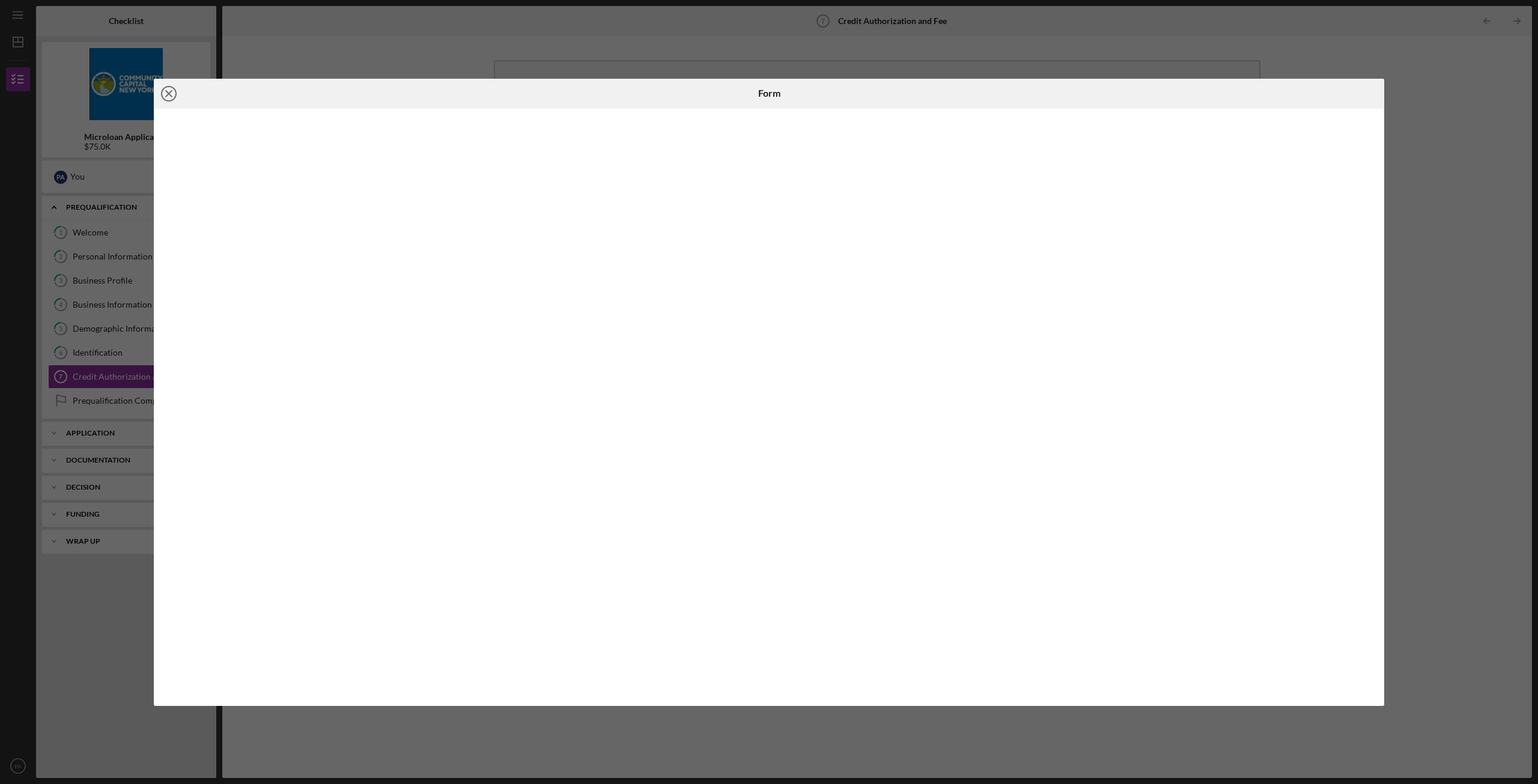
click at [174, 93] on icon "Icon/Close" at bounding box center [169, 93] width 30 height 30
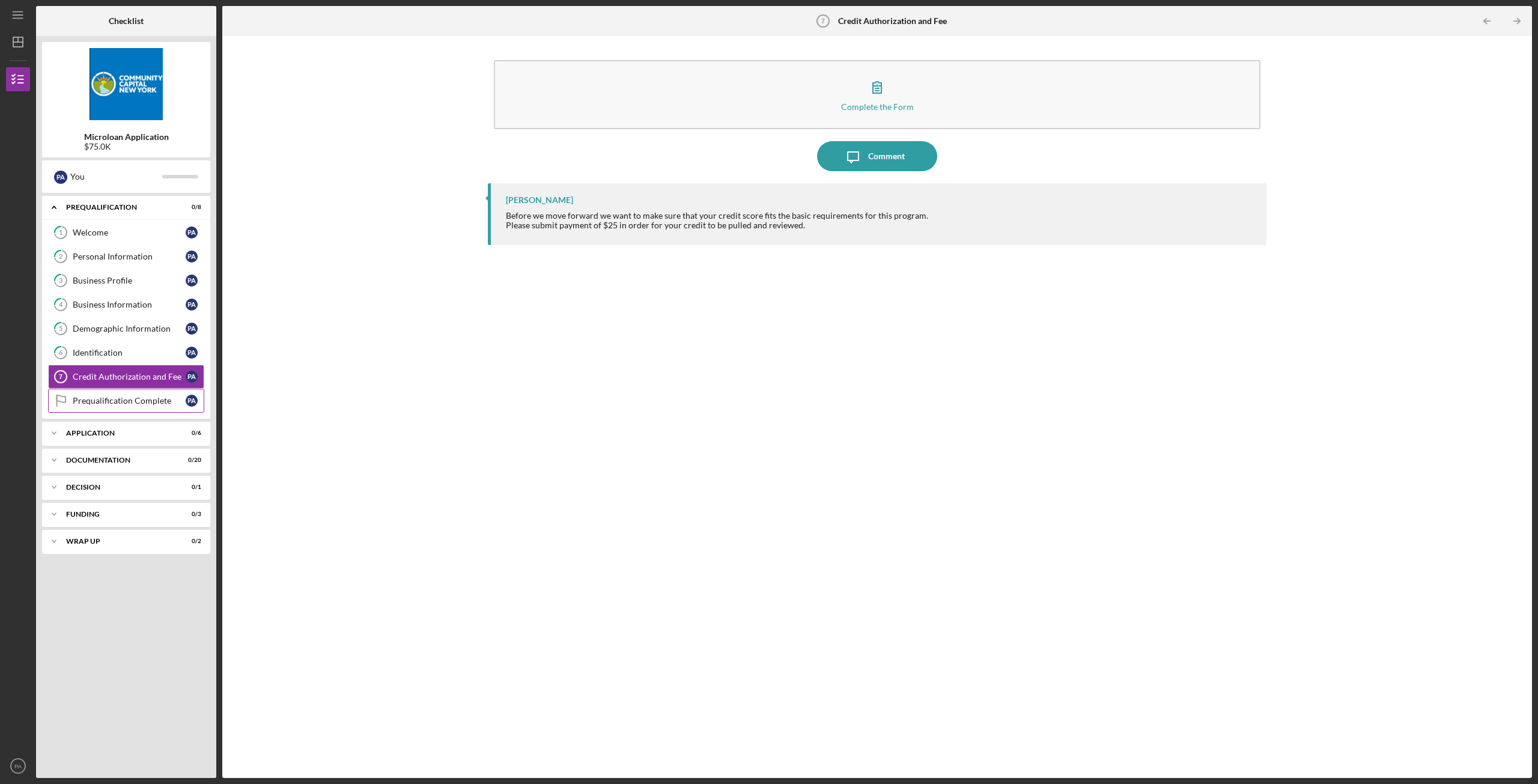
drag, startPoint x: 123, startPoint y: 397, endPoint x: 112, endPoint y: 397, distance: 11.0
click at [112, 397] on div "Prequalification Complete" at bounding box center [129, 400] width 113 height 10
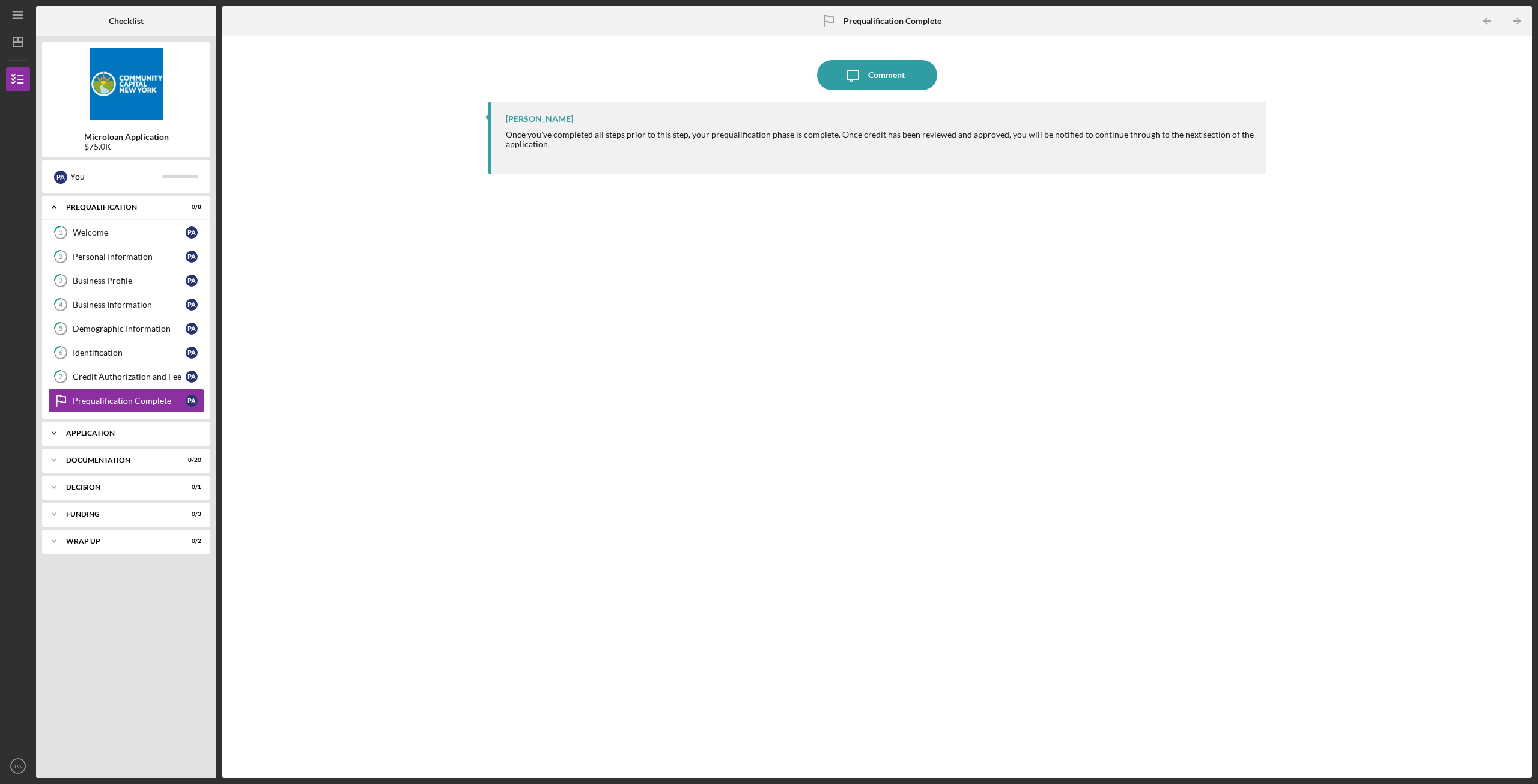
click at [94, 431] on div "Application" at bounding box center [130, 433] width 129 height 7
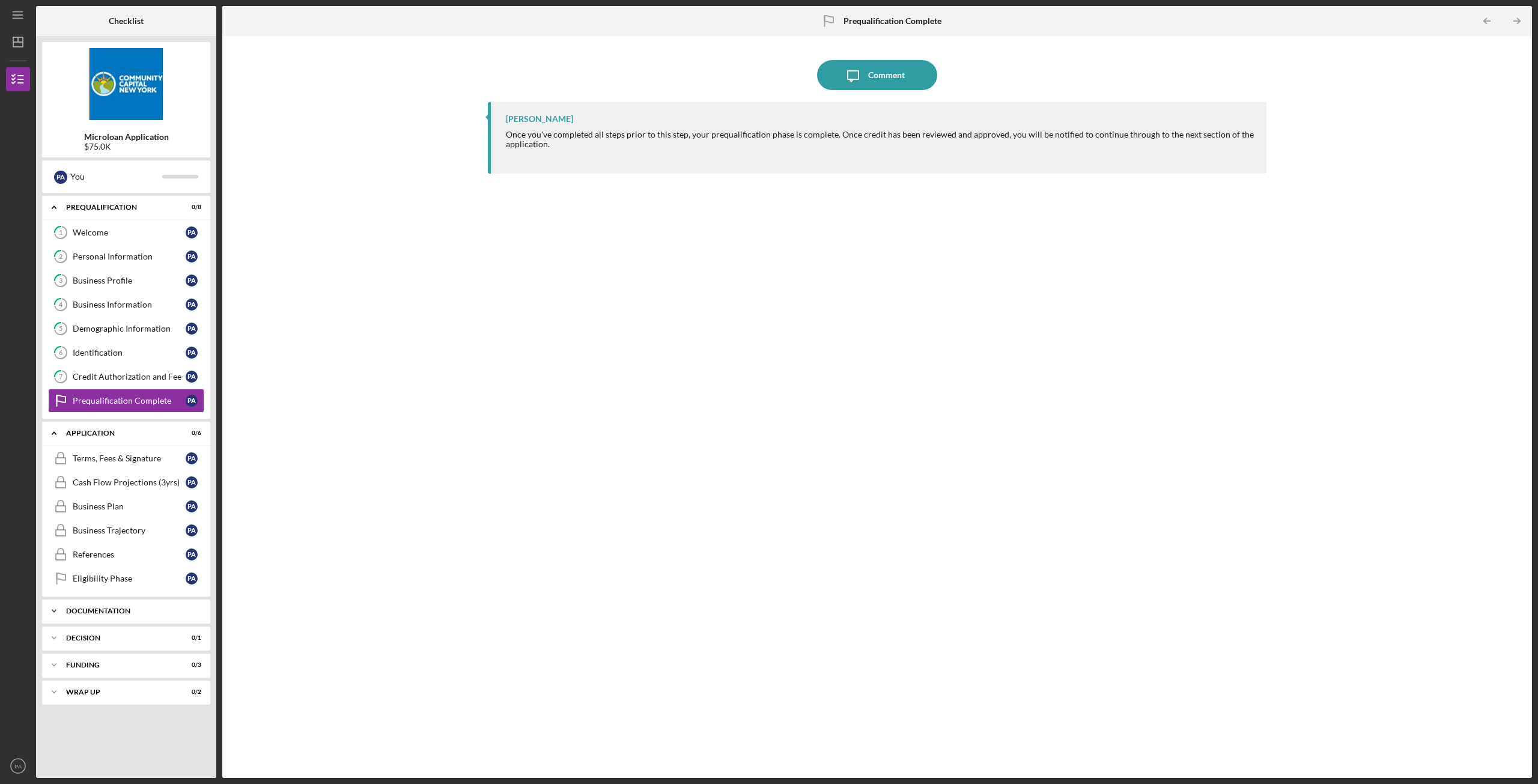
click at [121, 606] on div "Icon/Expander Documentation 0 / 20" at bounding box center [126, 611] width 168 height 24
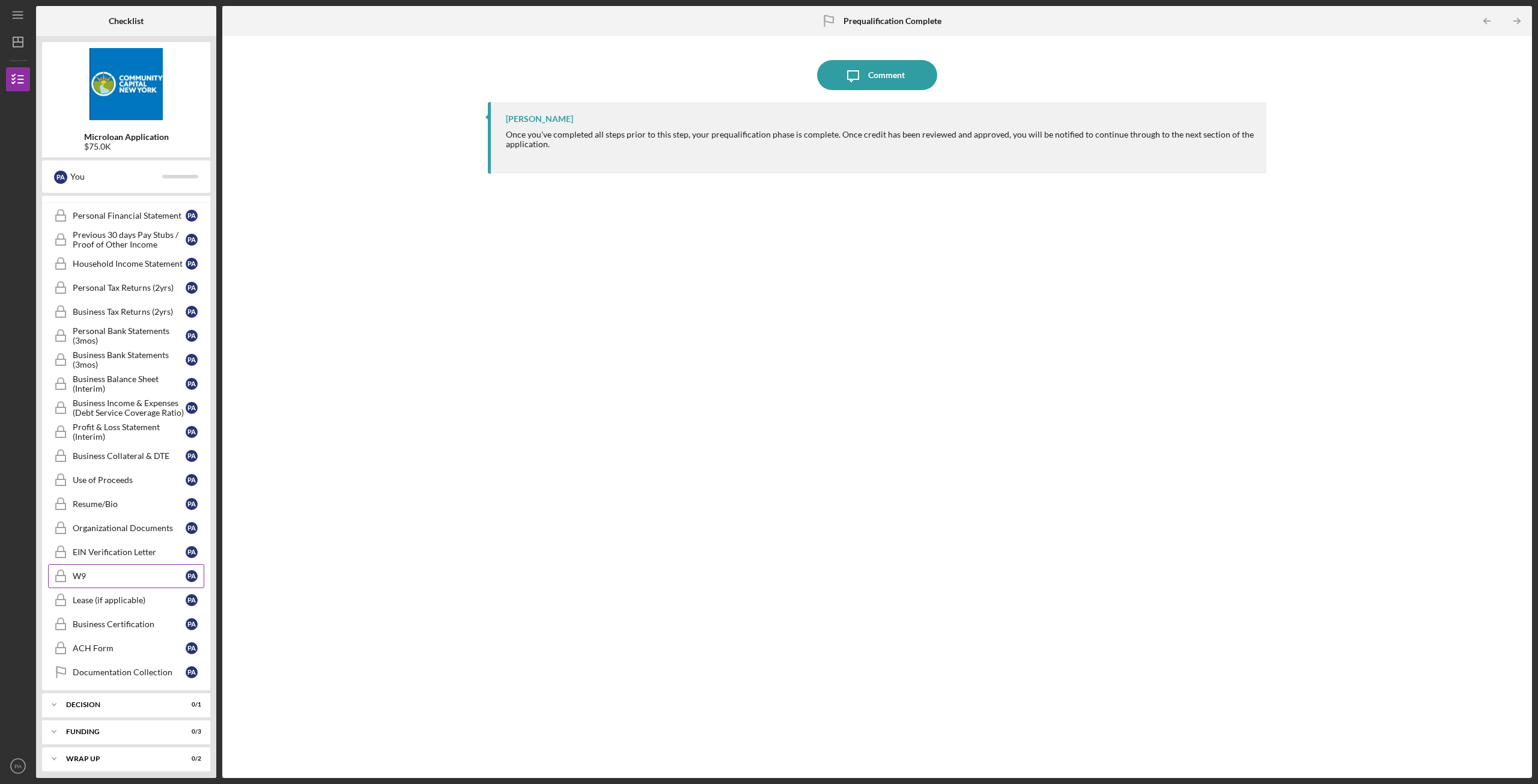
scroll to position [426, 0]
click at [100, 726] on div "Funding" at bounding box center [130, 726] width 129 height 7
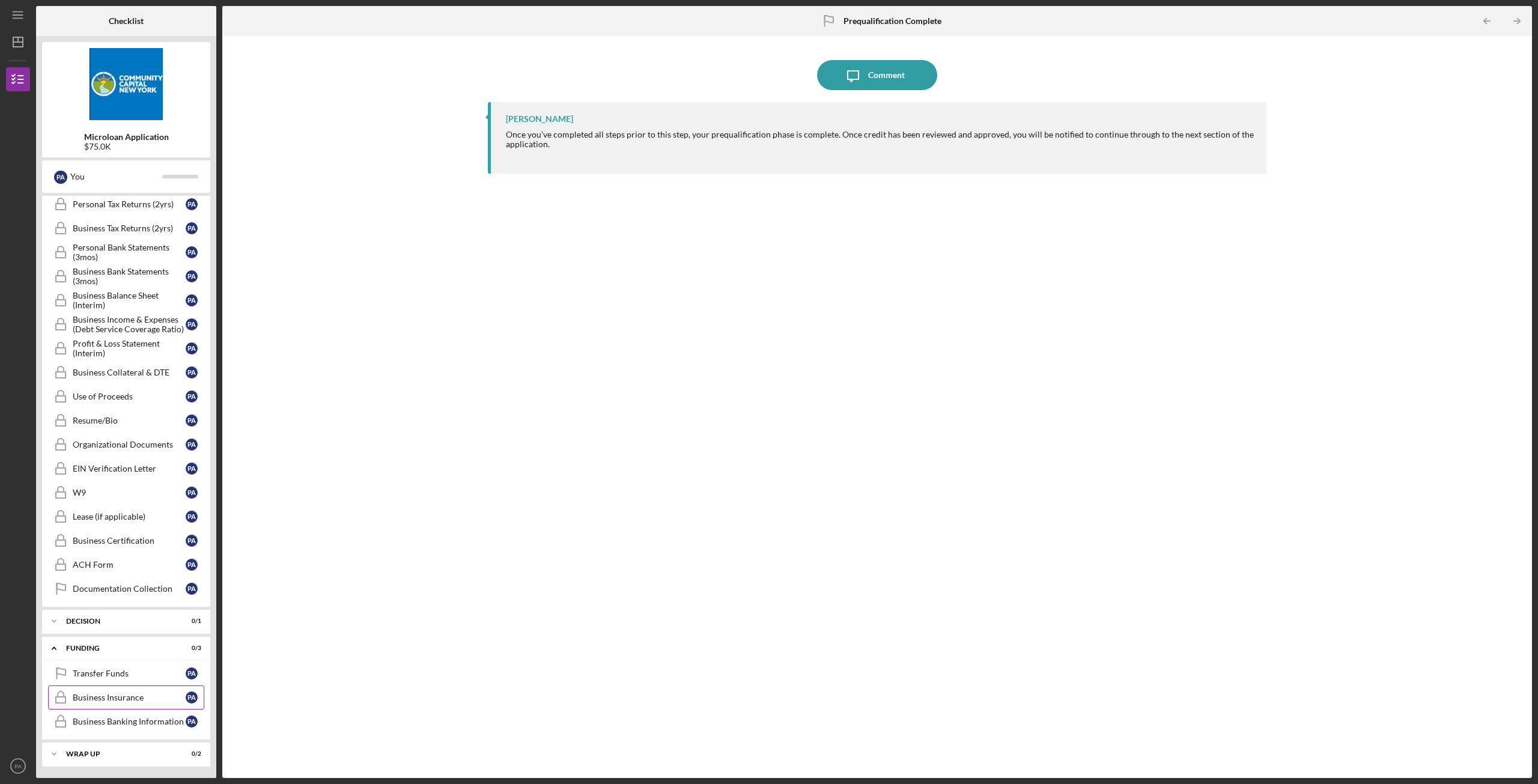
scroll to position [505, 0]
click at [102, 642] on div "Icon/Expander Funding 0 / 3" at bounding box center [126, 648] width 168 height 25
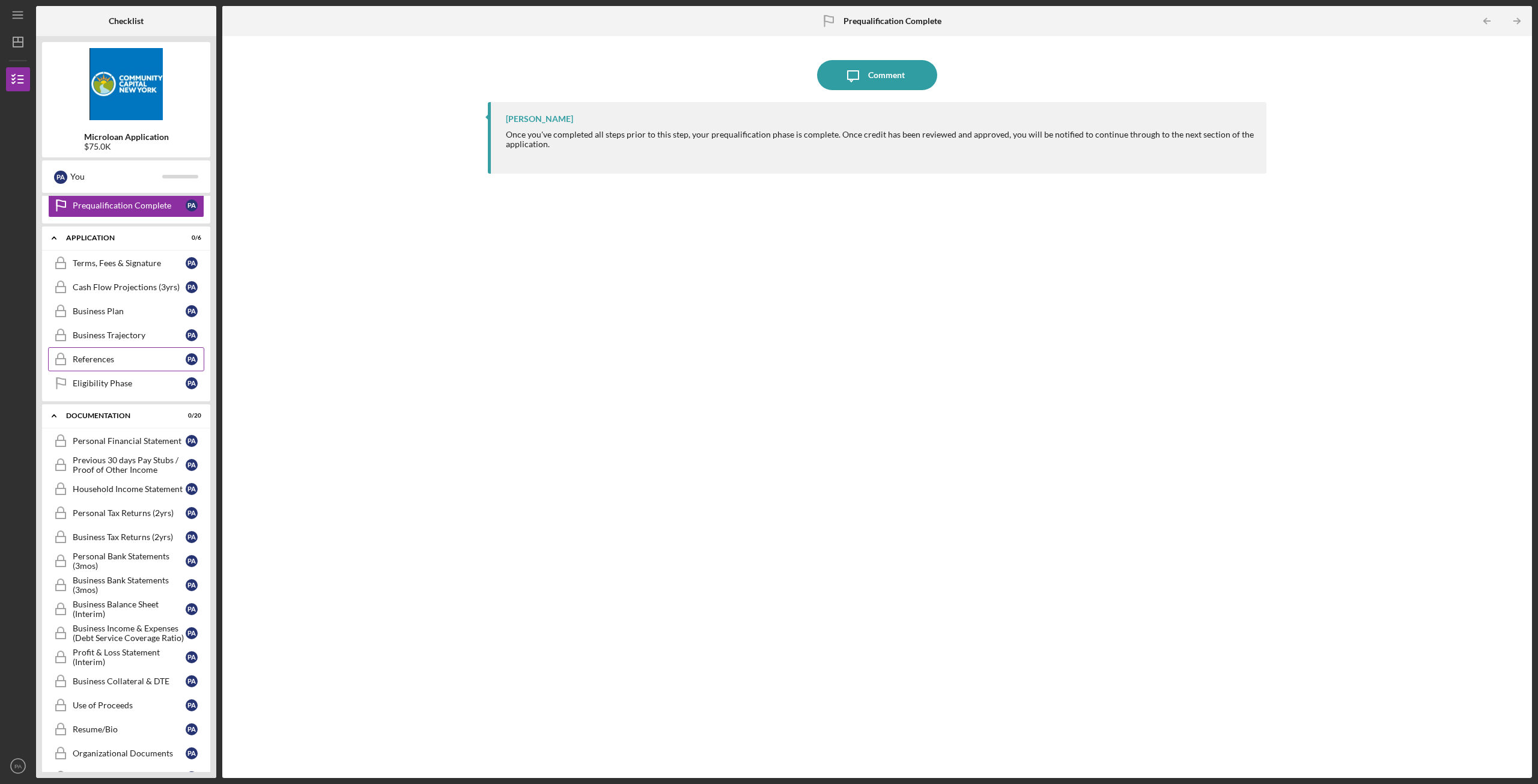
scroll to position [185, 0]
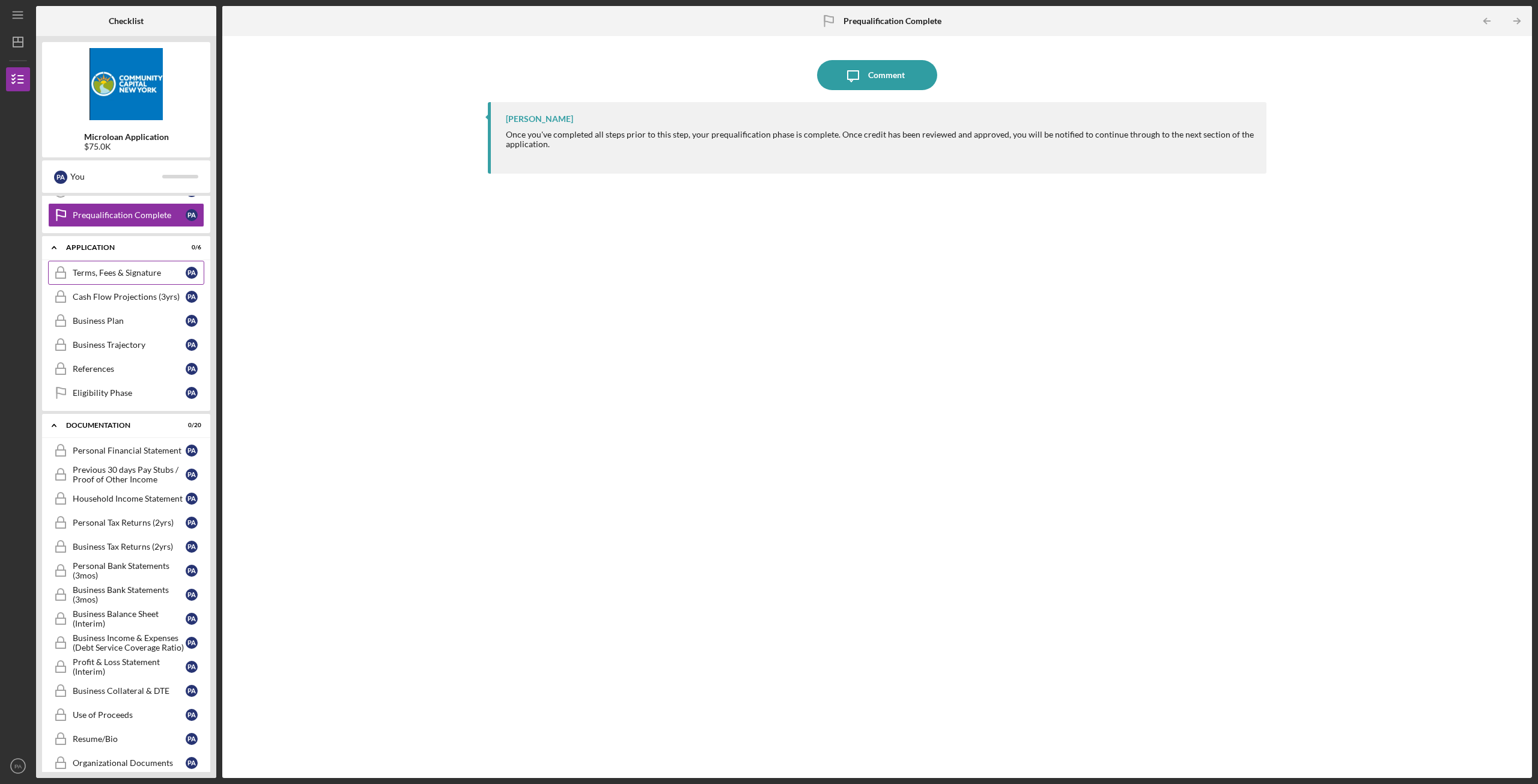
click at [109, 279] on link "Terms, Fees & Signature Terms, Fees & Signature P A" at bounding box center [126, 273] width 156 height 24
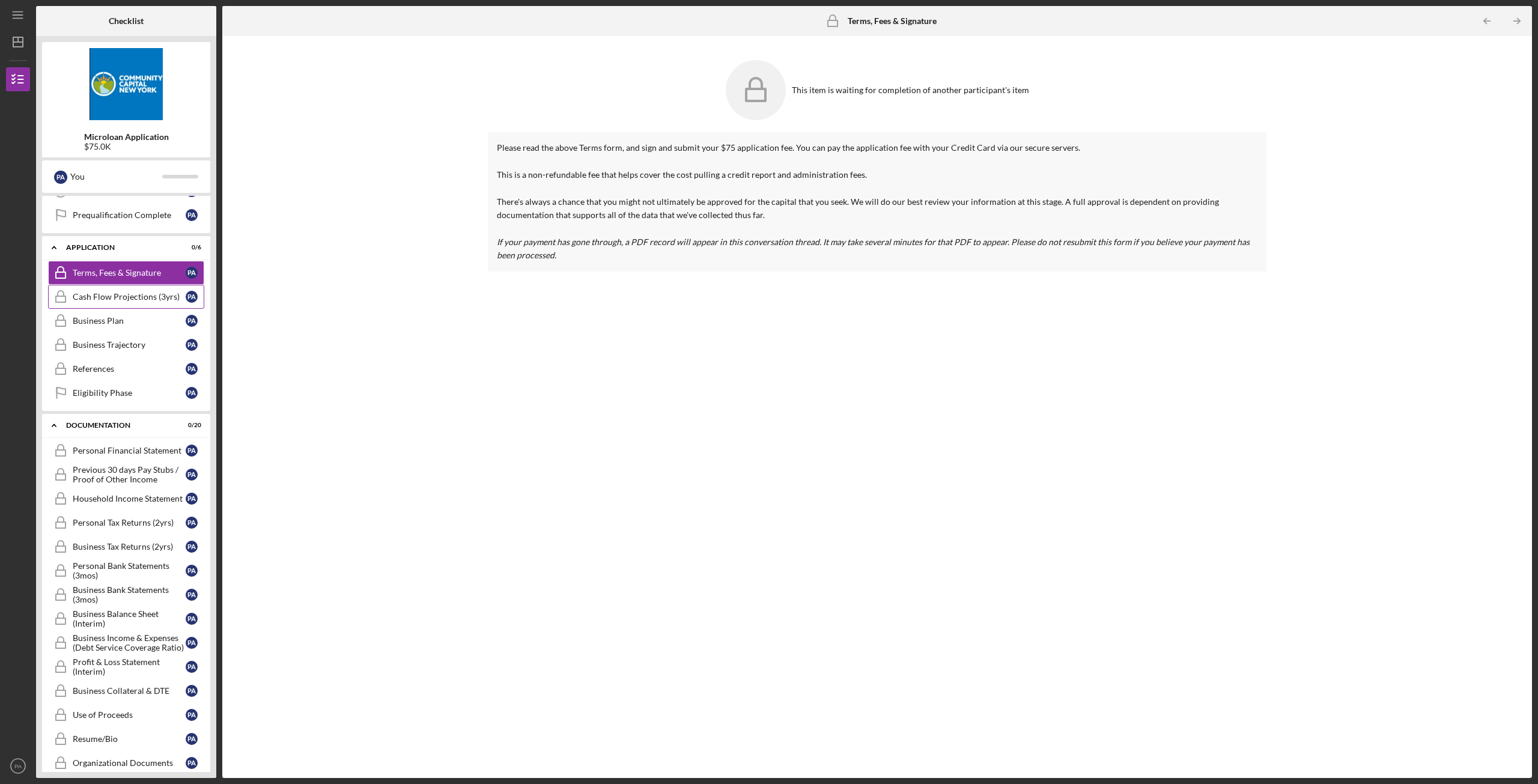
click at [111, 302] on link "Cash Flow Projections (3yrs) Cash Flow Projections (3yrs) P A" at bounding box center [126, 297] width 156 height 24
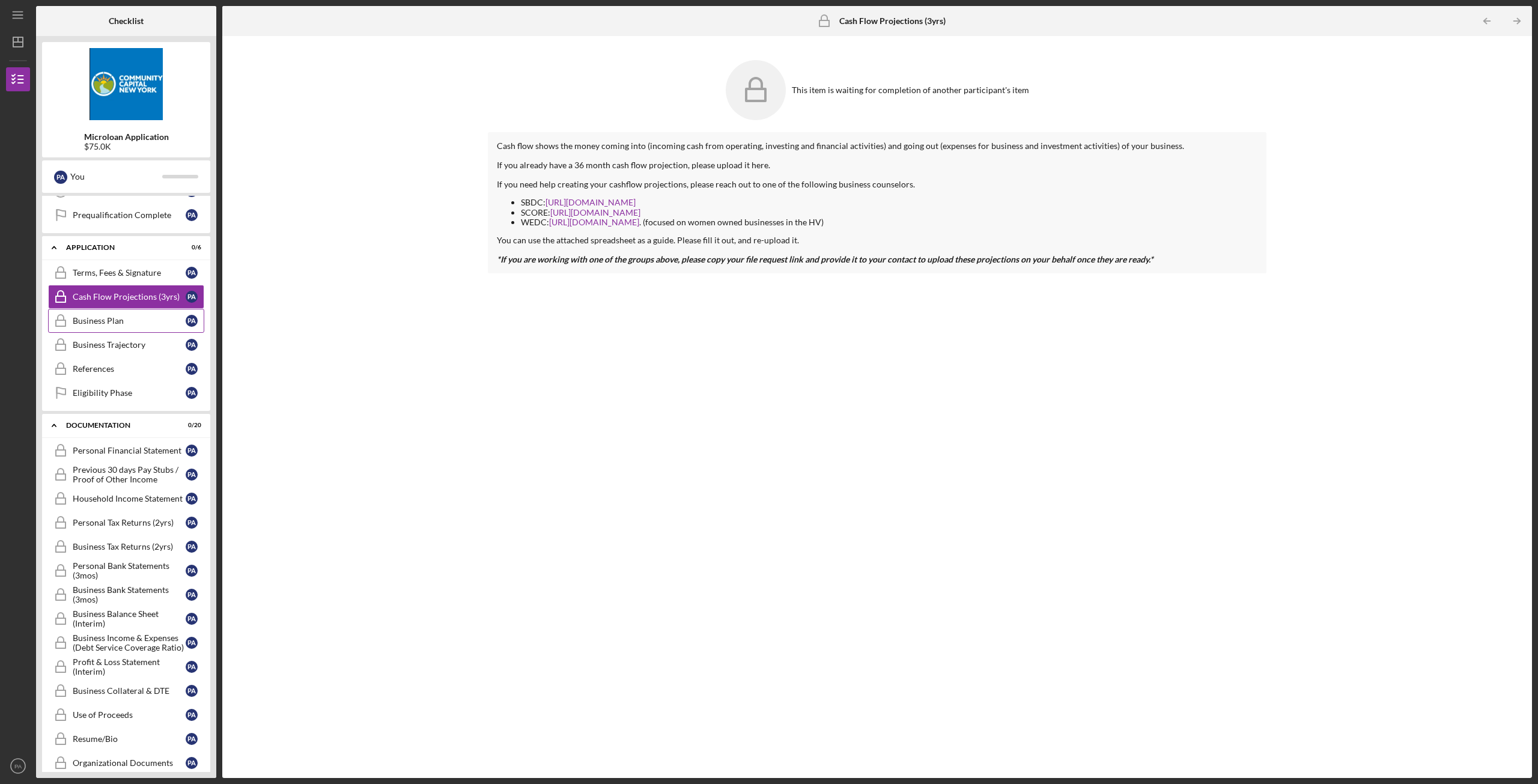
click at [116, 324] on div "Business Plan" at bounding box center [129, 320] width 113 height 10
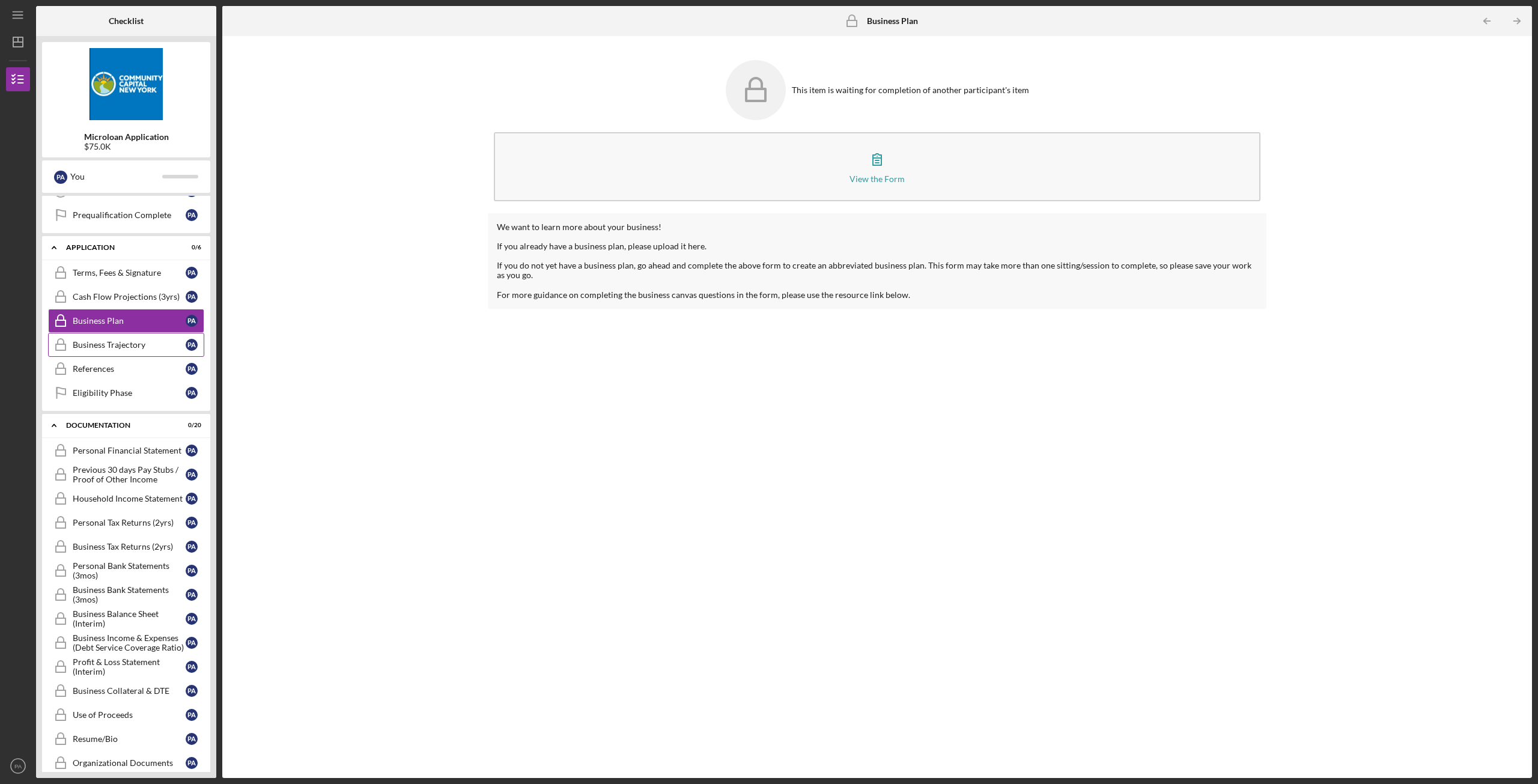
click at [117, 350] on link "Business Trajectory Business Trajectory P A" at bounding box center [126, 345] width 156 height 24
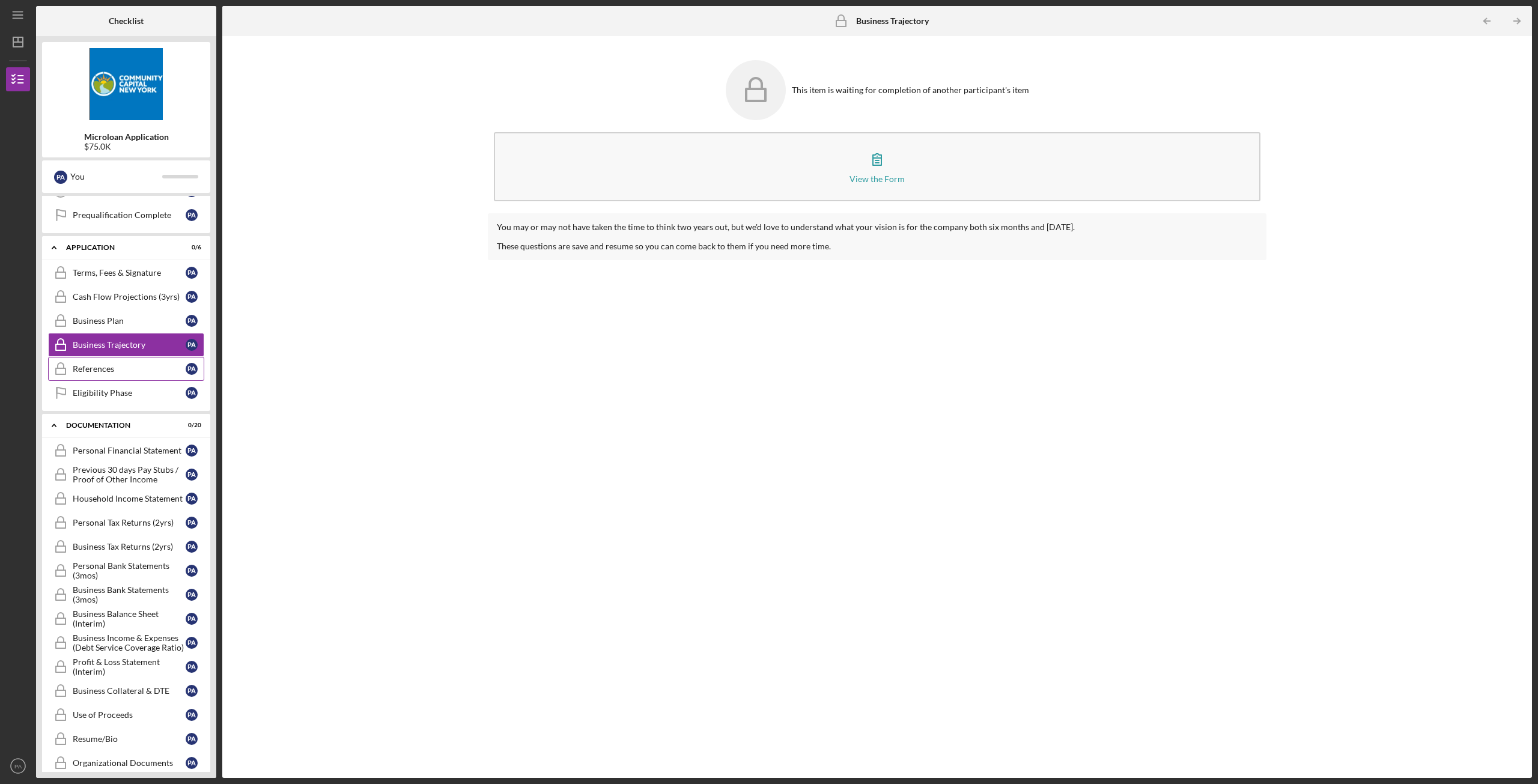
click at [116, 380] on link "References References P A" at bounding box center [126, 369] width 156 height 24
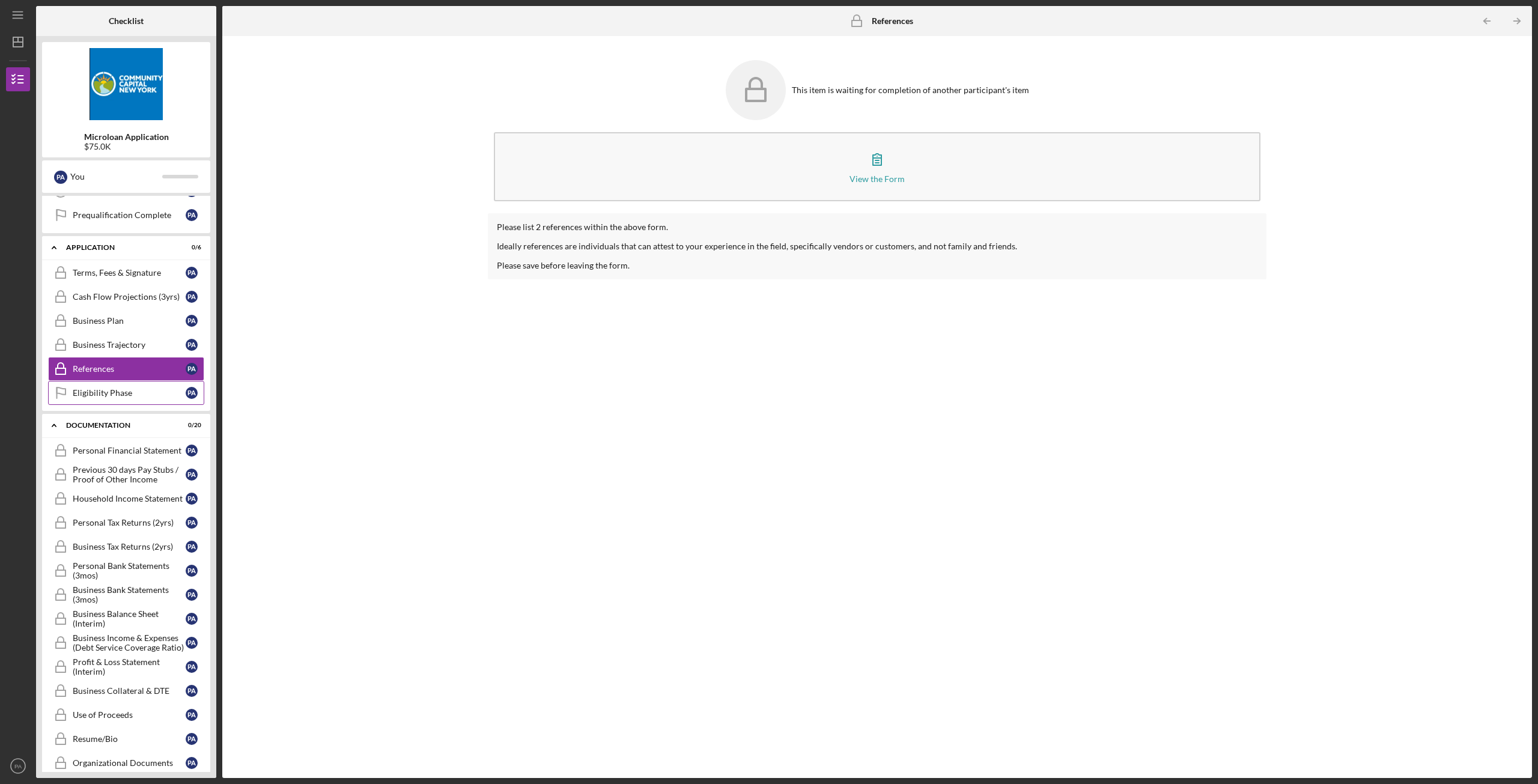
click at [118, 391] on div "Eligibility Phase" at bounding box center [129, 392] width 113 height 10
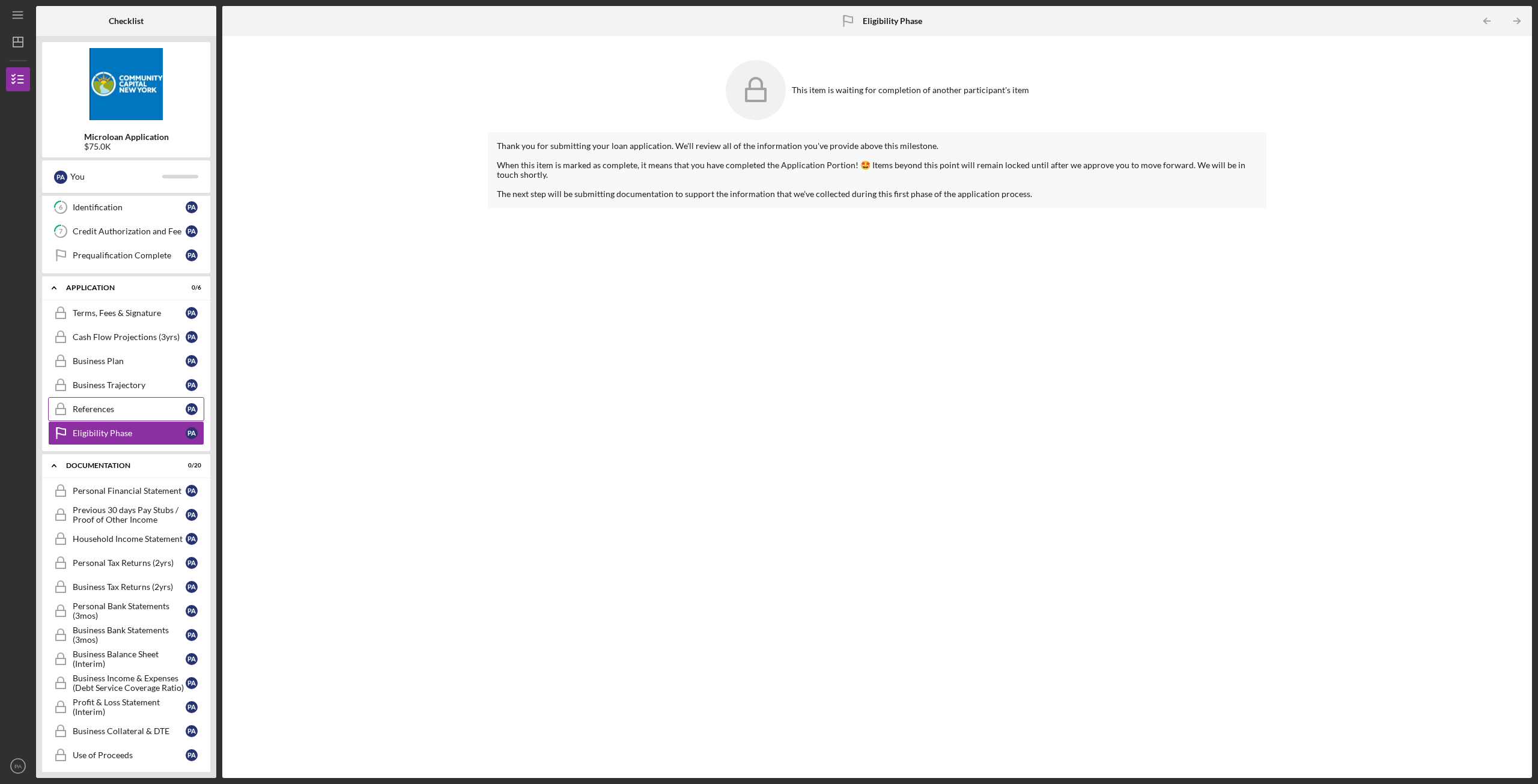
scroll to position [125, 0]
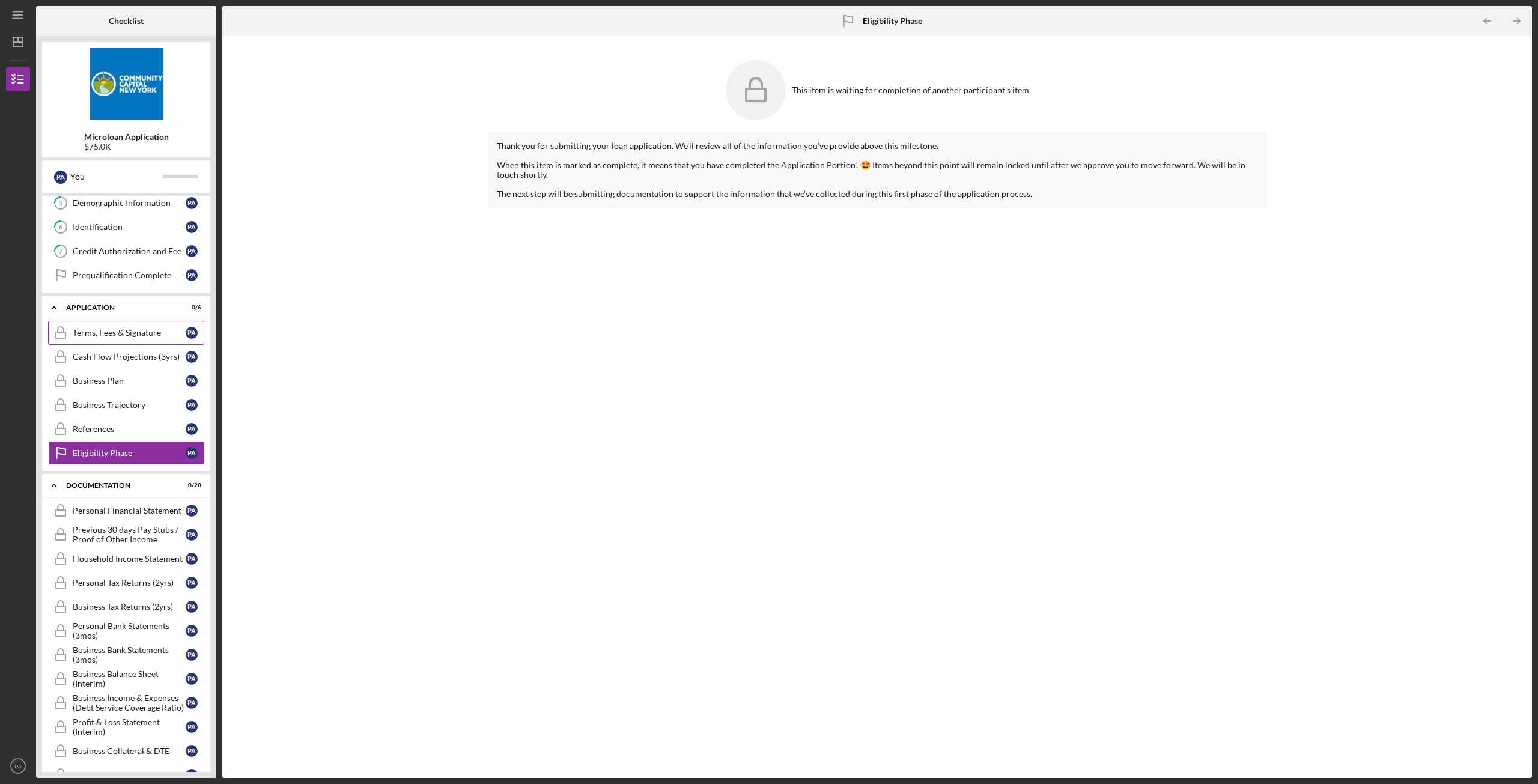
click at [119, 335] on div "Terms, Fees & Signature" at bounding box center [129, 332] width 113 height 10
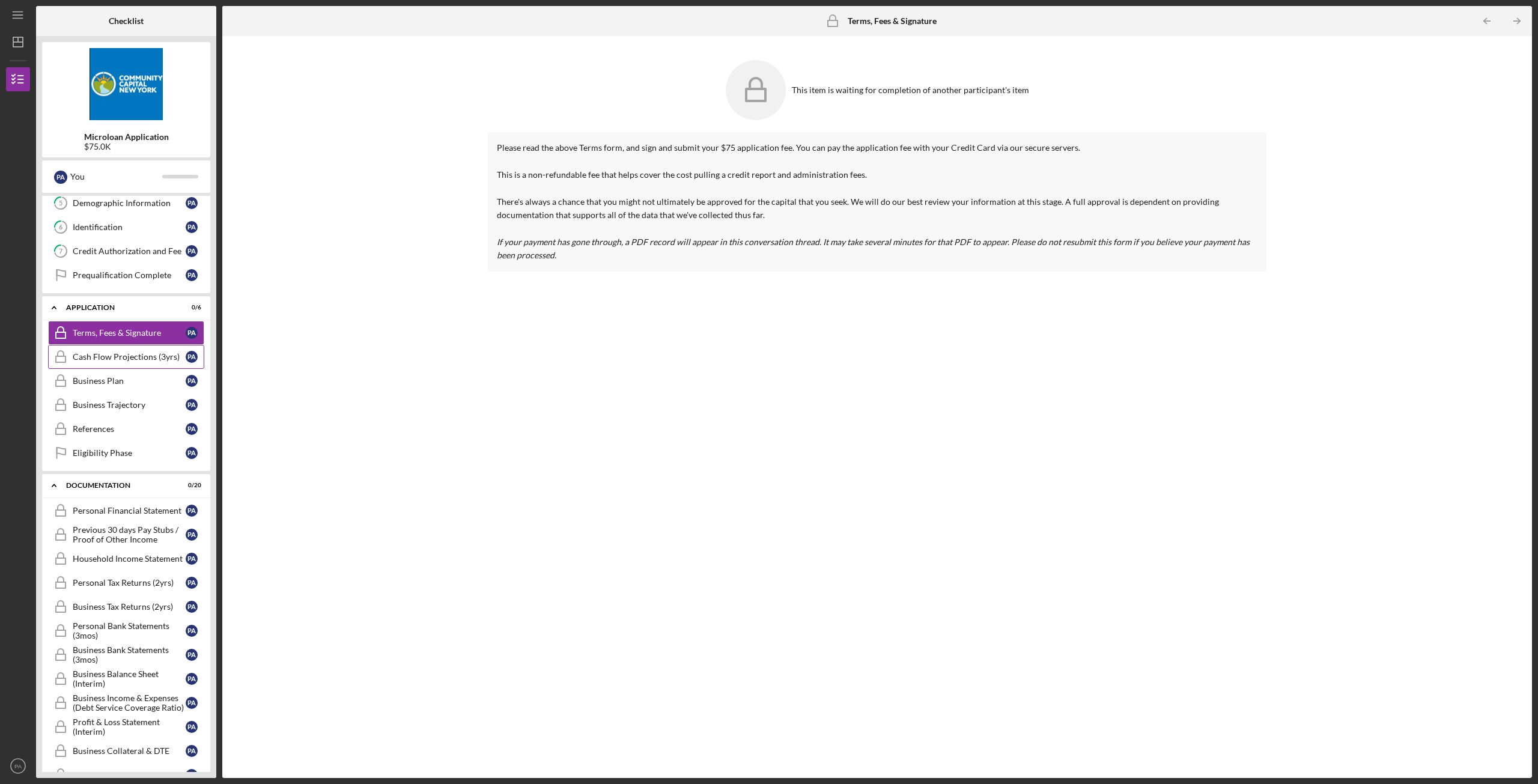
click at [114, 360] on div "Cash Flow Projections (3yrs)" at bounding box center [129, 357] width 113 height 10
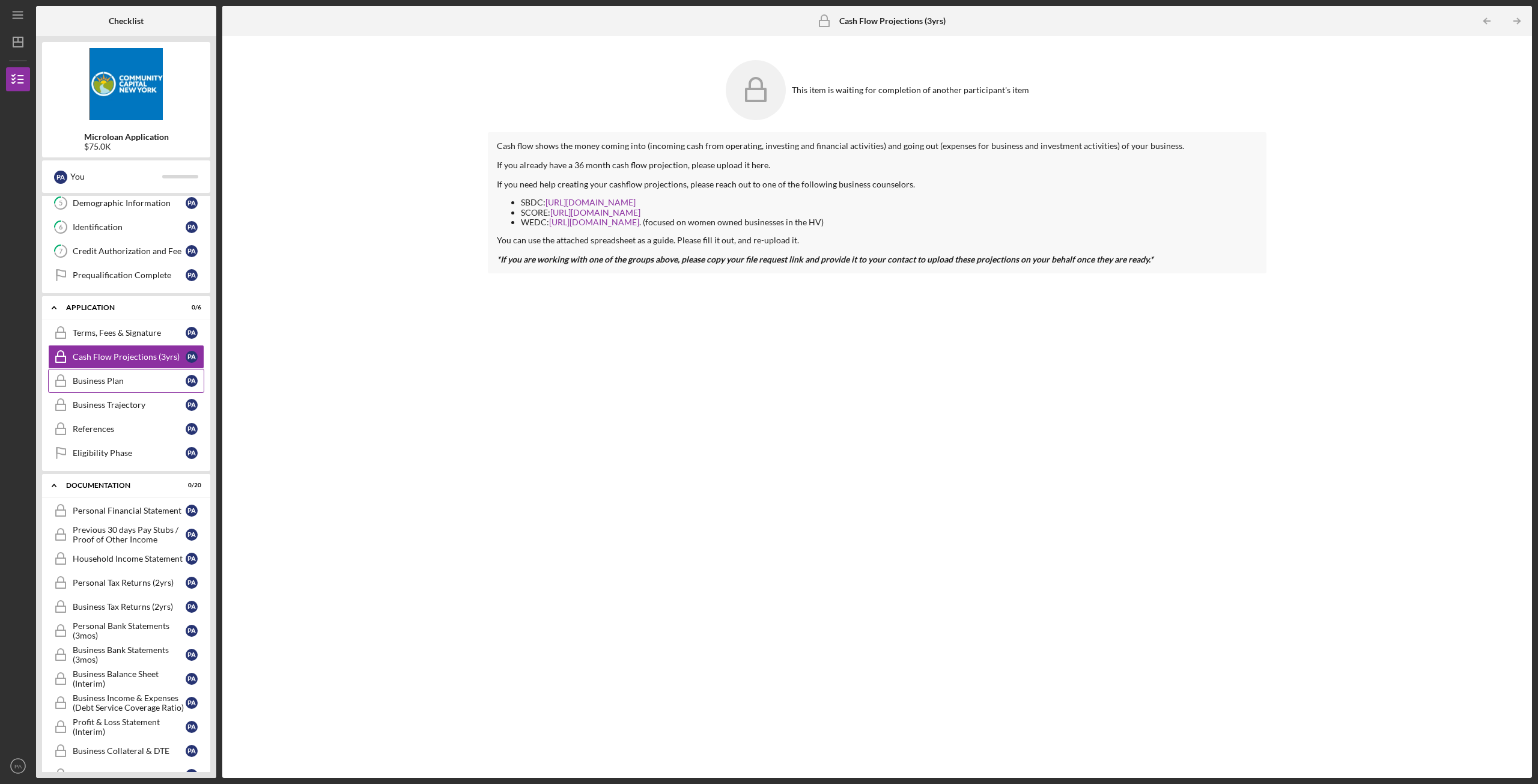
click at [120, 384] on div "Business Plan" at bounding box center [129, 380] width 113 height 10
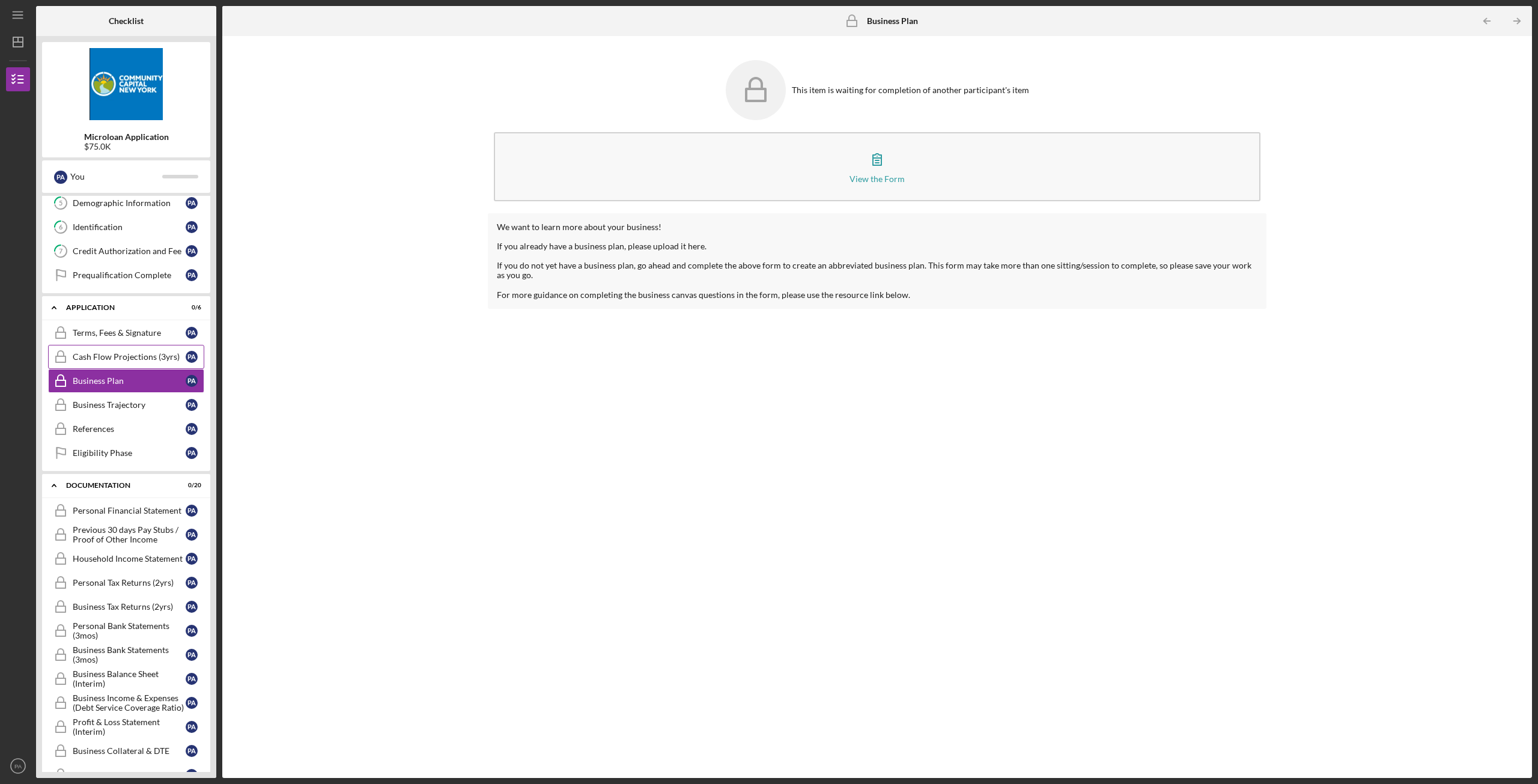
click at [113, 354] on div "Cash Flow Projections (3yrs)" at bounding box center [129, 357] width 113 height 10
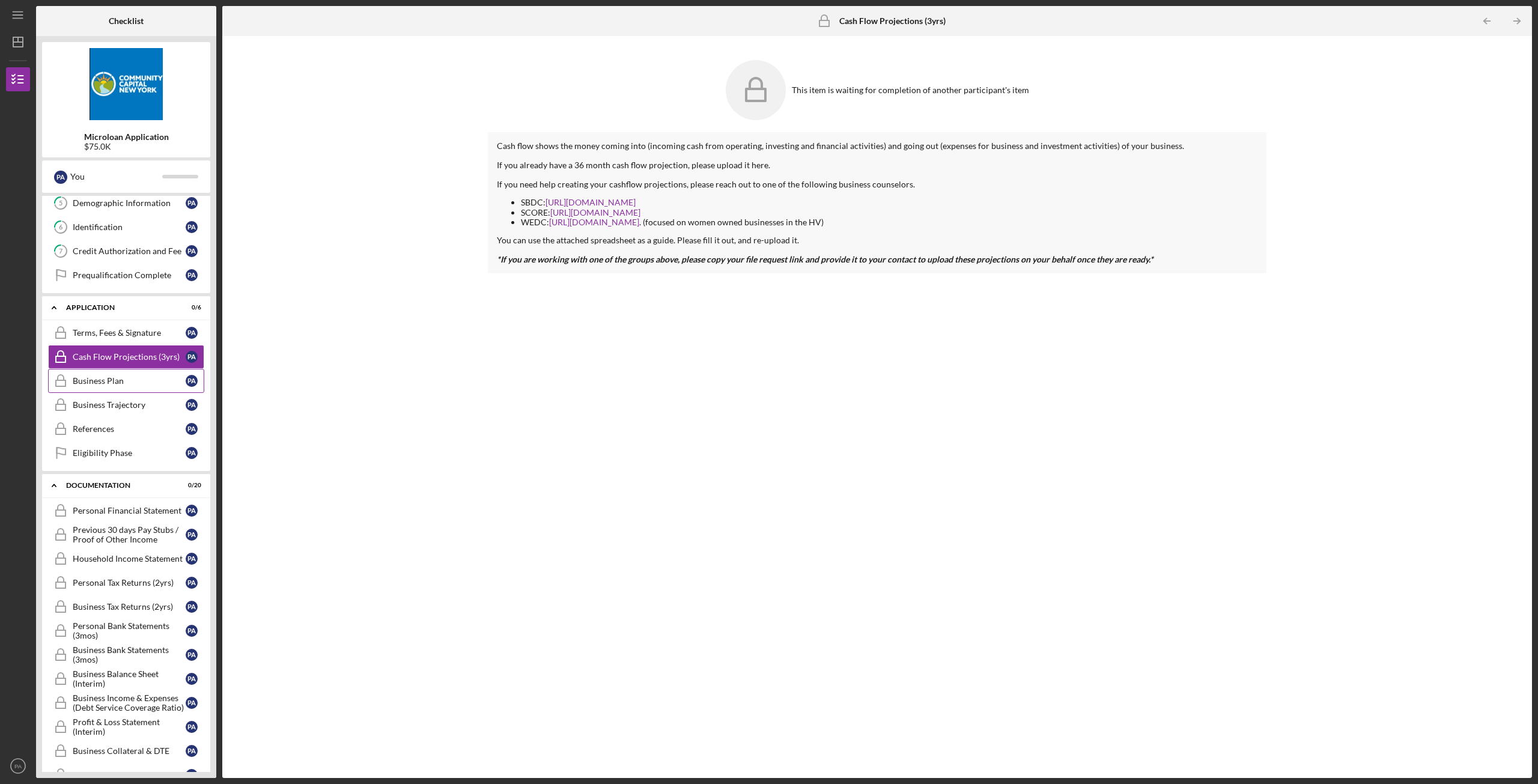
click at [116, 376] on div "Business Plan" at bounding box center [129, 380] width 113 height 10
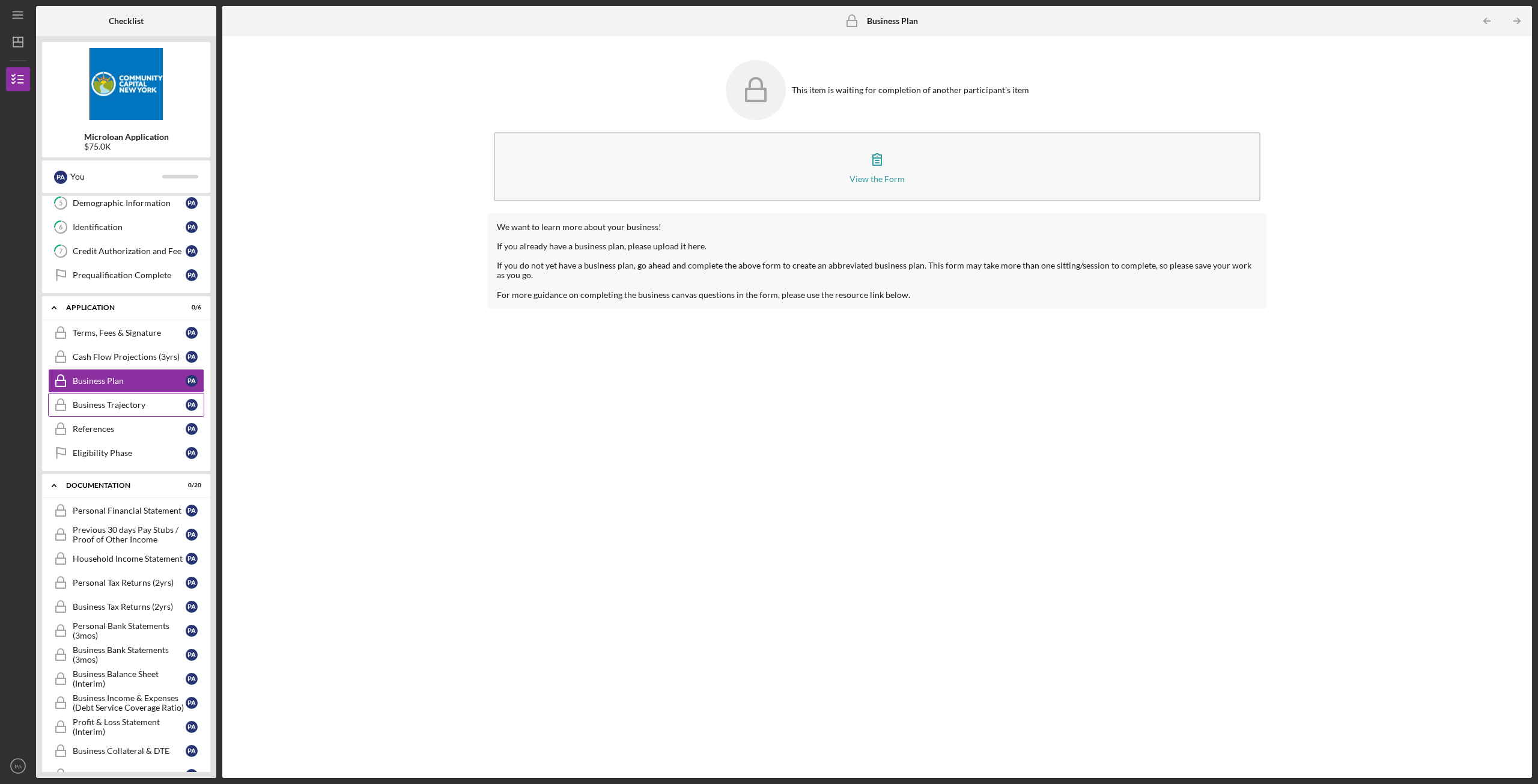
click at [125, 405] on div "Business Trajectory" at bounding box center [129, 404] width 113 height 10
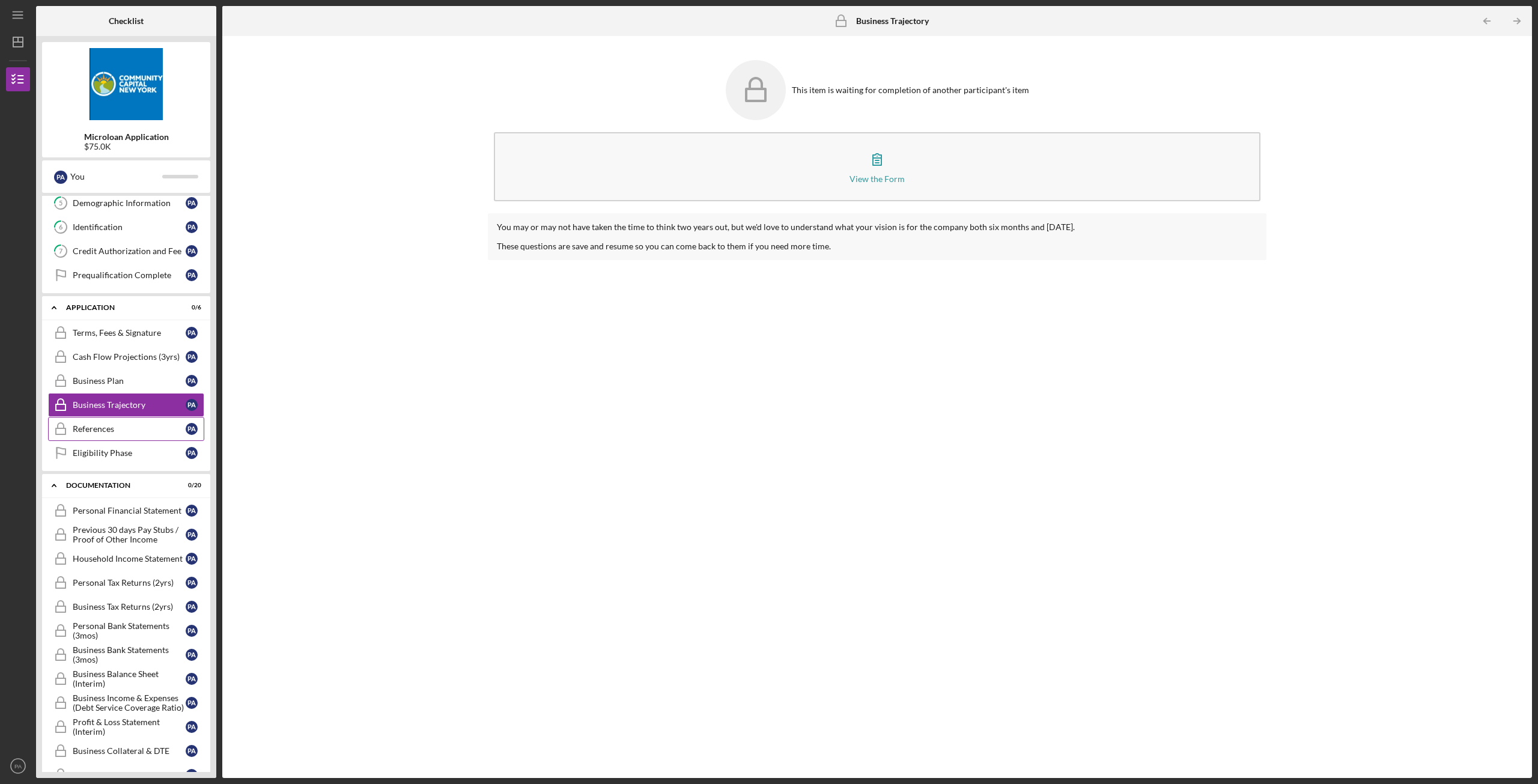
click at [130, 429] on div "References" at bounding box center [129, 429] width 113 height 10
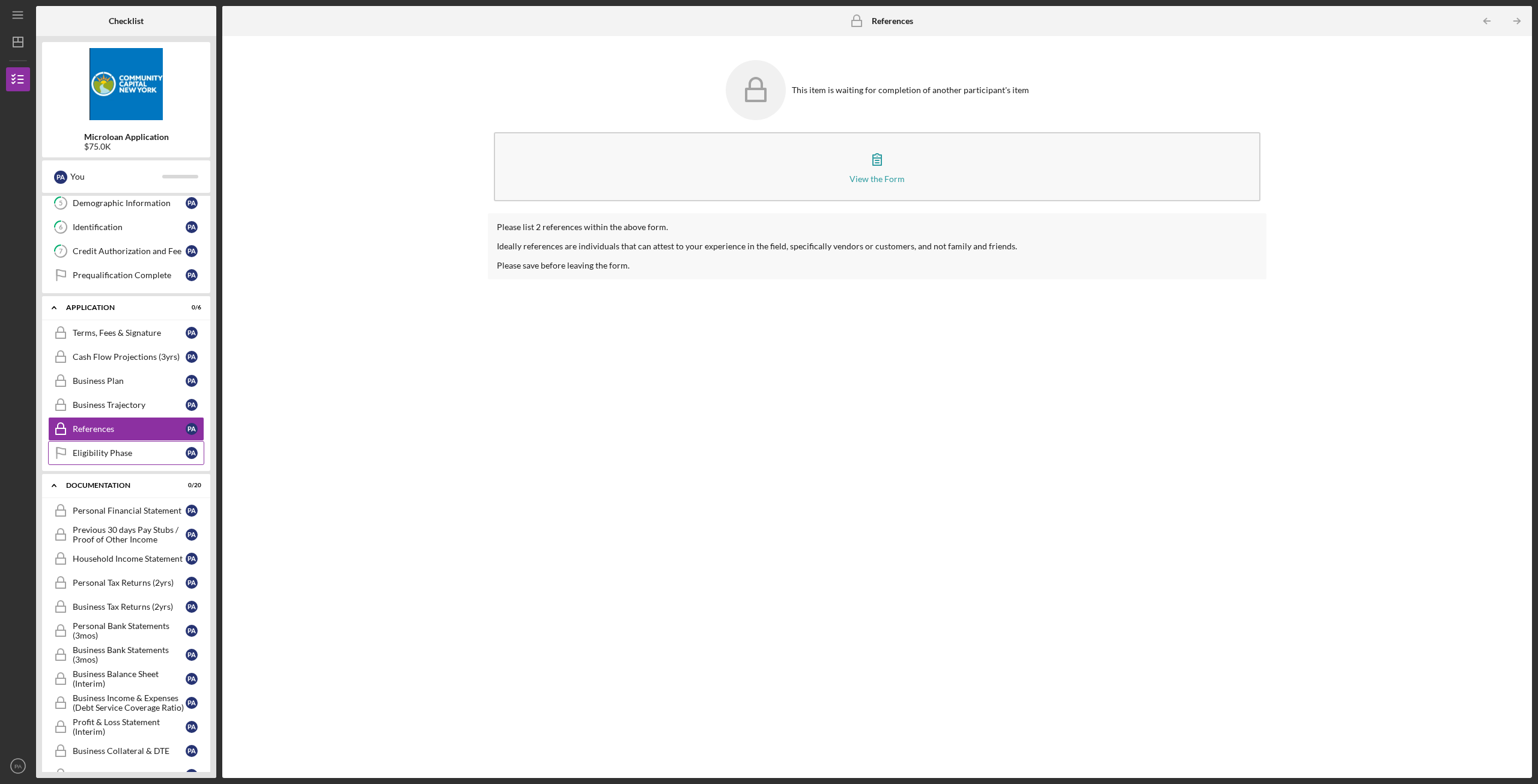
click at [134, 451] on div "Eligibility Phase" at bounding box center [129, 452] width 113 height 10
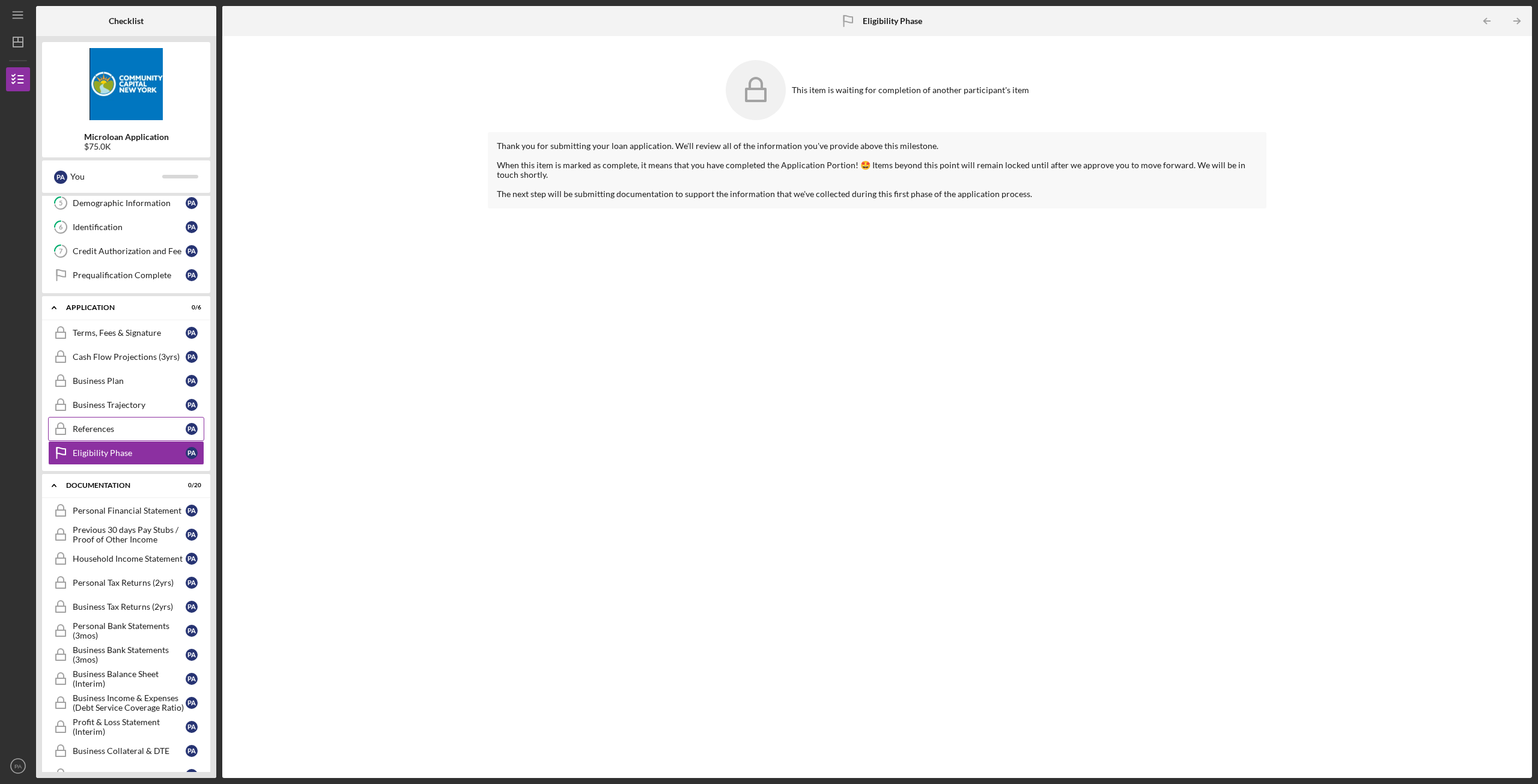
click at [130, 429] on div "References" at bounding box center [129, 429] width 113 height 10
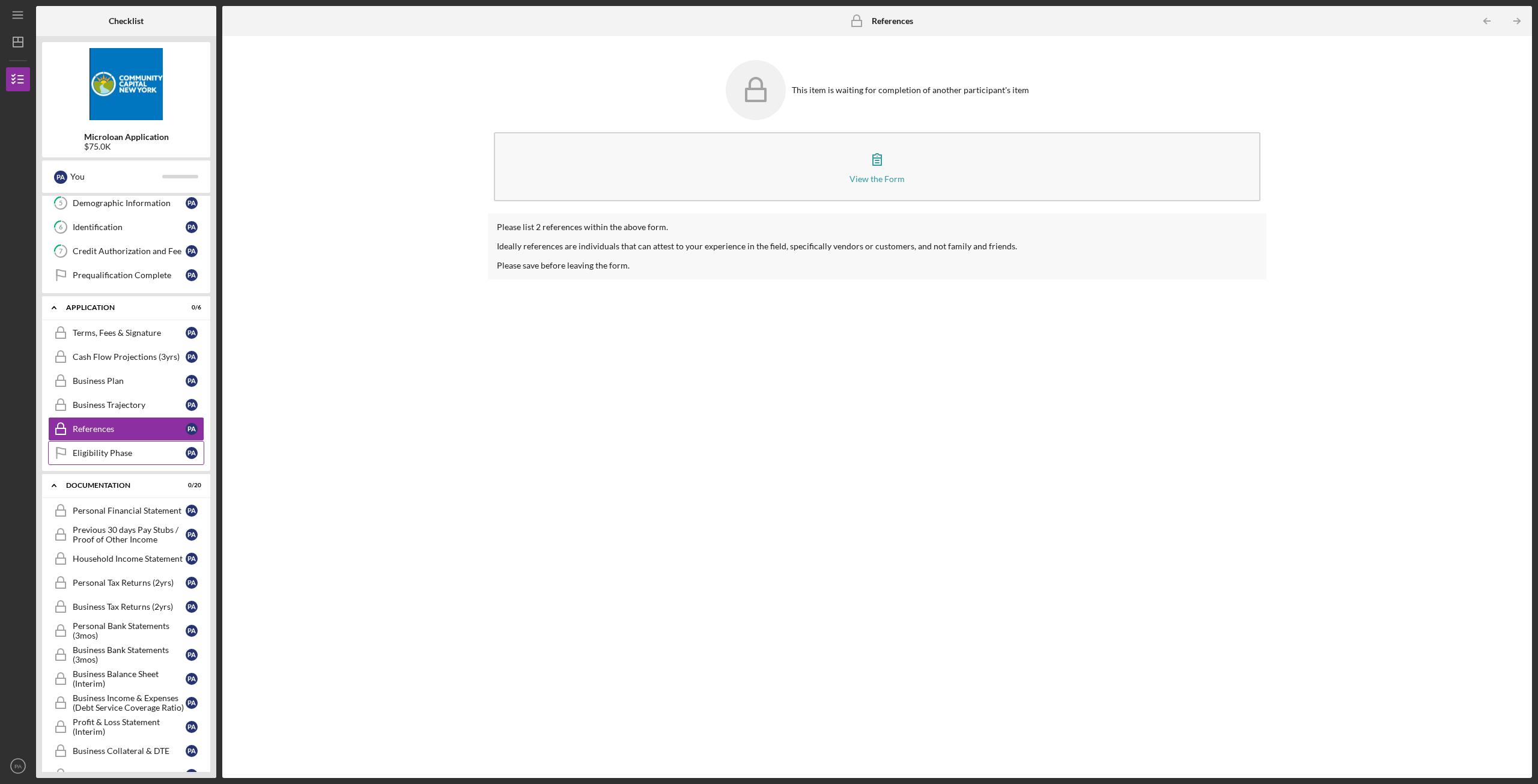
click at [115, 459] on link "Eligibility Phase Eligibility Phase P A" at bounding box center [126, 453] width 156 height 24
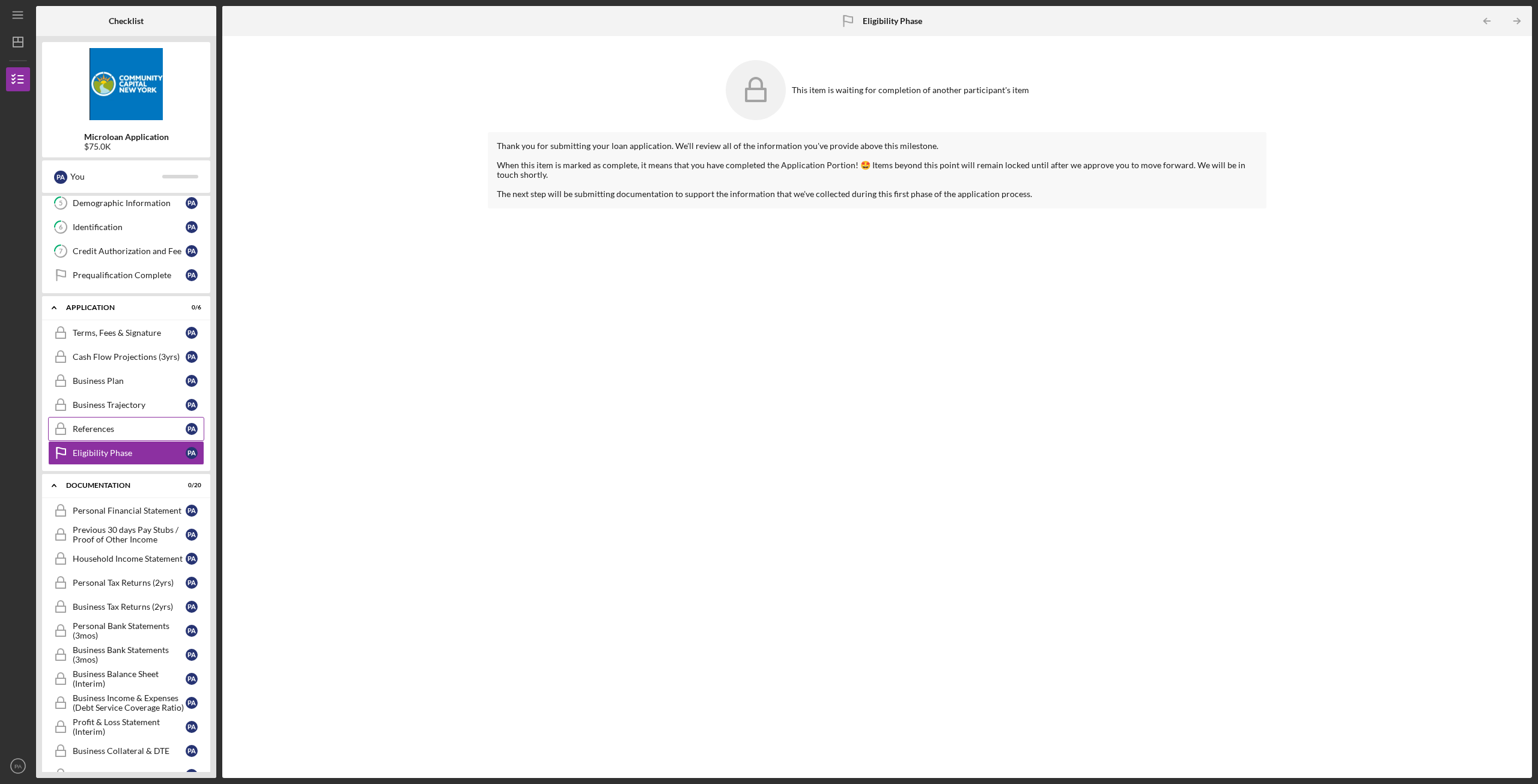
click at [110, 431] on div "References" at bounding box center [129, 429] width 113 height 10
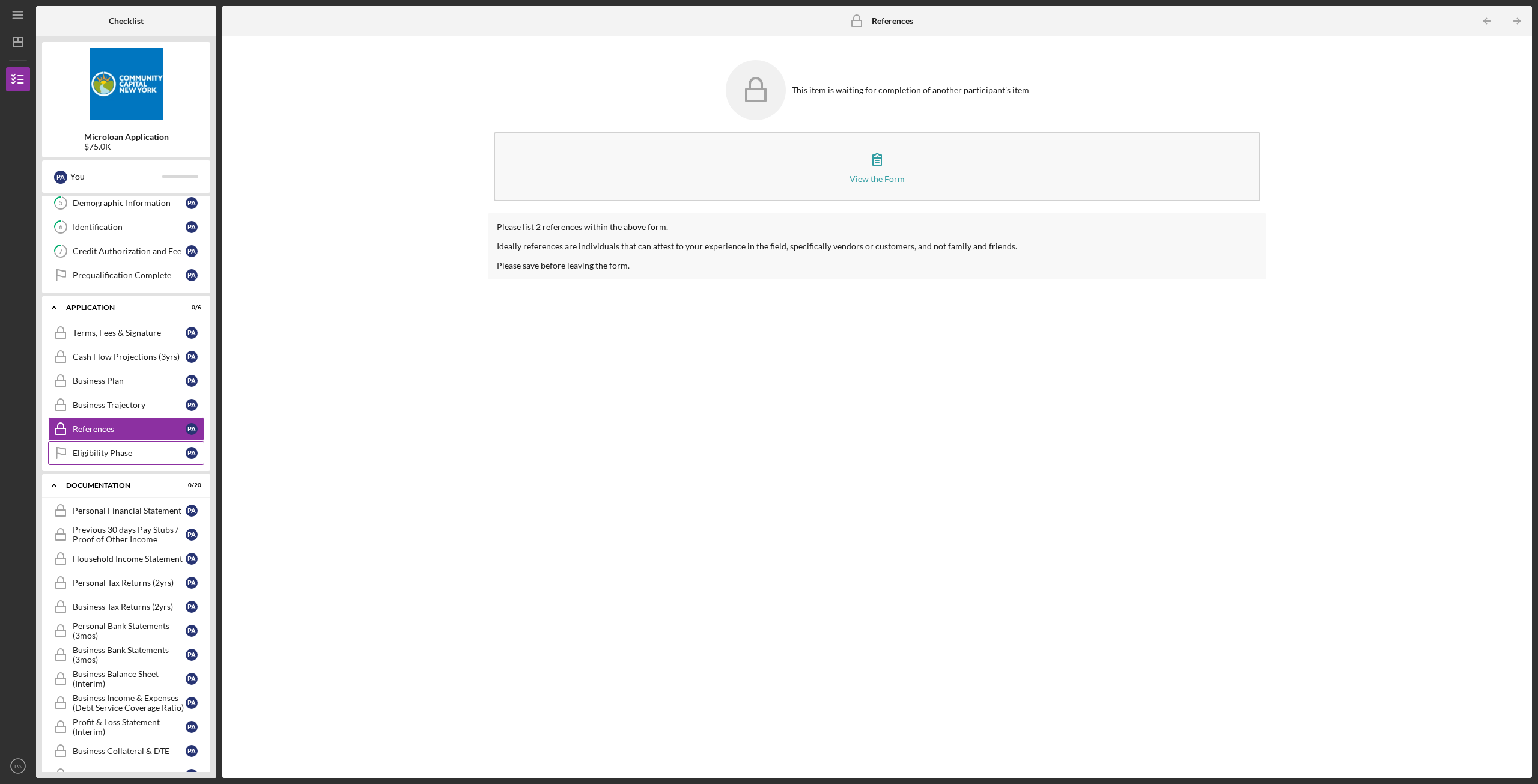
click at [113, 449] on div "Eligibility Phase" at bounding box center [129, 452] width 113 height 10
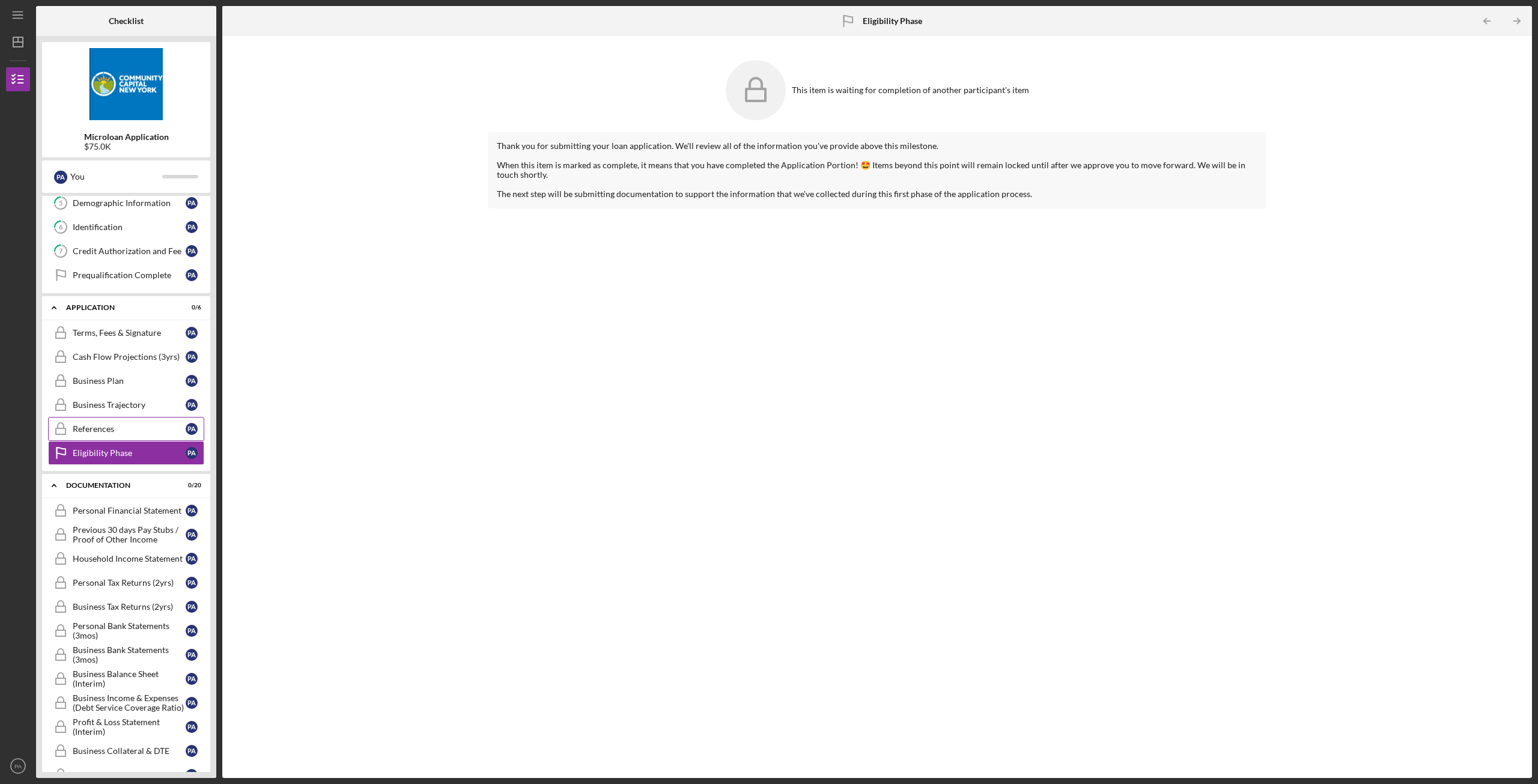
click at [118, 422] on link "References References P A" at bounding box center [126, 429] width 156 height 24
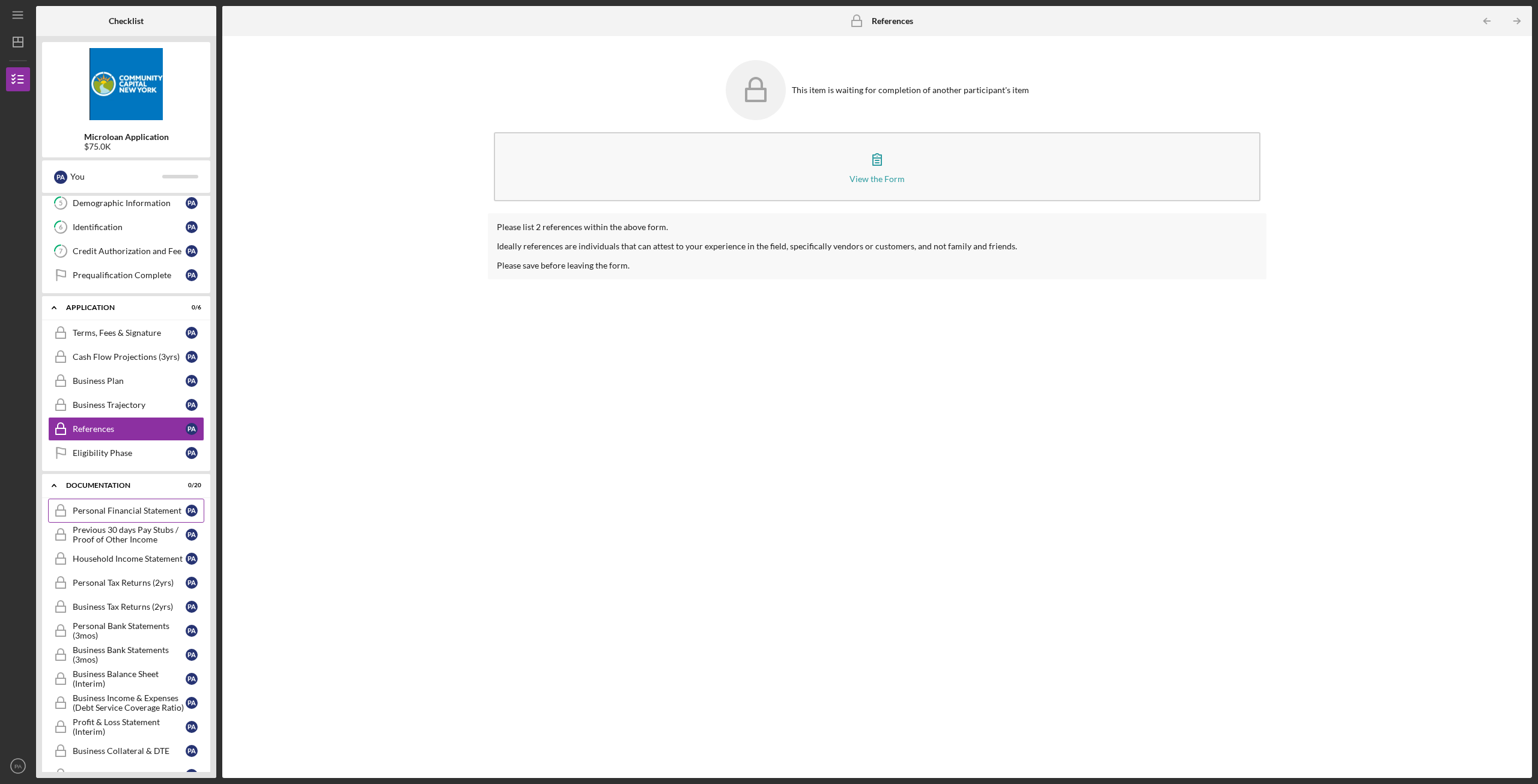
click at [122, 507] on div "Personal Financial Statement" at bounding box center [129, 511] width 113 height 10
